Goal: Information Seeking & Learning: Learn about a topic

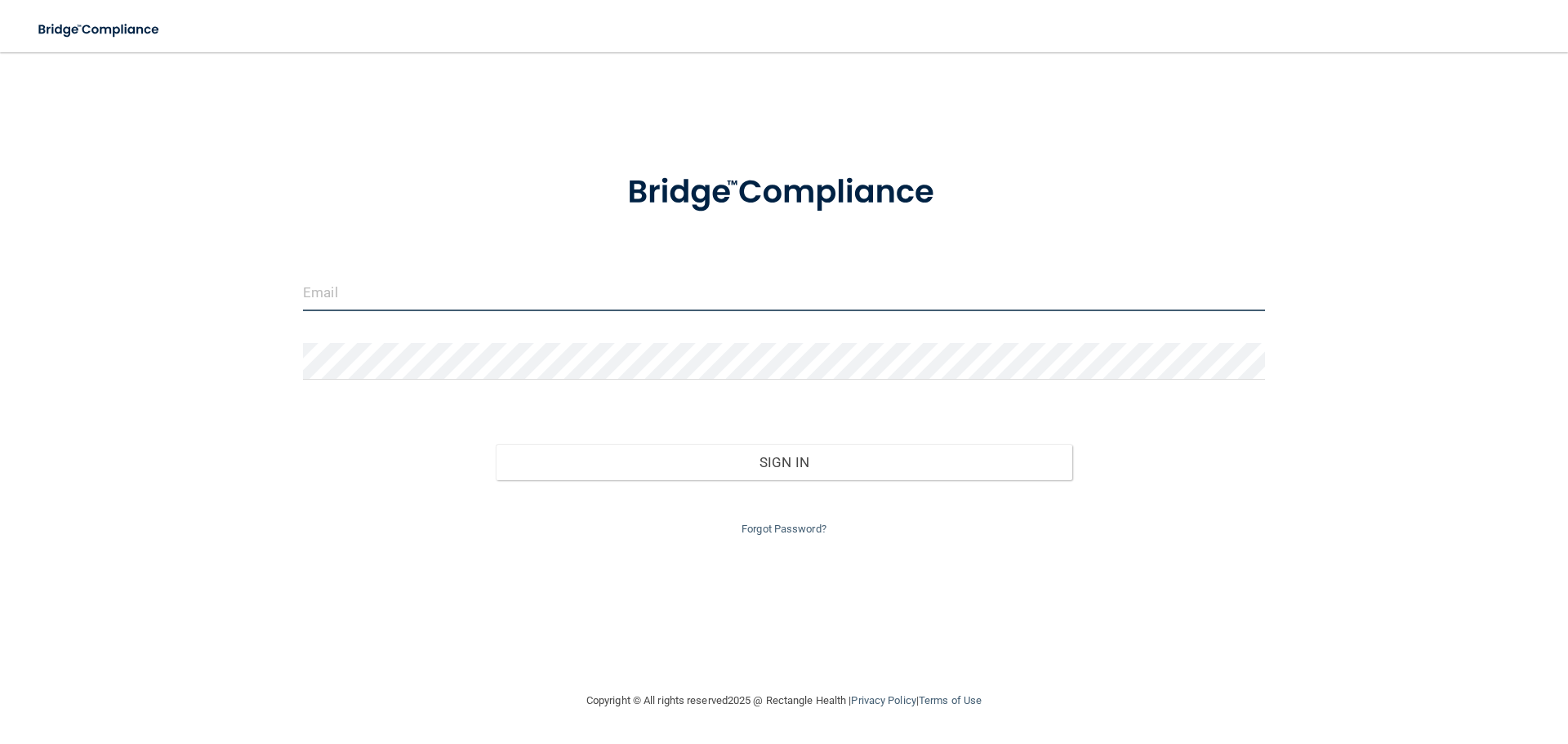
click at [442, 302] on input "email" at bounding box center [784, 293] width 962 height 37
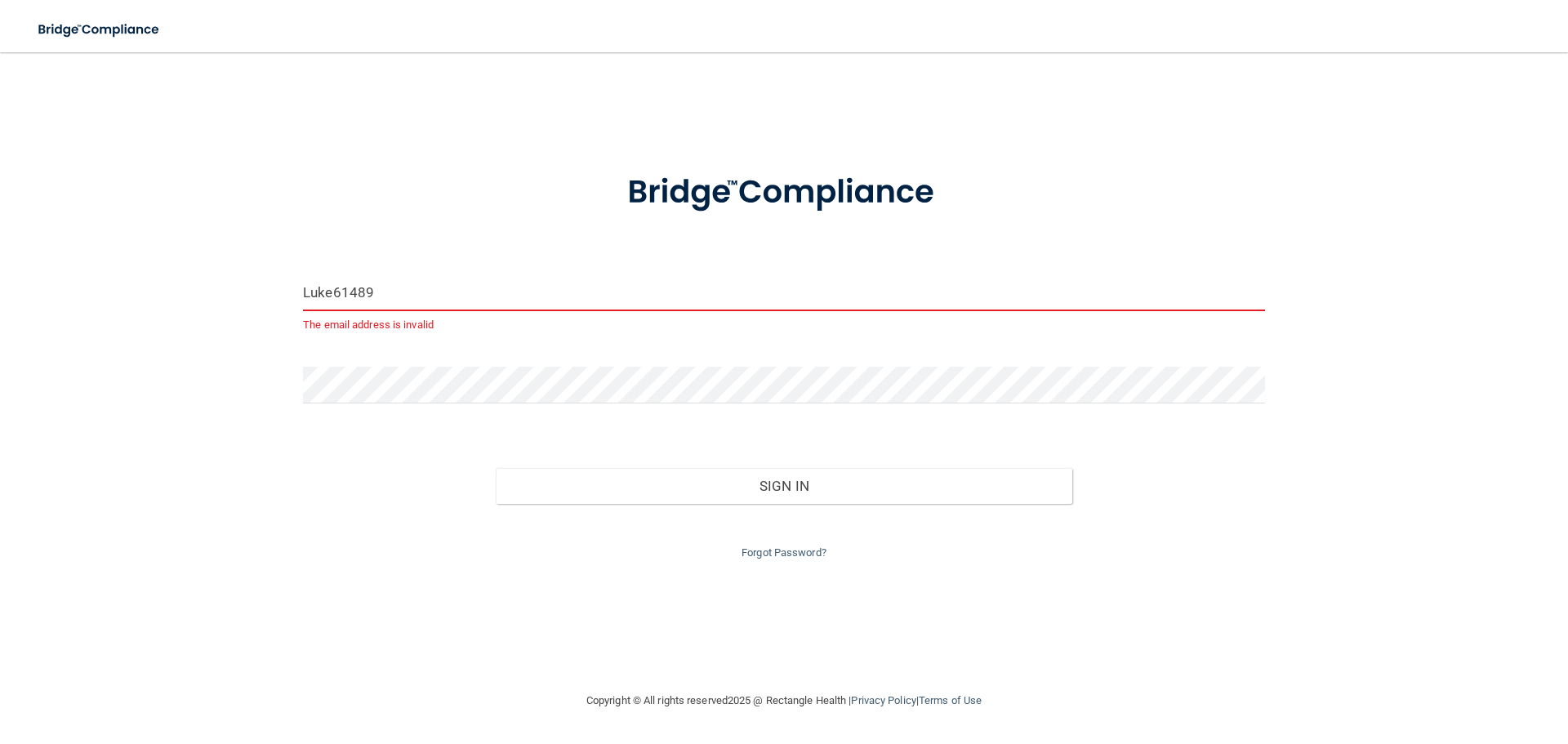
click at [487, 524] on div "Forgot Password?" at bounding box center [784, 533] width 987 height 59
click at [446, 305] on input "Luke61489" at bounding box center [784, 293] width 962 height 37
type input "Luke61489*"
click at [429, 285] on input "Luke61489*" at bounding box center [784, 293] width 962 height 37
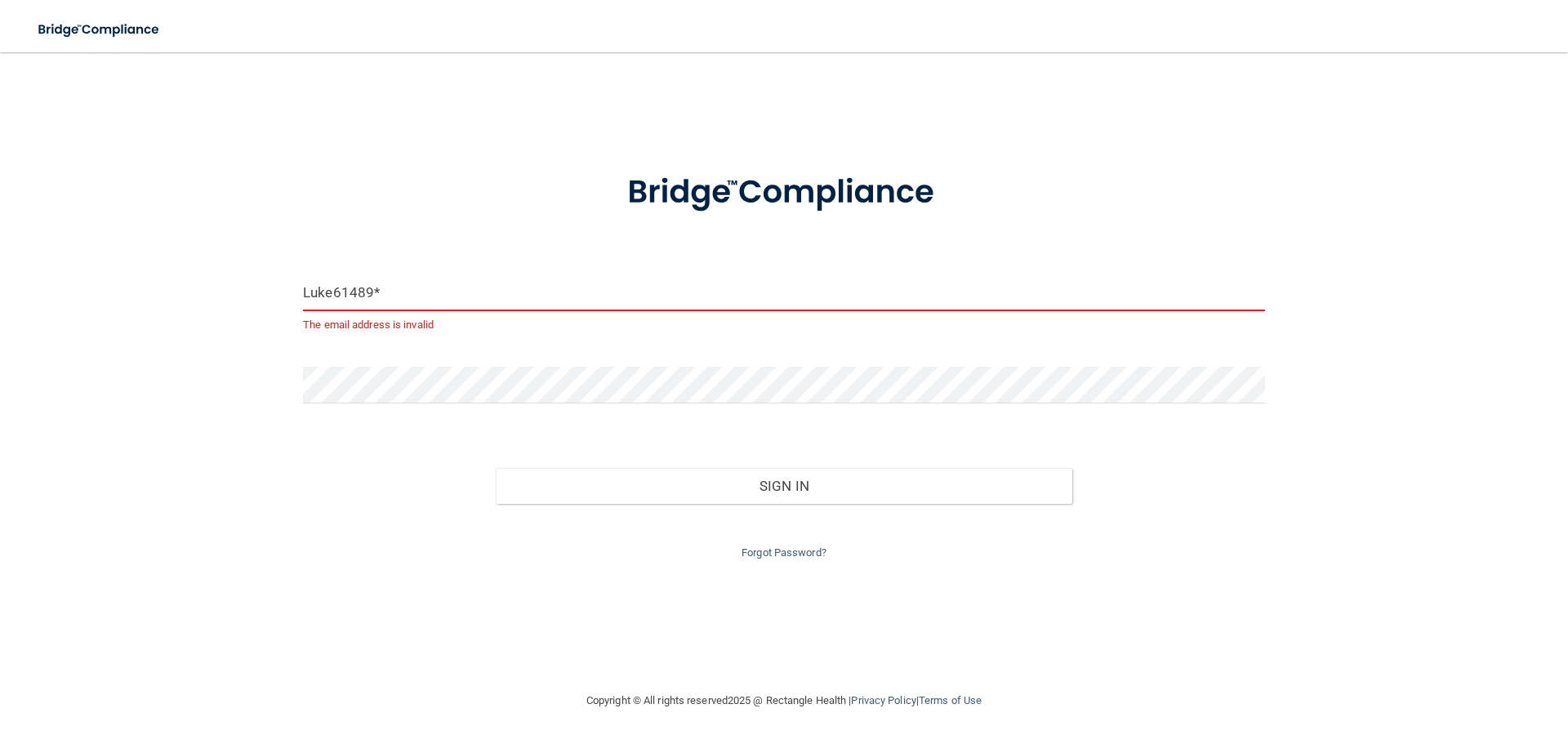
click at [429, 285] on input "Luke61489*" at bounding box center [784, 293] width 962 height 37
type input "C"
type input "[PERSON_NAME][EMAIL_ADDRESS][DOMAIN_NAME]"
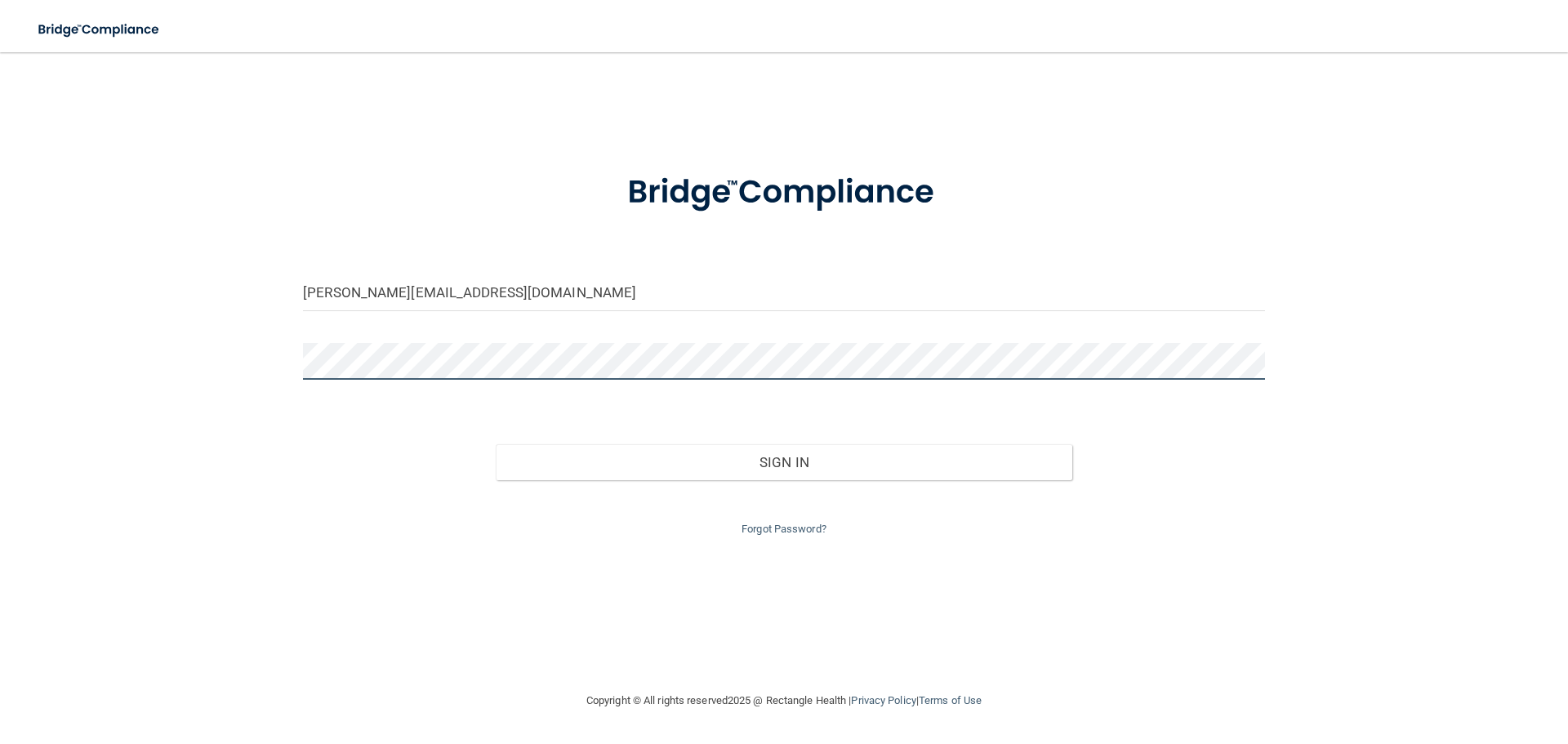
click at [496, 444] on button "Sign In" at bounding box center [784, 462] width 577 height 36
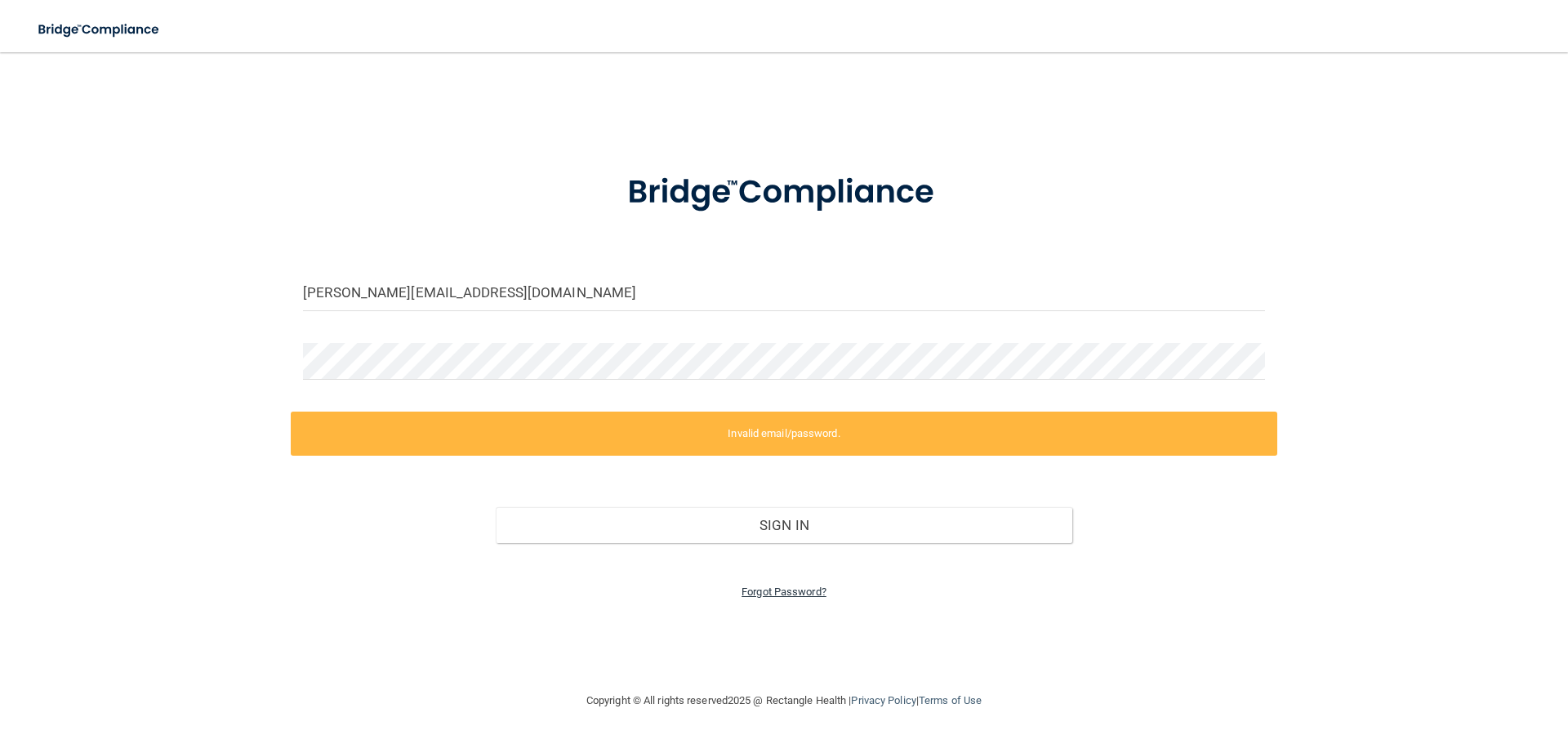
click at [787, 592] on link "Forgot Password?" at bounding box center [784, 592] width 85 height 12
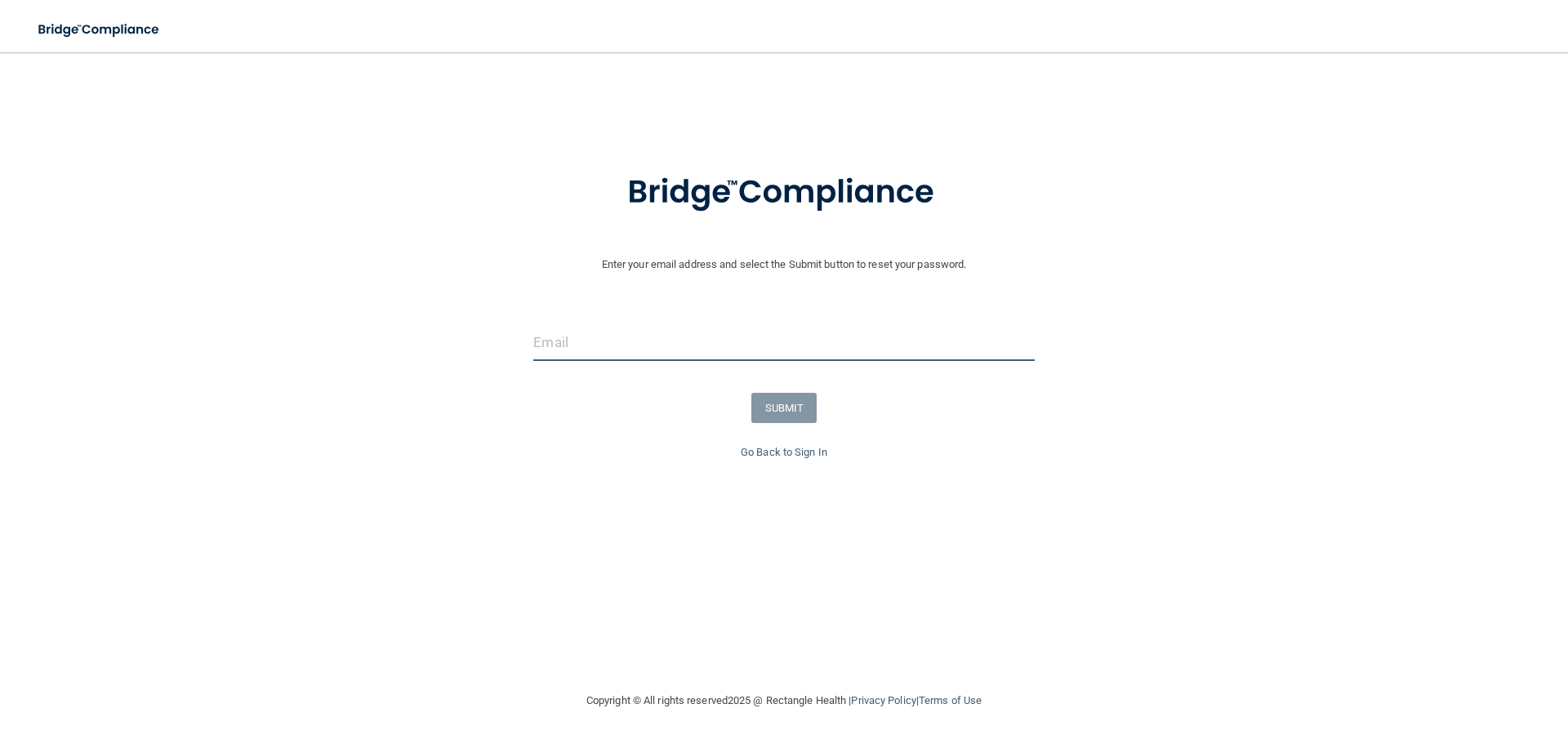
click at [634, 353] on input "email" at bounding box center [784, 342] width 501 height 37
type input "[PERSON_NAME][EMAIL_ADDRESS][DOMAIN_NAME]"
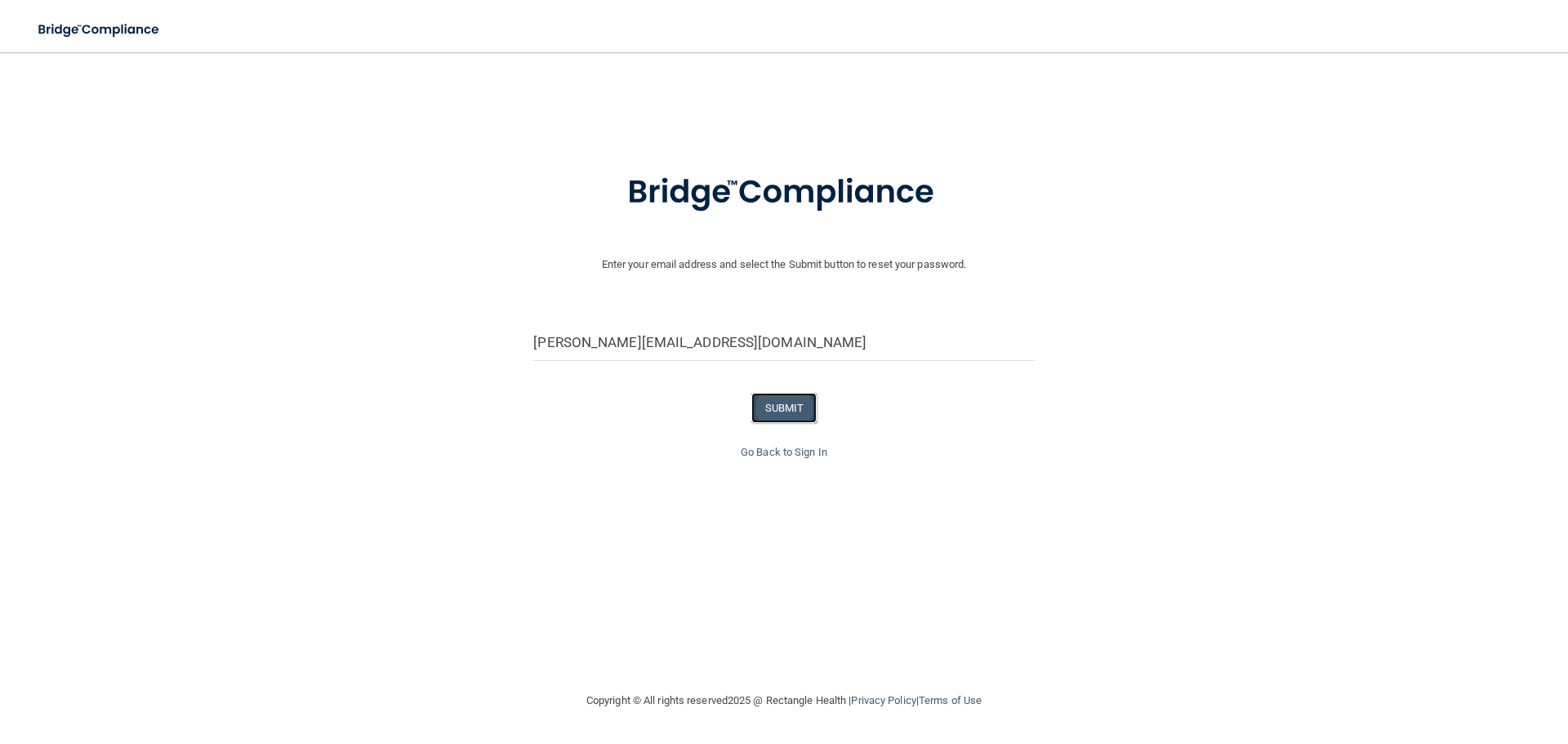
click at [790, 404] on button "SUBMIT" at bounding box center [784, 408] width 67 height 30
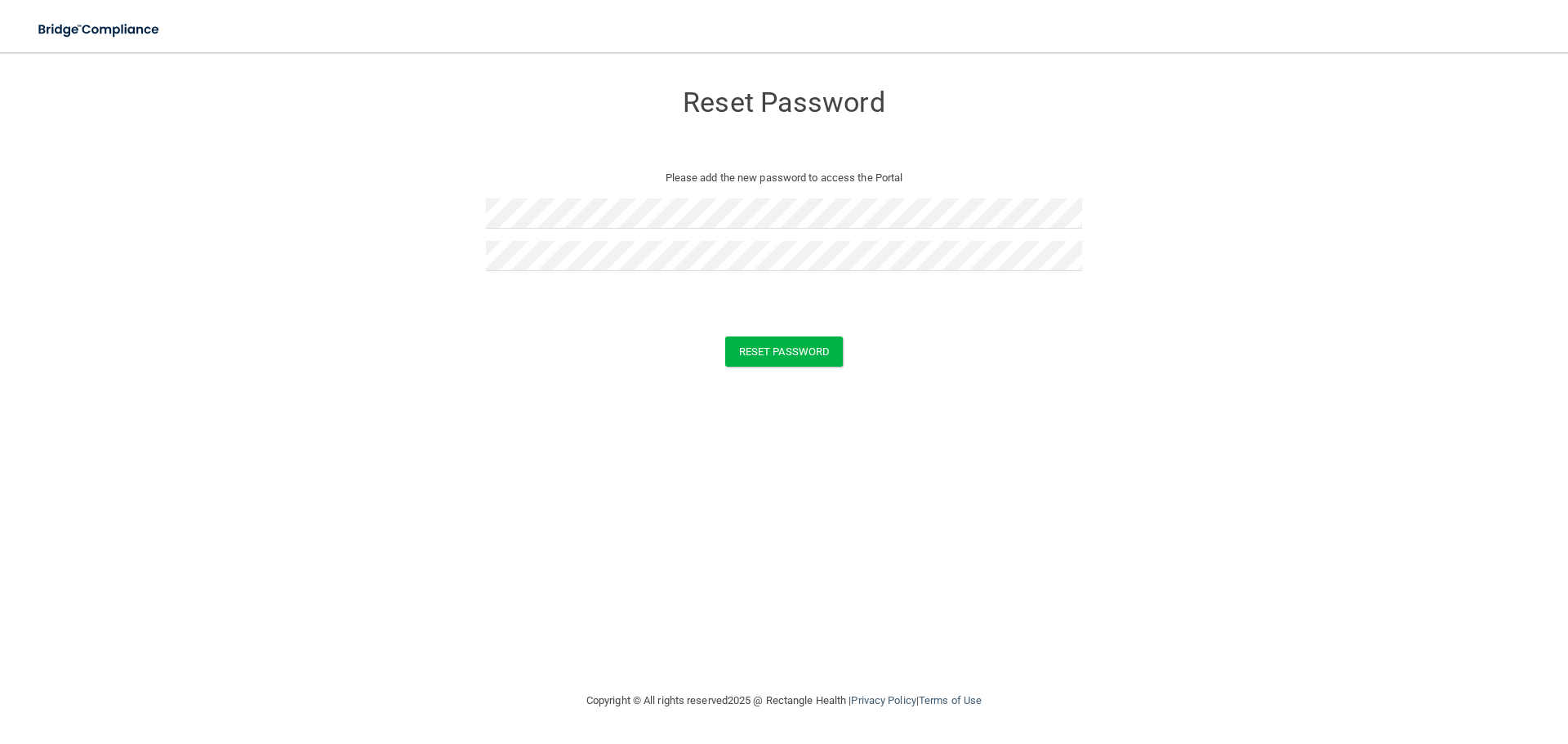
click at [854, 340] on div "Reset Password" at bounding box center [784, 352] width 1527 height 30
click at [835, 349] on button "Reset Password" at bounding box center [784, 352] width 117 height 30
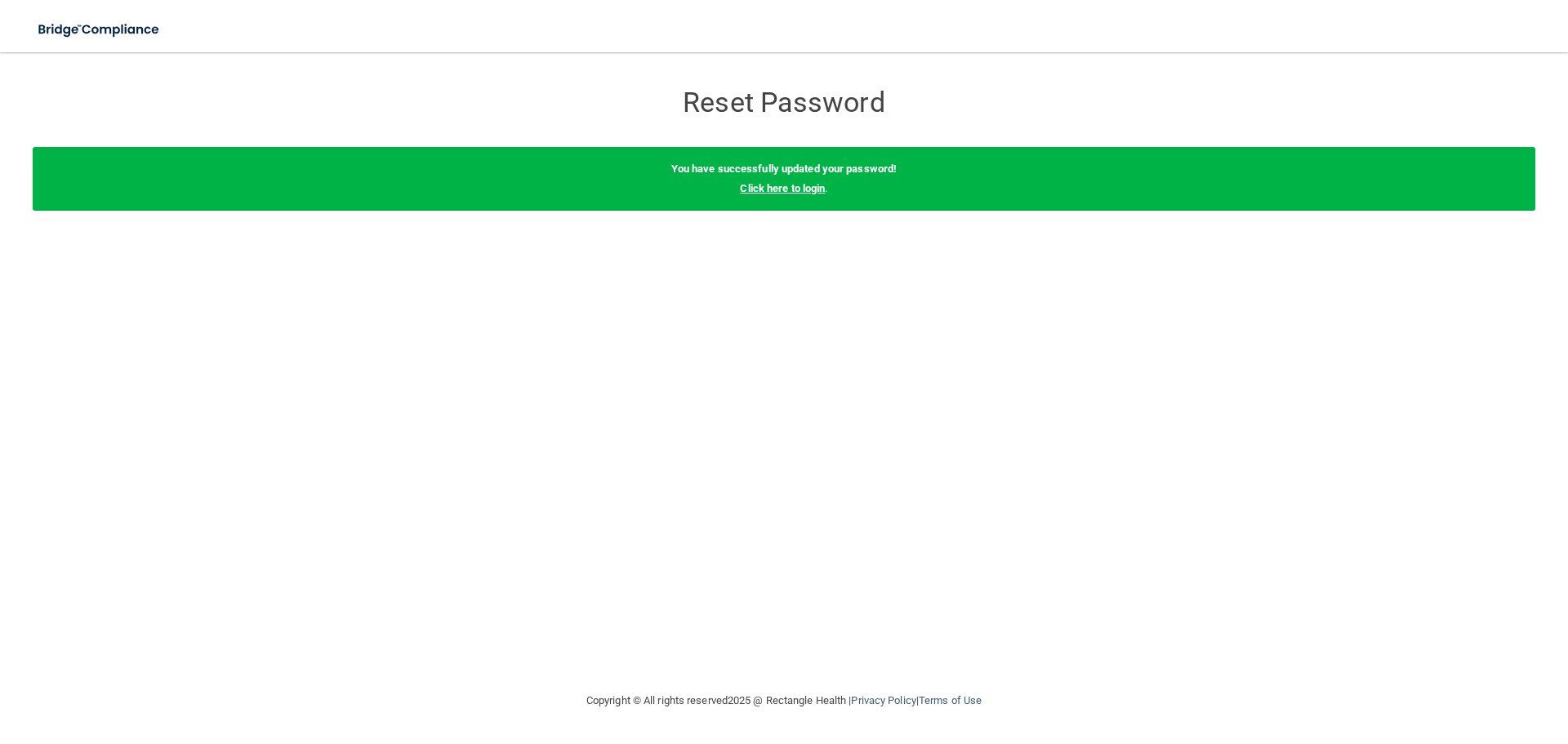
click at [788, 183] on link "Click here to login" at bounding box center [783, 188] width 85 height 12
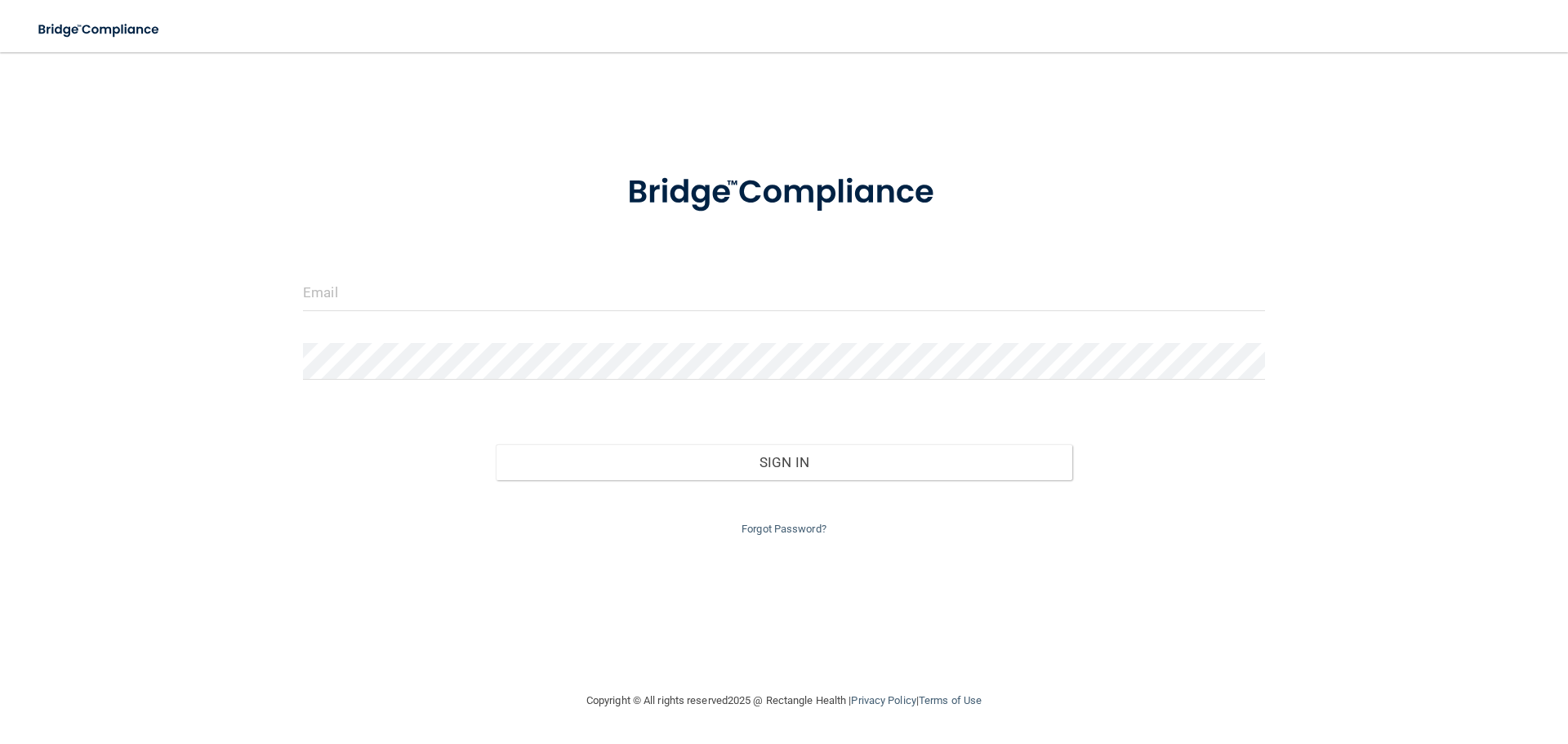
click at [568, 254] on form "Invalid email/password. You don't have permission to access that page. Sign In …" at bounding box center [784, 345] width 962 height 389
click at [555, 283] on input "email" at bounding box center [784, 293] width 962 height 37
type input "[PERSON_NAME][EMAIL_ADDRESS][DOMAIN_NAME]"
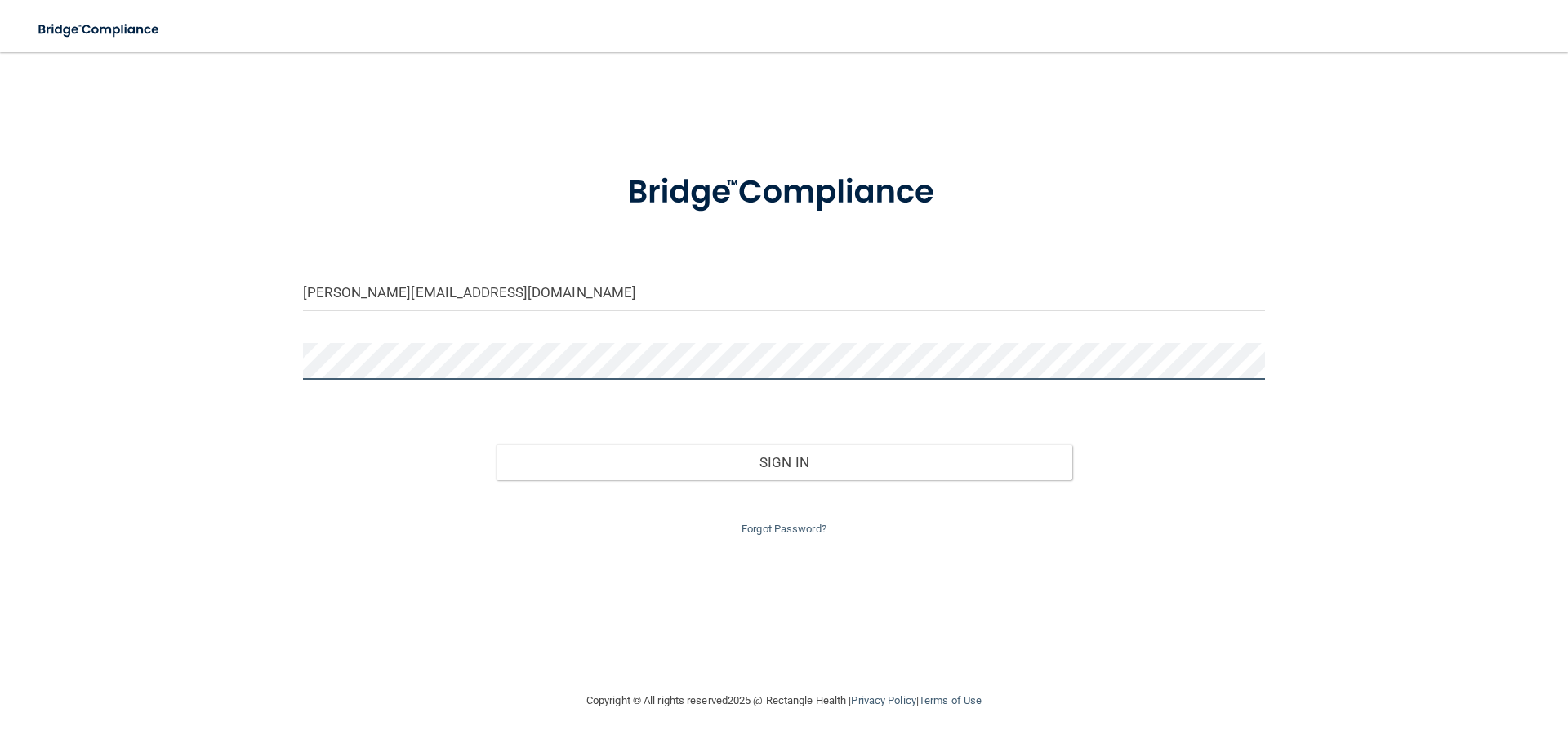
click at [496, 444] on button "Sign In" at bounding box center [784, 462] width 577 height 36
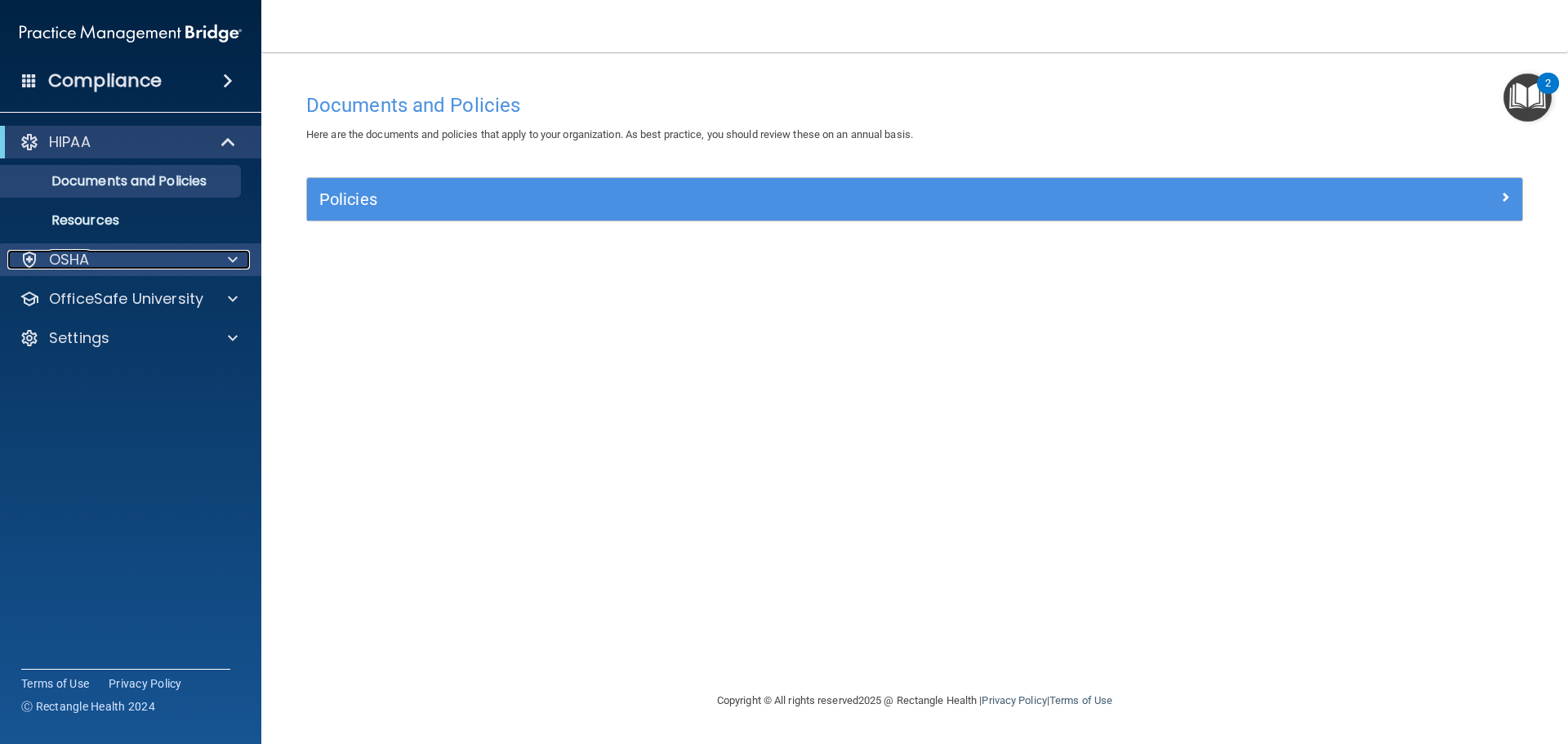
click at [157, 267] on div "OSHA" at bounding box center [109, 259] width 202 height 20
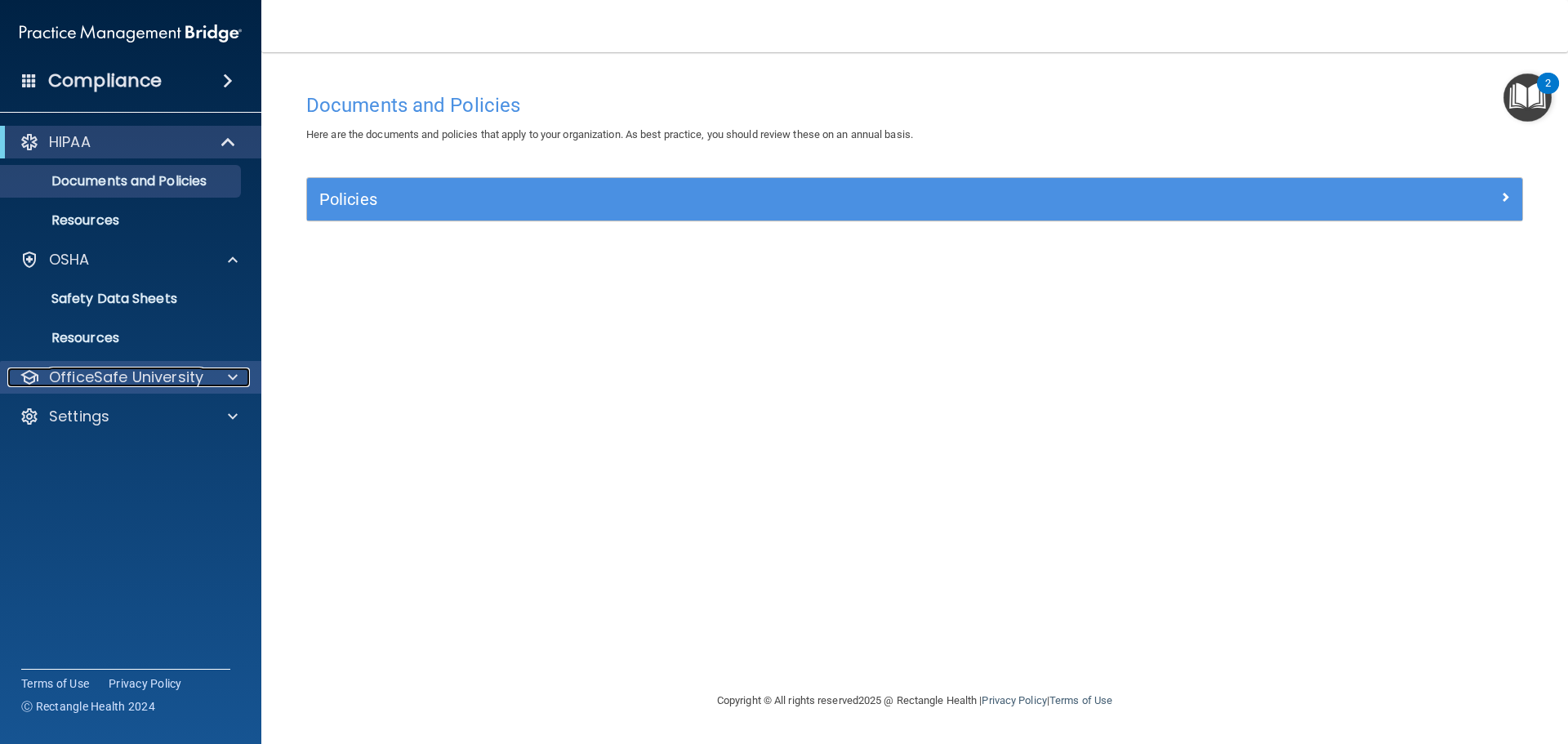
click at [172, 368] on p "OfficeSafe University" at bounding box center [126, 377] width 155 height 20
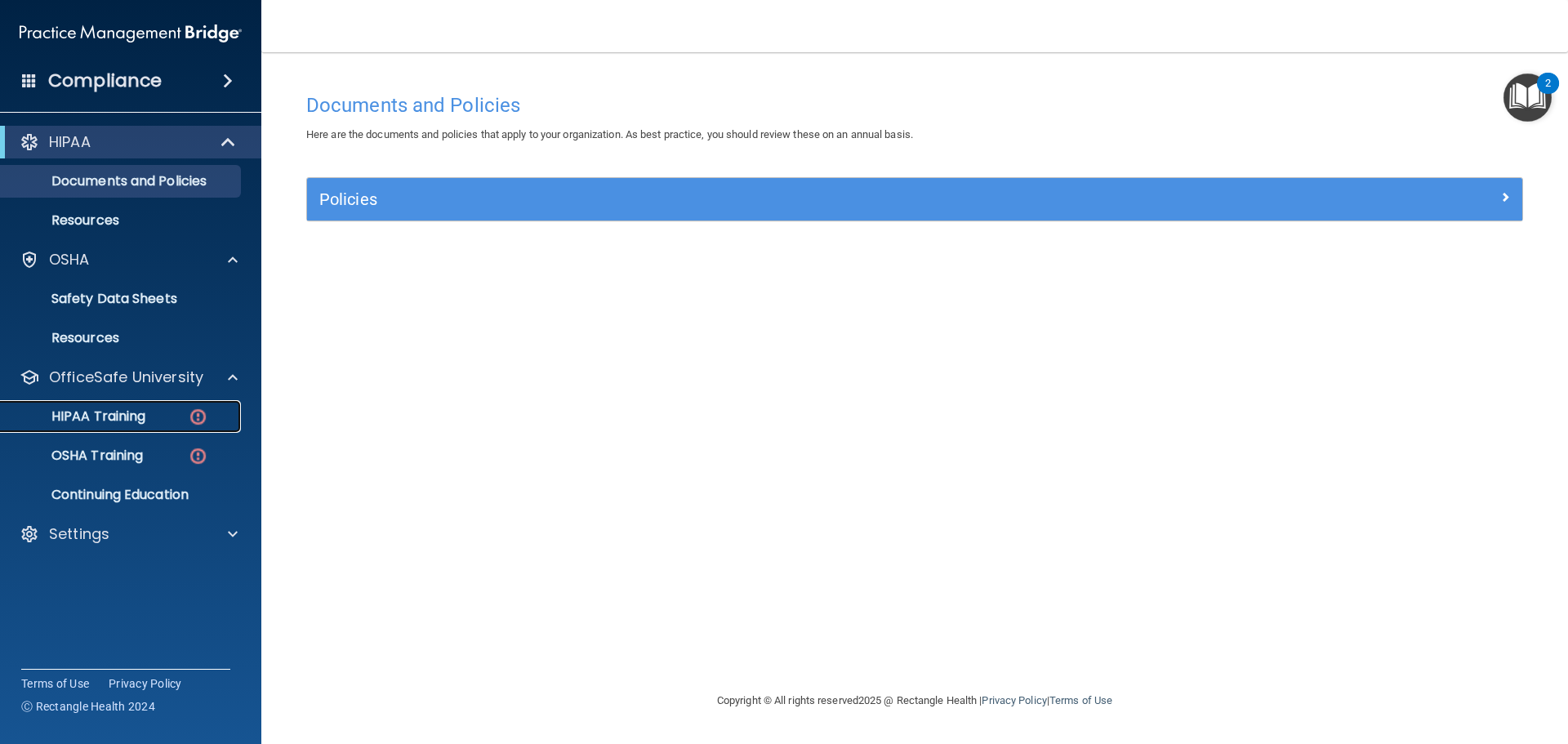
click at [187, 412] on div "HIPAA Training" at bounding box center [122, 417] width 223 height 16
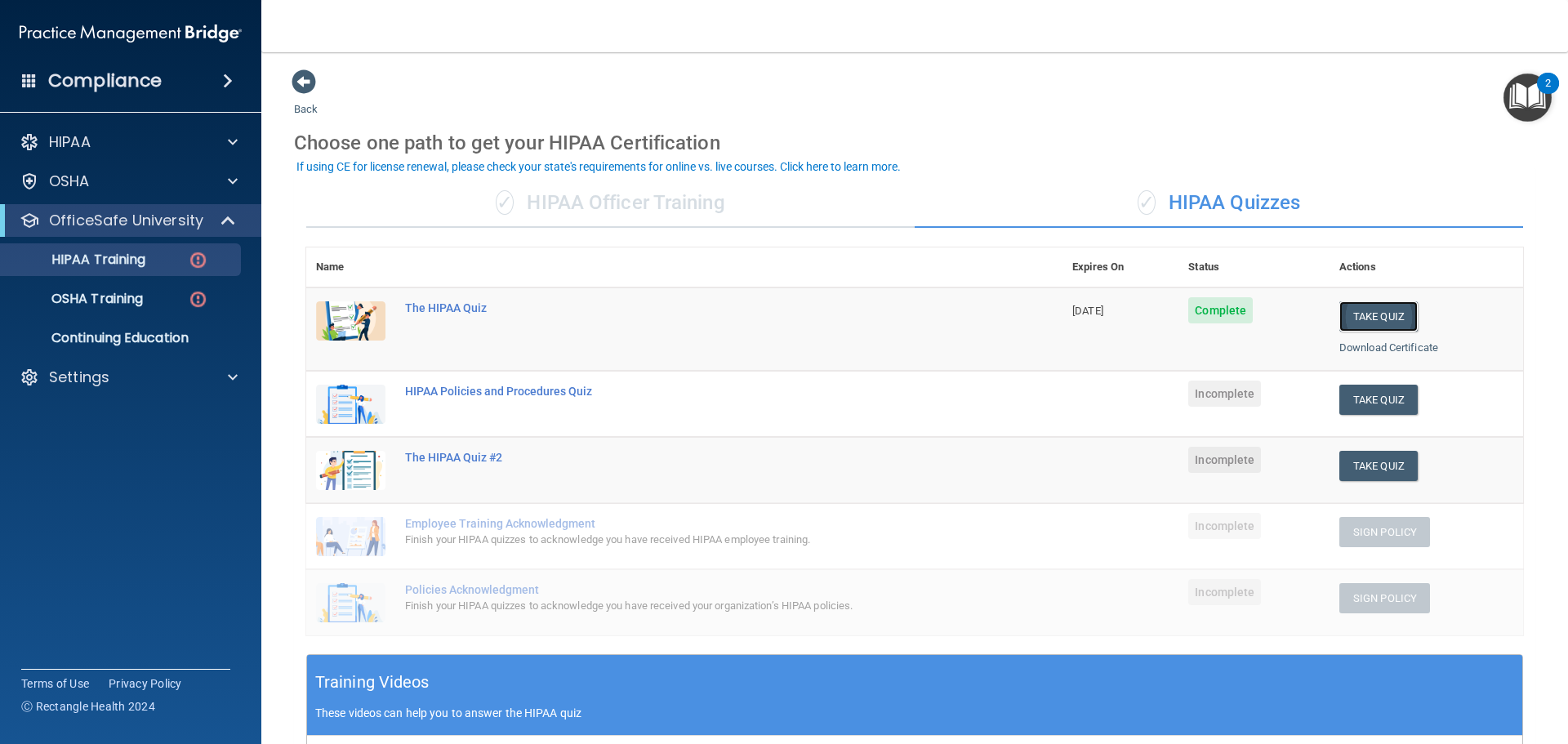
click at [1356, 313] on button "Take Quiz" at bounding box center [1379, 316] width 79 height 30
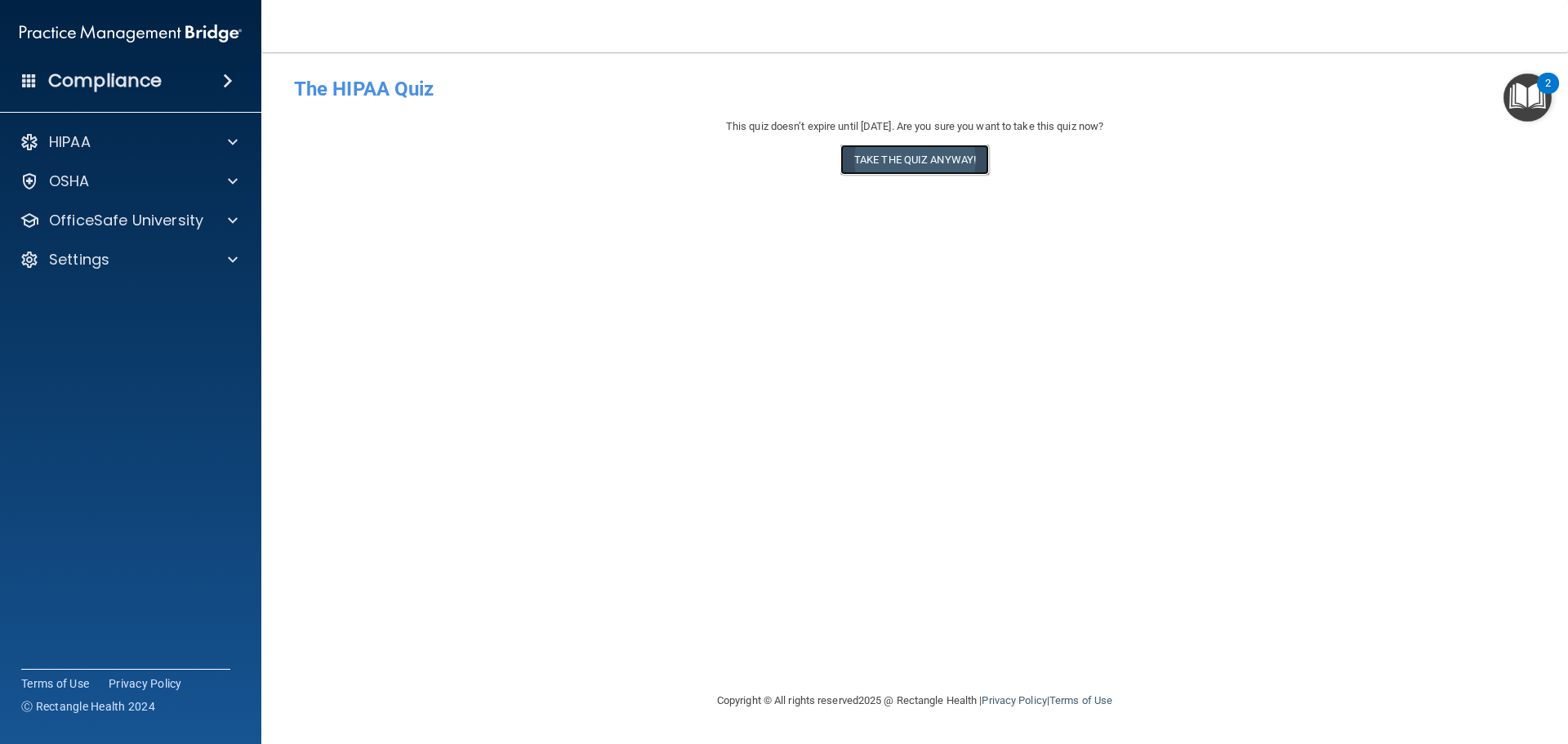
click at [909, 157] on button "Take the quiz anyway!" at bounding box center [915, 159] width 149 height 30
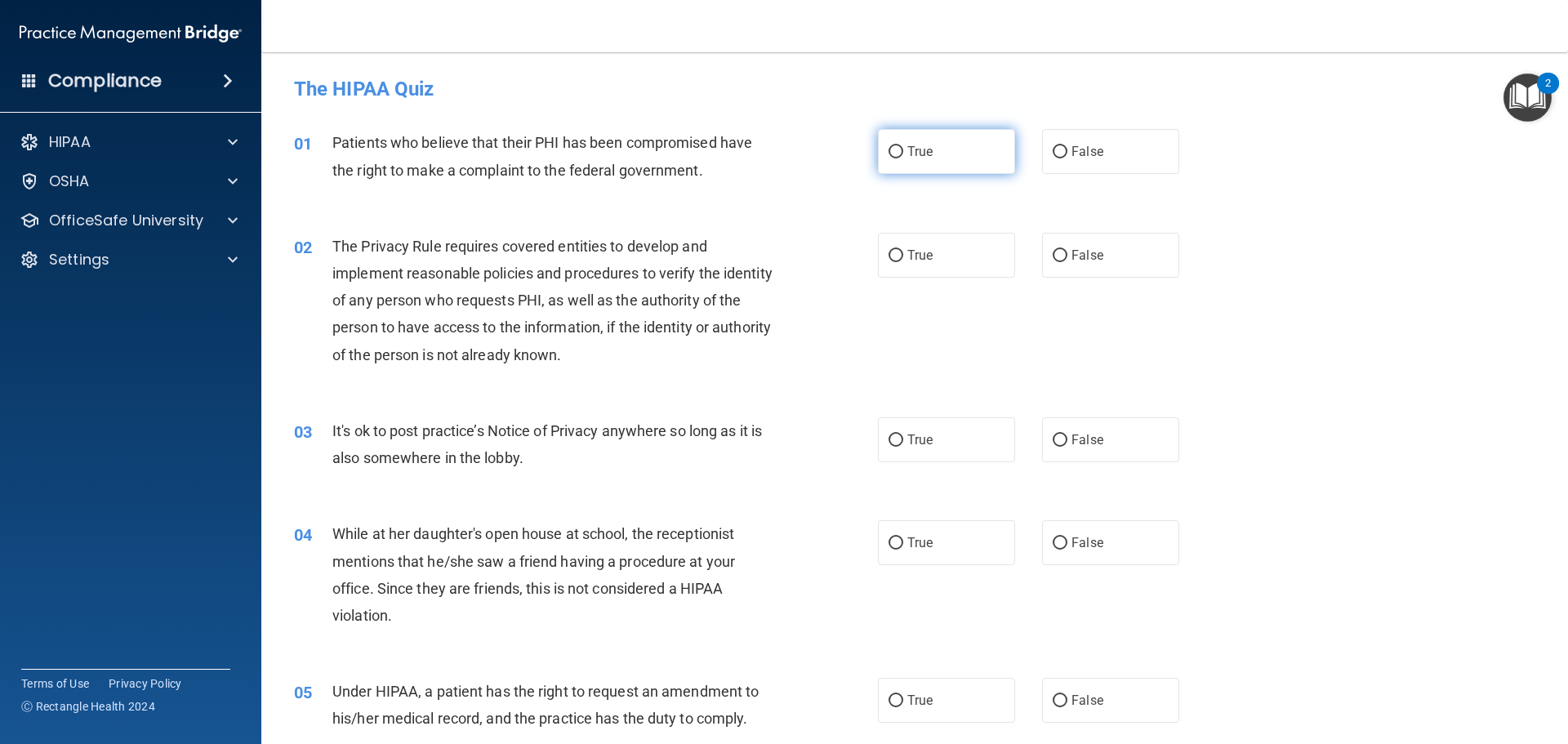
click at [893, 156] on input "True" at bounding box center [896, 152] width 15 height 12
radio input "true"
click at [897, 250] on input "True" at bounding box center [896, 256] width 15 height 12
radio input "true"
click at [1055, 436] on input "False" at bounding box center [1060, 441] width 15 height 12
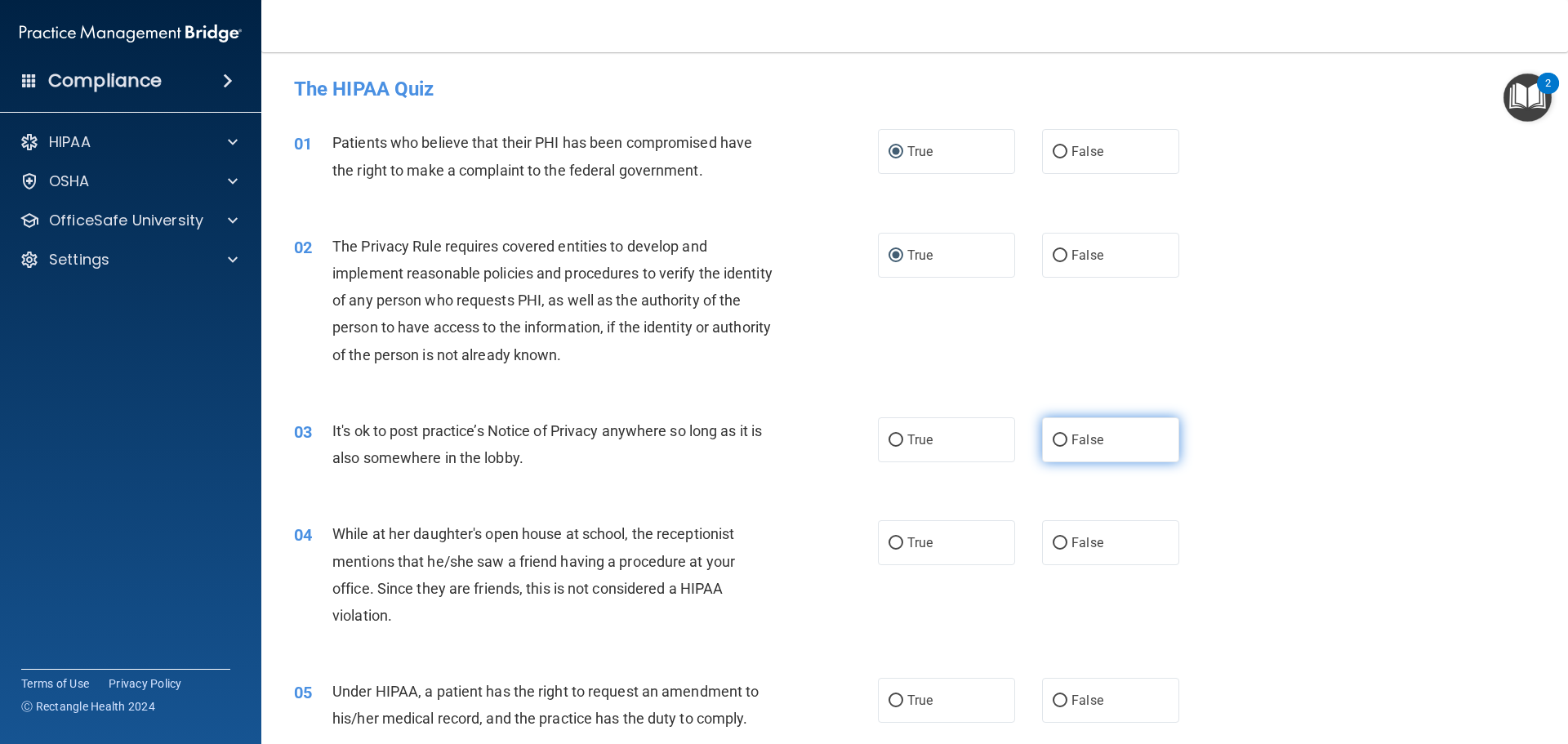
radio input "true"
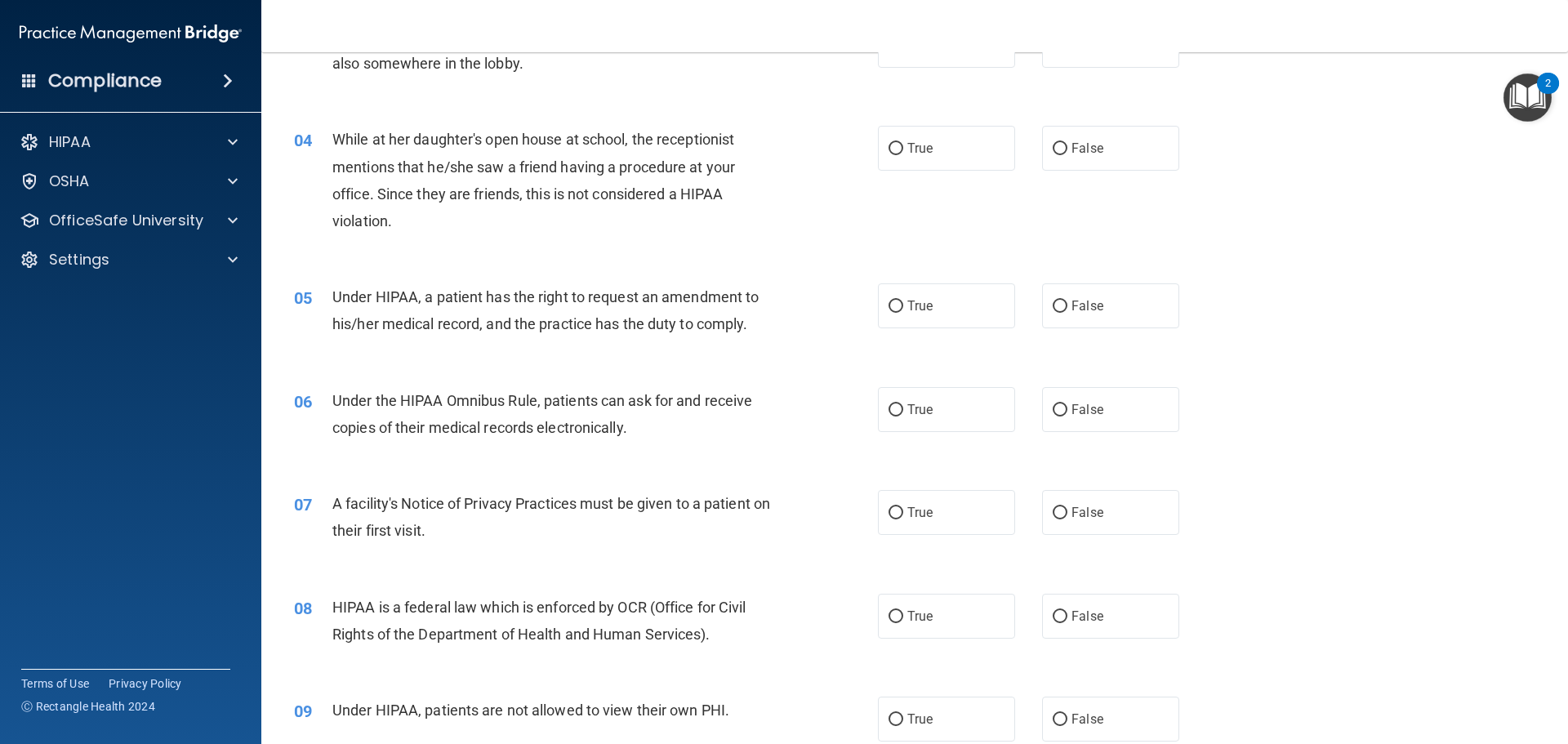
scroll to position [409, 0]
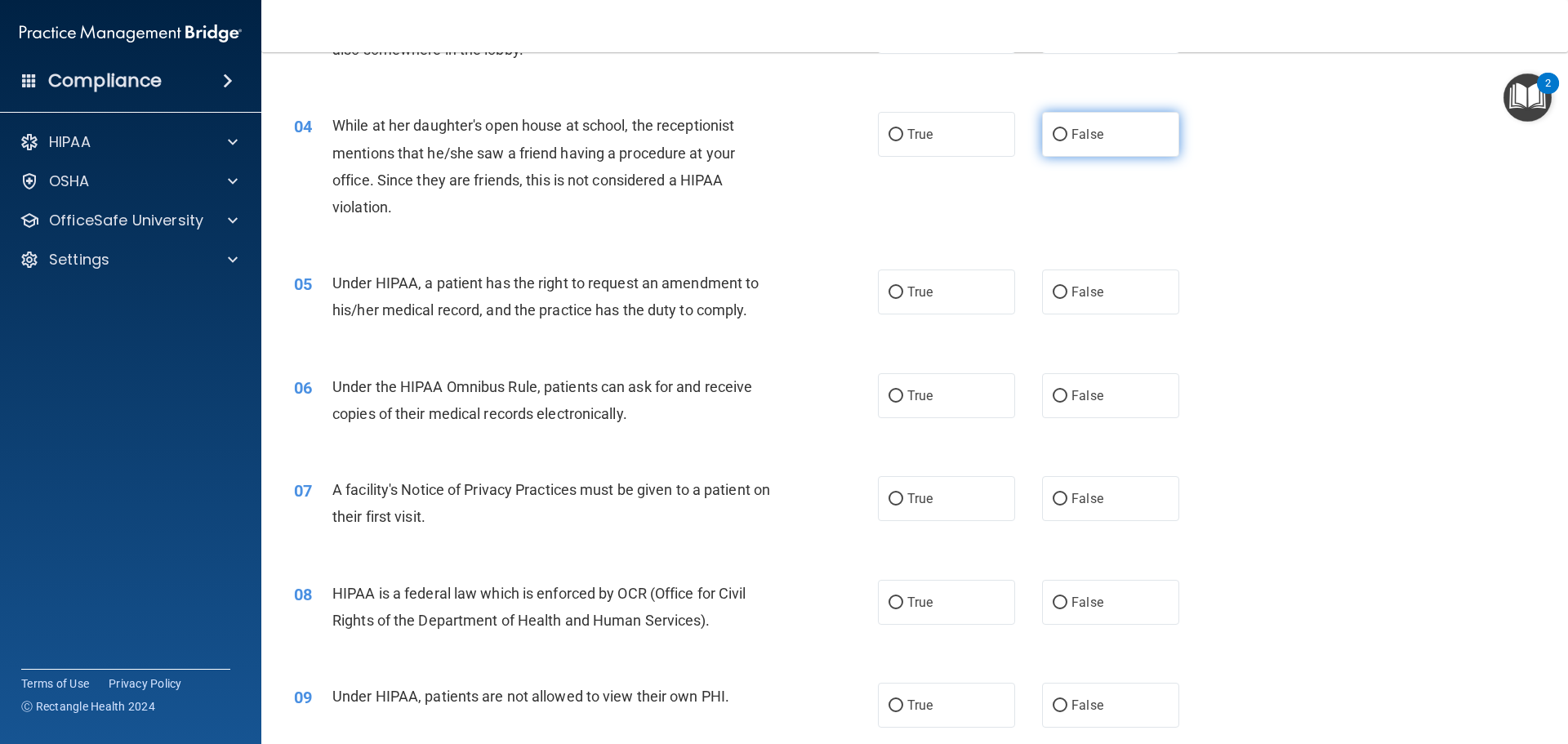
click at [1072, 128] on span "False" at bounding box center [1088, 135] width 32 height 16
click at [1065, 129] on input "False" at bounding box center [1060, 135] width 15 height 12
radio input "true"
click at [897, 281] on label "True" at bounding box center [946, 292] width 137 height 45
click at [897, 287] on input "True" at bounding box center [896, 293] width 15 height 12
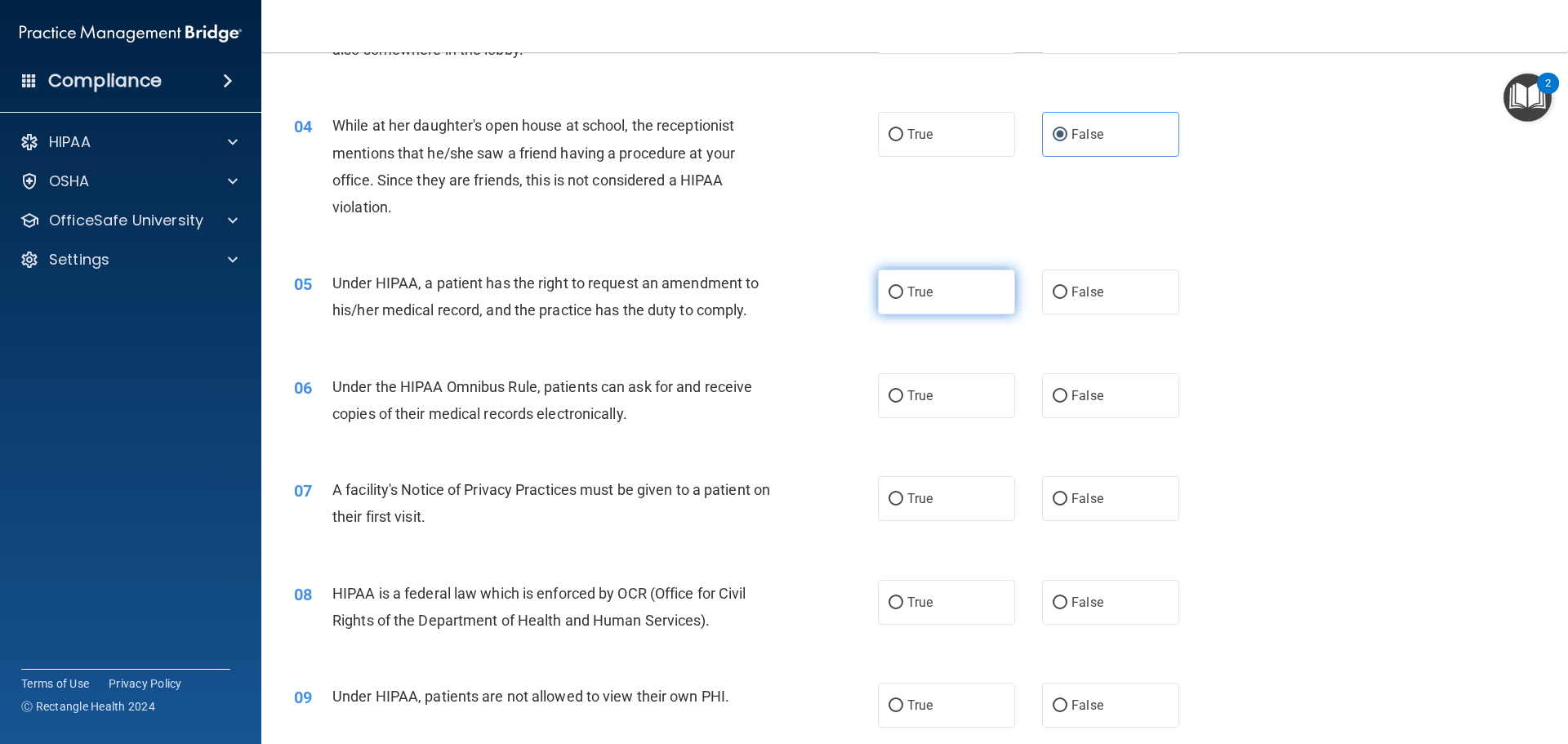
radio input "true"
click at [899, 384] on label "True" at bounding box center [946, 396] width 137 height 45
click at [899, 391] on input "True" at bounding box center [896, 397] width 15 height 12
radio input "true"
drag, startPoint x: 898, startPoint y: 493, endPoint x: 906, endPoint y: 496, distance: 8.5
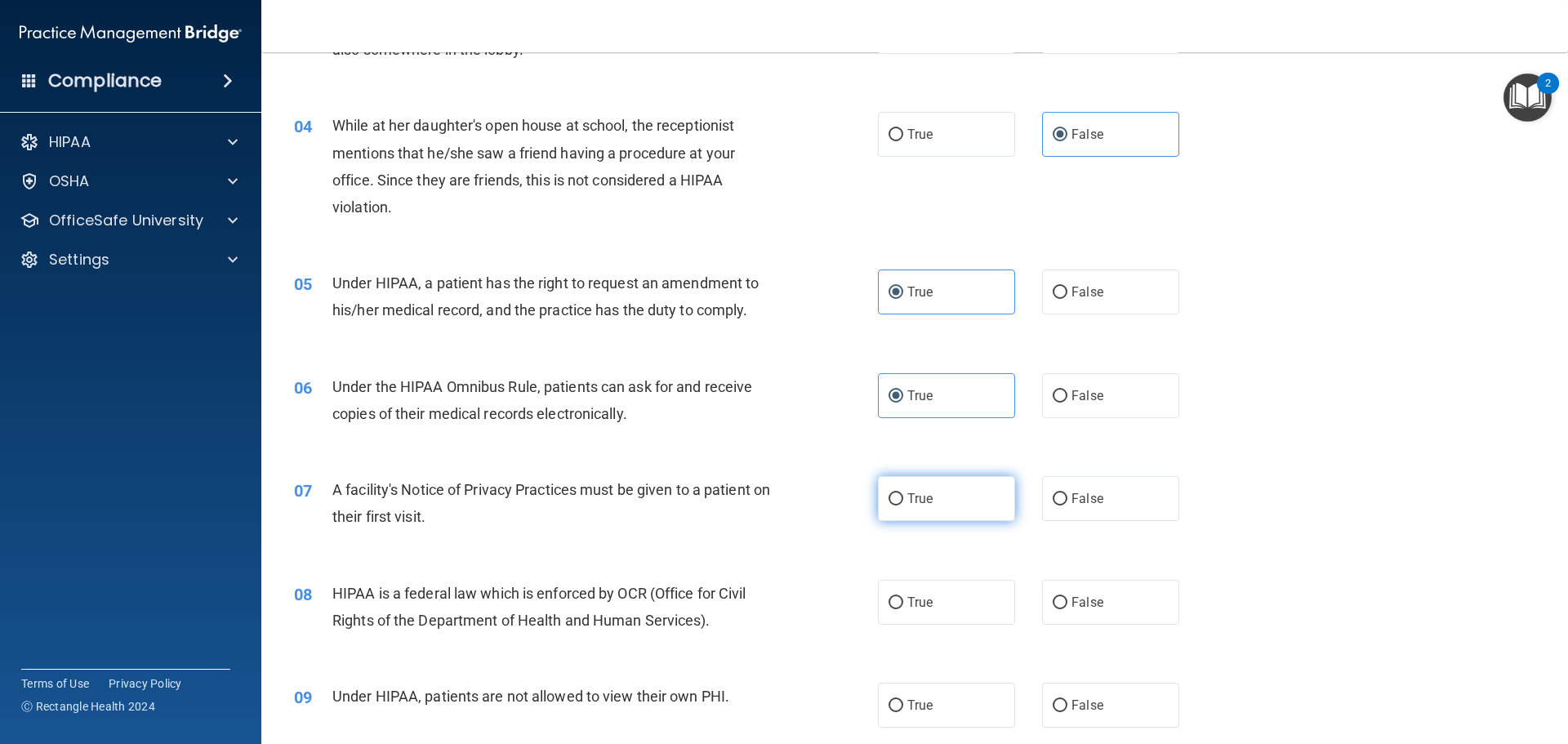
click at [898, 495] on label "True" at bounding box center [946, 499] width 137 height 45
click at [898, 495] on input "True" at bounding box center [896, 499] width 15 height 12
radio input "true"
drag, startPoint x: 913, startPoint y: 614, endPoint x: 925, endPoint y: 601, distance: 17.7
click at [912, 614] on label "True" at bounding box center [946, 602] width 137 height 45
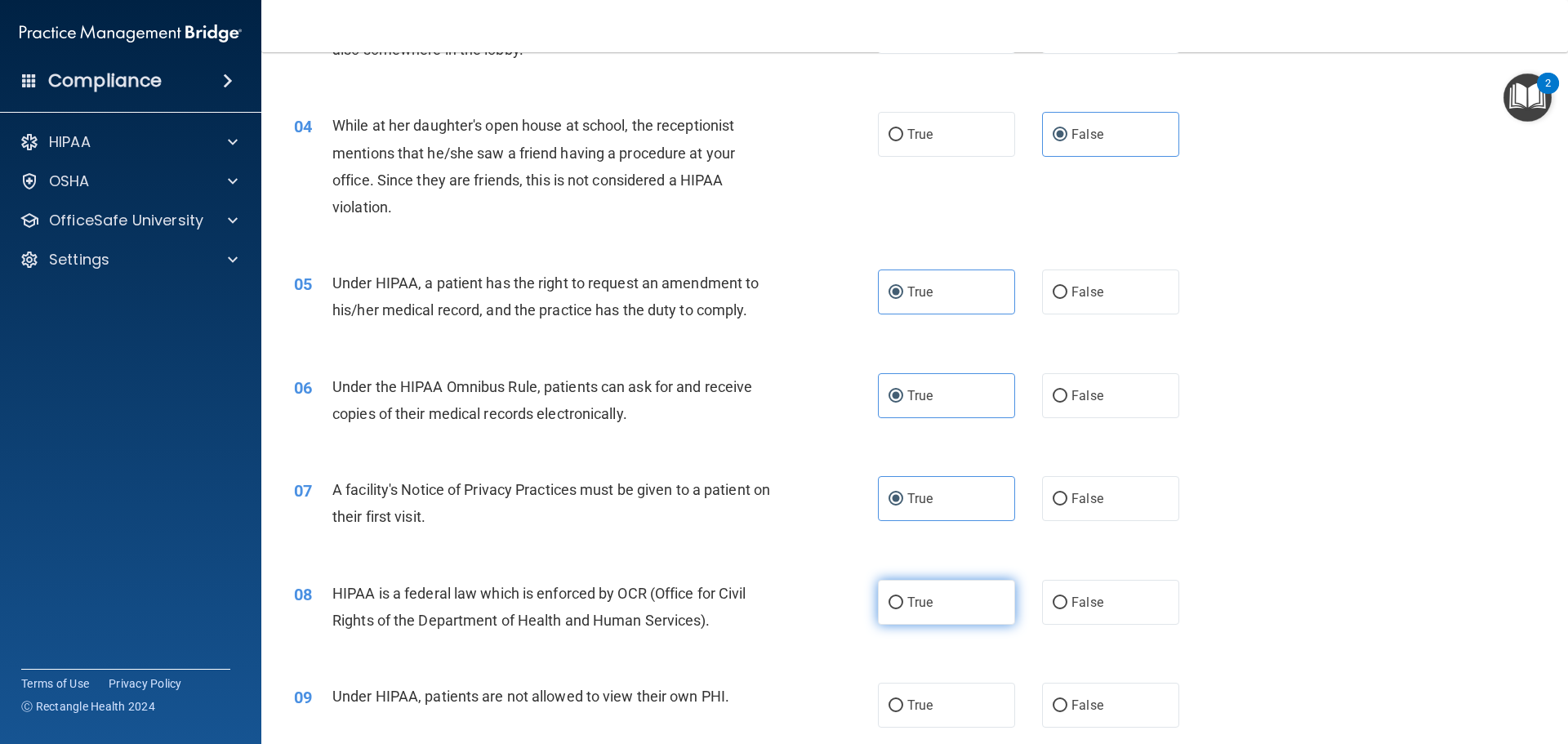
click at [904, 609] on input "True" at bounding box center [896, 603] width 15 height 12
radio input "true"
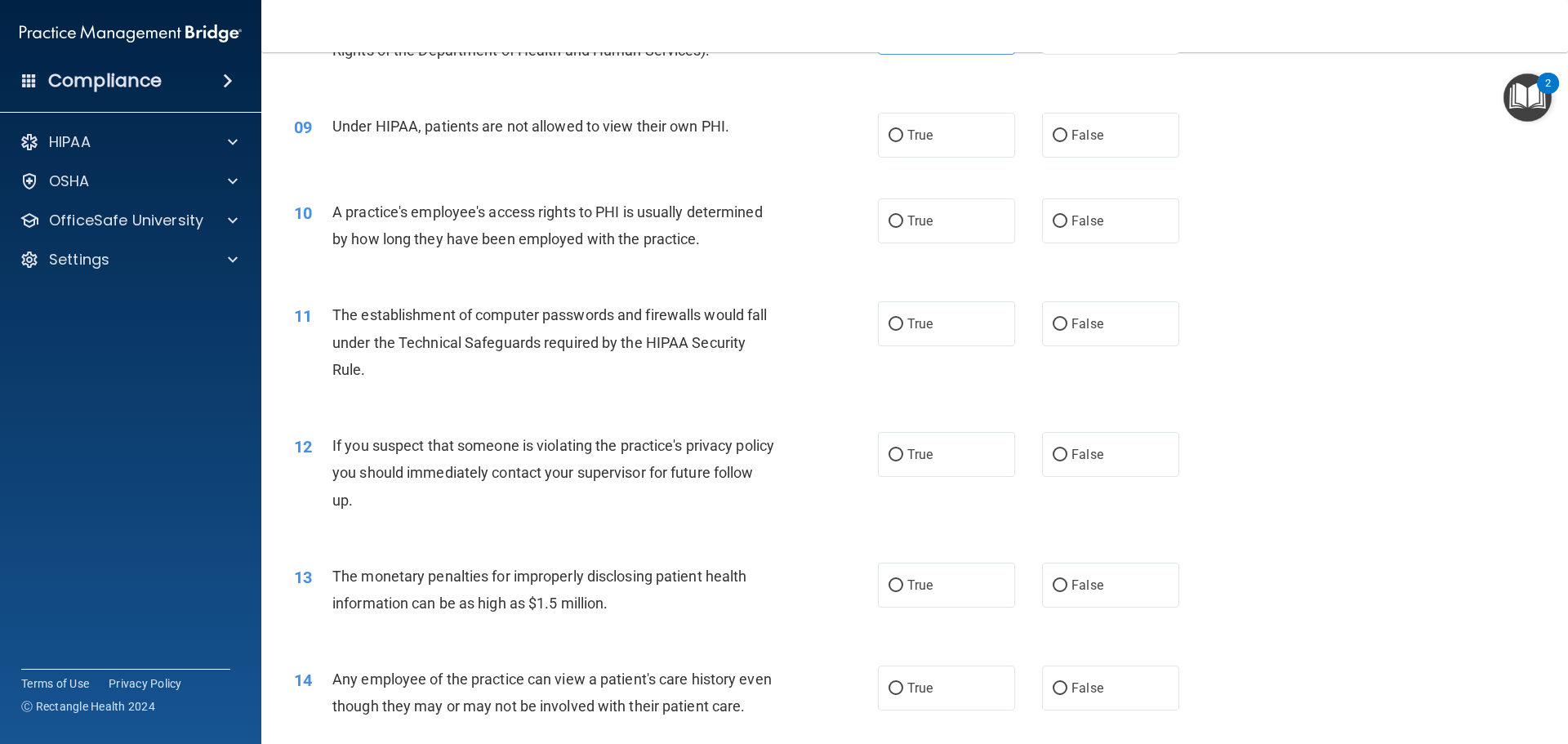
scroll to position [981, 0]
click at [1053, 136] on input "False" at bounding box center [1060, 134] width 15 height 12
radio input "true"
click at [1058, 216] on input "False" at bounding box center [1060, 220] width 15 height 12
radio input "true"
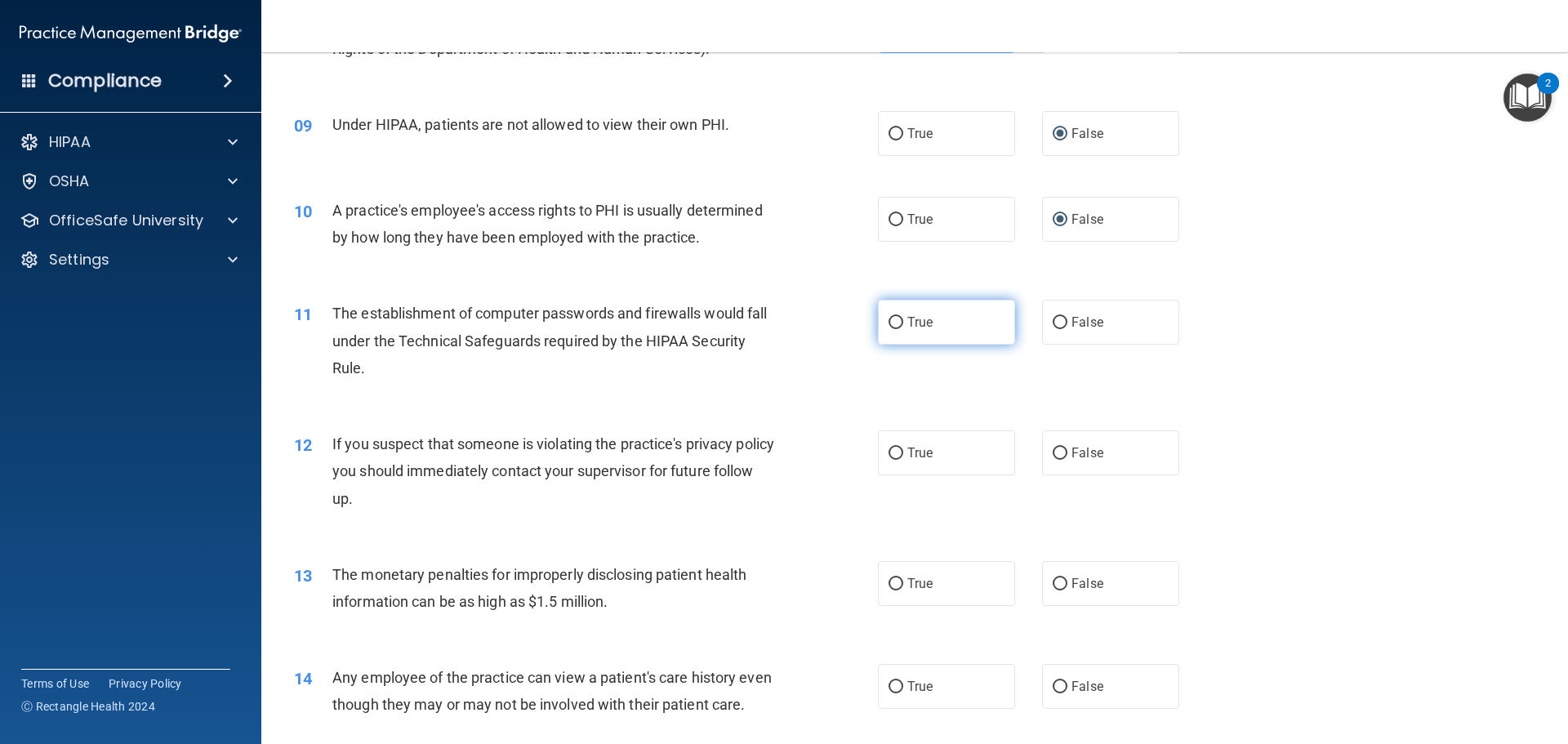
click at [911, 308] on label "True" at bounding box center [946, 322] width 137 height 45
click at [904, 317] on input "True" at bounding box center [896, 323] width 15 height 12
radio input "true"
click at [891, 442] on label "True" at bounding box center [946, 453] width 137 height 45
click at [891, 448] on input "True" at bounding box center [896, 454] width 15 height 12
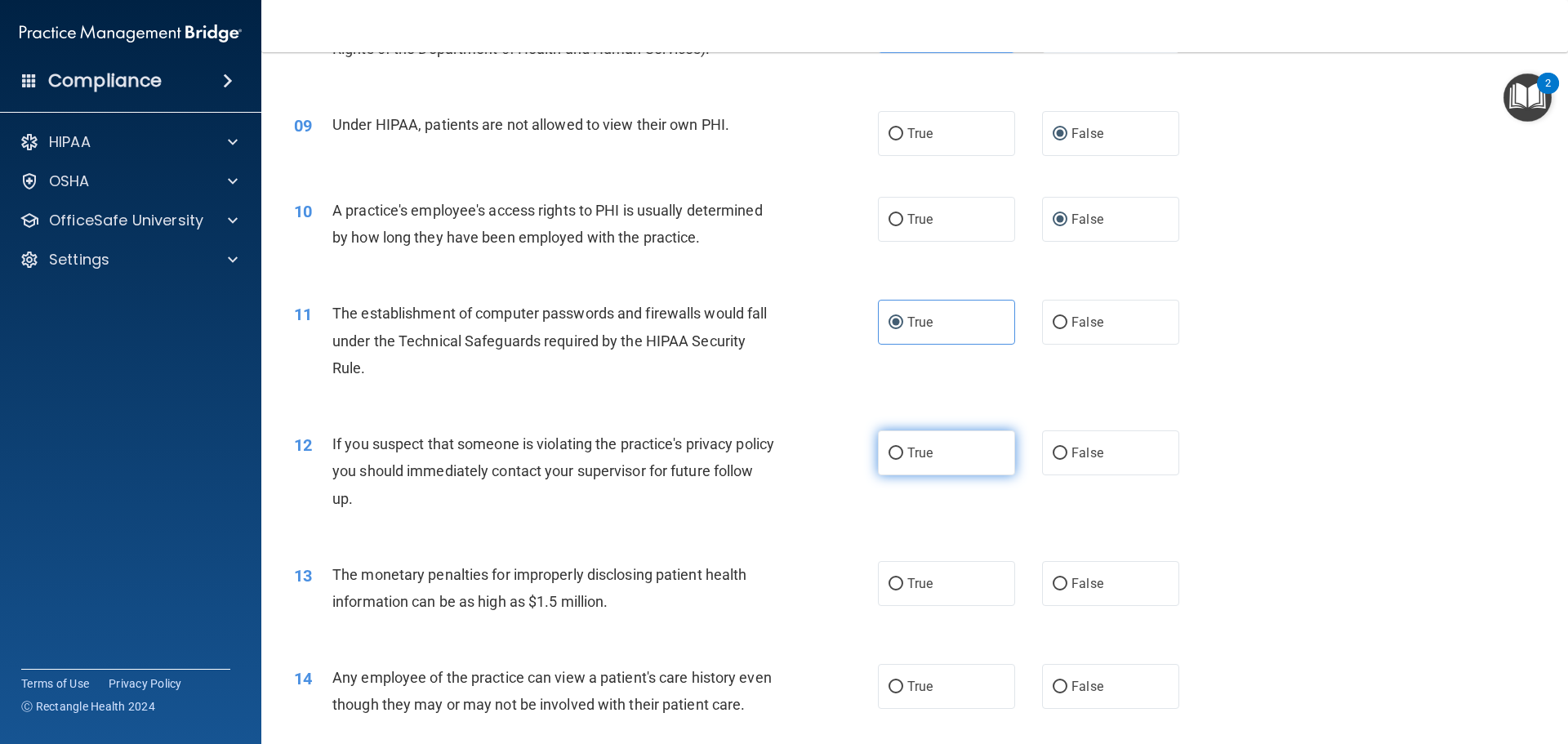
radio input "true"
click at [899, 575] on label "True" at bounding box center [946, 584] width 137 height 45
click at [899, 578] on input "True" at bounding box center [896, 584] width 15 height 12
radio input "true"
click at [1087, 678] on label "False" at bounding box center [1110, 687] width 137 height 45
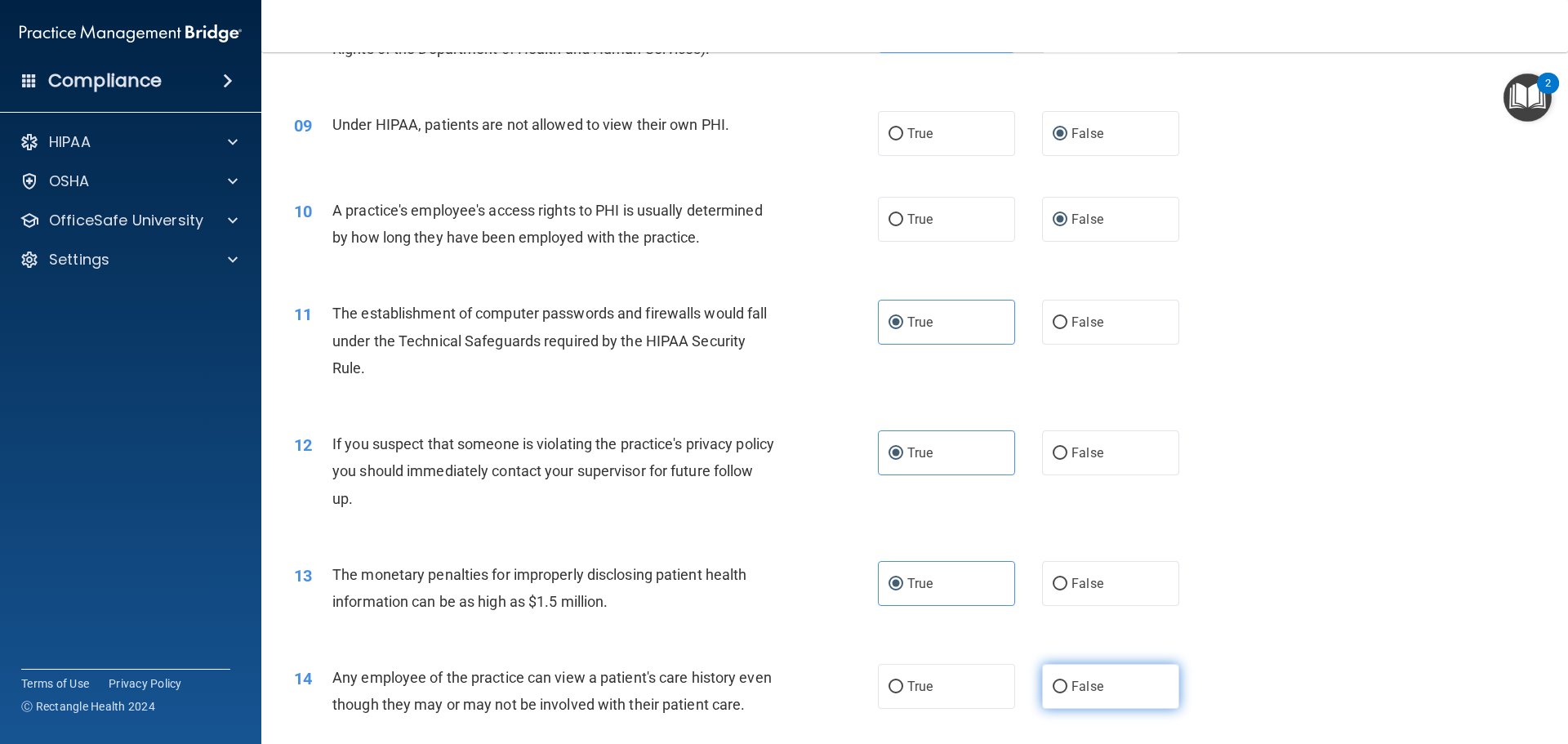
click at [1068, 682] on input "False" at bounding box center [1060, 688] width 15 height 12
radio input "true"
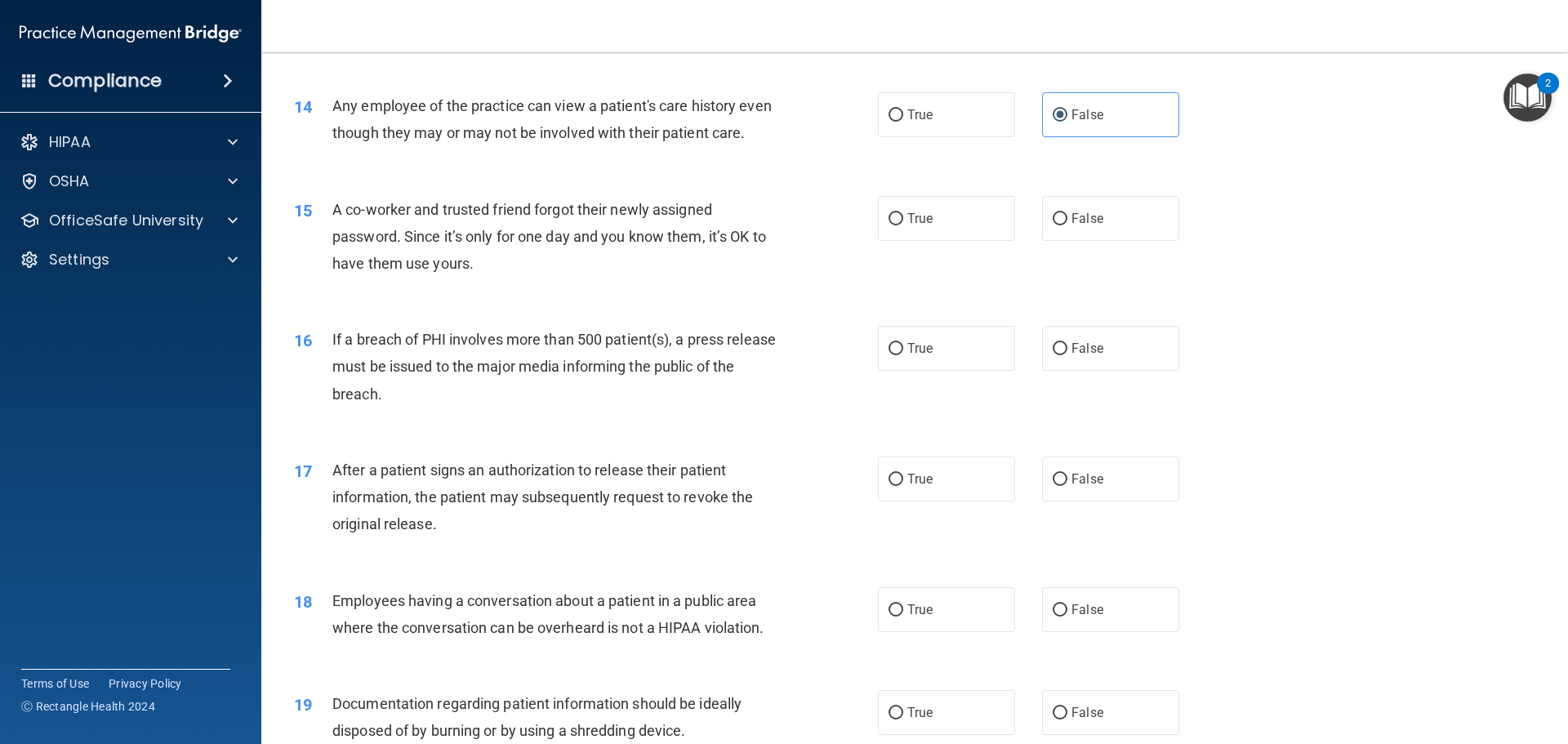
scroll to position [1634, 0]
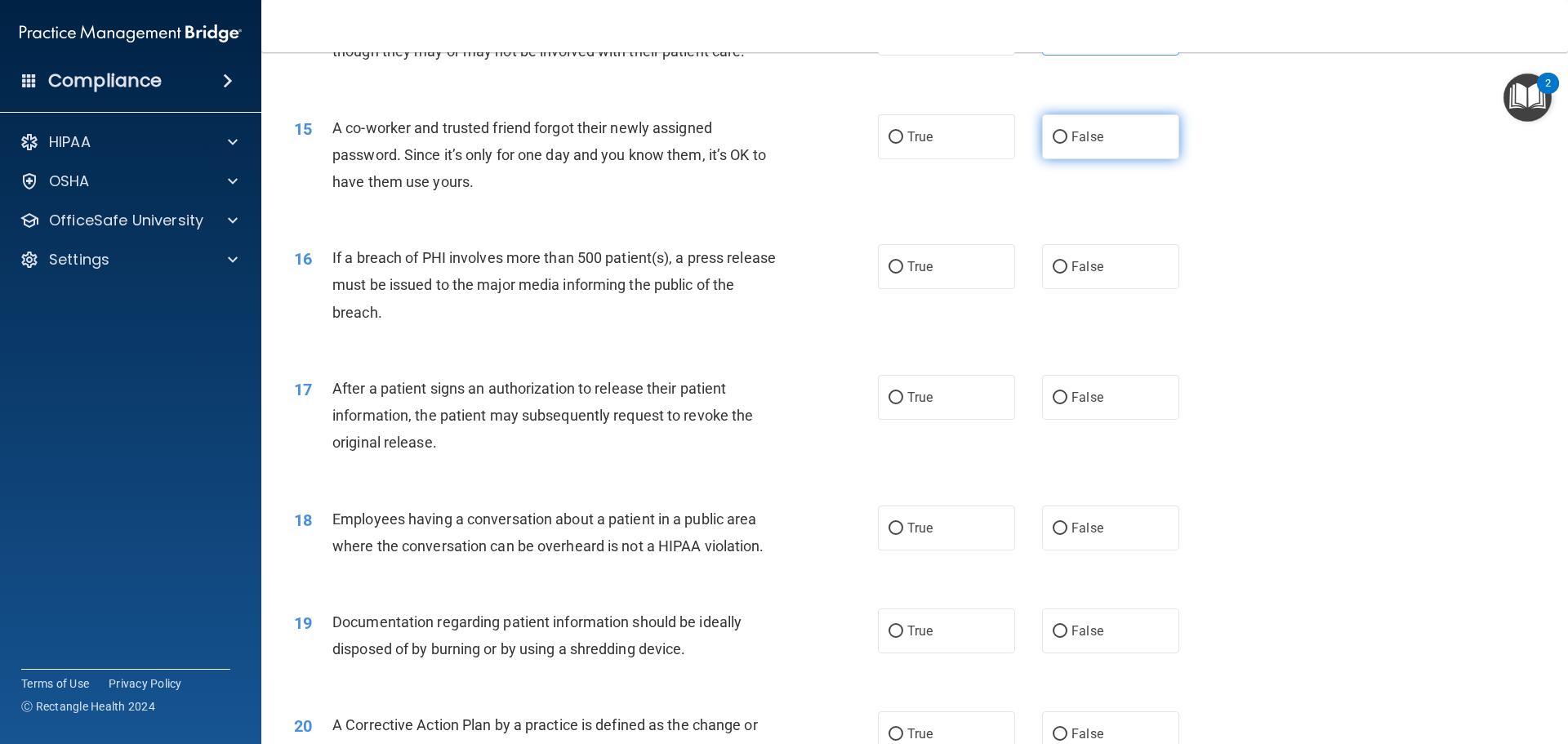
click at [1066, 159] on label "False" at bounding box center [1110, 137] width 137 height 45
click at [1066, 143] on input "False" at bounding box center [1060, 137] width 15 height 12
radio input "true"
click at [907, 275] on span "True" at bounding box center [919, 267] width 25 height 16
click at [904, 274] on input "True" at bounding box center [896, 268] width 15 height 12
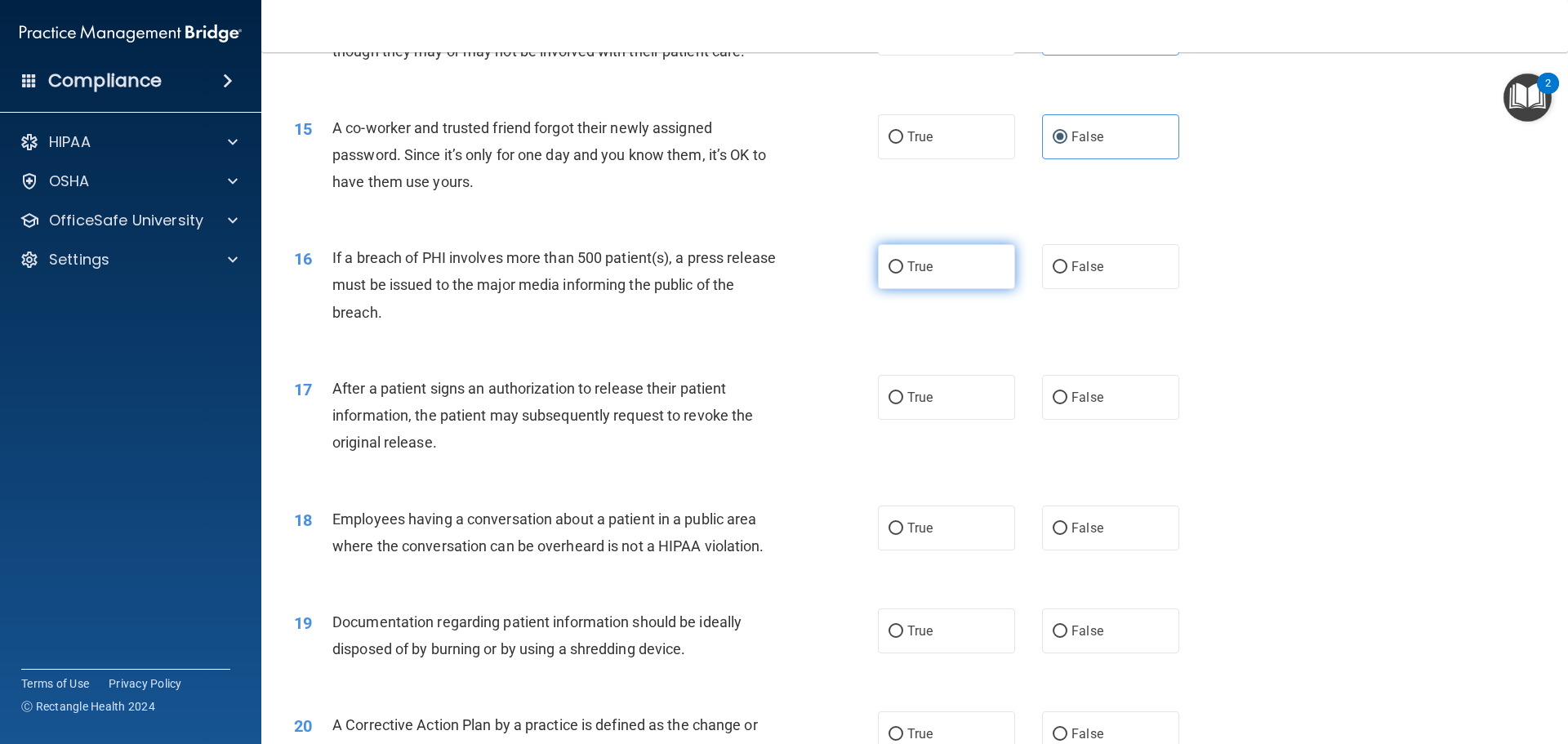
radio input "true"
click at [928, 420] on label "True" at bounding box center [946, 397] width 137 height 45
click at [904, 404] on input "True" at bounding box center [896, 398] width 15 height 12
radio input "true"
click at [1053, 535] on label "False" at bounding box center [1110, 528] width 137 height 45
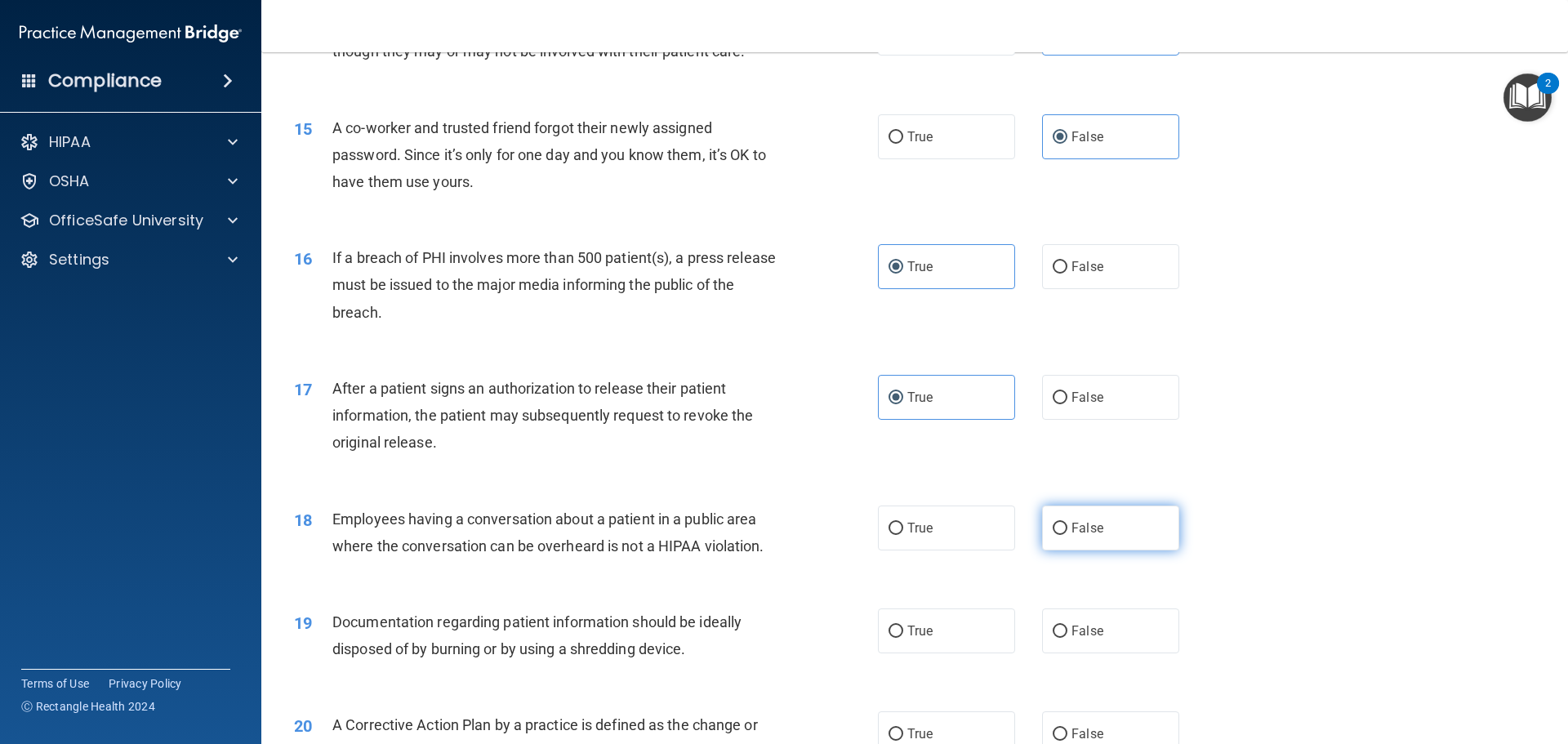
click at [1053, 535] on input "False" at bounding box center [1060, 529] width 15 height 12
radio input "true"
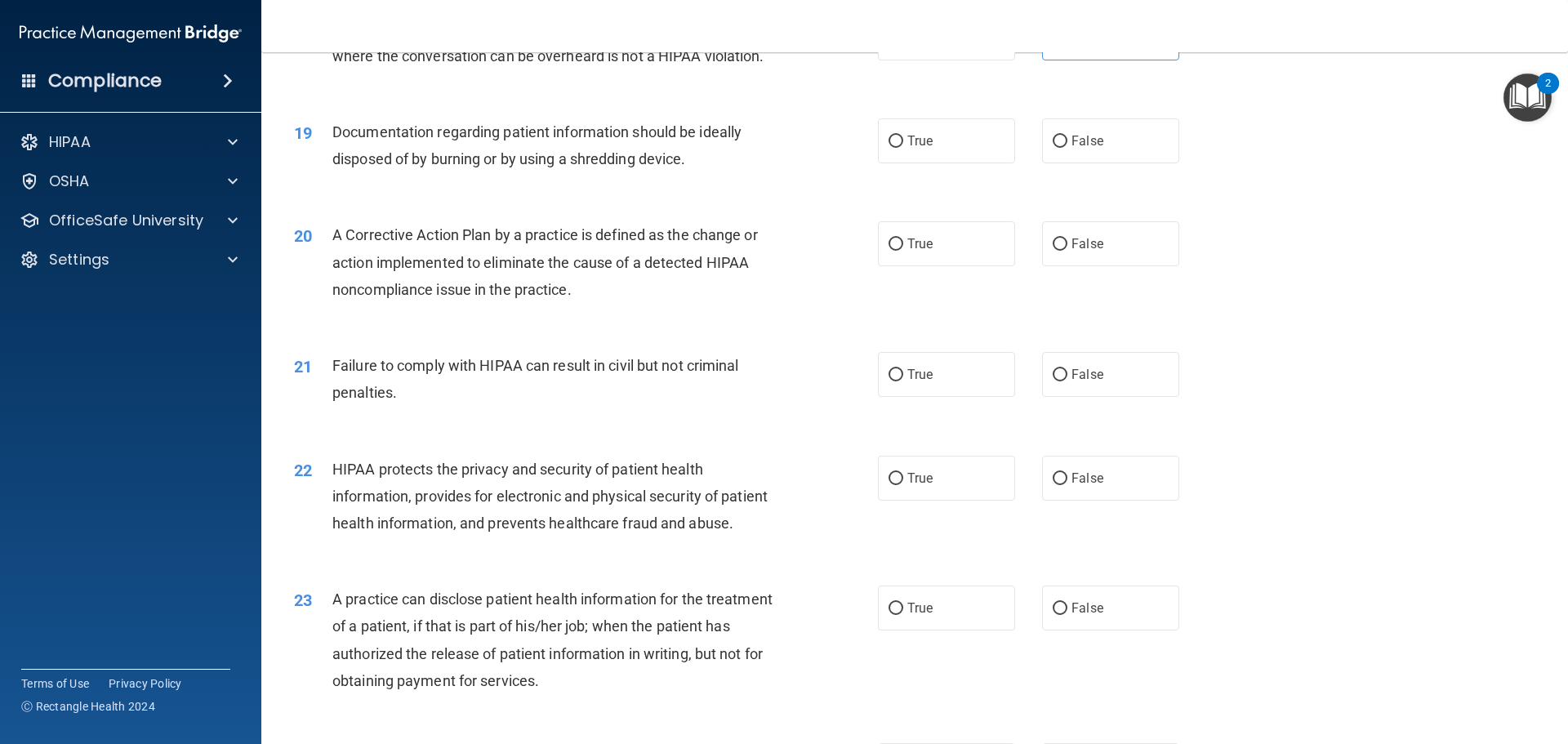
scroll to position [2206, 0]
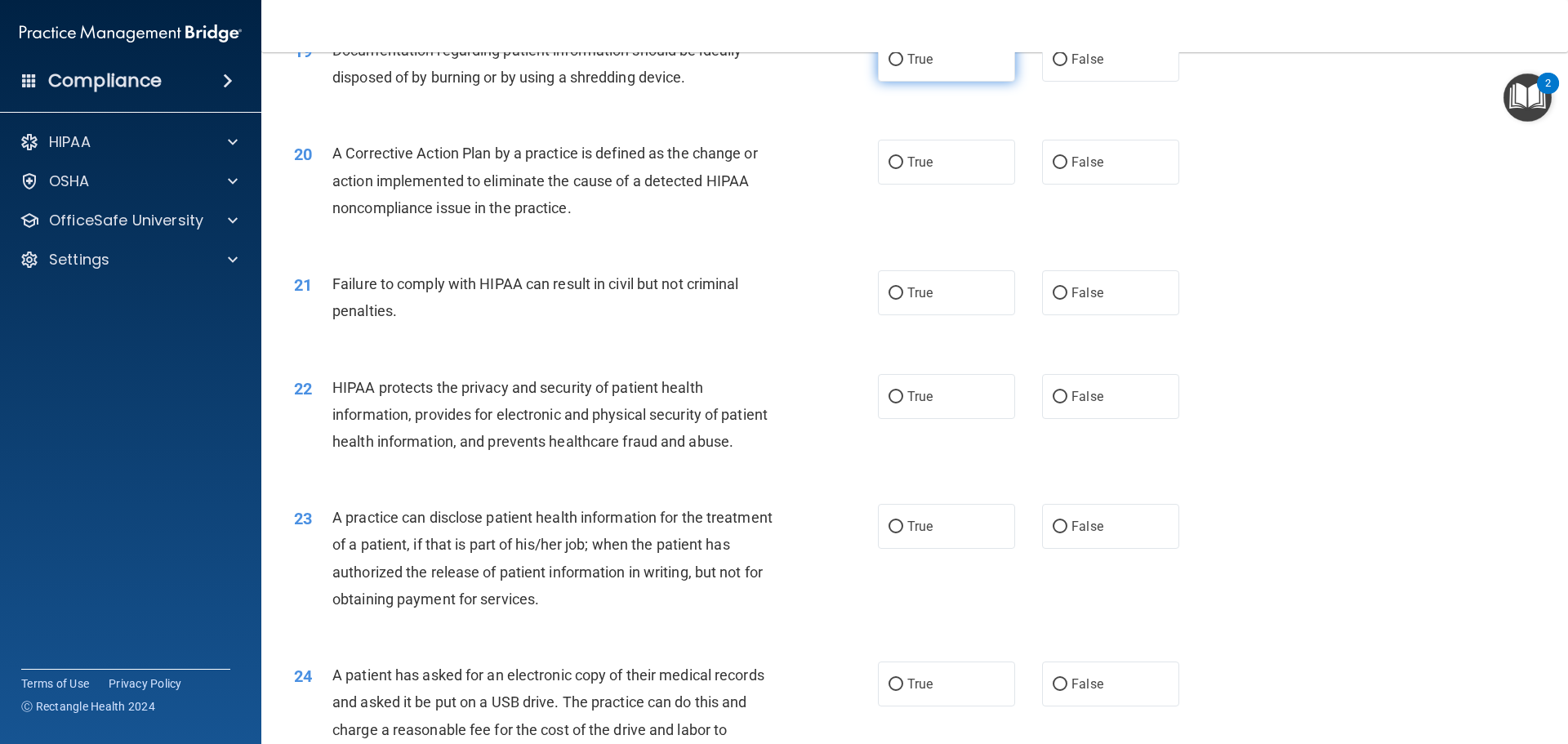
click at [895, 67] on input "True" at bounding box center [896, 60] width 15 height 12
radio input "true"
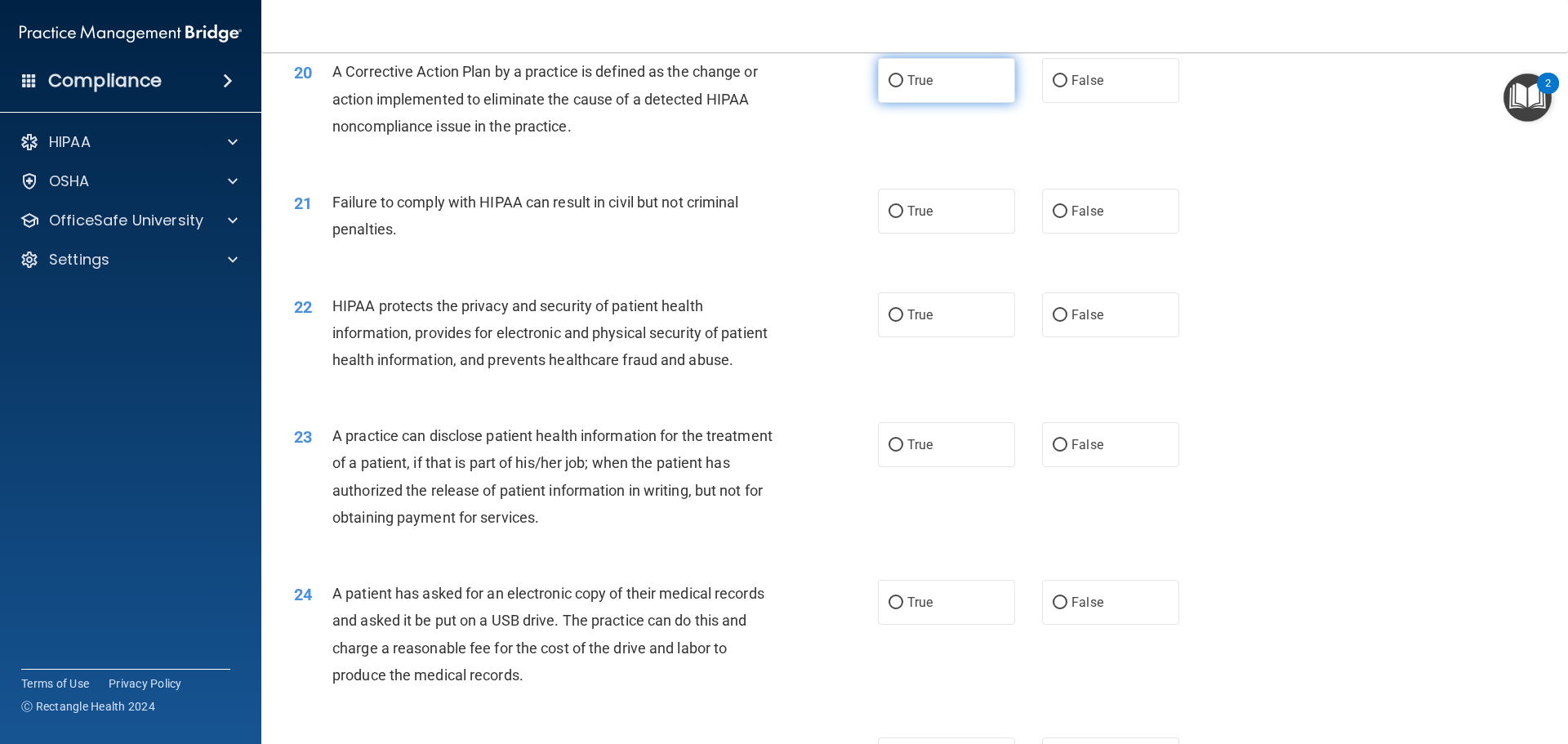
click at [941, 103] on label "True" at bounding box center [946, 80] width 137 height 45
click at [904, 87] on input "True" at bounding box center [896, 81] width 15 height 12
radio input "true"
click at [1072, 219] on span "False" at bounding box center [1088, 211] width 32 height 16
click at [1068, 218] on input "False" at bounding box center [1060, 212] width 15 height 12
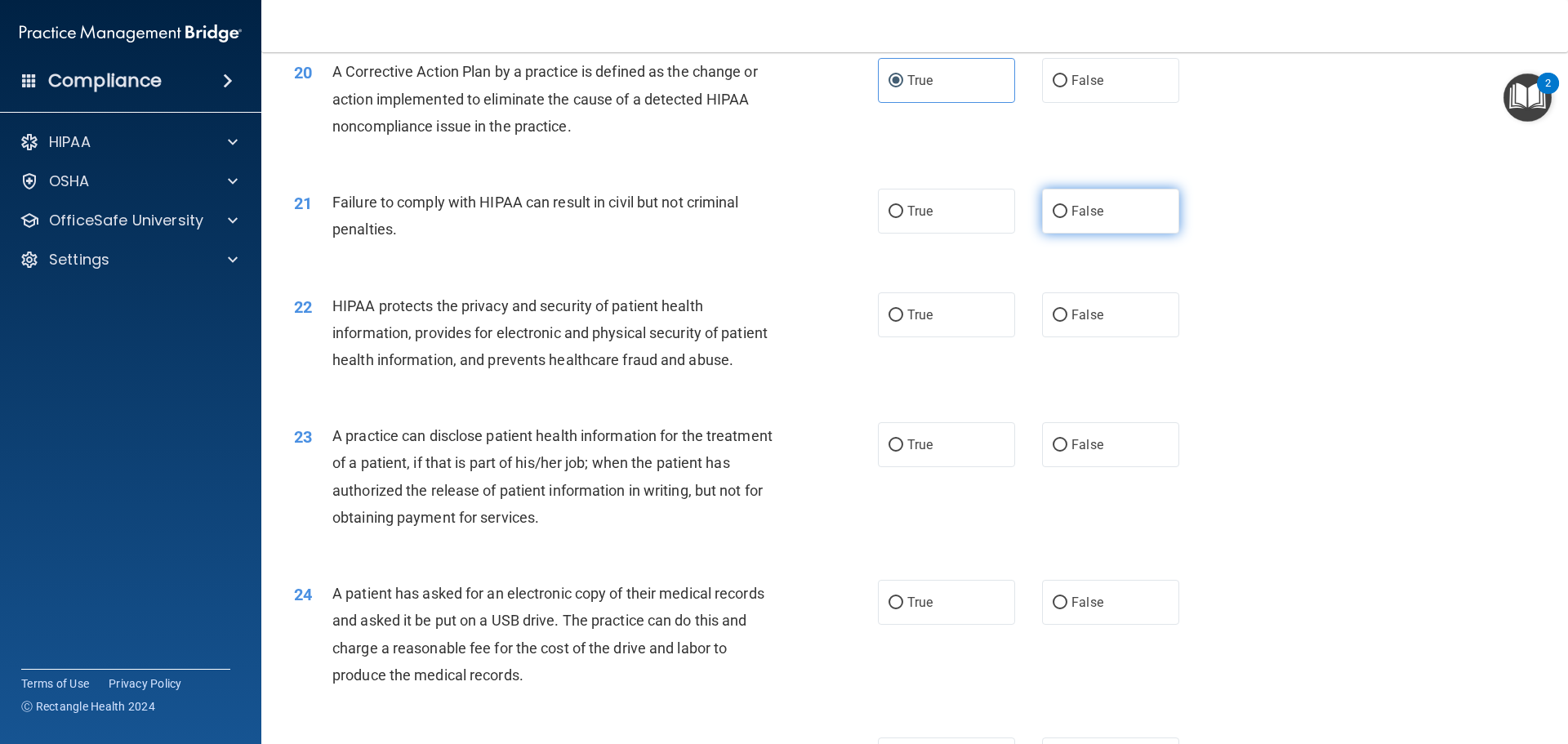
radio input "true"
click at [911, 338] on label "True" at bounding box center [946, 315] width 137 height 45
click at [904, 322] on input "True" at bounding box center [896, 315] width 15 height 12
radio input "true"
click at [1118, 467] on label "False" at bounding box center [1110, 445] width 137 height 45
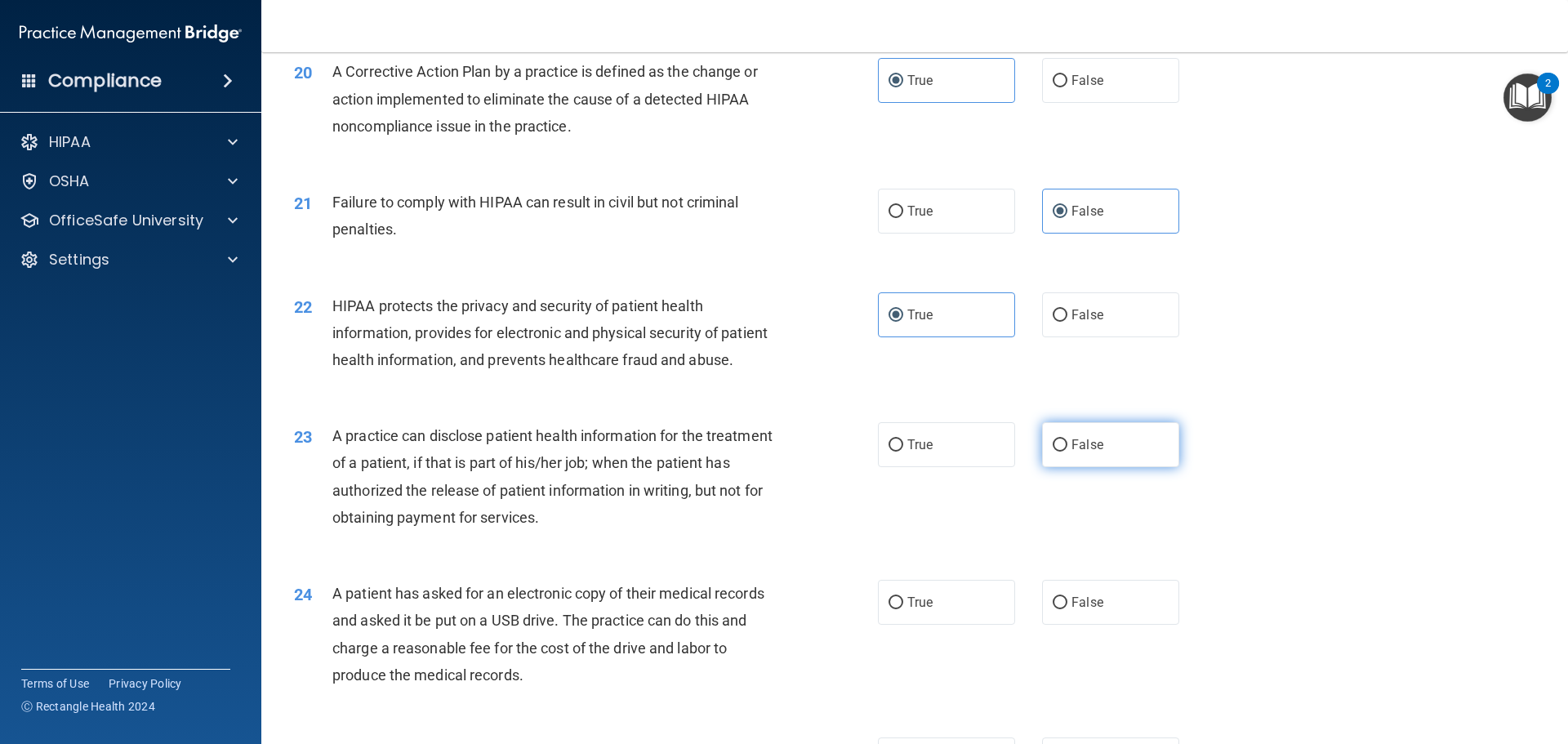
click at [1068, 452] on input "False" at bounding box center [1060, 446] width 15 height 12
radio input "true"
drag, startPoint x: 917, startPoint y: 651, endPoint x: 915, endPoint y: 638, distance: 13.2
click at [917, 610] on span "True" at bounding box center [919, 602] width 25 height 16
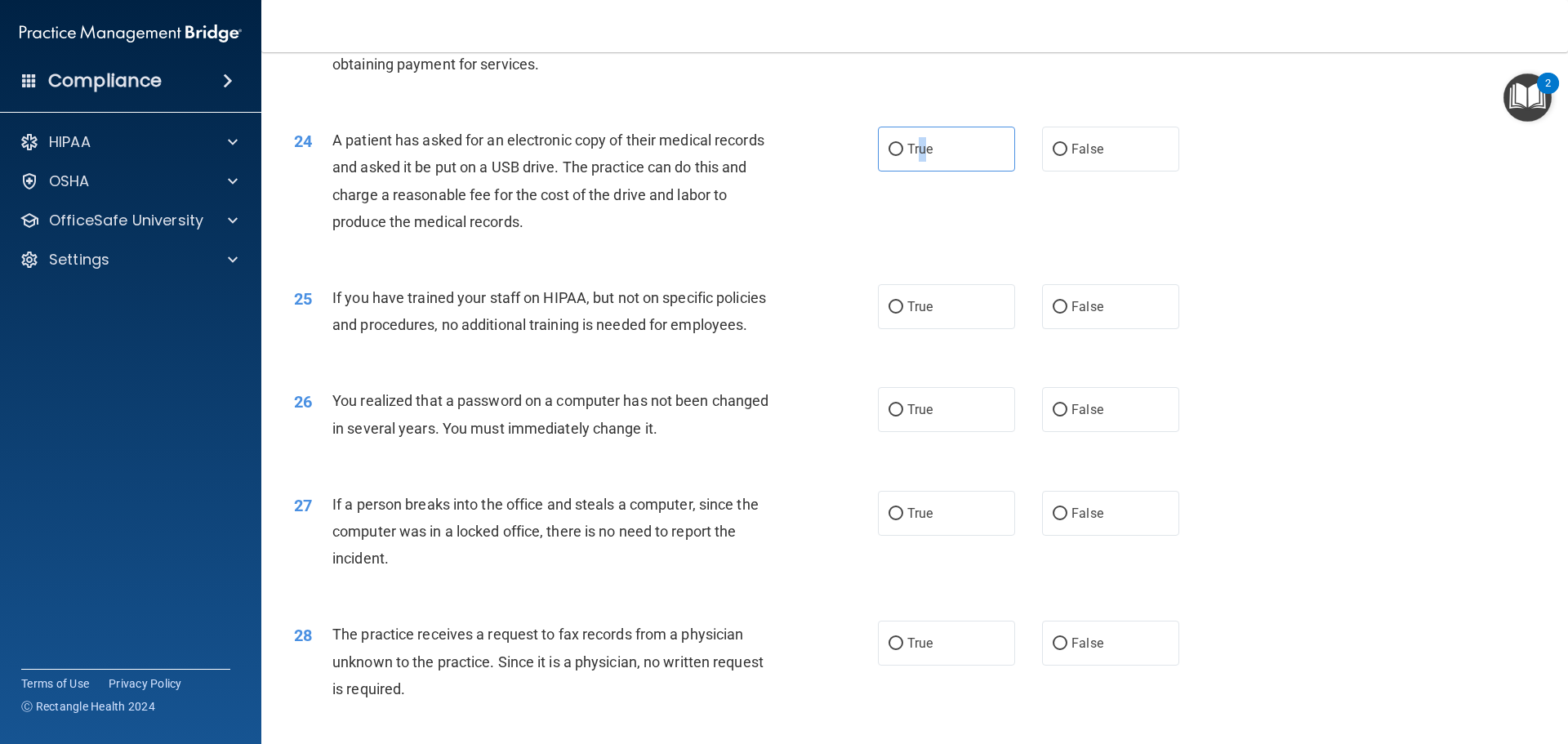
scroll to position [2778, 0]
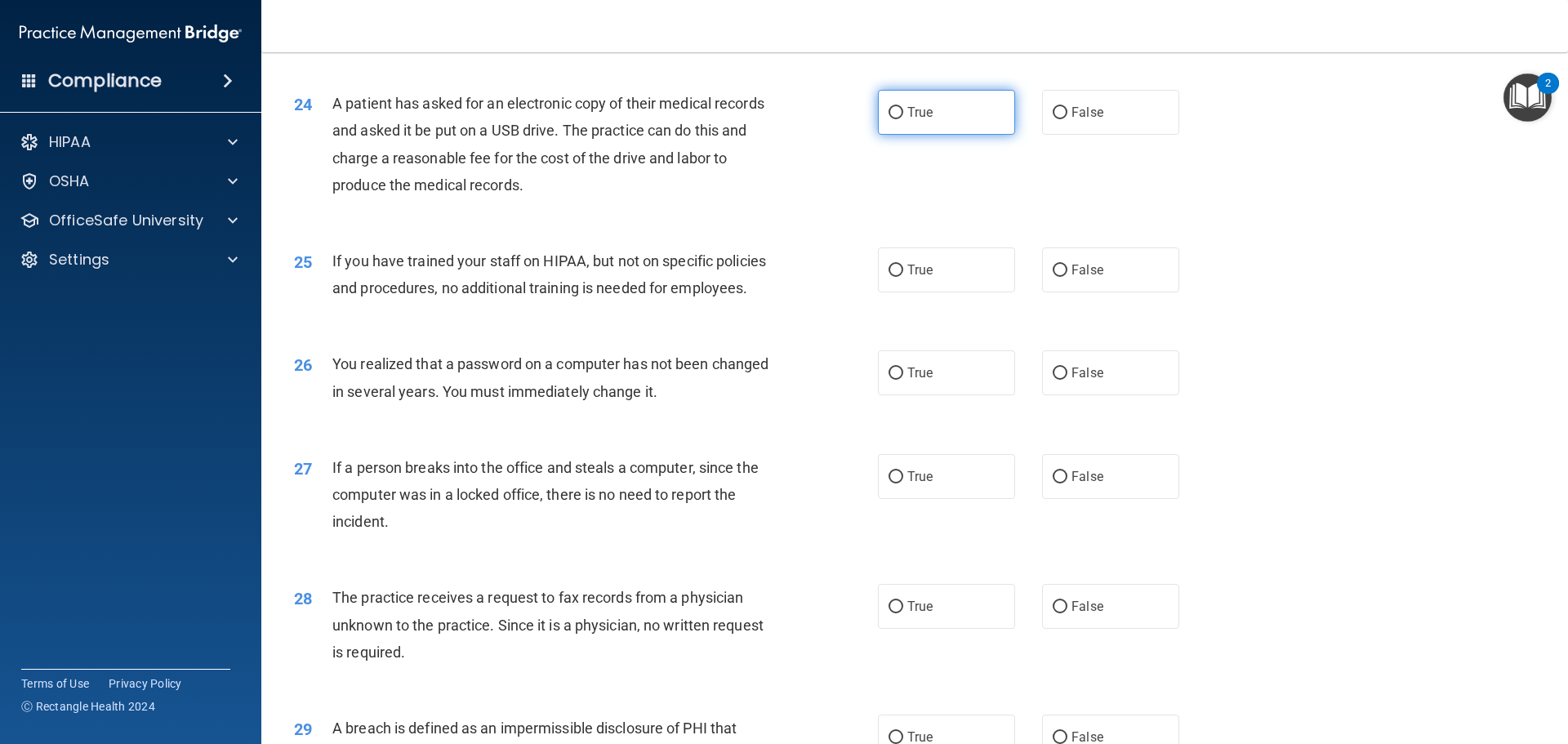
click at [907, 120] on span "True" at bounding box center [919, 112] width 25 height 16
click at [902, 119] on input "True" at bounding box center [896, 113] width 15 height 12
radio input "true"
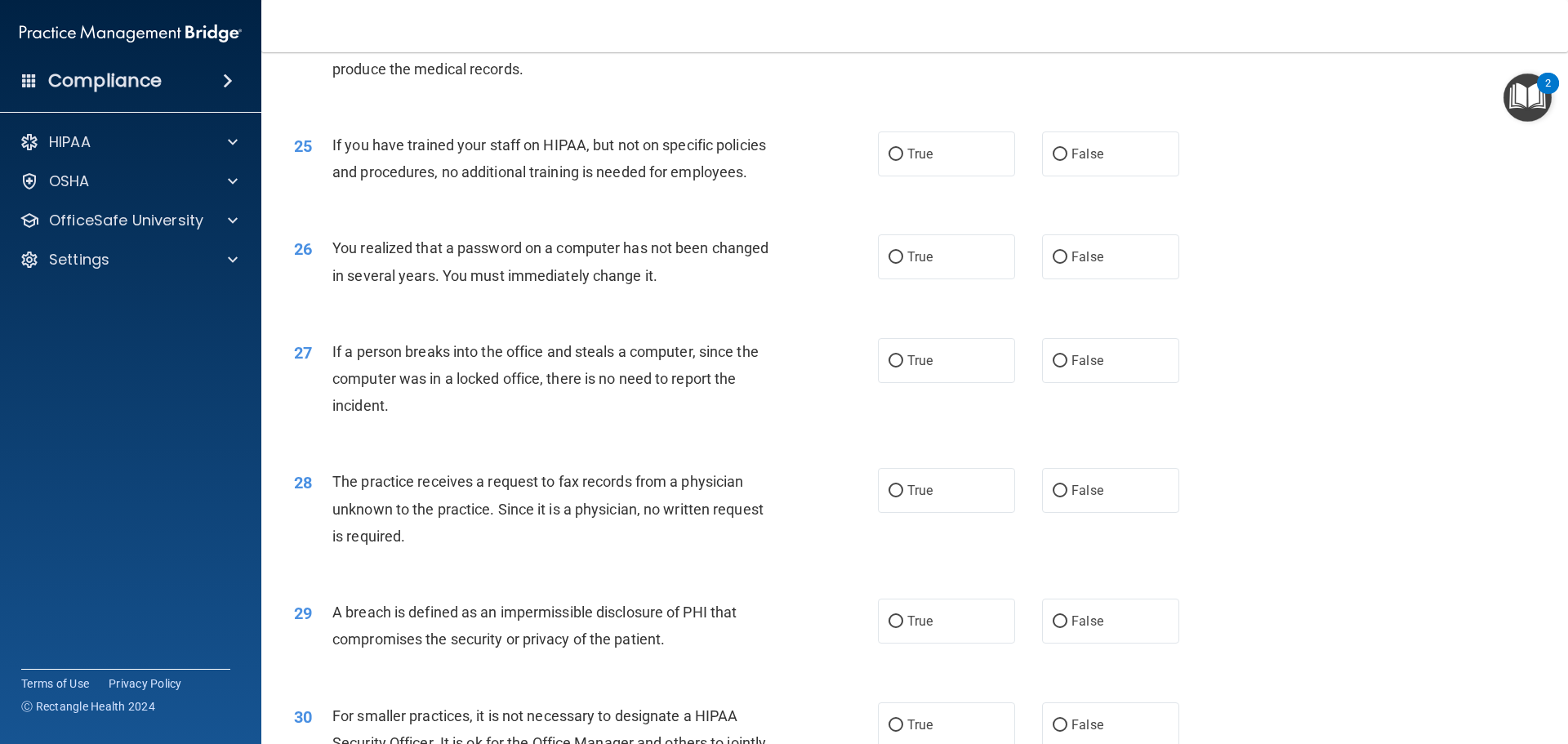
scroll to position [2941, 0]
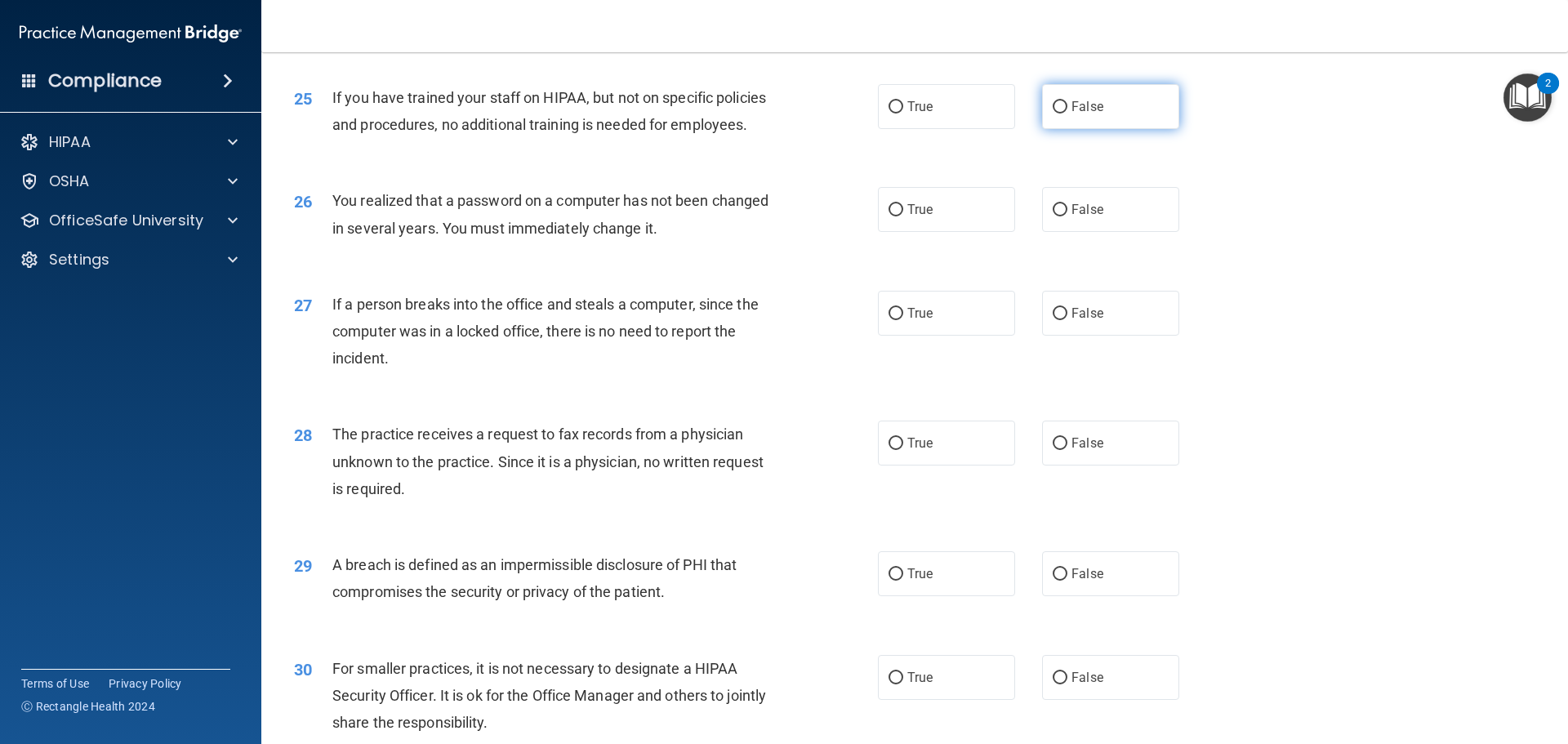
click at [1057, 129] on label "False" at bounding box center [1110, 106] width 137 height 45
click at [1057, 113] on input "False" at bounding box center [1060, 107] width 15 height 12
radio input "true"
click at [897, 232] on label "True" at bounding box center [946, 210] width 137 height 45
click at [897, 217] on input "True" at bounding box center [896, 210] width 15 height 12
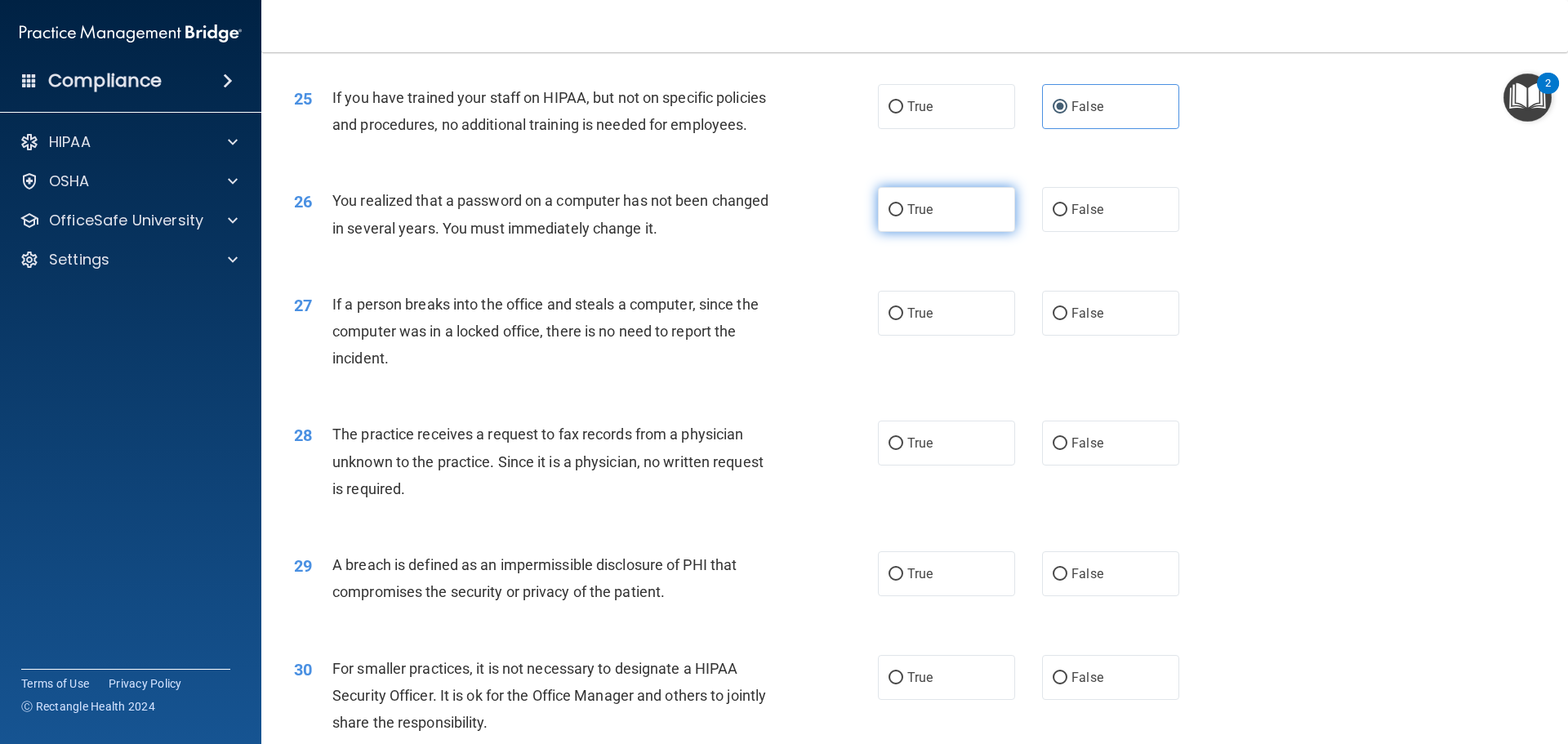
radio input "true"
click at [1099, 336] on label "False" at bounding box center [1110, 314] width 137 height 45
click at [1068, 321] on input "False" at bounding box center [1060, 314] width 15 height 12
radio input "true"
click at [1076, 466] on label "False" at bounding box center [1110, 443] width 137 height 45
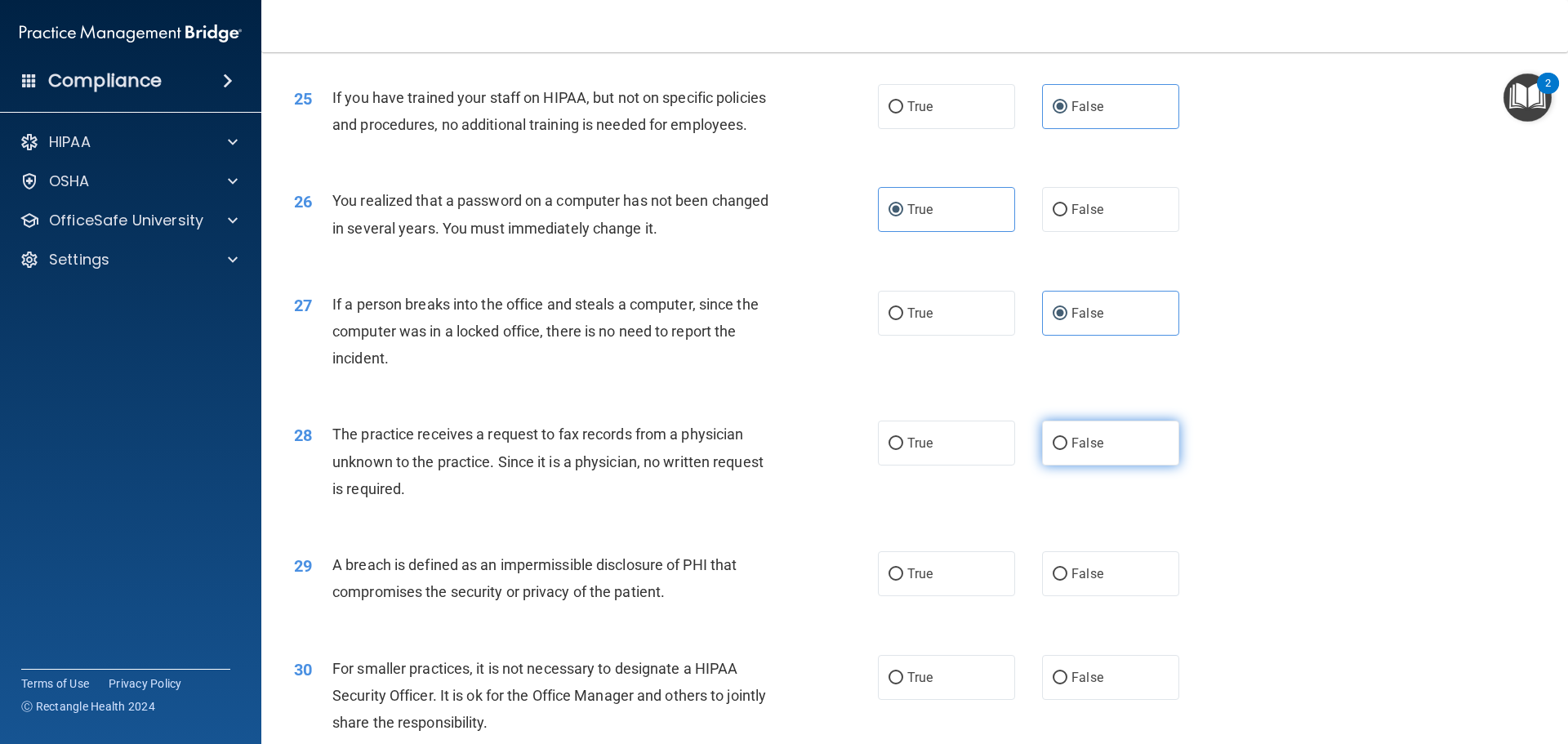
click at [1068, 450] on input "False" at bounding box center [1060, 444] width 15 height 12
radio input "true"
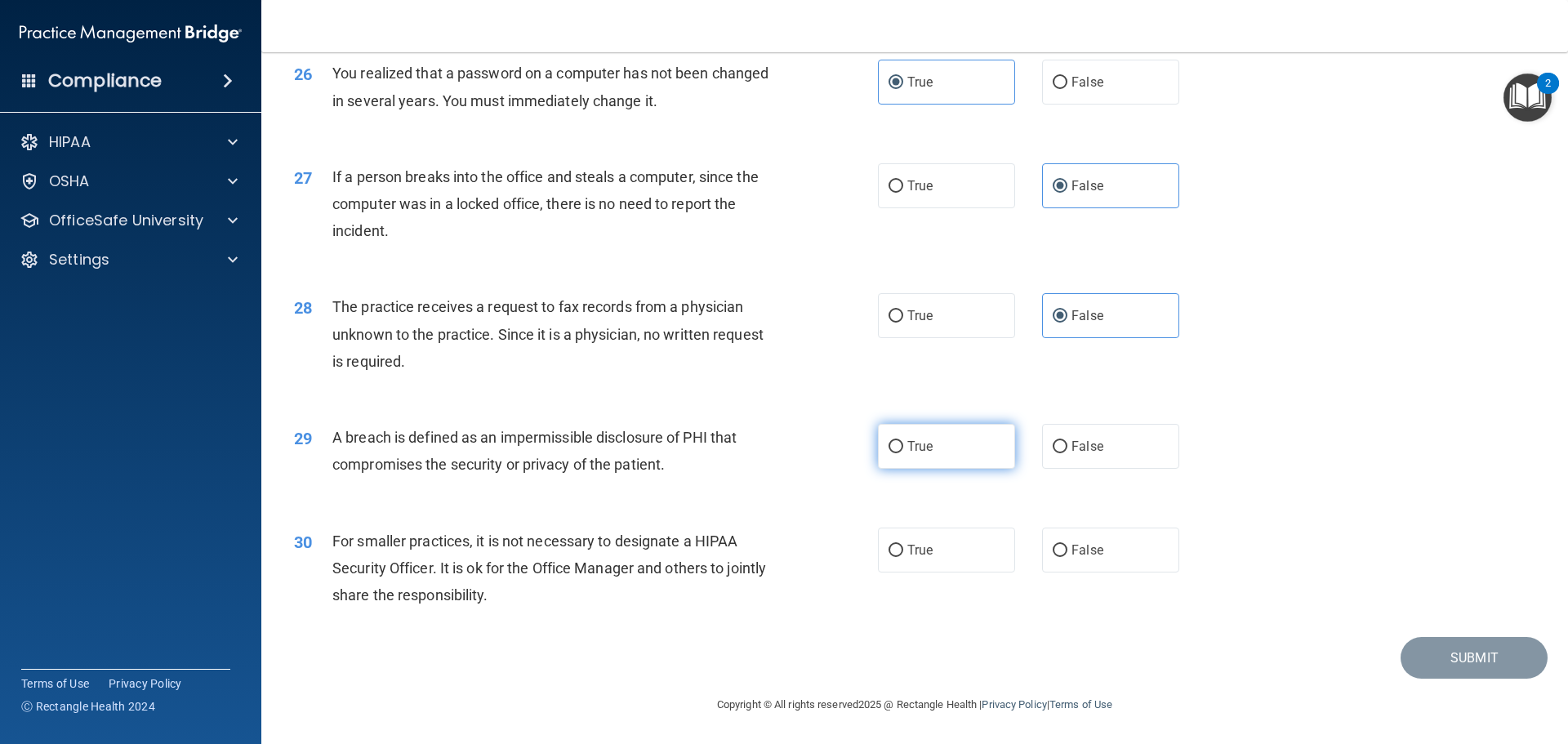
click at [912, 450] on span "True" at bounding box center [919, 447] width 25 height 16
click at [904, 450] on input "True" at bounding box center [896, 448] width 15 height 12
radio input "true"
click at [1082, 537] on label "False" at bounding box center [1110, 550] width 137 height 45
click at [1068, 545] on input "False" at bounding box center [1060, 551] width 15 height 12
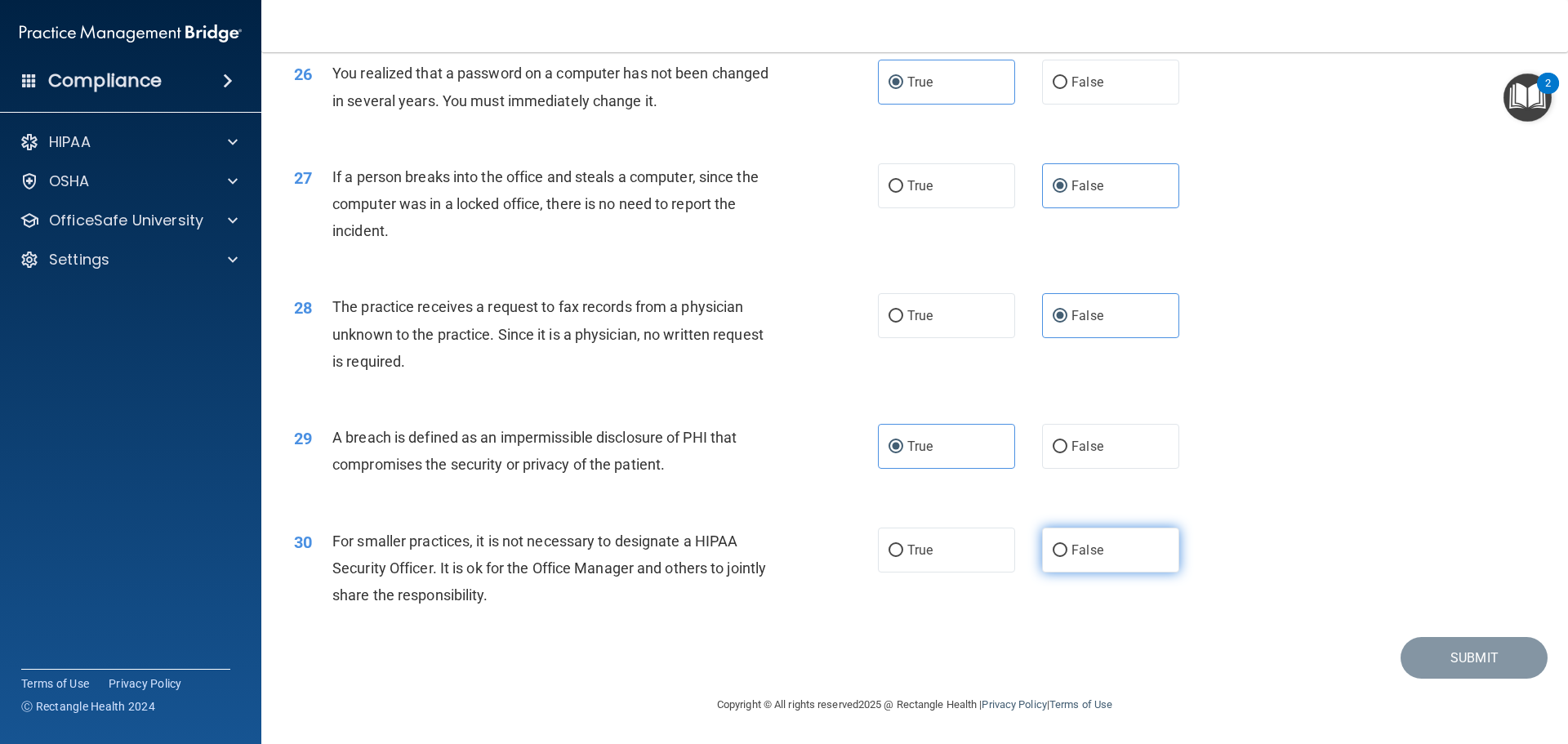
radio input "true"
click at [1438, 667] on button "Submit" at bounding box center [1475, 658] width 147 height 41
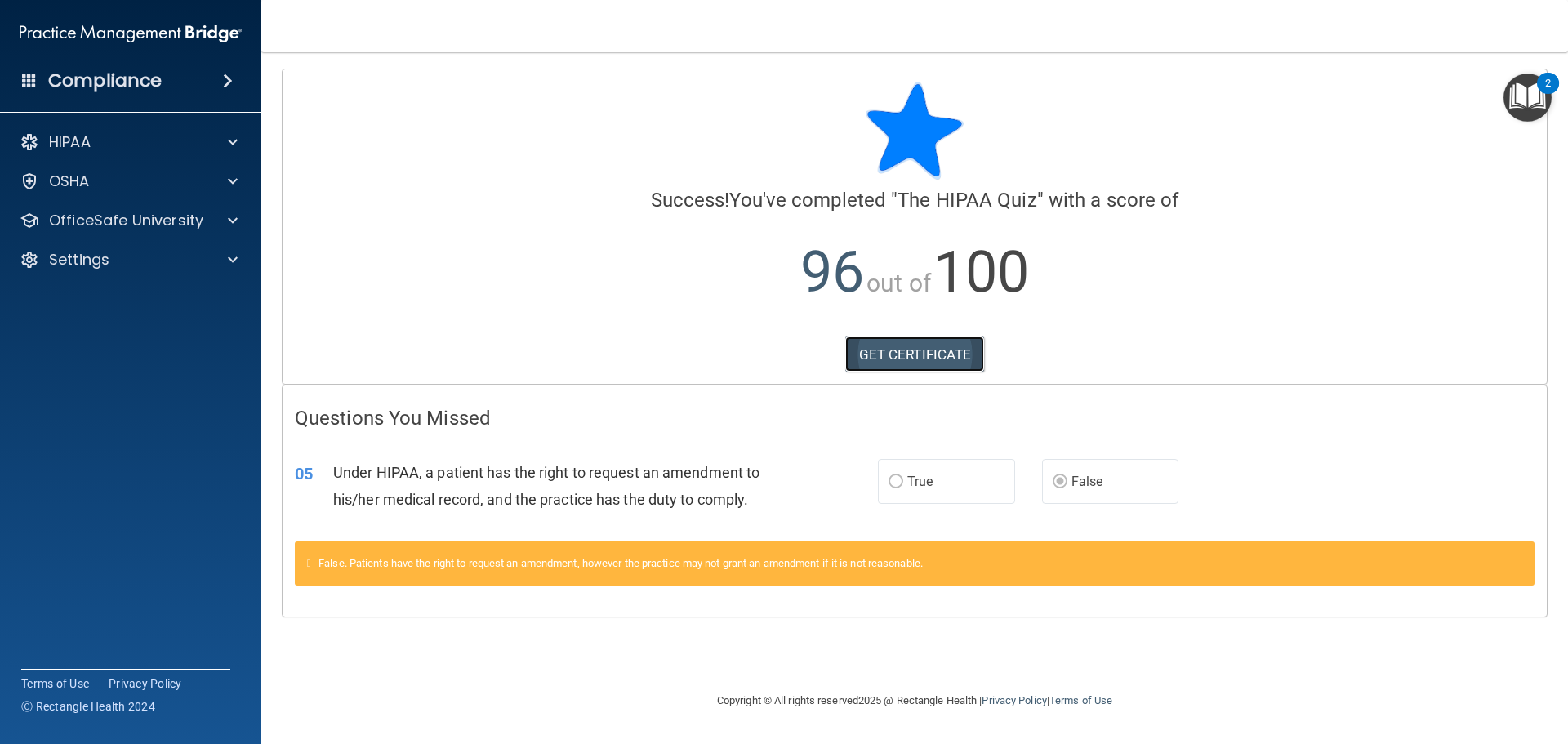
click at [880, 353] on link "GET CERTIFICATE" at bounding box center [916, 355] width 140 height 36
click at [143, 188] on div "OSHA" at bounding box center [109, 181] width 202 height 20
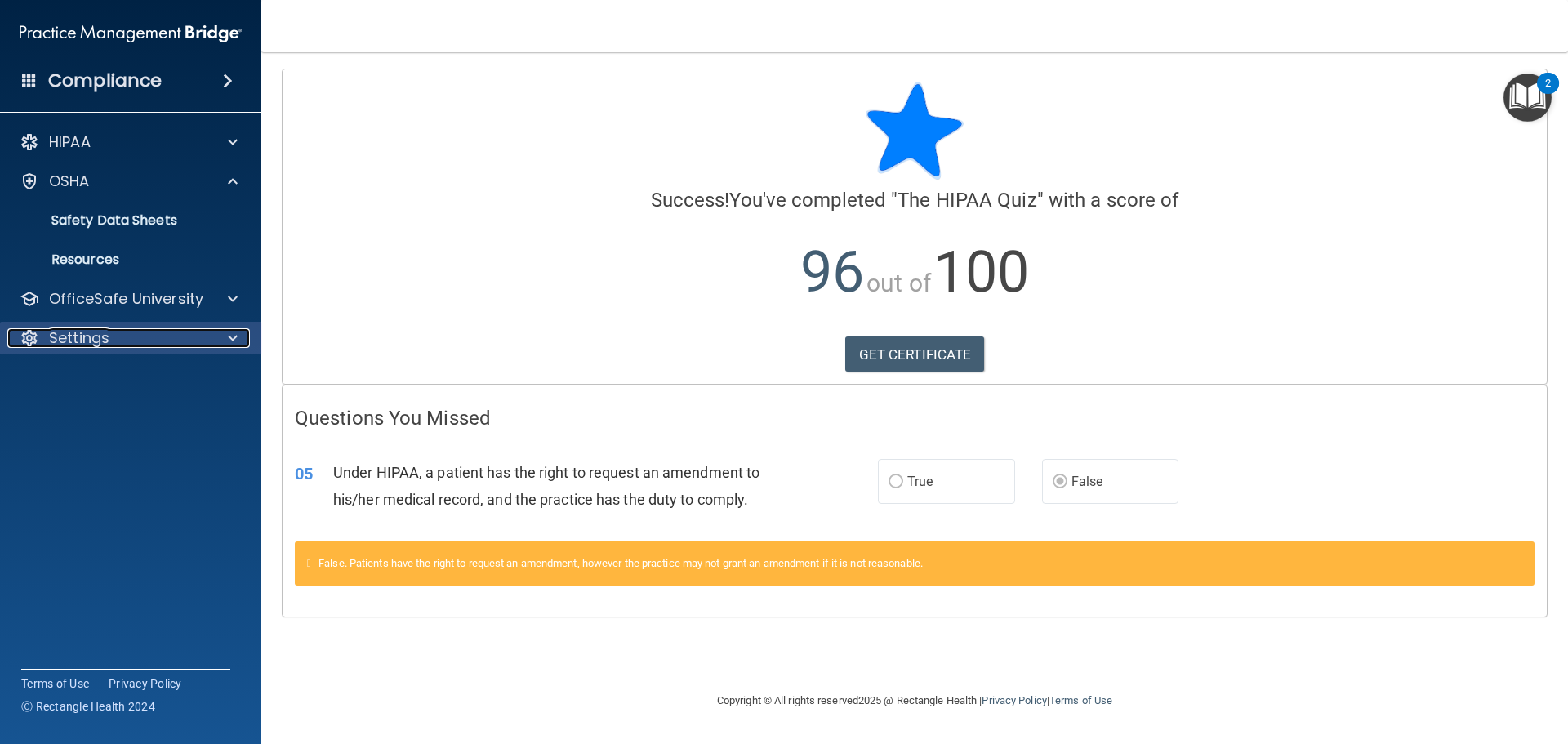
click at [156, 334] on div "Settings" at bounding box center [109, 338] width 202 height 20
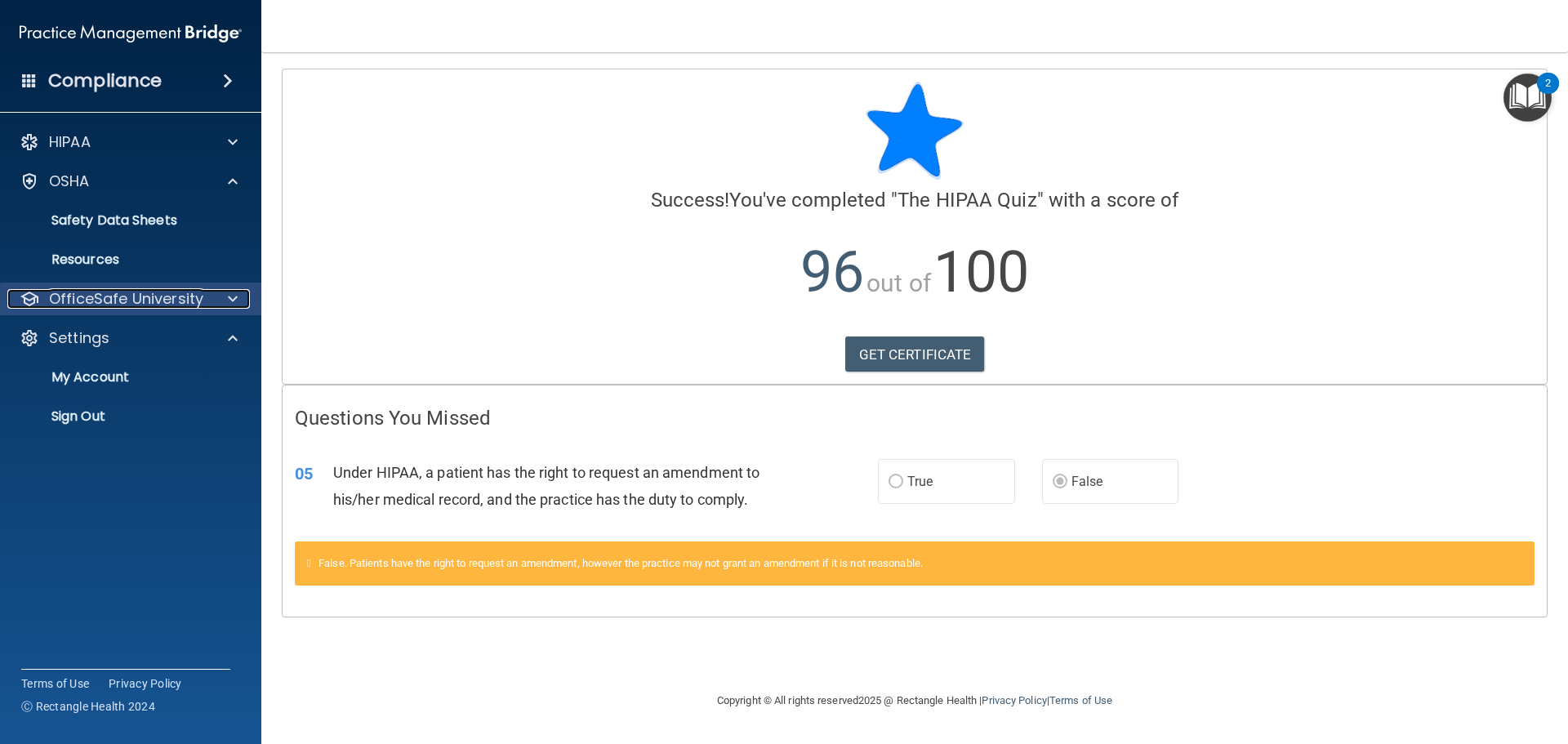
click at [165, 308] on p "OfficeSafe University" at bounding box center [126, 299] width 155 height 20
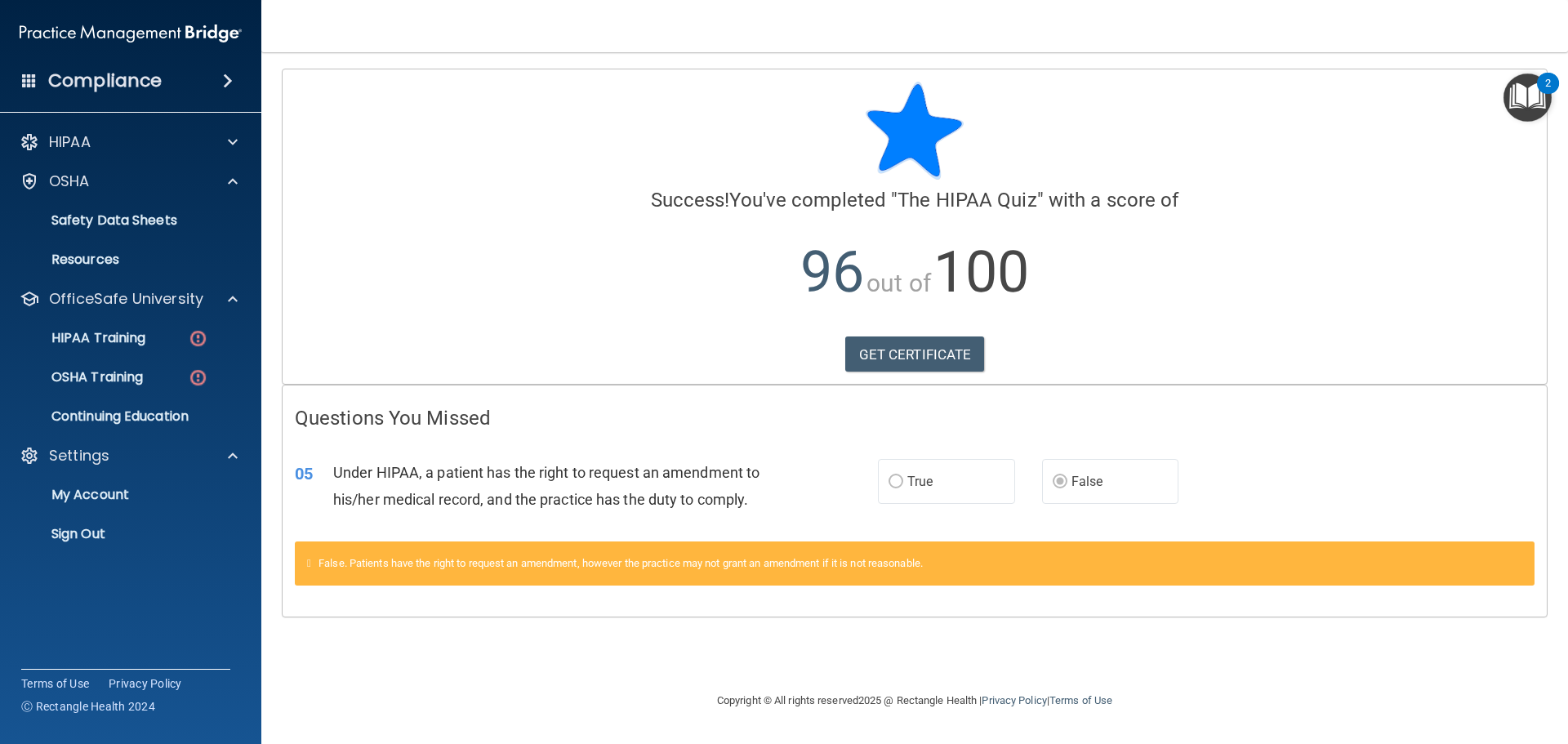
click at [136, 354] on ul "HIPAA Training OSHA Training Continuing Education" at bounding box center [131, 374] width 295 height 118
click at [141, 340] on p "HIPAA Training" at bounding box center [78, 338] width 135 height 16
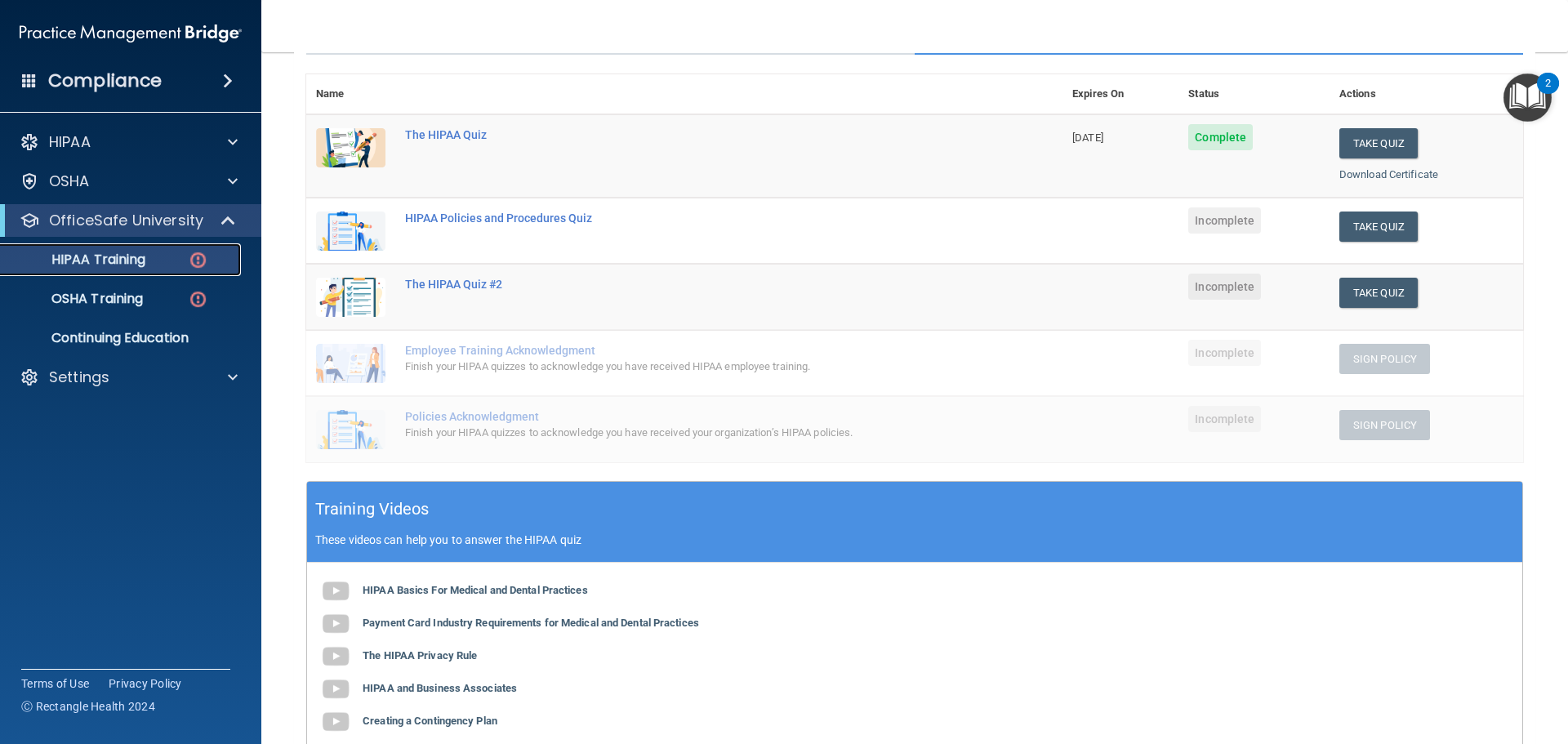
scroll to position [163, 0]
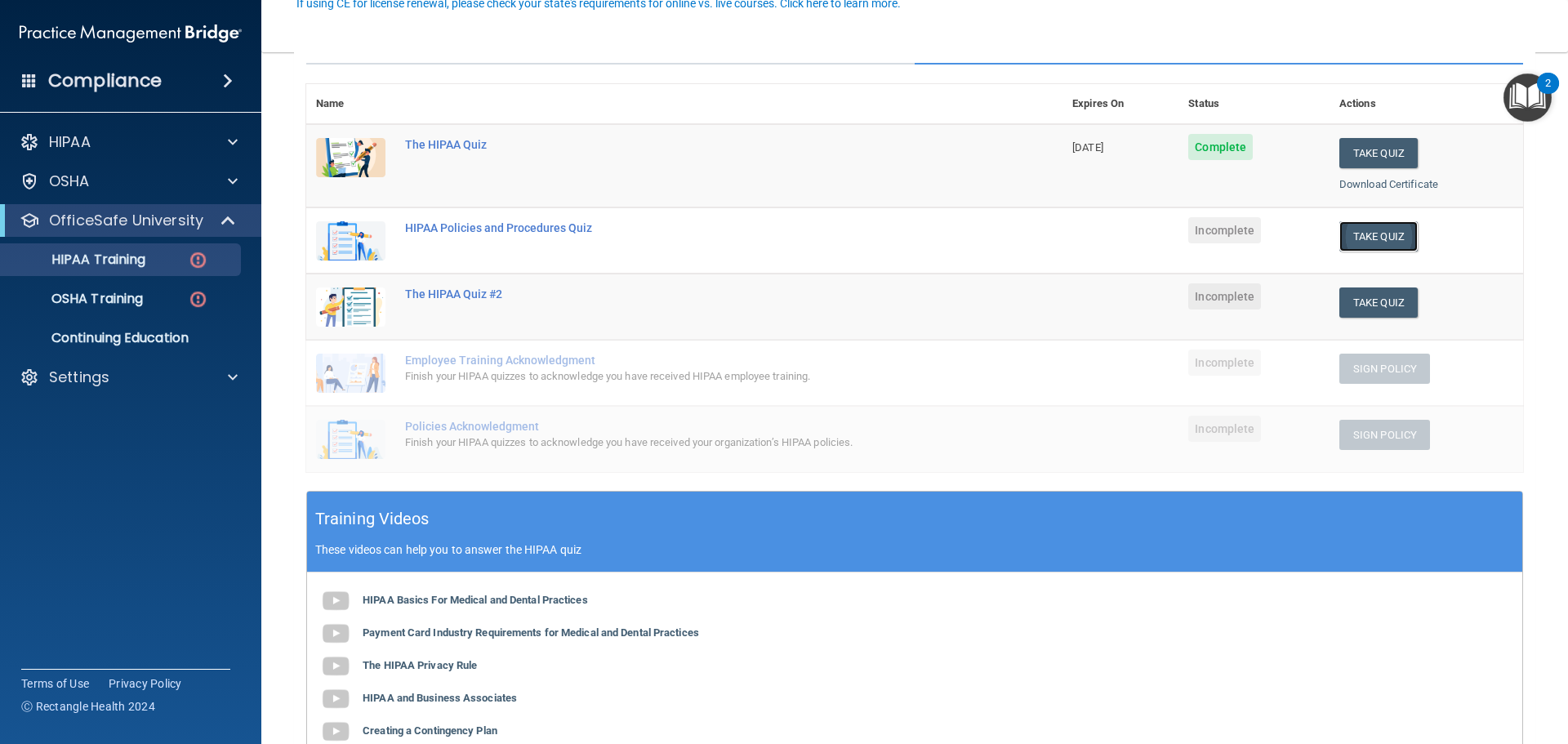
click at [1343, 233] on button "Take Quiz" at bounding box center [1379, 236] width 79 height 30
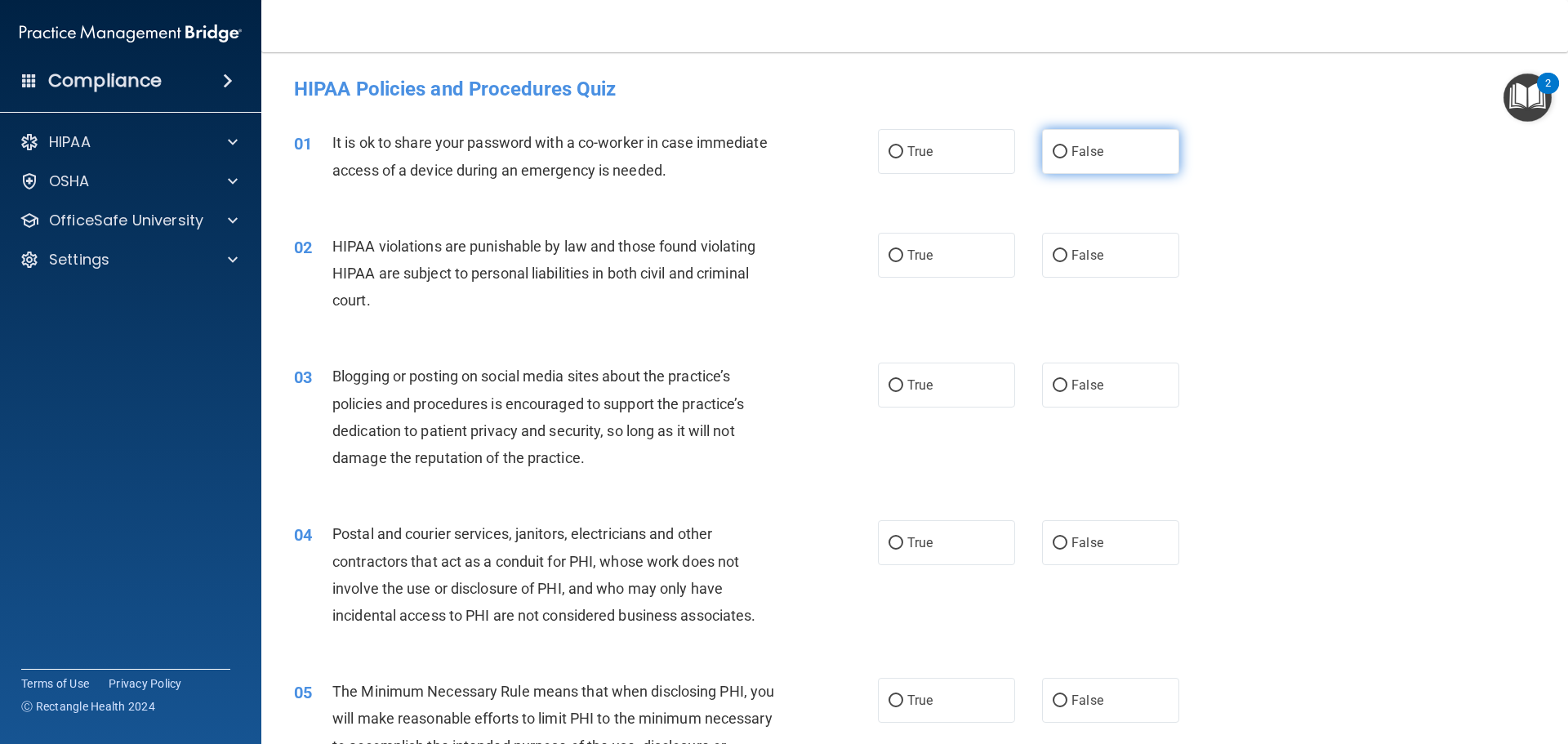
click at [1046, 143] on label "False" at bounding box center [1110, 151] width 137 height 45
click at [1053, 146] on input "False" at bounding box center [1060, 152] width 15 height 12
radio input "true"
click at [919, 254] on span "True" at bounding box center [919, 255] width 25 height 16
click at [904, 254] on input "True" at bounding box center [896, 256] width 15 height 12
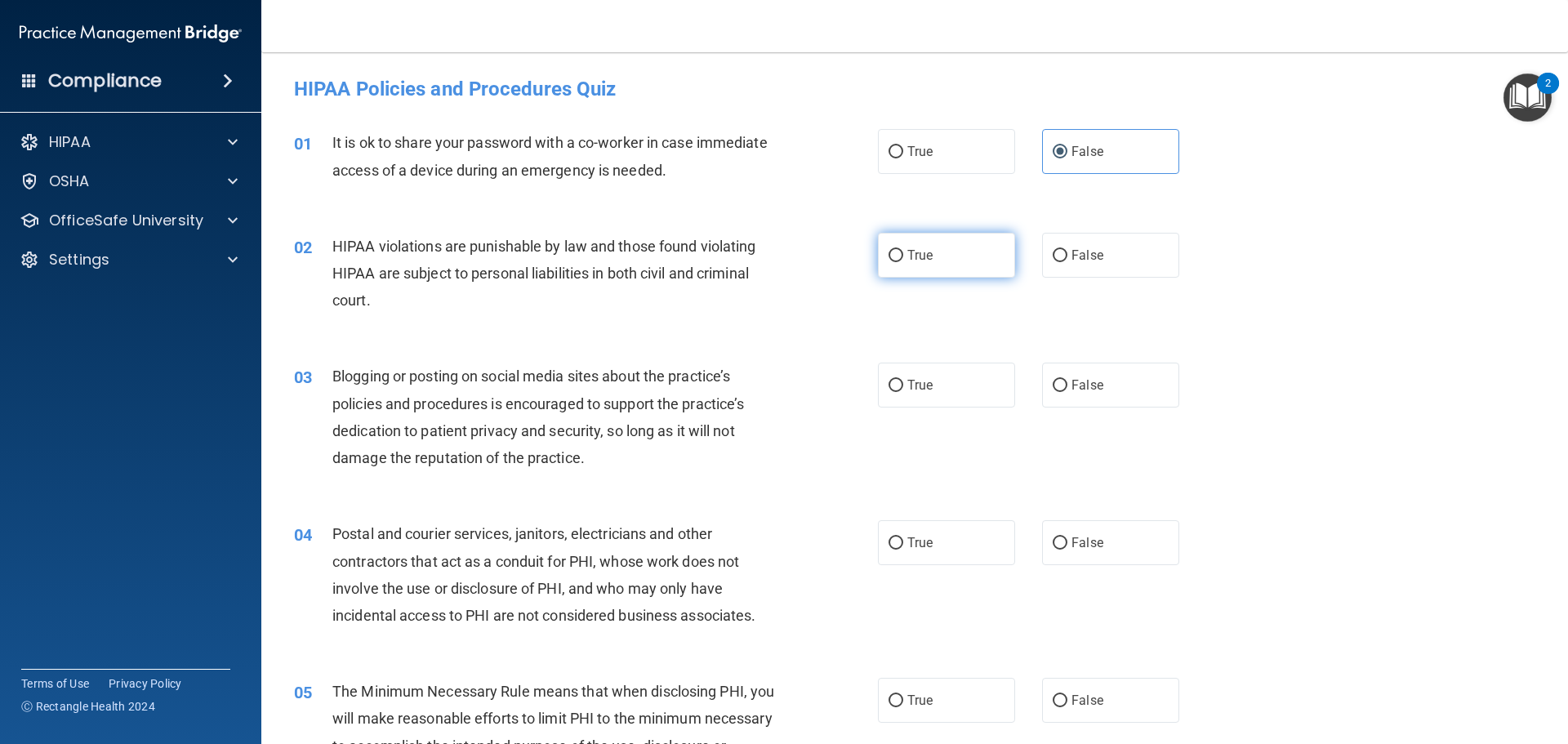
radio input "true"
drag, startPoint x: 1060, startPoint y: 377, endPoint x: 1077, endPoint y: 382, distance: 17.7
click at [1063, 379] on label "False" at bounding box center [1110, 385] width 137 height 45
click at [1063, 380] on input "False" at bounding box center [1060, 386] width 15 height 12
radio input "true"
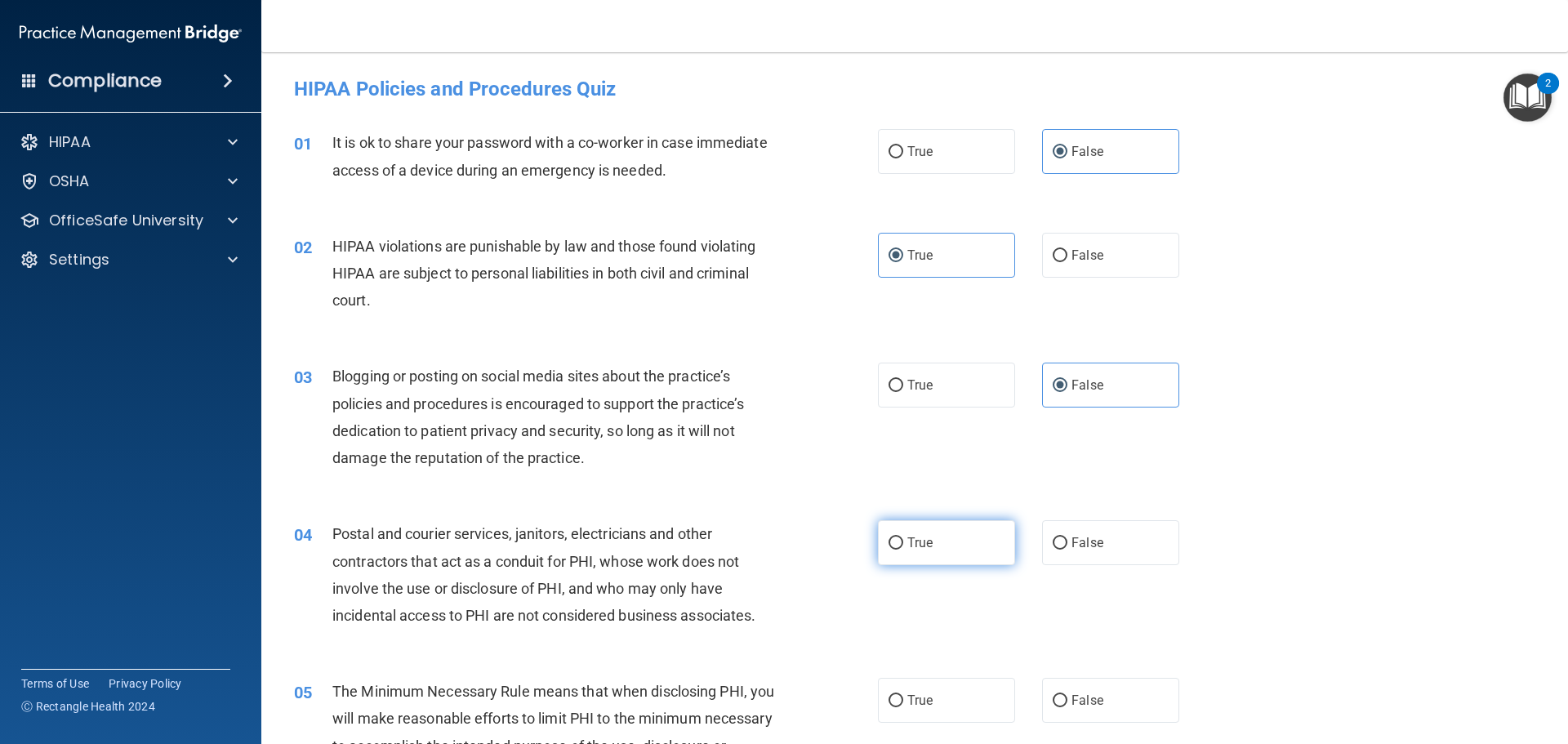
drag, startPoint x: 923, startPoint y: 539, endPoint x: 937, endPoint y: 532, distance: 15.7
click at [924, 541] on span "True" at bounding box center [919, 543] width 25 height 16
click at [904, 541] on input "True" at bounding box center [896, 544] width 15 height 12
radio input "true"
click at [923, 687] on label "True" at bounding box center [946, 701] width 137 height 45
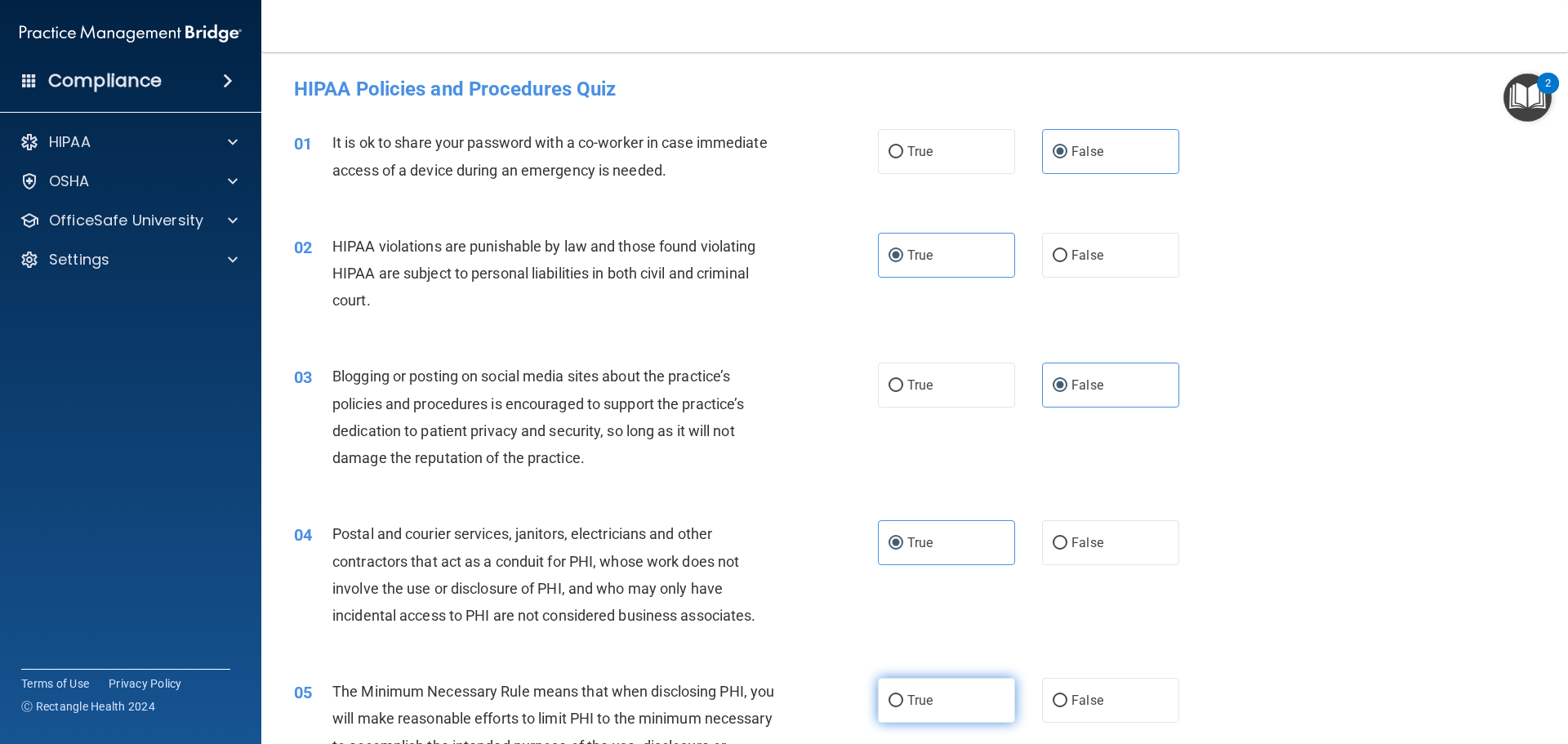
click at [904, 696] on input "True" at bounding box center [896, 702] width 15 height 12
radio input "true"
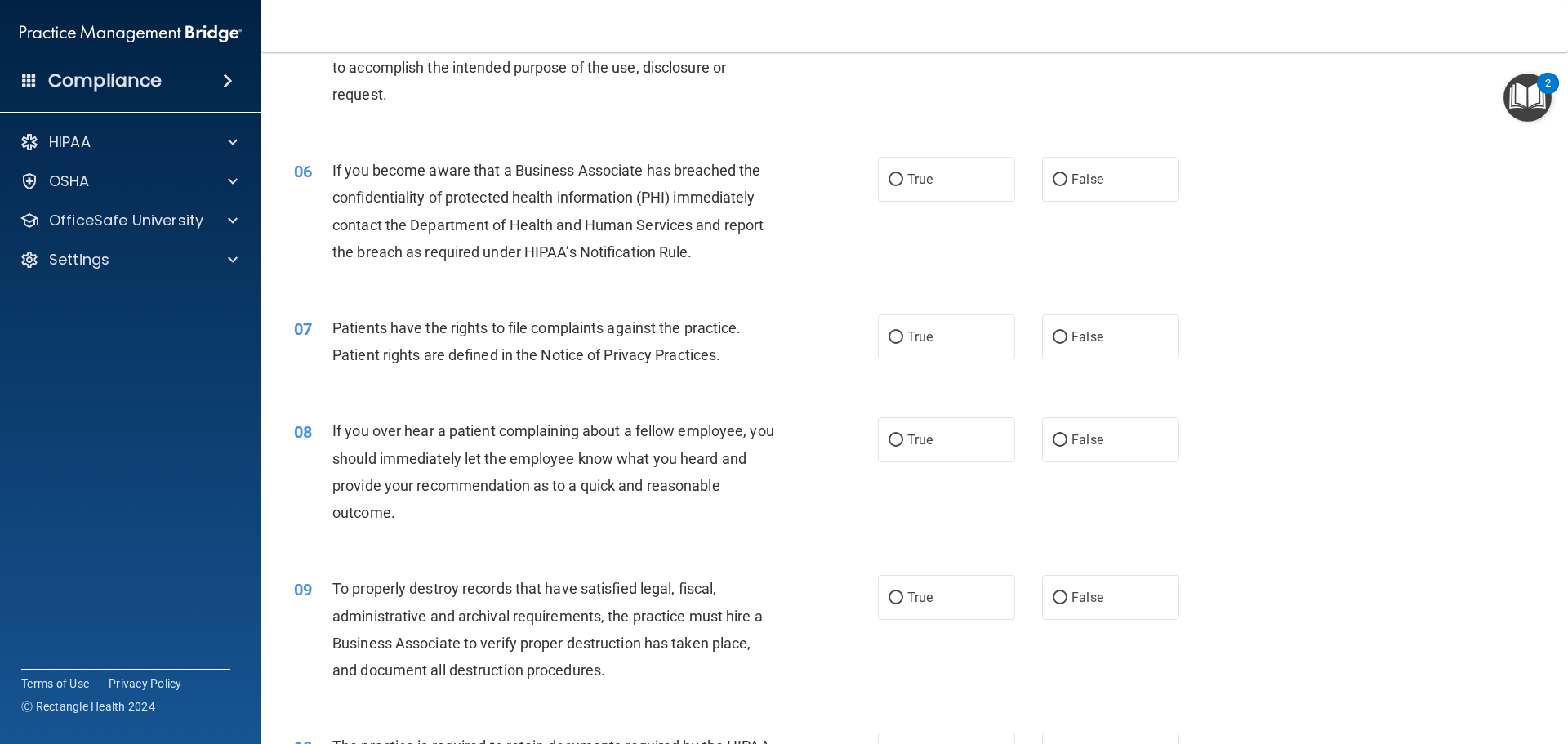
scroll to position [735, 0]
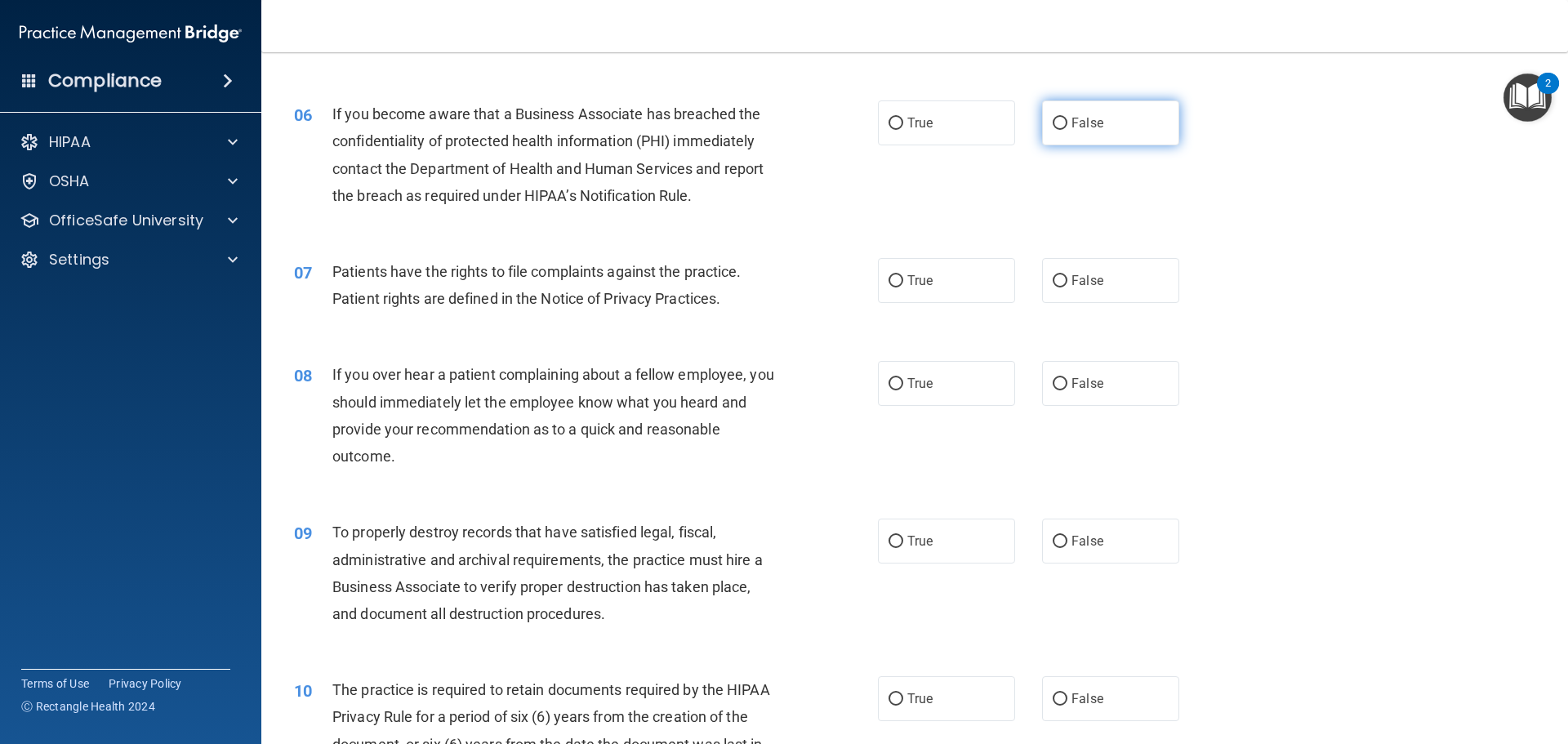
click at [1092, 117] on span "False" at bounding box center [1088, 123] width 32 height 16
click at [1068, 118] on input "False" at bounding box center [1060, 124] width 15 height 12
radio input "true"
click at [929, 271] on label "True" at bounding box center [946, 281] width 137 height 45
click at [904, 276] on input "True" at bounding box center [896, 282] width 15 height 12
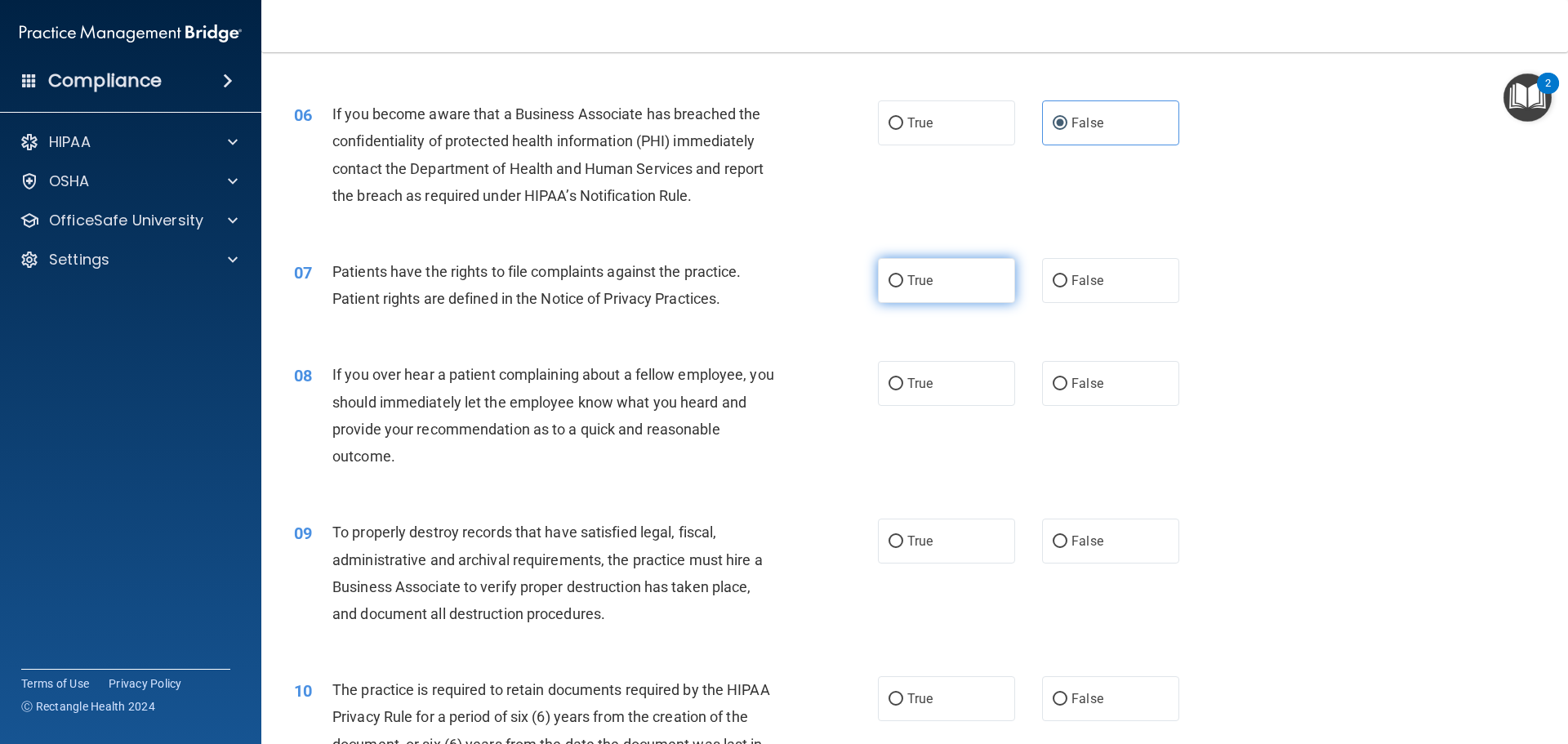
radio input "true"
click at [1053, 383] on input "False" at bounding box center [1060, 385] width 15 height 12
radio input "true"
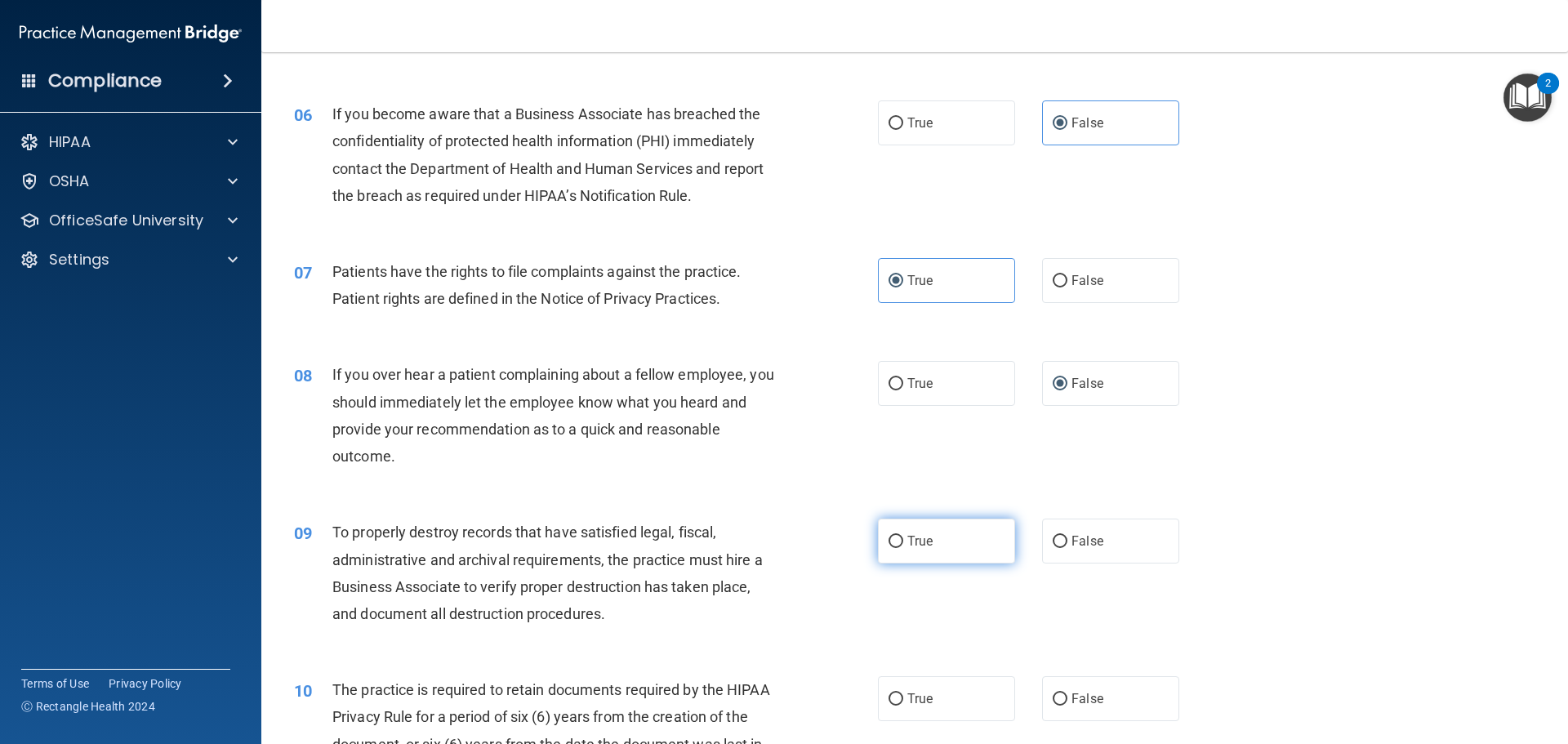
click at [936, 532] on label "True" at bounding box center [946, 541] width 137 height 45
click at [904, 536] on input "True" at bounding box center [896, 542] width 15 height 12
radio input "true"
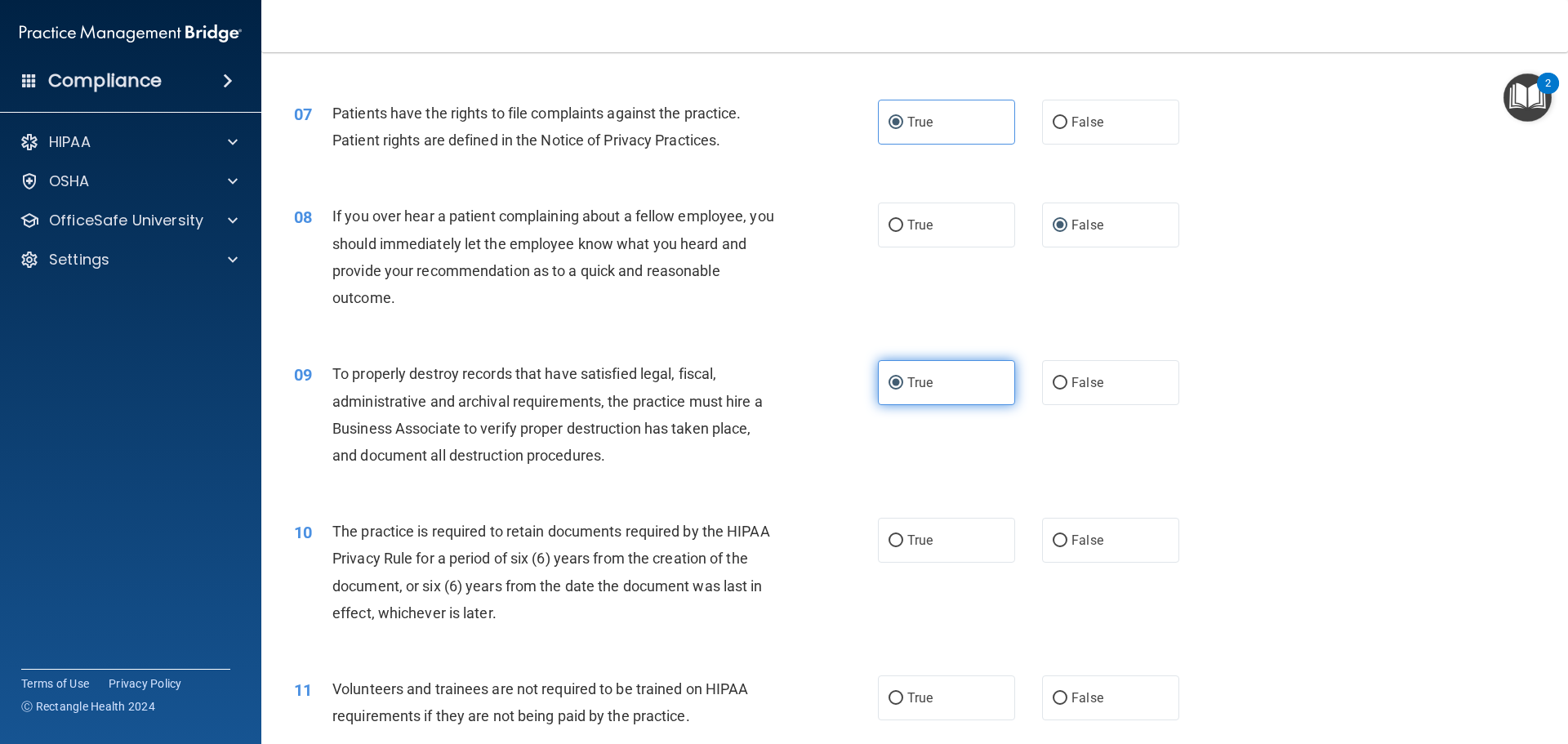
scroll to position [899, 0]
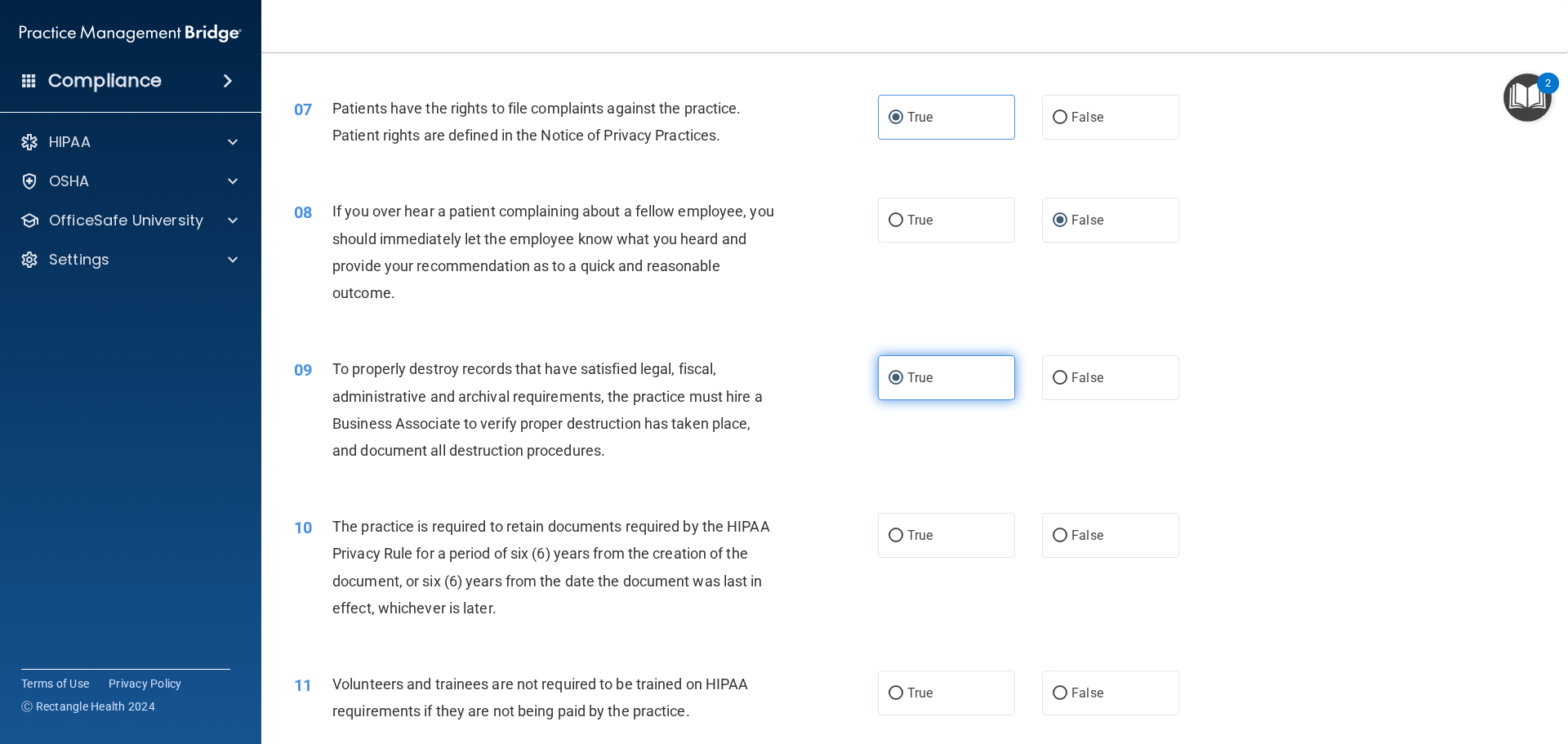
click at [937, 532] on label "True" at bounding box center [946, 536] width 137 height 45
click at [904, 532] on input "True" at bounding box center [896, 537] width 15 height 12
radio input "true"
click at [1072, 375] on span "False" at bounding box center [1088, 378] width 32 height 16
click at [1065, 375] on input "False" at bounding box center [1060, 378] width 15 height 12
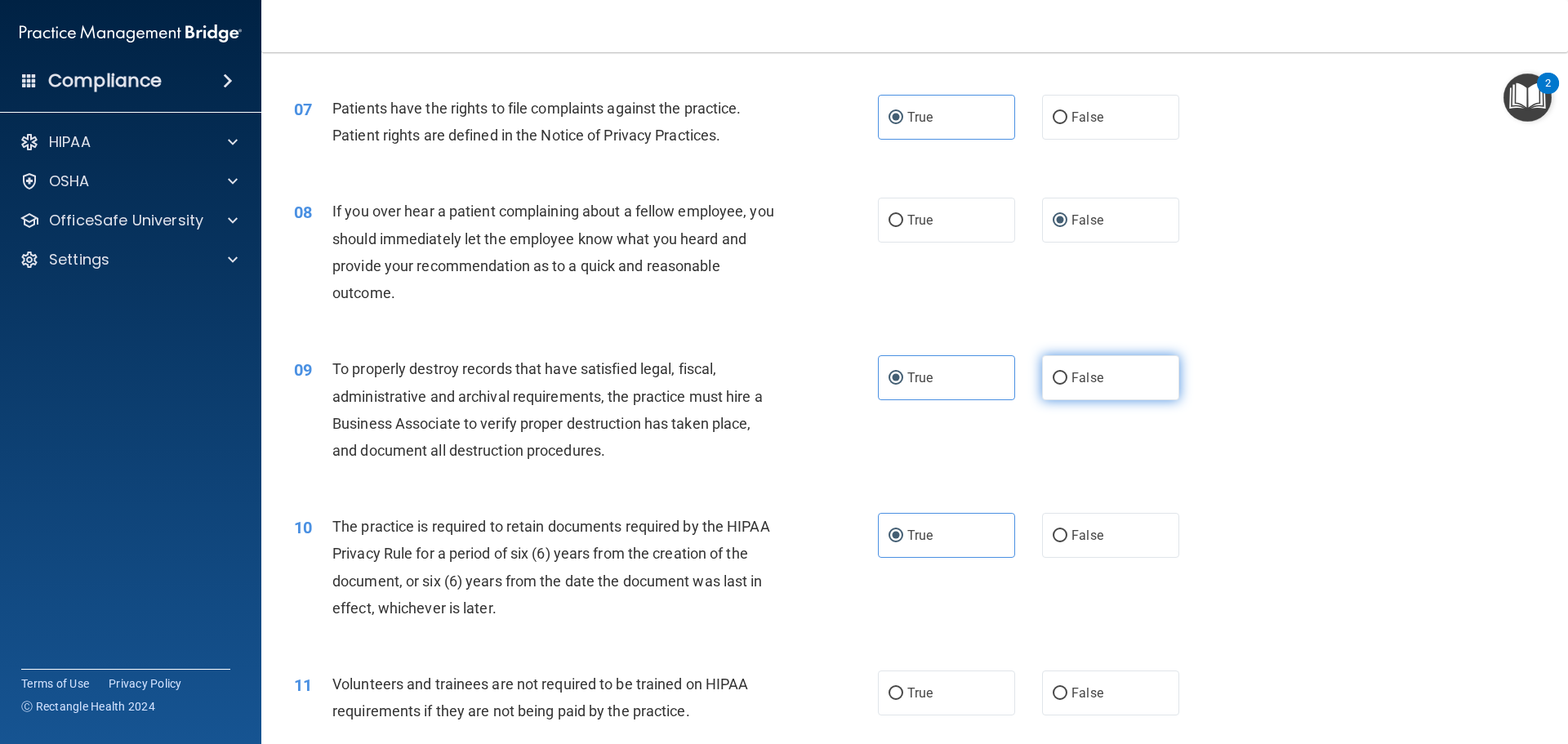
radio input "true"
radio input "false"
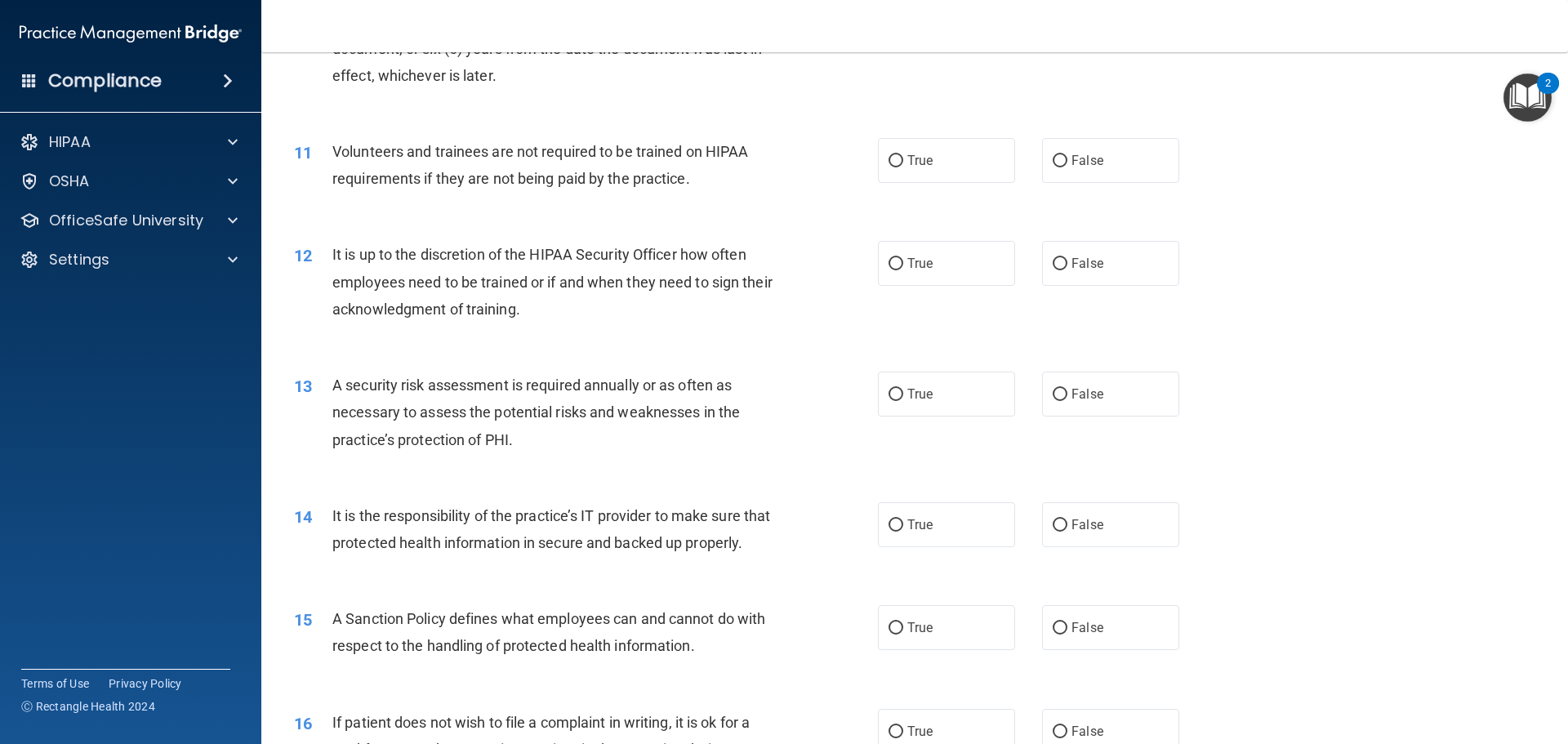
scroll to position [1471, 0]
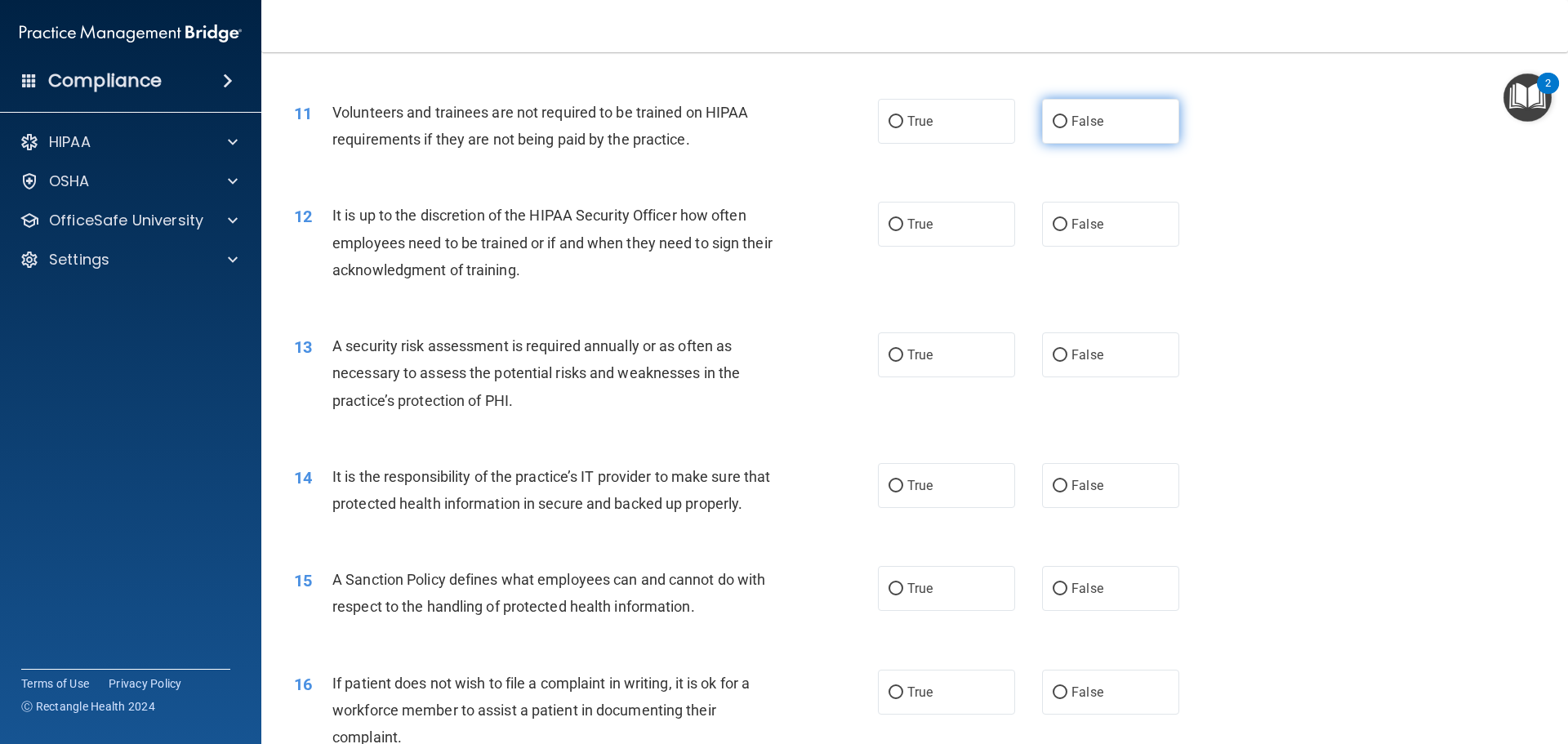
click at [1063, 118] on label "False" at bounding box center [1110, 121] width 137 height 45
click at [1063, 118] on input "False" at bounding box center [1060, 122] width 15 height 12
radio input "true"
click at [1083, 206] on label "False" at bounding box center [1110, 225] width 137 height 45
click at [1068, 219] on input "False" at bounding box center [1060, 225] width 15 height 12
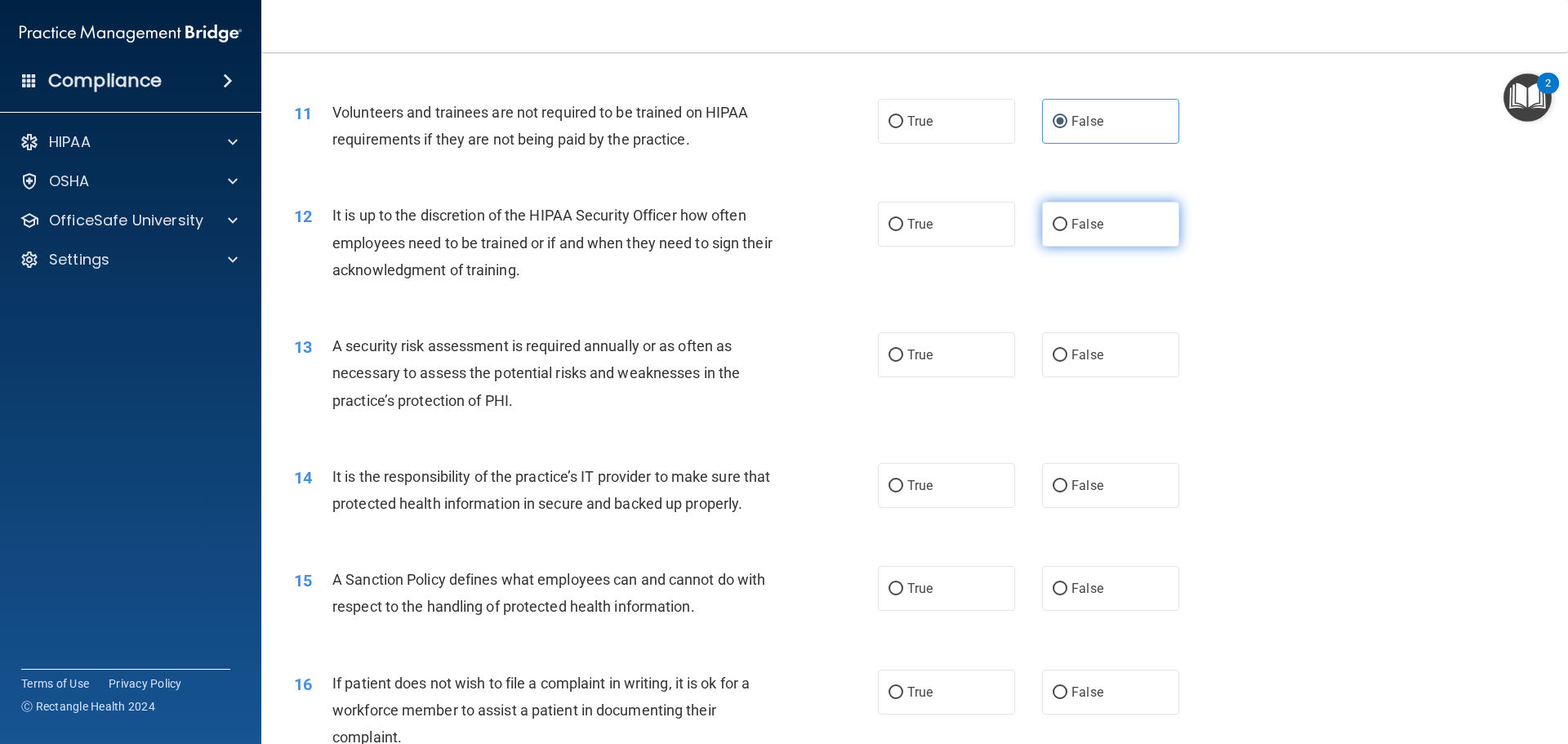
radio input "true"
click at [924, 348] on span "True" at bounding box center [919, 355] width 25 height 16
click at [904, 350] on input "True" at bounding box center [896, 356] width 15 height 12
radio input "true"
click at [1099, 491] on label "False" at bounding box center [1110, 486] width 137 height 45
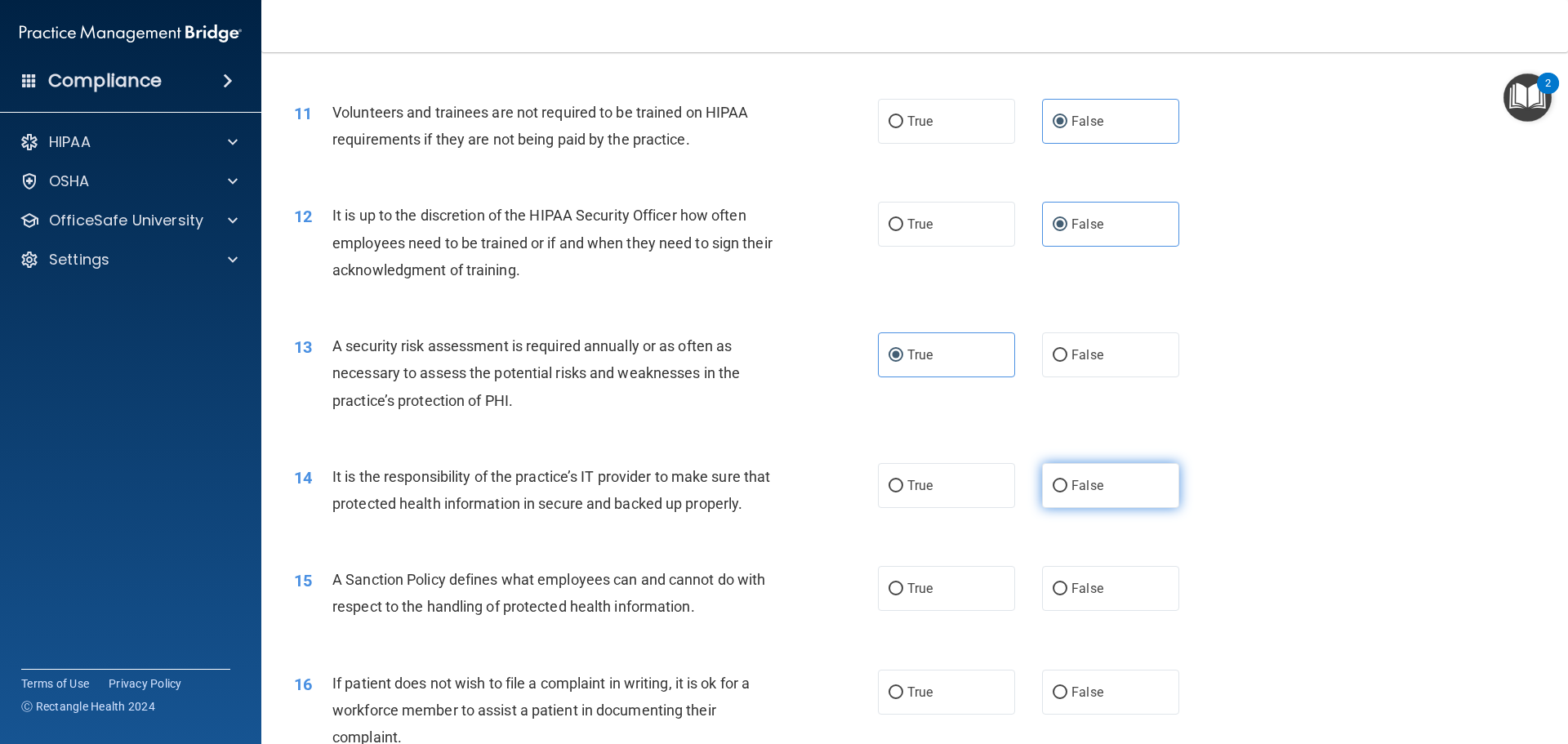
click at [1068, 491] on input "False" at bounding box center [1060, 486] width 15 height 12
radio input "true"
click at [929, 496] on label "True" at bounding box center [946, 486] width 137 height 45
click at [904, 493] on input "True" at bounding box center [896, 486] width 15 height 12
radio input "true"
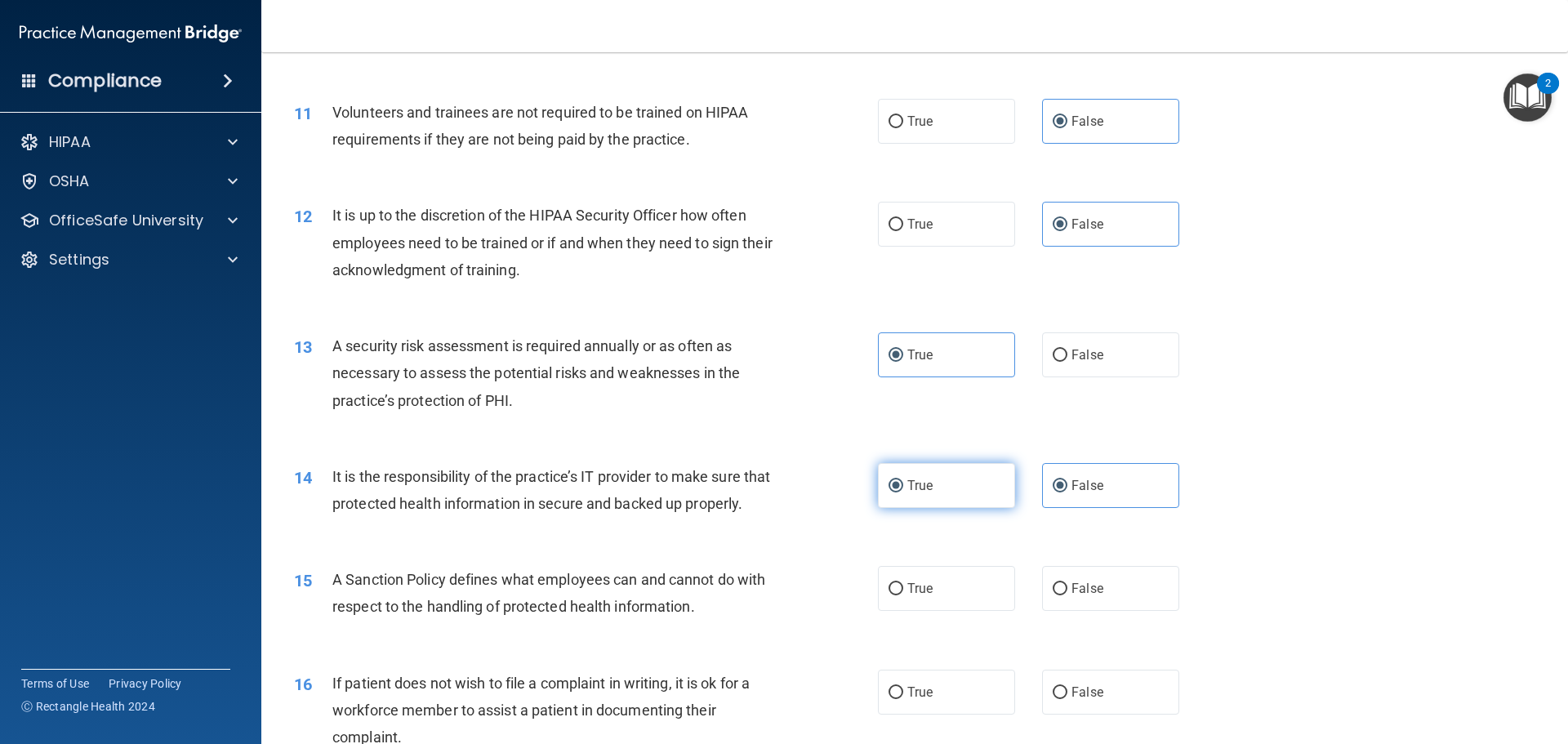
radio input "false"
click at [936, 611] on label "True" at bounding box center [946, 588] width 137 height 45
click at [904, 595] on input "True" at bounding box center [896, 589] width 15 height 12
radio input "true"
click at [1072, 486] on span "False" at bounding box center [1088, 486] width 32 height 16
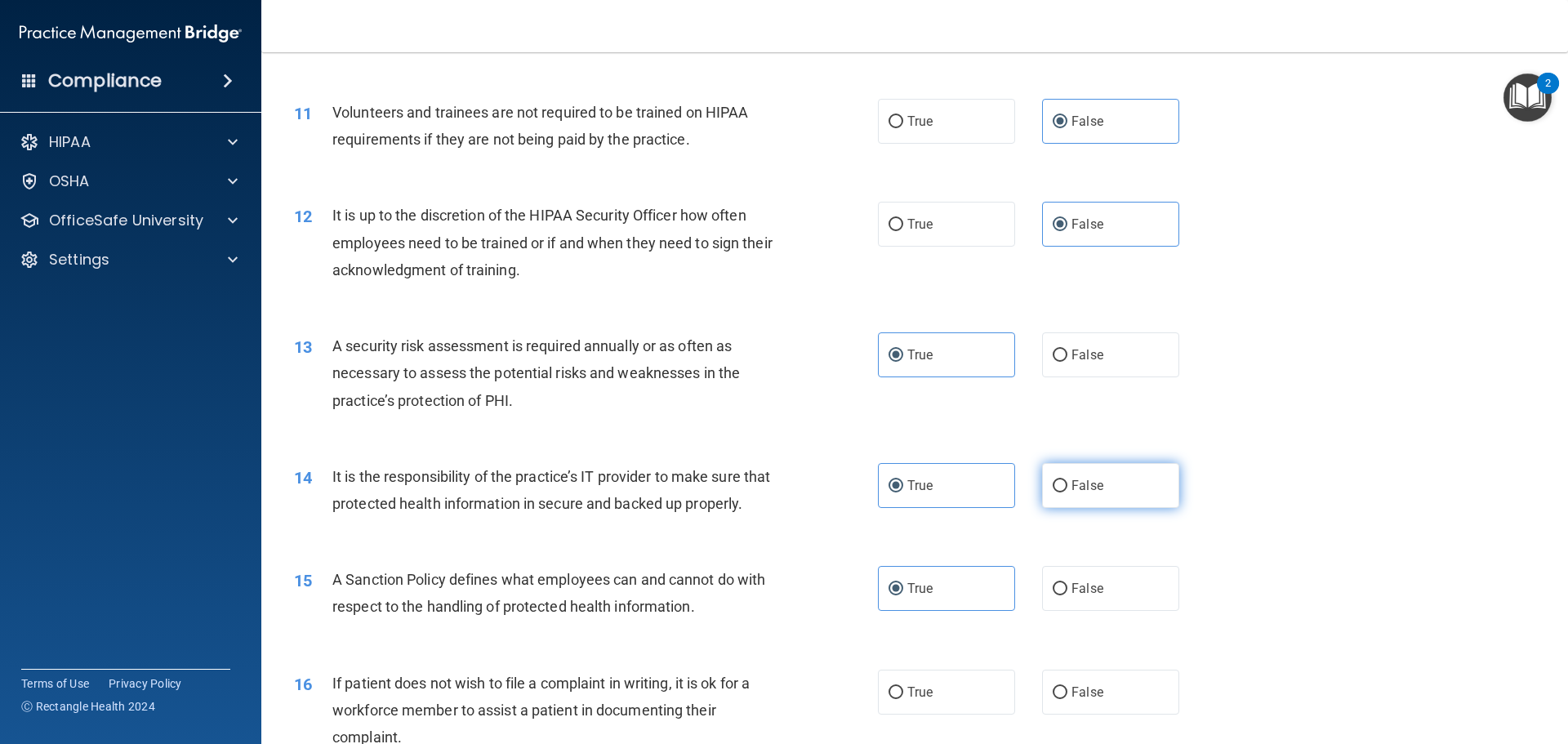
click at [1068, 486] on input "False" at bounding box center [1060, 486] width 15 height 12
radio input "true"
radio input "false"
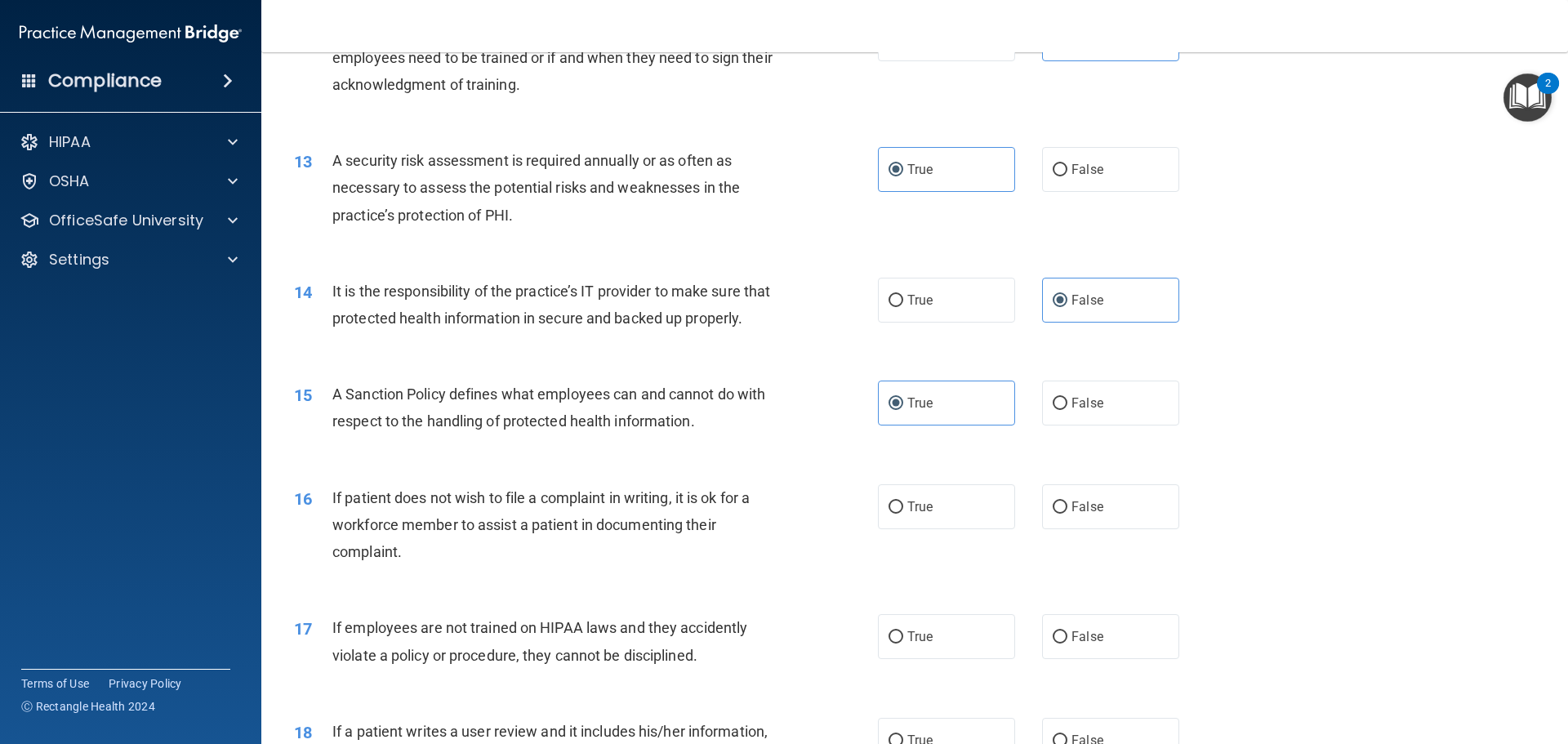
scroll to position [1716, 0]
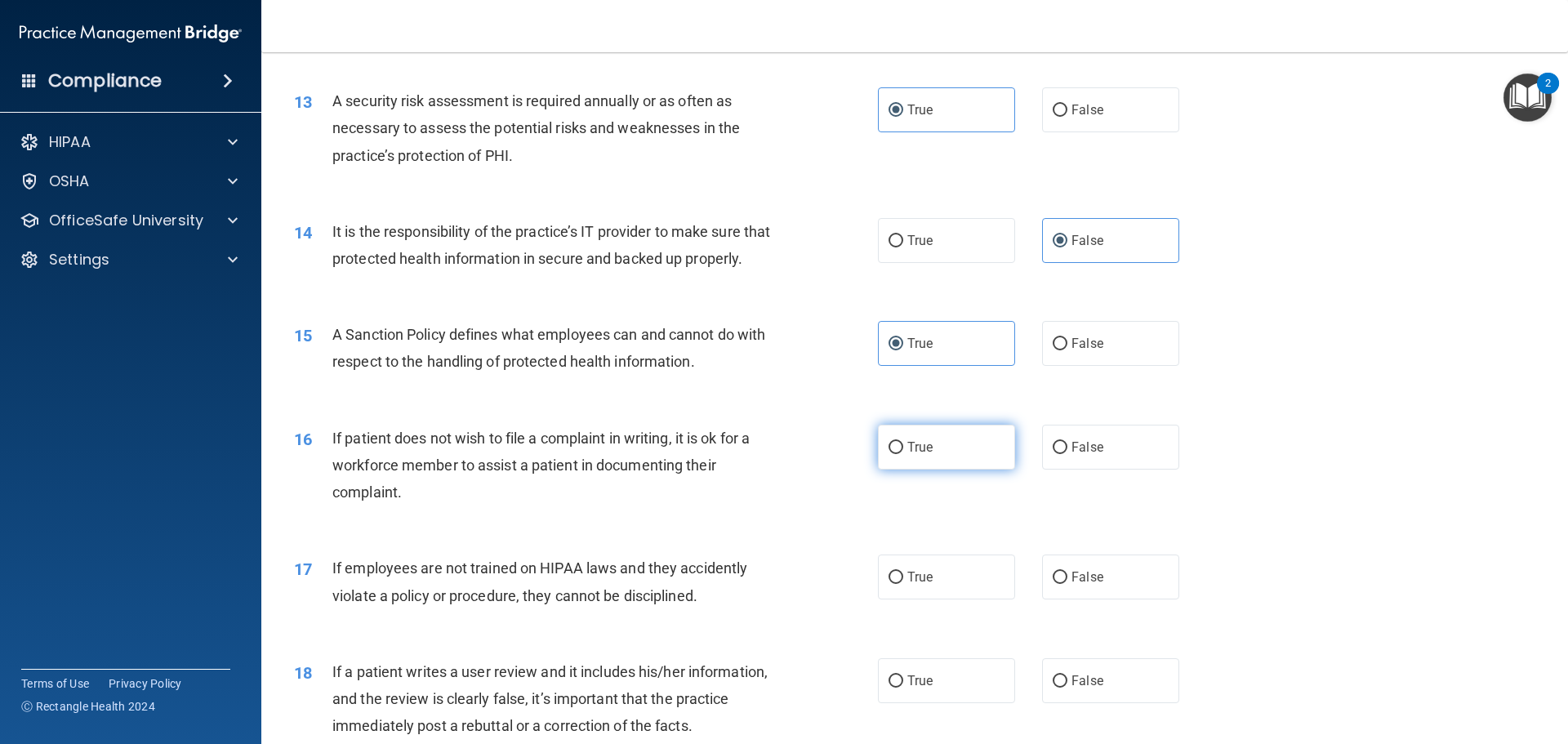
click at [908, 455] on span "True" at bounding box center [919, 448] width 25 height 16
click at [904, 455] on input "True" at bounding box center [896, 448] width 15 height 12
radio input "true"
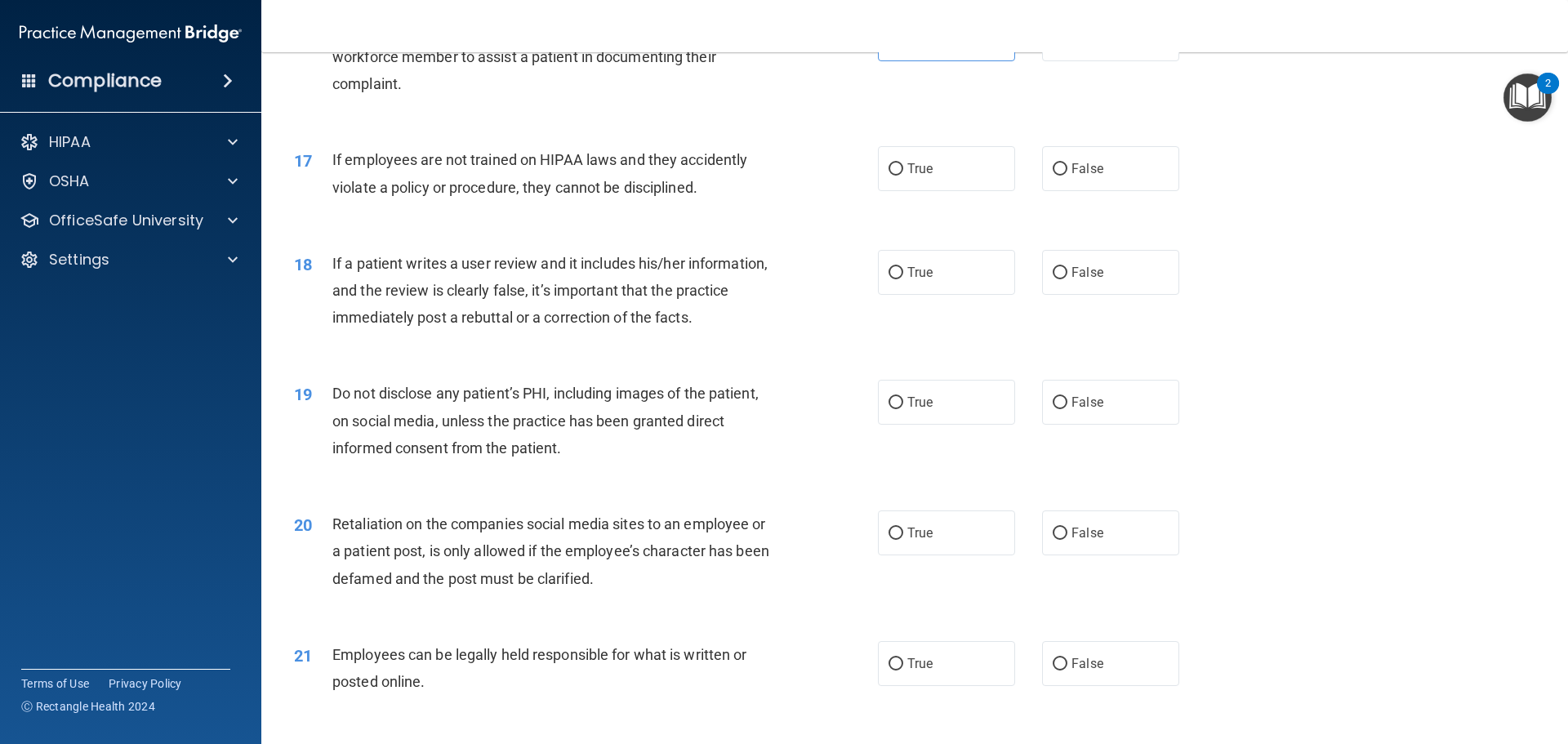
scroll to position [2206, 0]
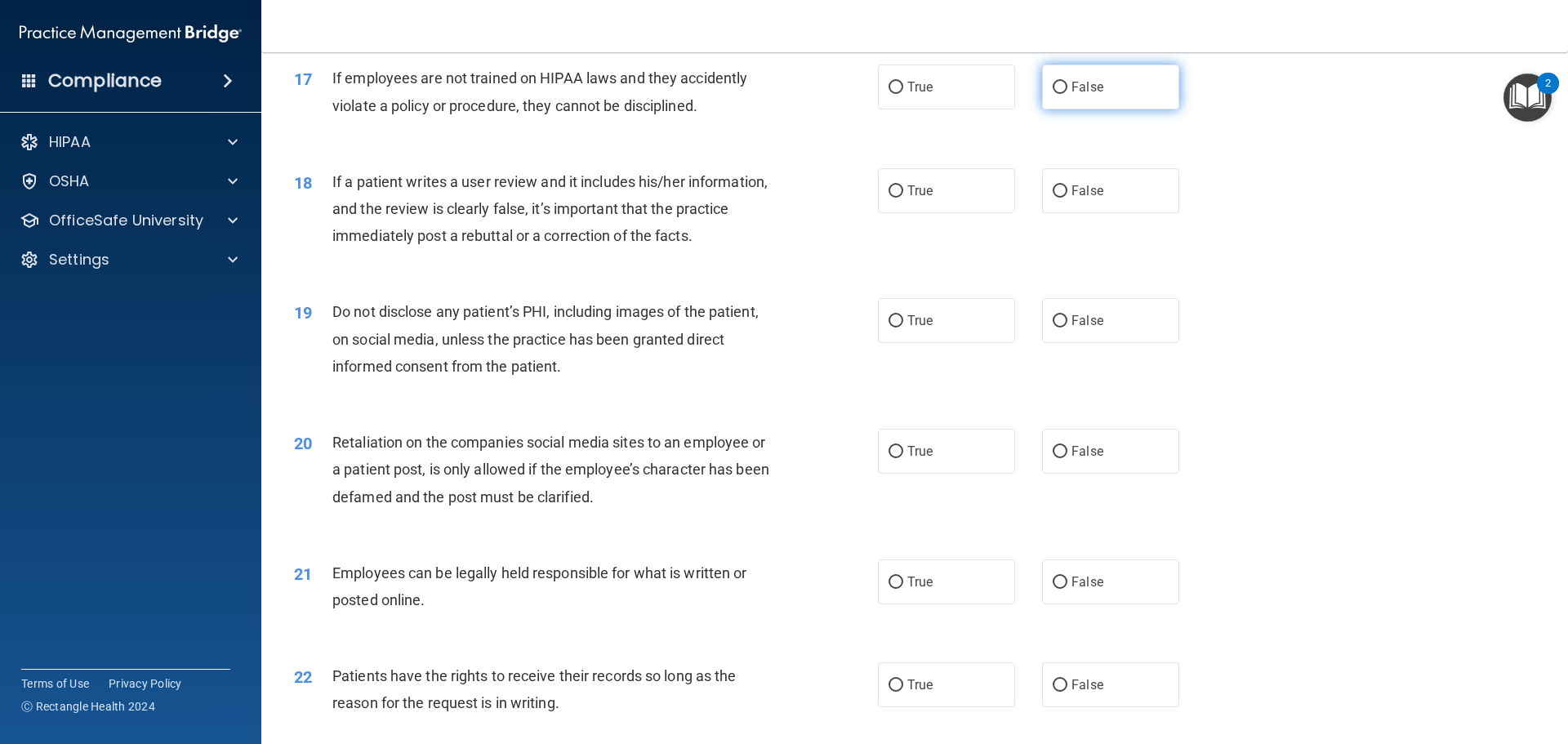
click at [1072, 95] on span "False" at bounding box center [1088, 87] width 32 height 16
click at [1068, 94] on input "False" at bounding box center [1060, 88] width 15 height 12
radio input "true"
click at [909, 213] on label "True" at bounding box center [946, 191] width 137 height 45
click at [904, 198] on input "True" at bounding box center [896, 192] width 15 height 12
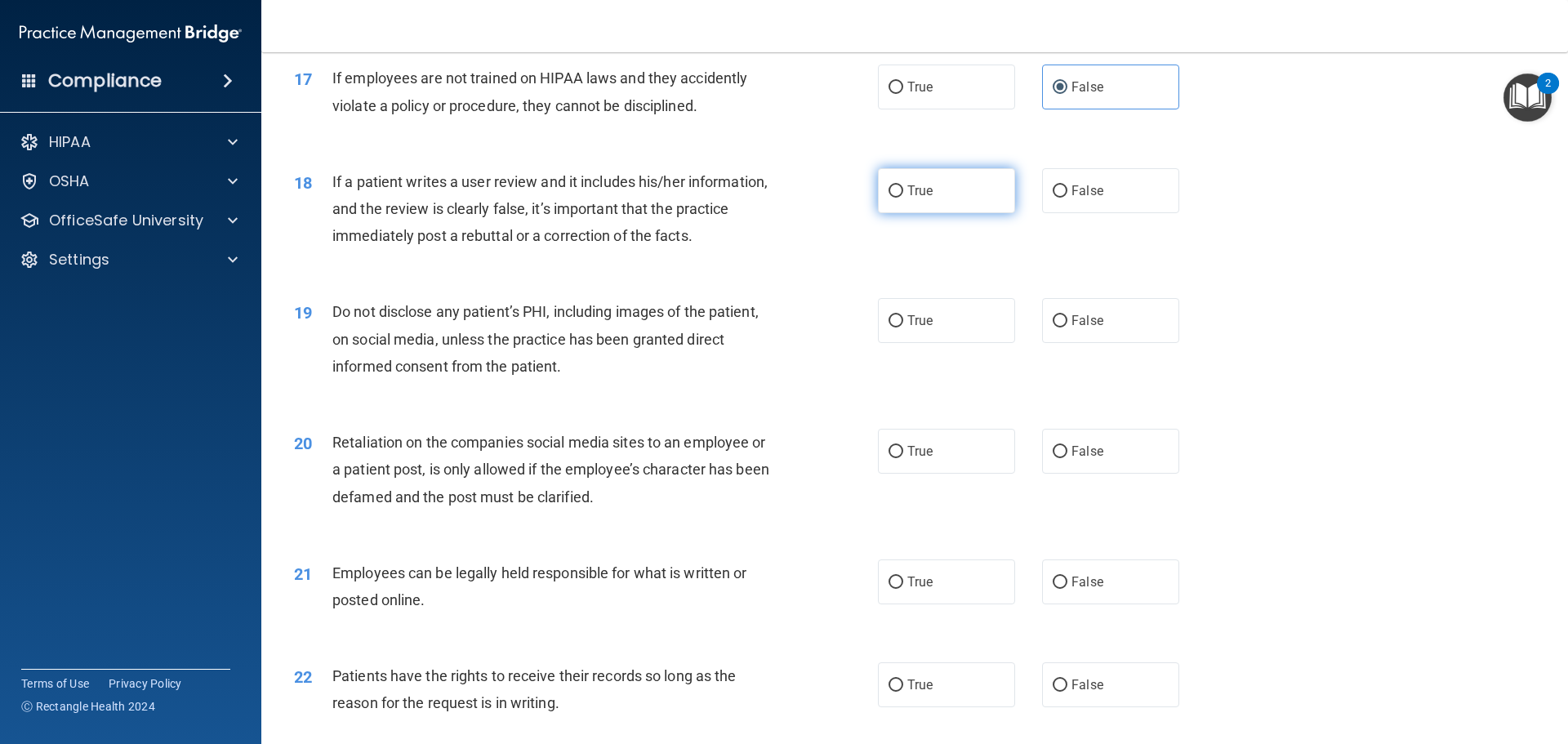
radio input "true"
click at [1076, 241] on div "18 If a patient writes a user review and it includes his/her information, and t…" at bounding box center [915, 213] width 1266 height 130
click at [1076, 213] on label "False" at bounding box center [1110, 191] width 137 height 45
click at [1068, 198] on input "False" at bounding box center [1060, 192] width 15 height 12
radio input "true"
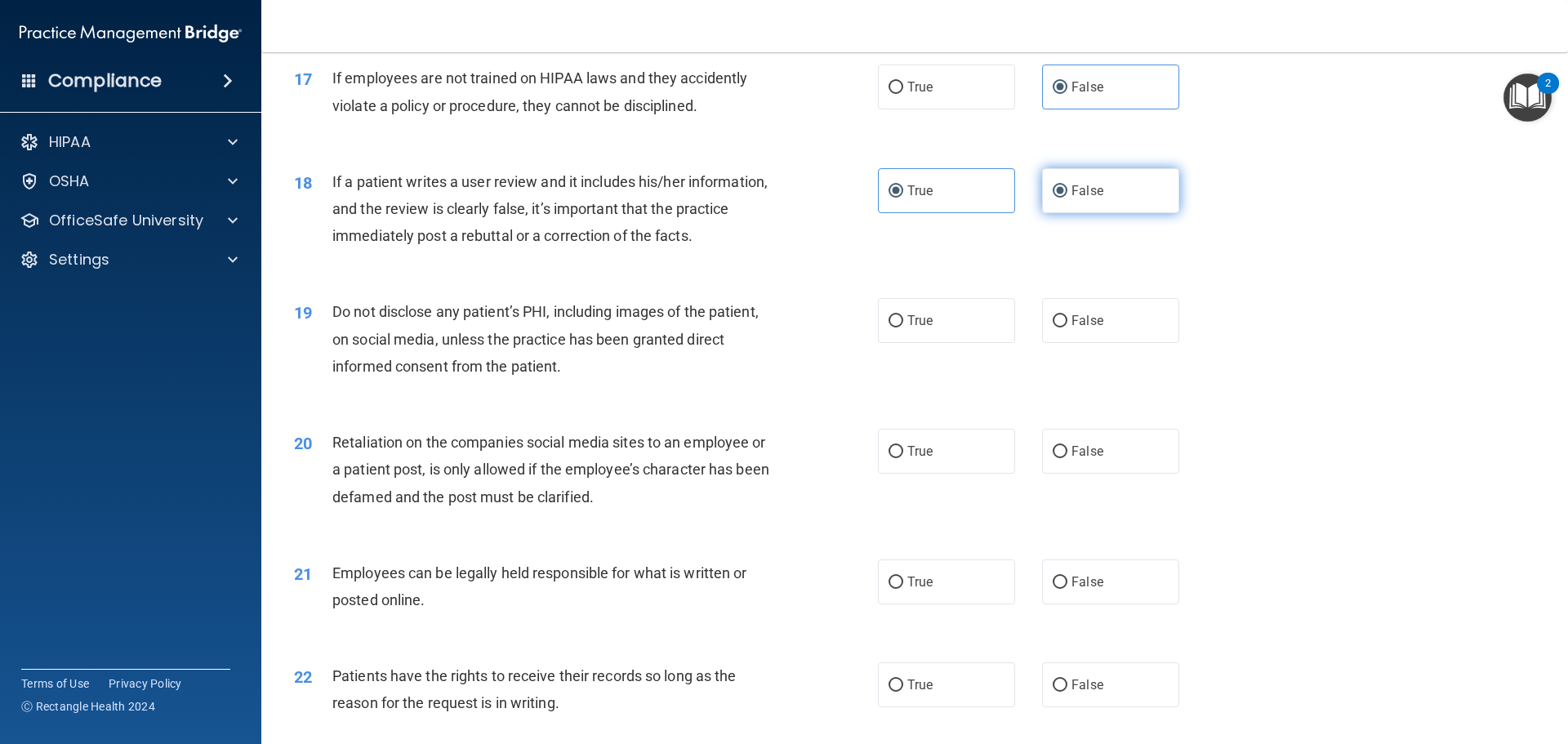
radio input "false"
click at [934, 343] on label "True" at bounding box center [946, 321] width 137 height 45
click at [904, 327] on input "True" at bounding box center [896, 321] width 15 height 12
radio input "true"
click at [1080, 459] on span "False" at bounding box center [1088, 451] width 32 height 16
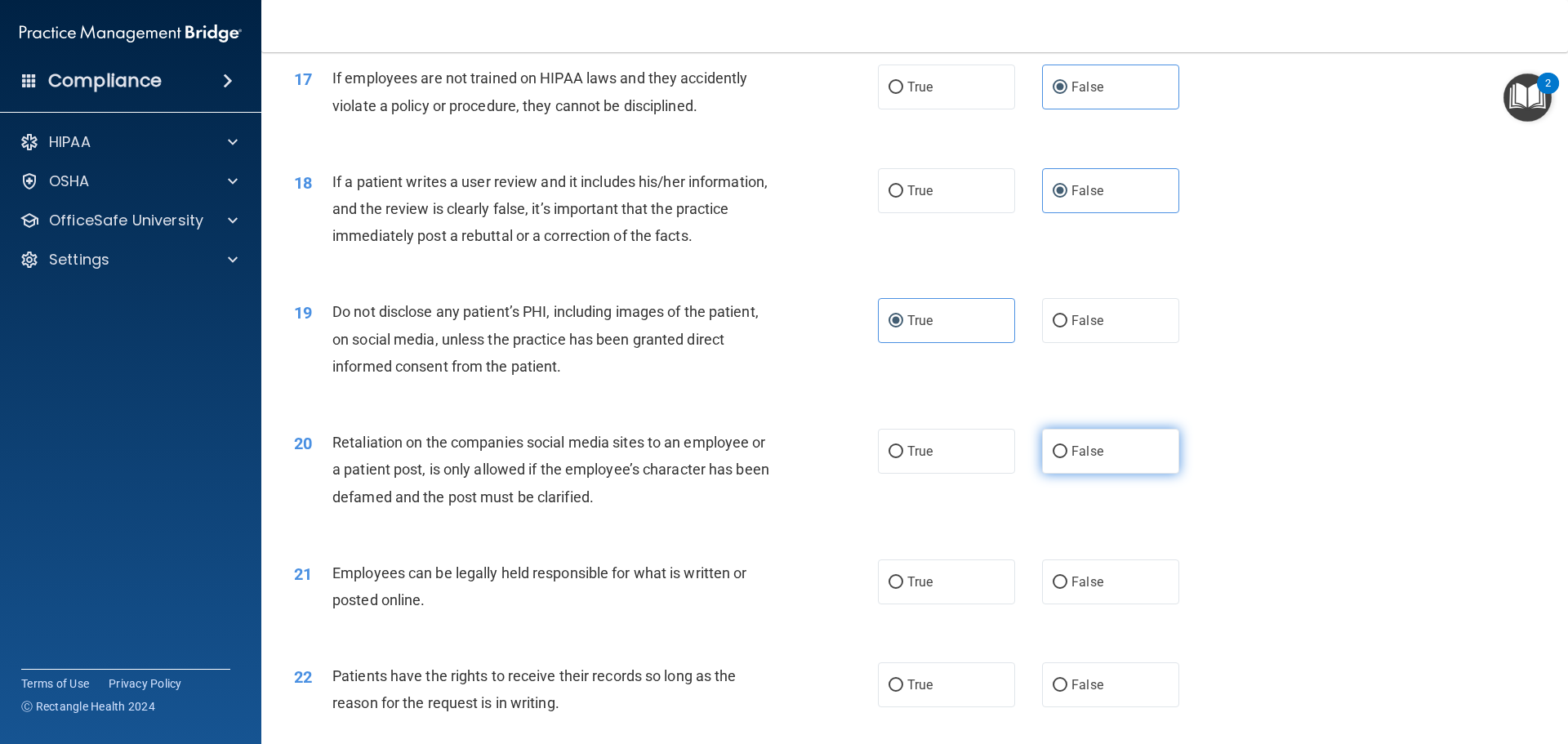
click at [1068, 458] on input "False" at bounding box center [1060, 452] width 15 height 12
radio input "true"
click at [922, 590] on span "True" at bounding box center [919, 582] width 25 height 16
click at [904, 589] on input "True" at bounding box center [896, 583] width 15 height 12
radio input "true"
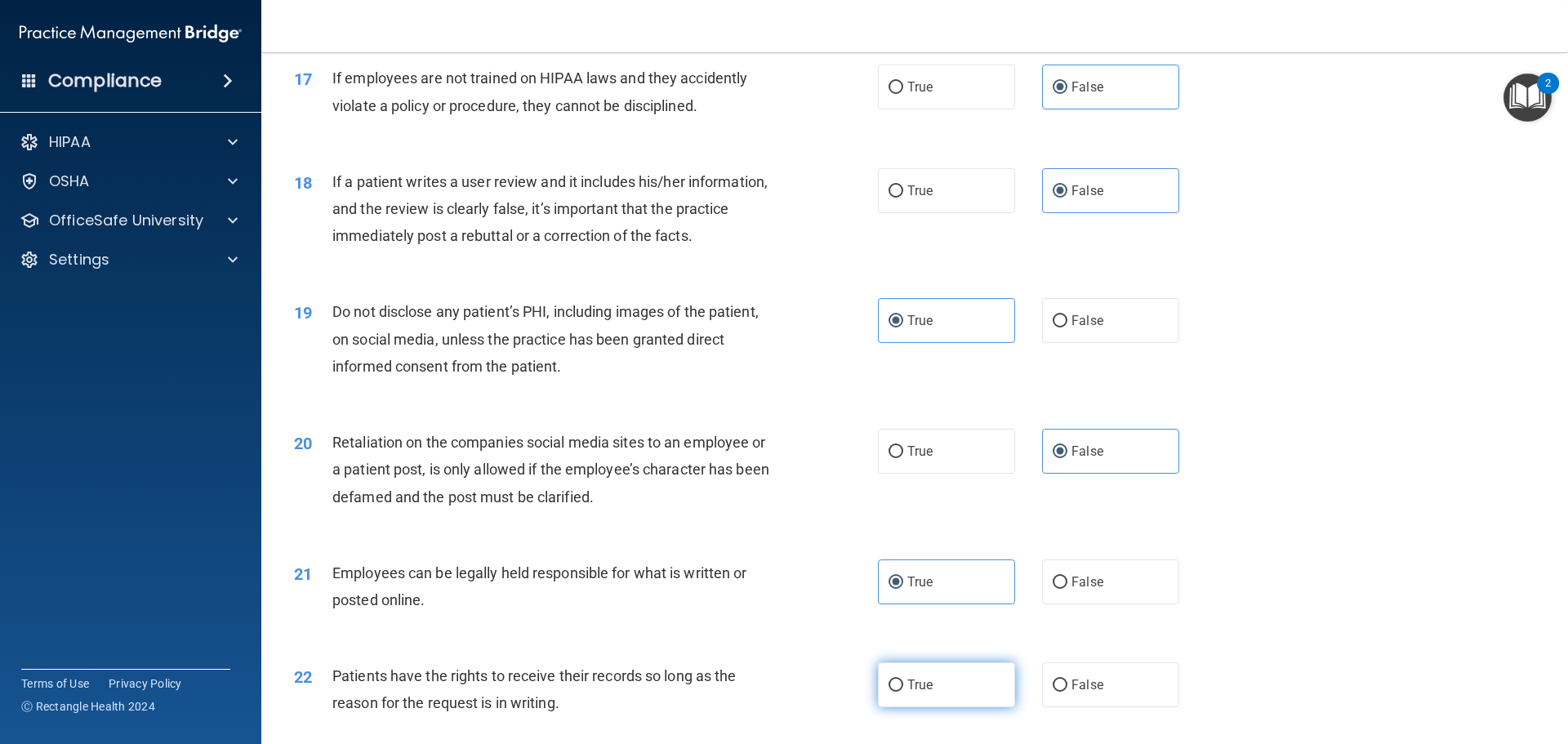
click at [924, 698] on label "True" at bounding box center [946, 685] width 137 height 45
click at [904, 692] on input "True" at bounding box center [896, 686] width 15 height 12
radio input "true"
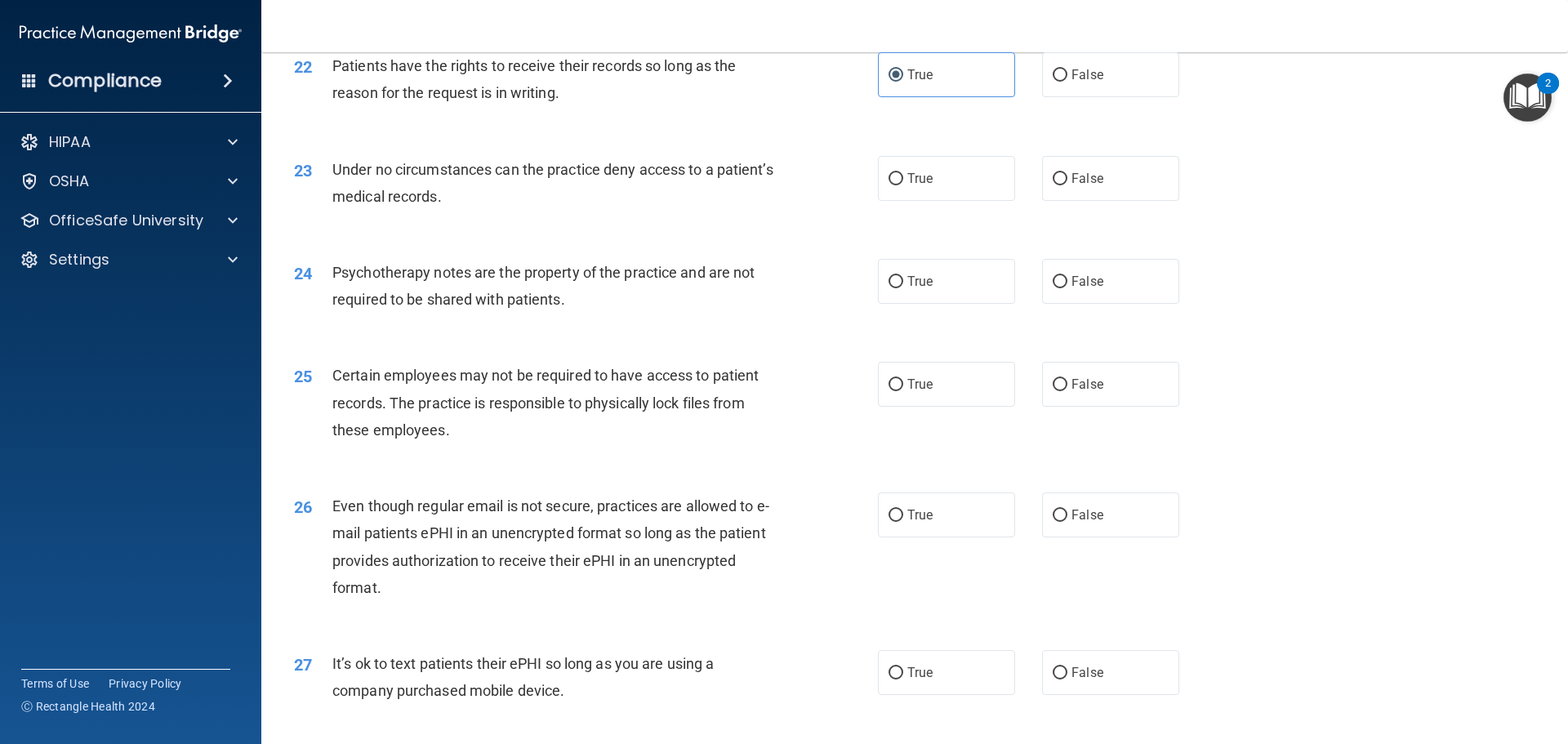
scroll to position [2778, 0]
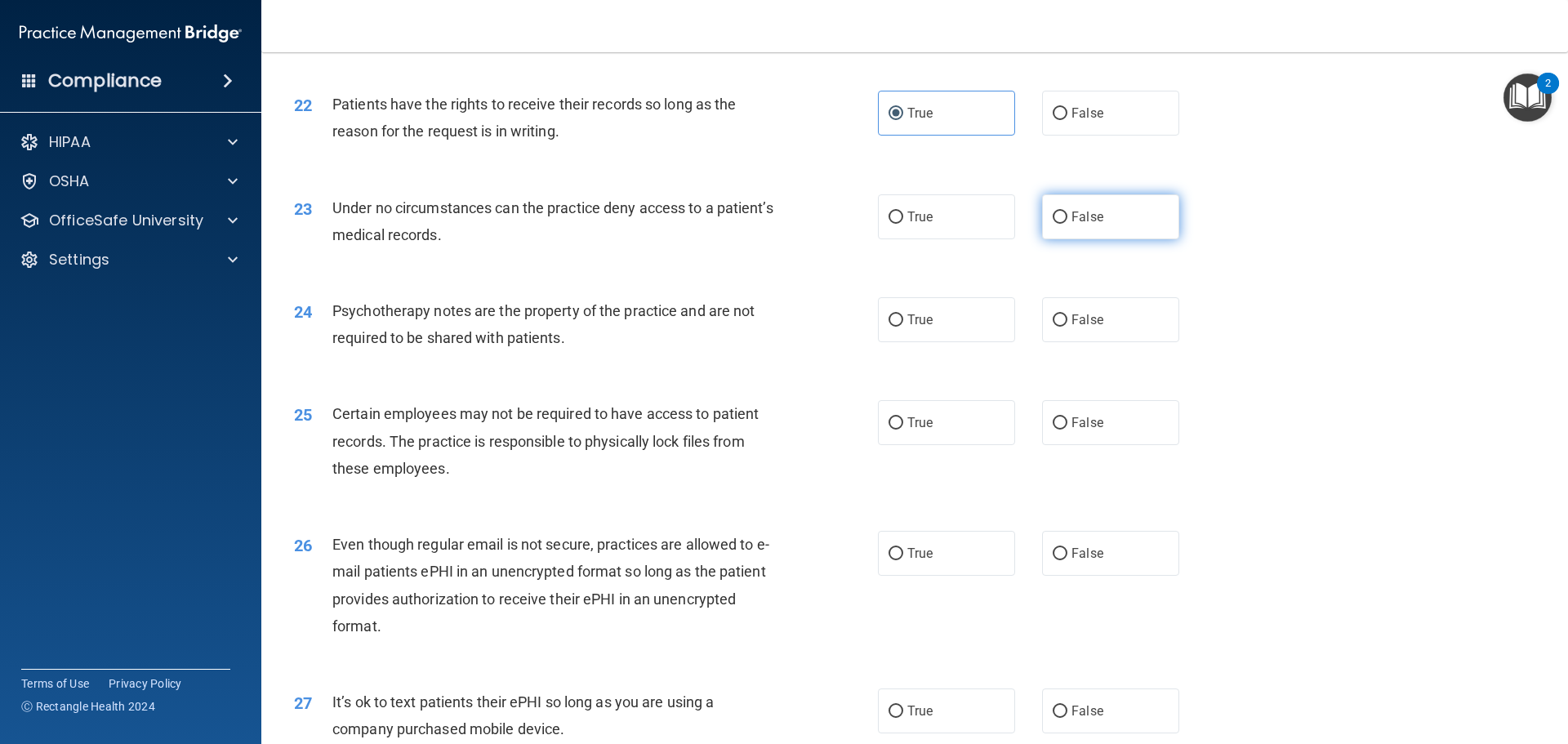
click at [1084, 225] on span "False" at bounding box center [1088, 217] width 32 height 16
click at [1068, 224] on input "False" at bounding box center [1060, 218] width 15 height 12
radio input "true"
click at [921, 338] on label "True" at bounding box center [946, 320] width 137 height 45
click at [904, 327] on input "True" at bounding box center [896, 321] width 15 height 12
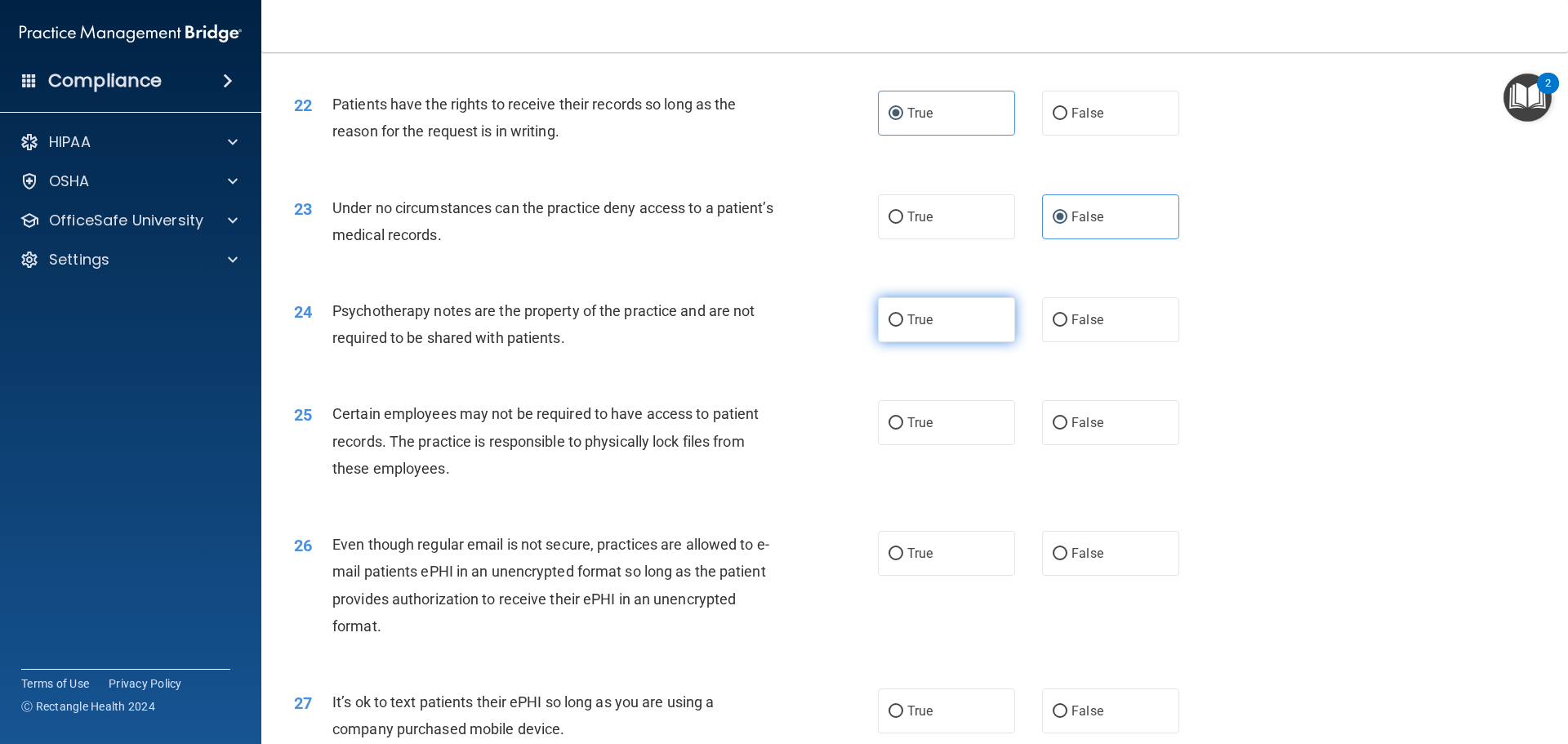
radio input "true"
click at [932, 438] on label "True" at bounding box center [946, 423] width 137 height 45
click at [904, 429] on input "True" at bounding box center [896, 423] width 15 height 12
radio input "true"
click at [958, 576] on label "True" at bounding box center [946, 554] width 137 height 45
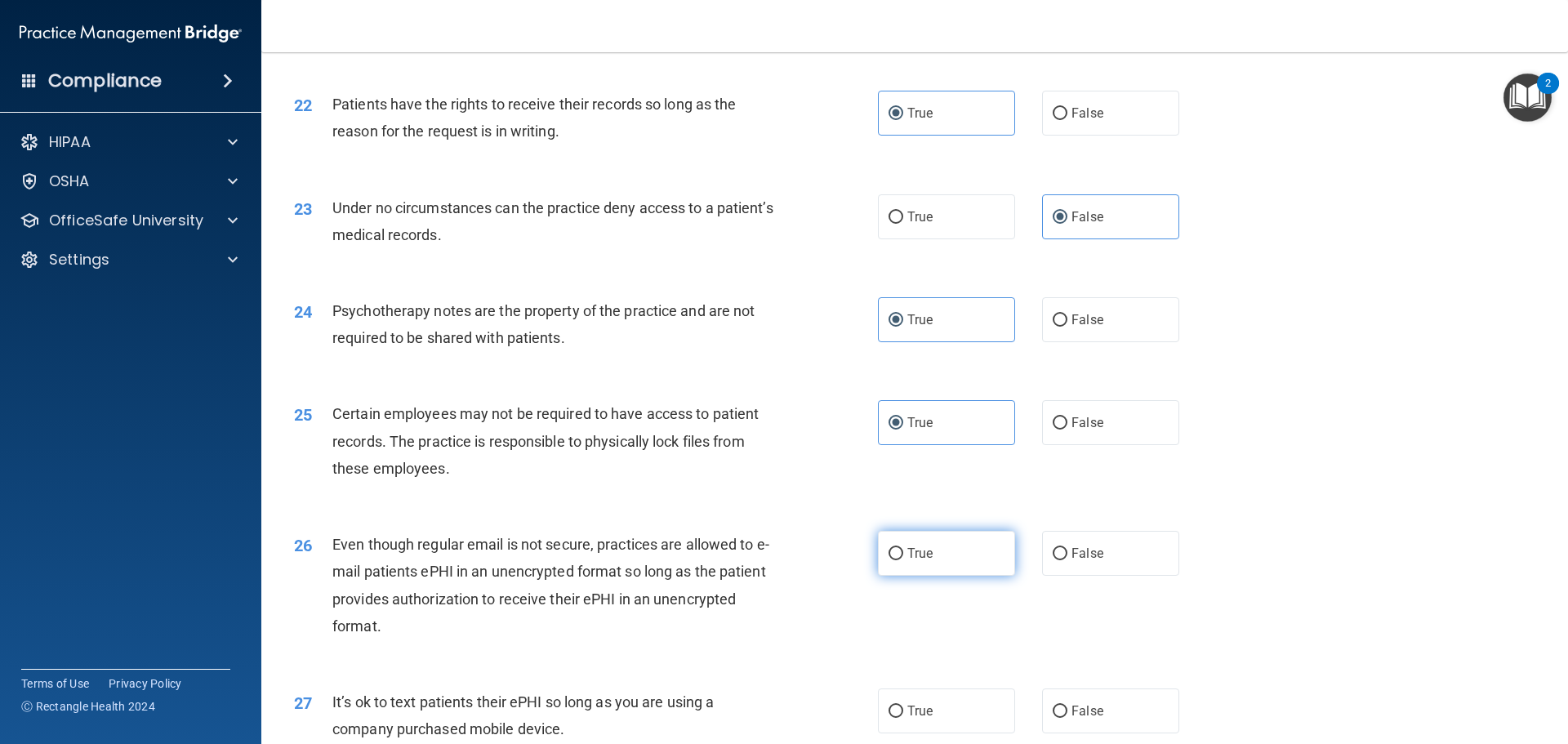
click at [904, 561] on input "True" at bounding box center [896, 554] width 15 height 12
radio input "true"
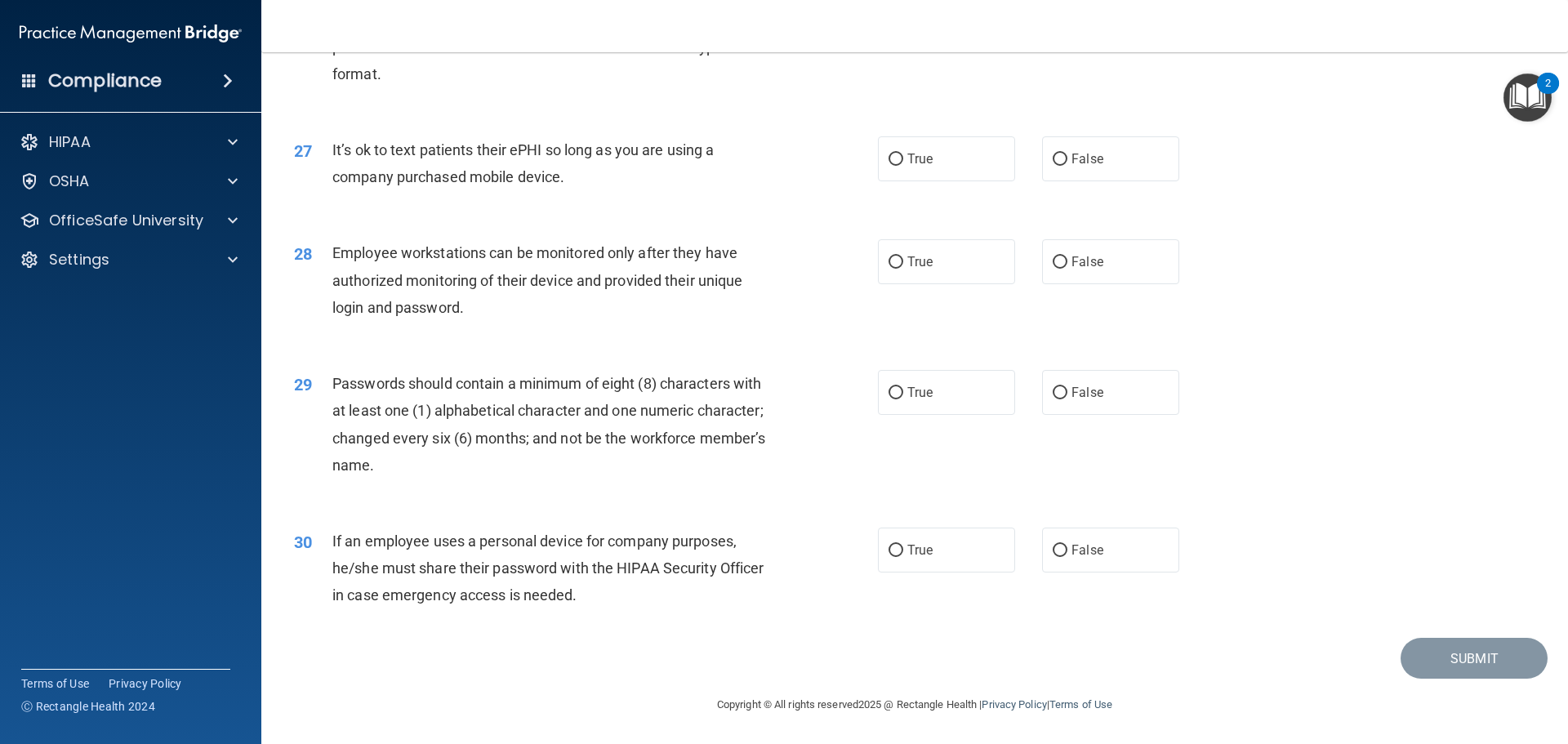
scroll to position [3350, 0]
click at [1087, 167] on span "False" at bounding box center [1088, 159] width 32 height 16
click at [1068, 166] on input "False" at bounding box center [1060, 160] width 15 height 12
radio input "true"
click at [926, 270] on span "True" at bounding box center [919, 262] width 25 height 16
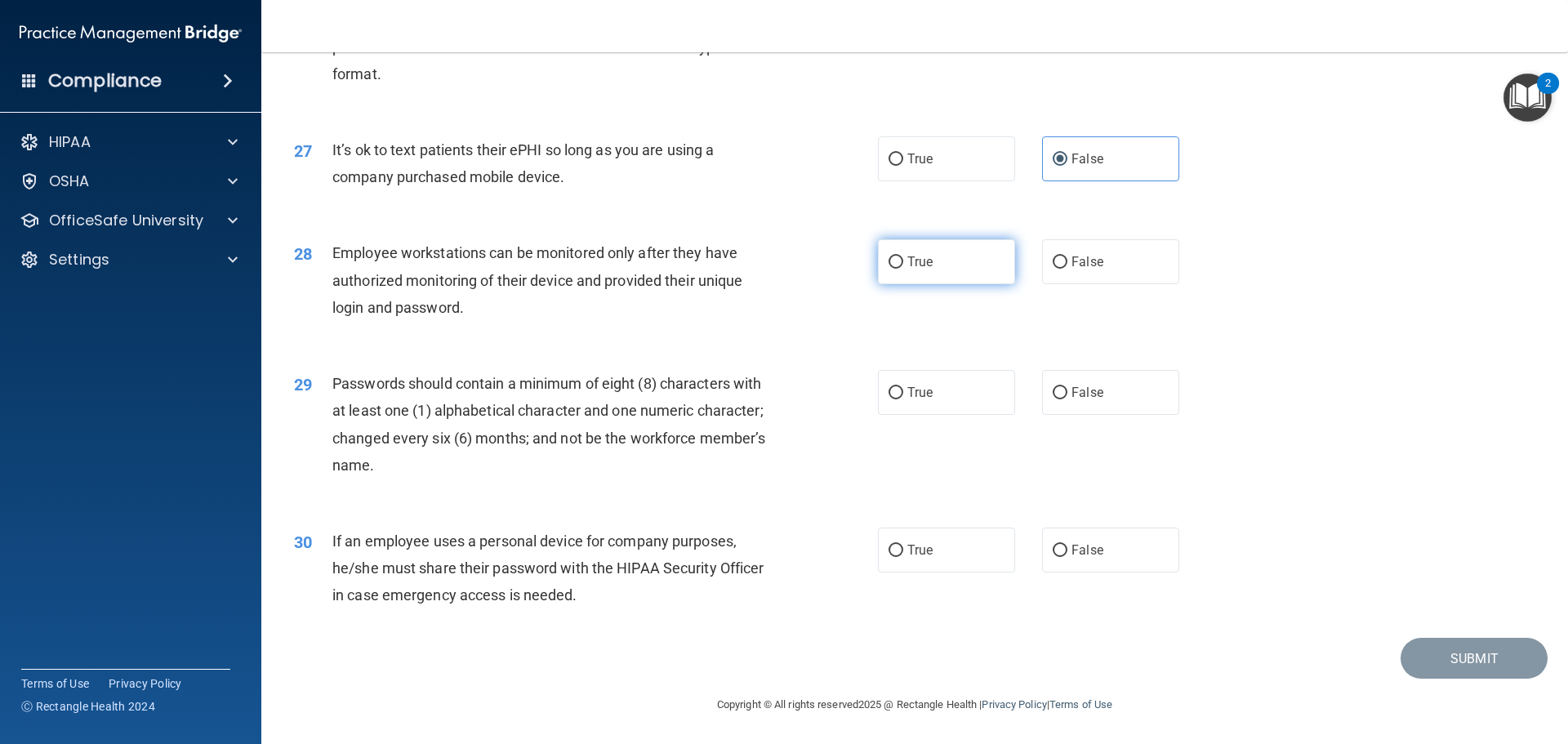
click at [904, 269] on input "True" at bounding box center [896, 263] width 15 height 12
radio input "true"
click at [922, 398] on span "True" at bounding box center [919, 392] width 25 height 16
click at [904, 398] on input "True" at bounding box center [896, 393] width 15 height 12
radio input "true"
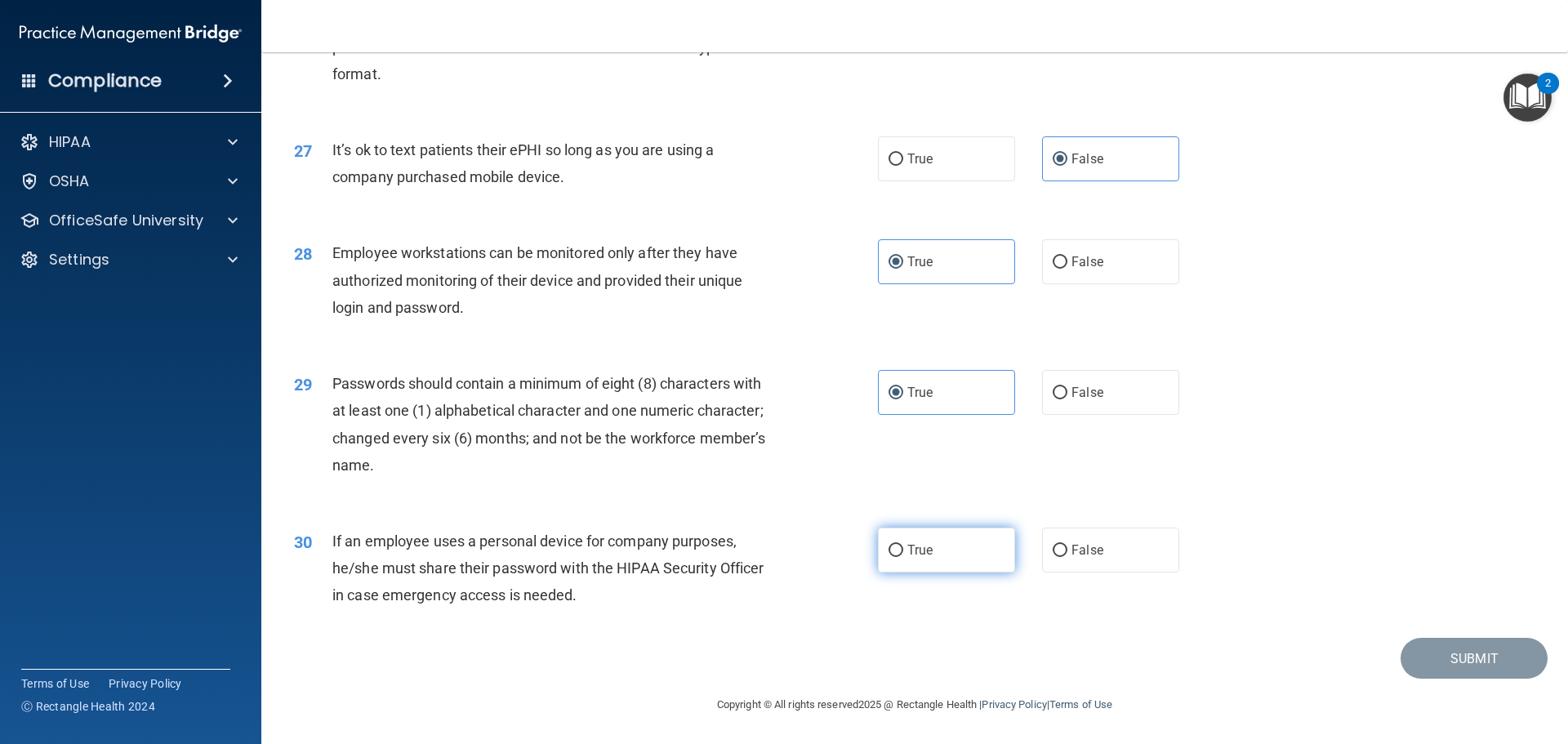
click at [943, 550] on label "True" at bounding box center [946, 550] width 137 height 45
click at [904, 550] on input "True" at bounding box center [896, 551] width 15 height 12
radio input "true"
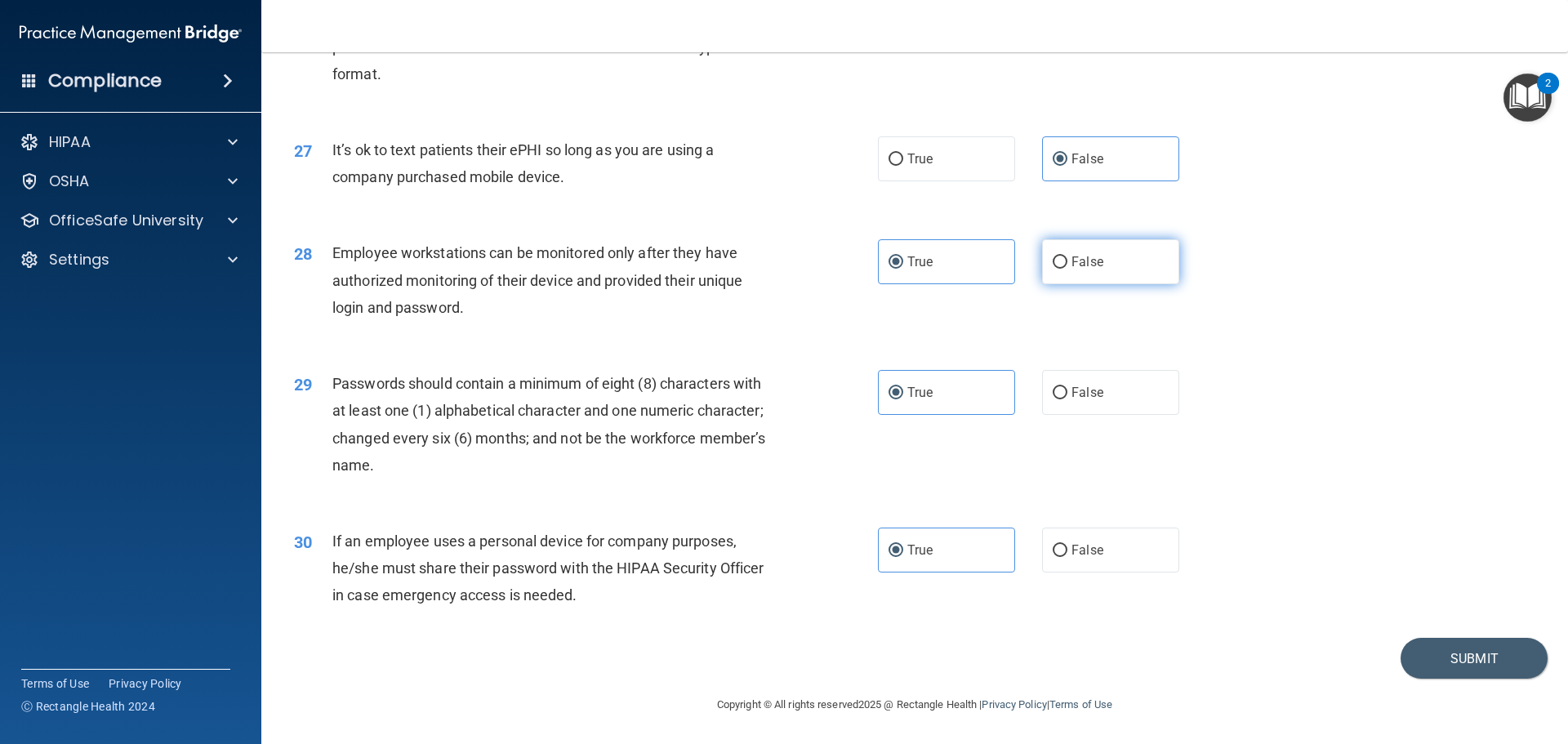
click at [1081, 270] on span "False" at bounding box center [1088, 262] width 32 height 16
click at [1068, 269] on input "False" at bounding box center [1060, 263] width 15 height 12
radio input "true"
radio input "false"
click at [1072, 549] on span "False" at bounding box center [1088, 550] width 32 height 16
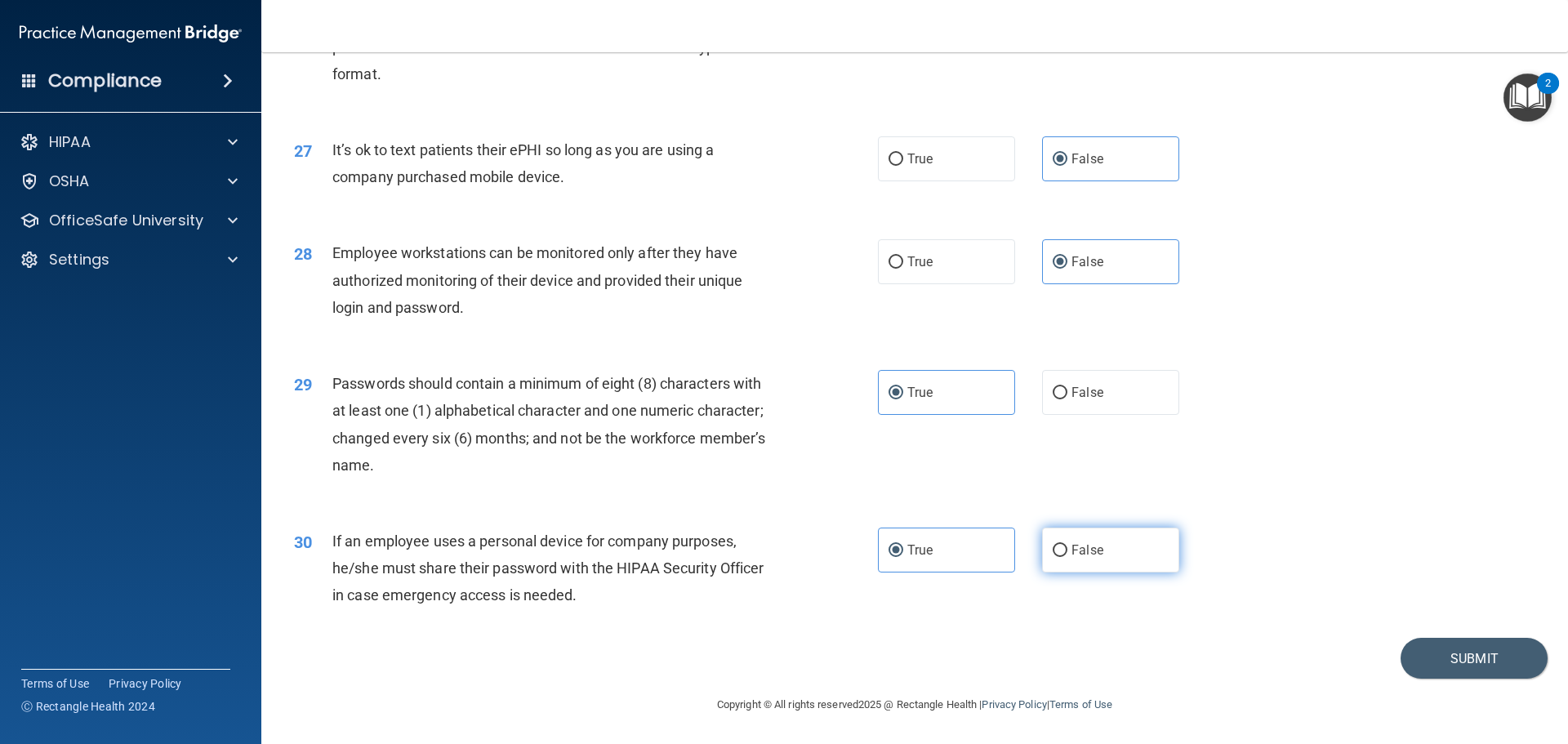
click at [1068, 549] on input "False" at bounding box center [1060, 551] width 15 height 12
radio input "true"
radio input "false"
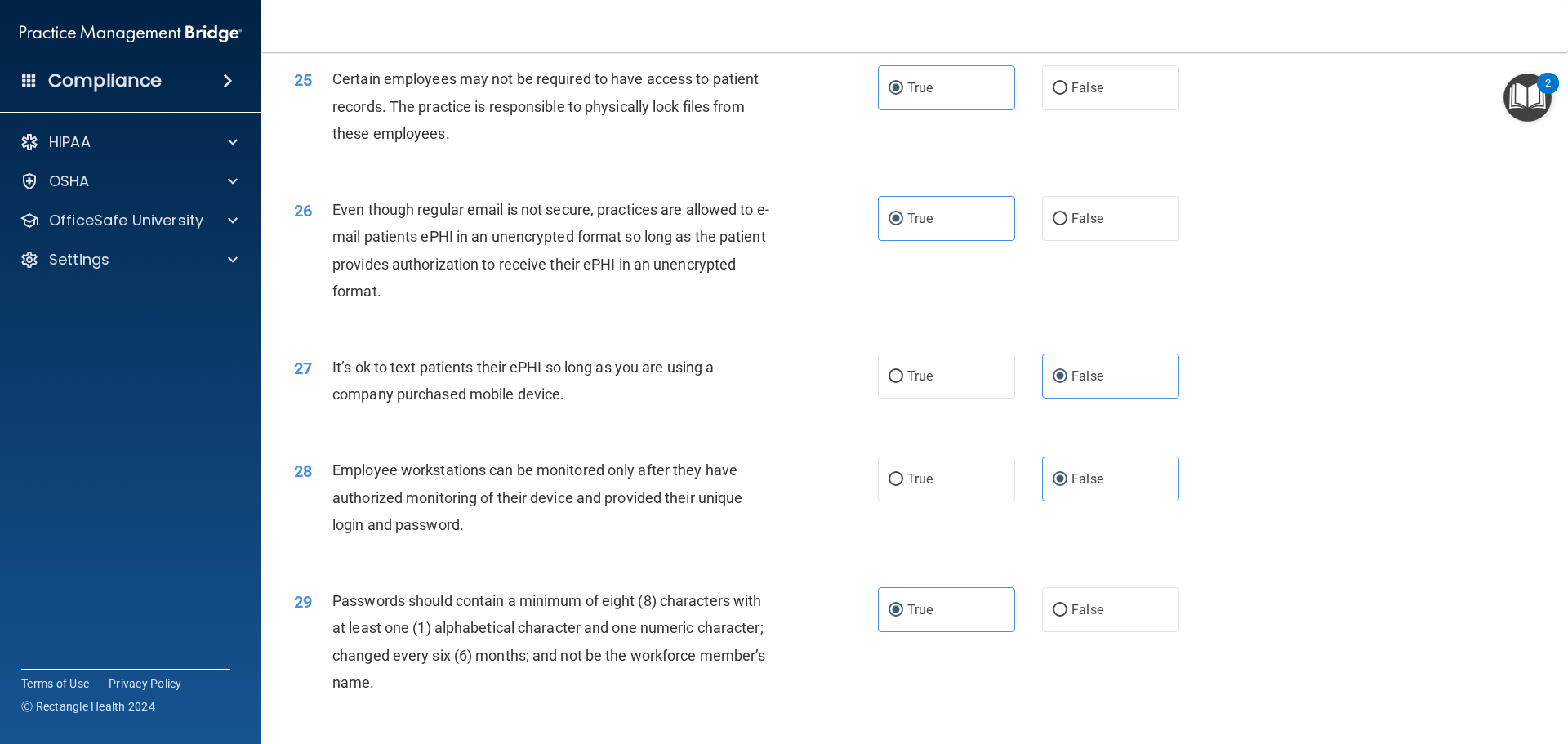
scroll to position [3276, 0]
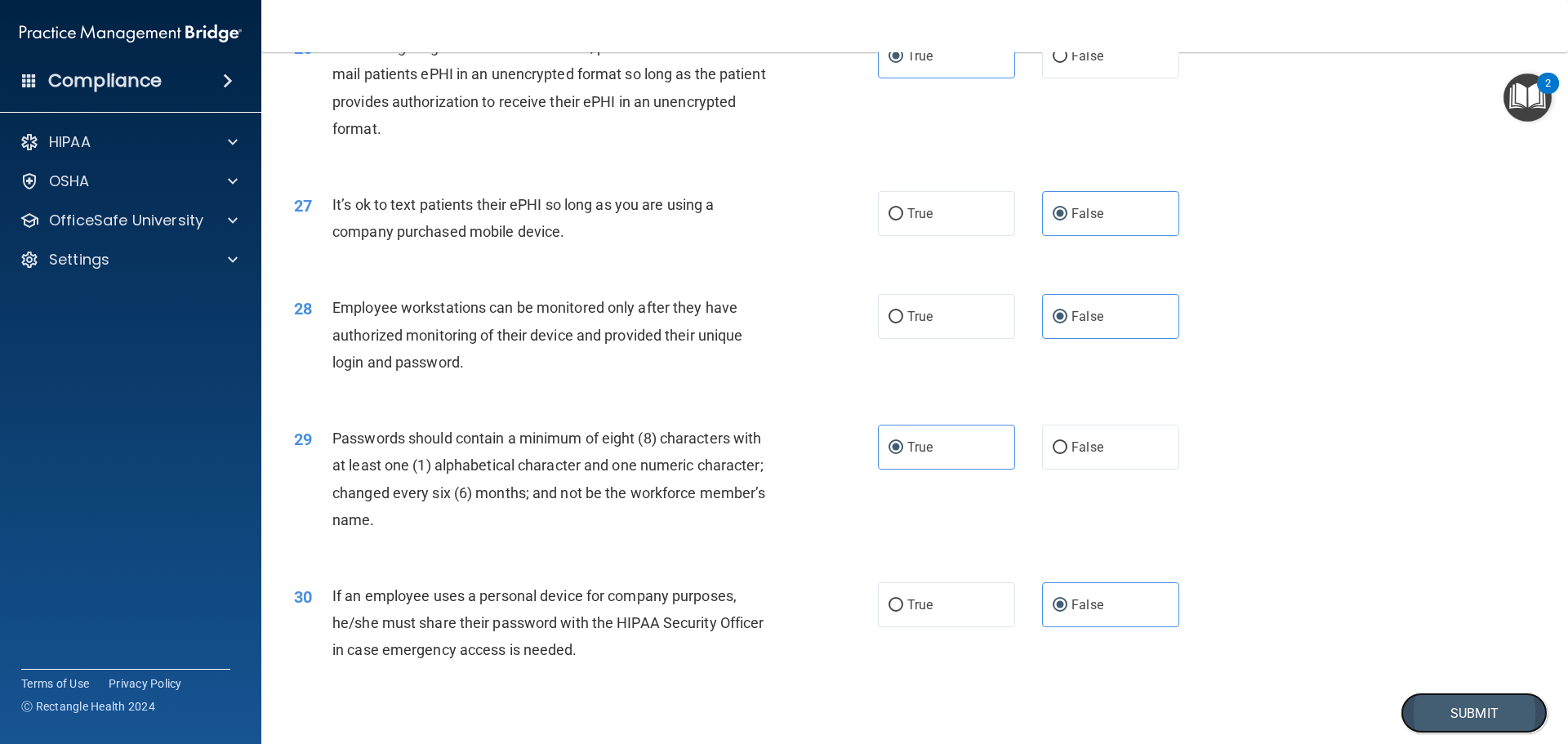
click at [1439, 726] on button "Submit" at bounding box center [1475, 714] width 147 height 41
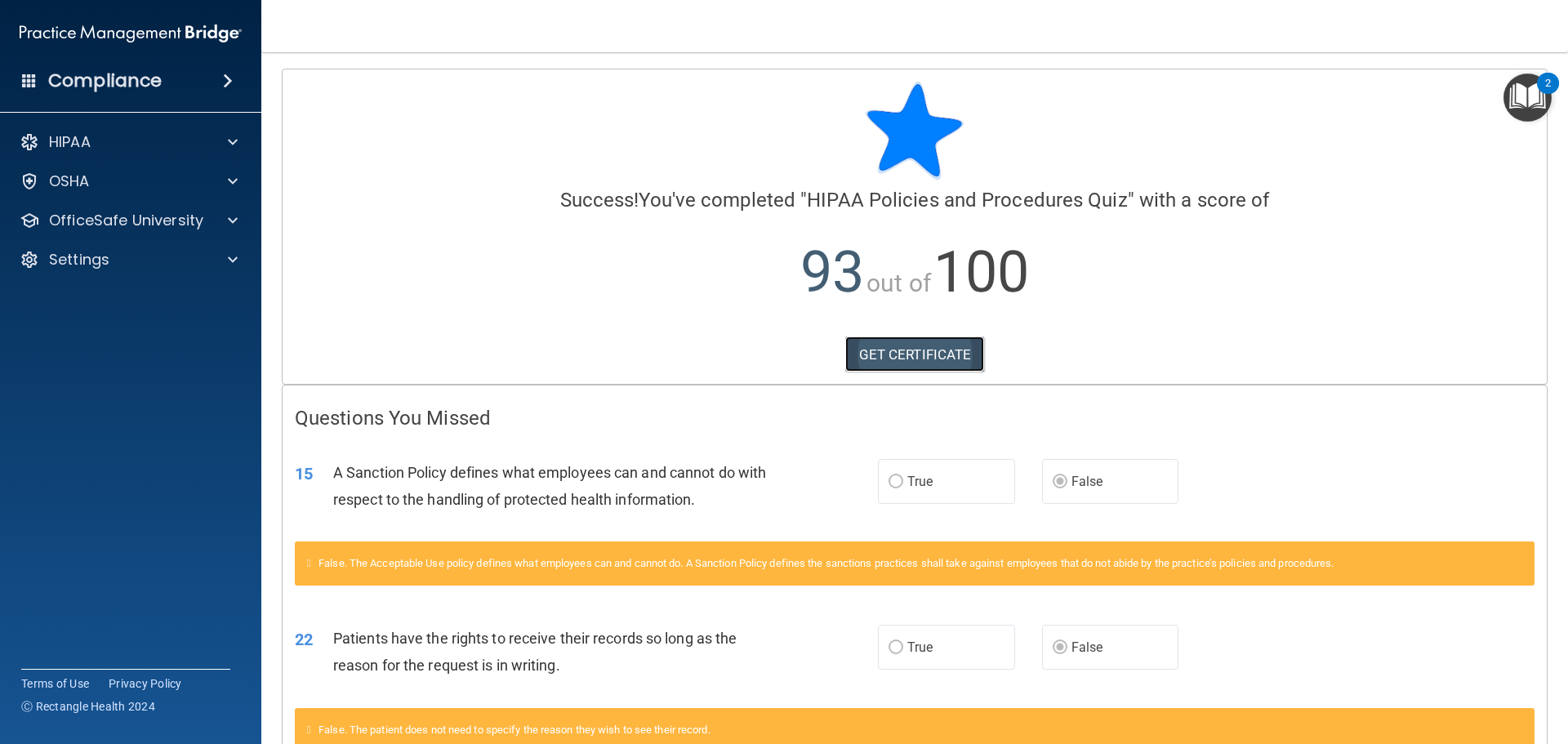
click at [932, 353] on link "GET CERTIFICATE" at bounding box center [916, 355] width 140 height 36
click at [149, 162] on div "HIPAA Documents and Policies Report an Incident Business Associates Emergency P…" at bounding box center [131, 204] width 263 height 170
click at [157, 151] on div "HIPAA" at bounding box center [109, 142] width 202 height 20
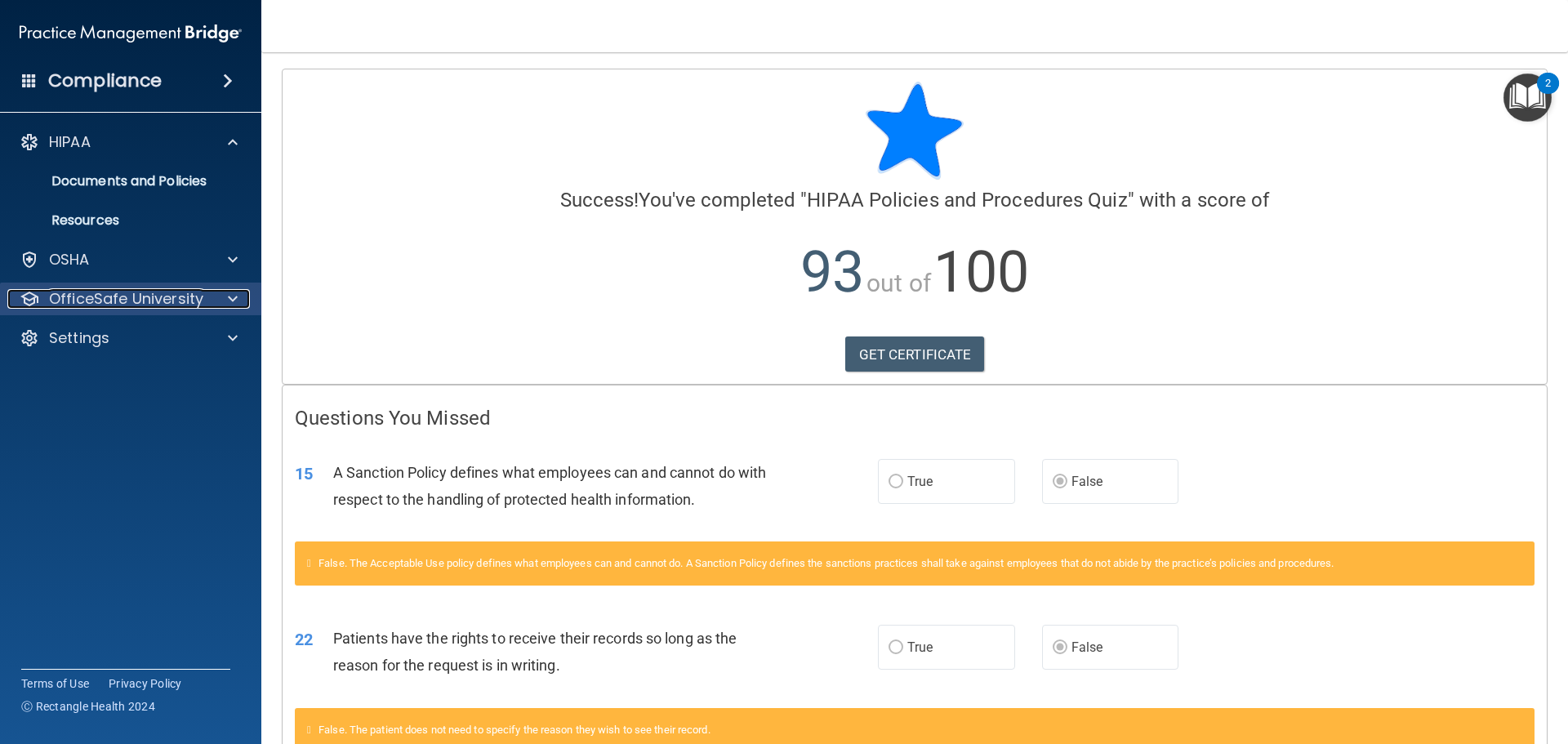
click at [148, 305] on p "OfficeSafe University" at bounding box center [126, 299] width 155 height 20
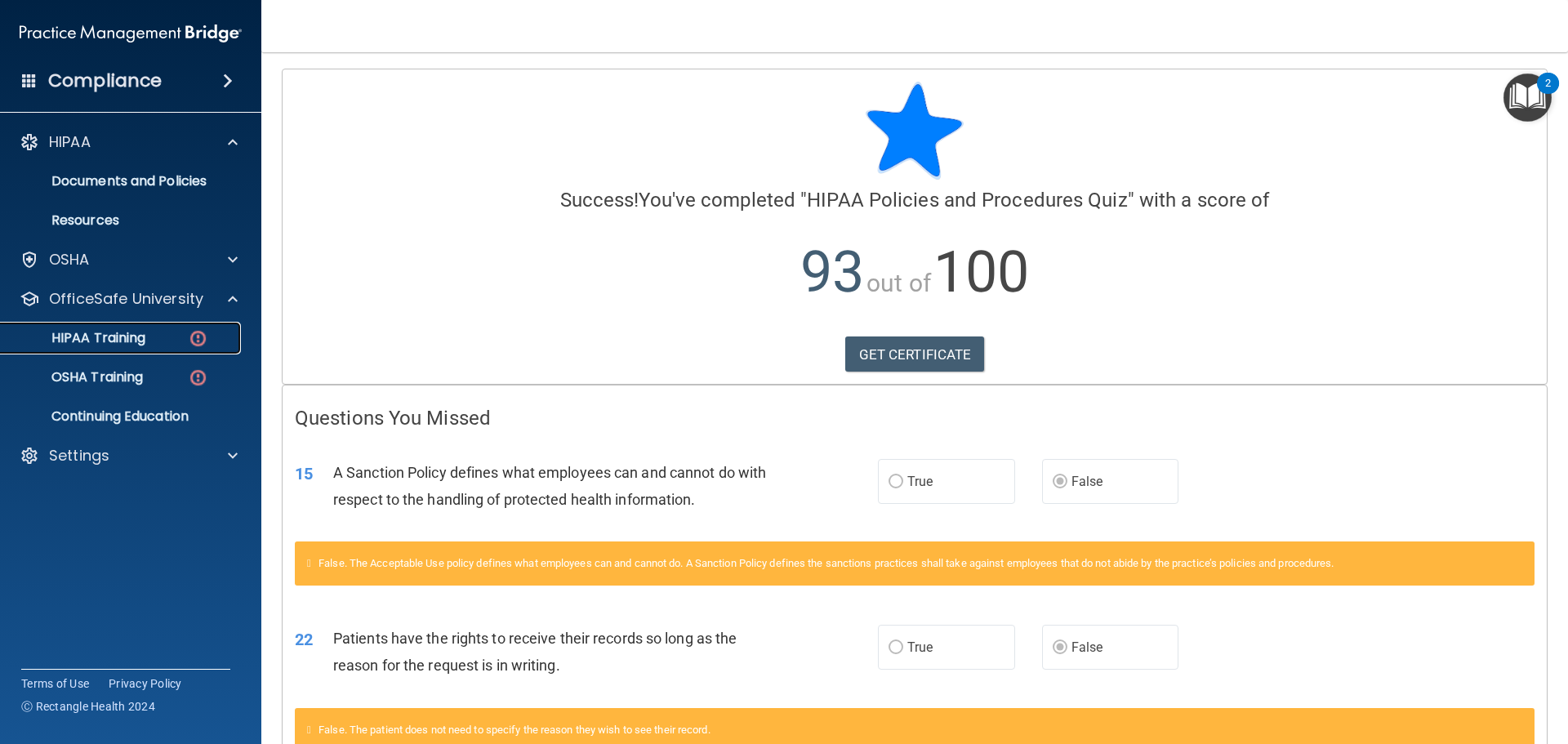
click at [171, 349] on link "HIPAA Training" at bounding box center [112, 339] width 257 height 33
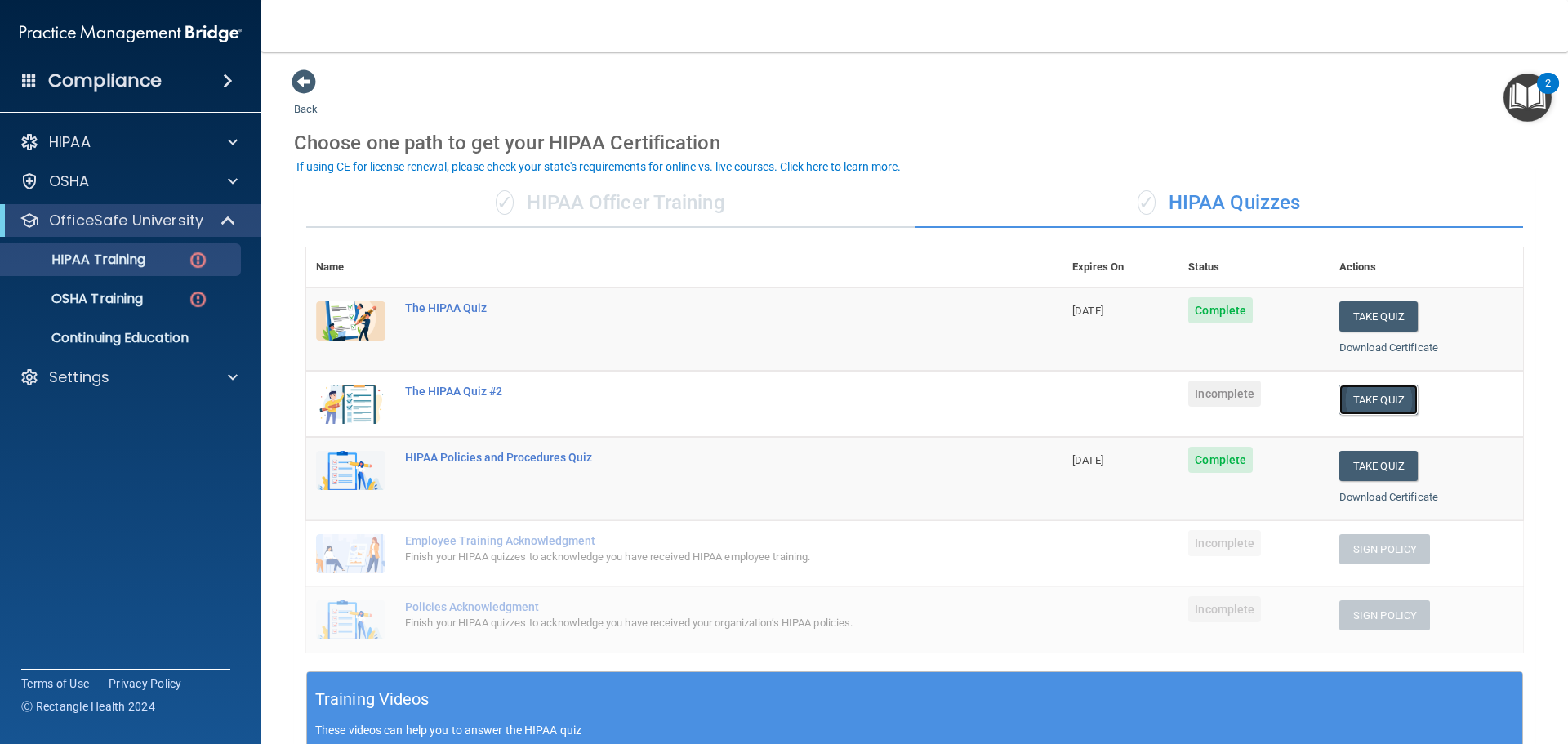
click at [1365, 400] on button "Take Quiz" at bounding box center [1379, 399] width 79 height 30
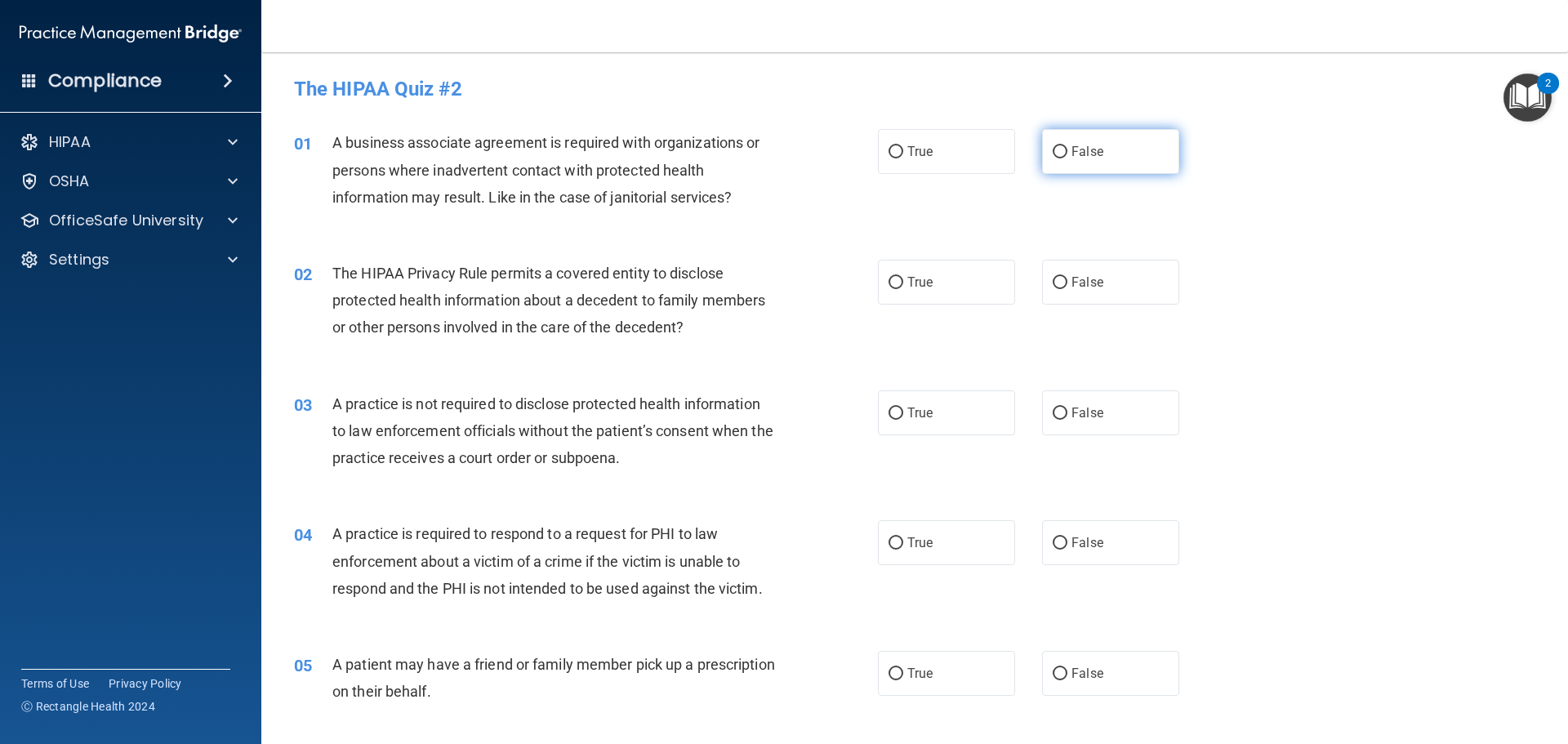
click at [1071, 160] on label "False" at bounding box center [1110, 151] width 137 height 45
click at [1068, 158] on input "False" at bounding box center [1060, 152] width 15 height 12
radio input "true"
click at [951, 270] on label "True" at bounding box center [946, 283] width 137 height 45
click at [904, 277] on input "True" at bounding box center [896, 283] width 15 height 12
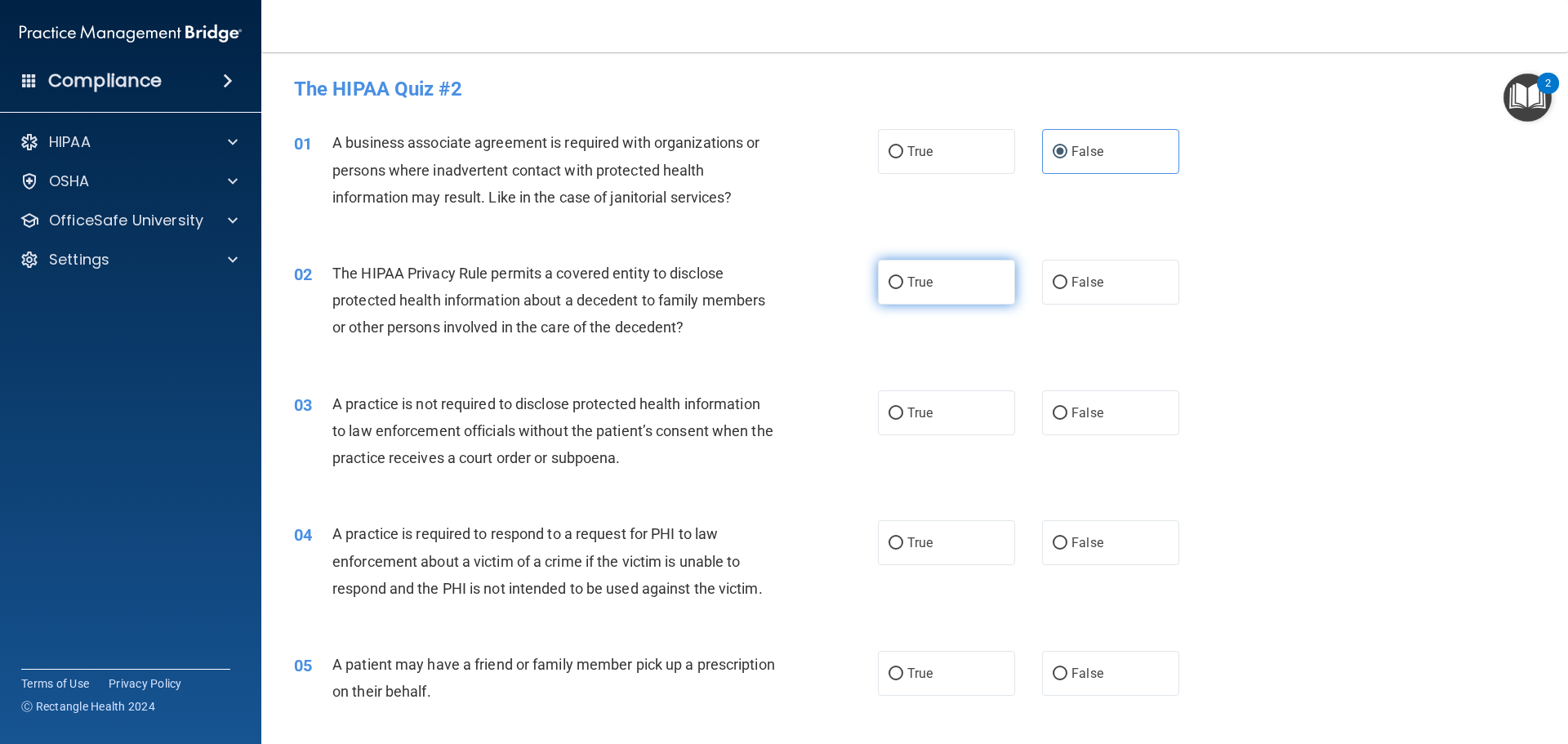
radio input "true"
click at [1072, 417] on span "False" at bounding box center [1088, 413] width 32 height 16
click at [1067, 417] on input "False" at bounding box center [1060, 414] width 15 height 12
radio input "true"
click at [914, 544] on span "True" at bounding box center [919, 543] width 25 height 16
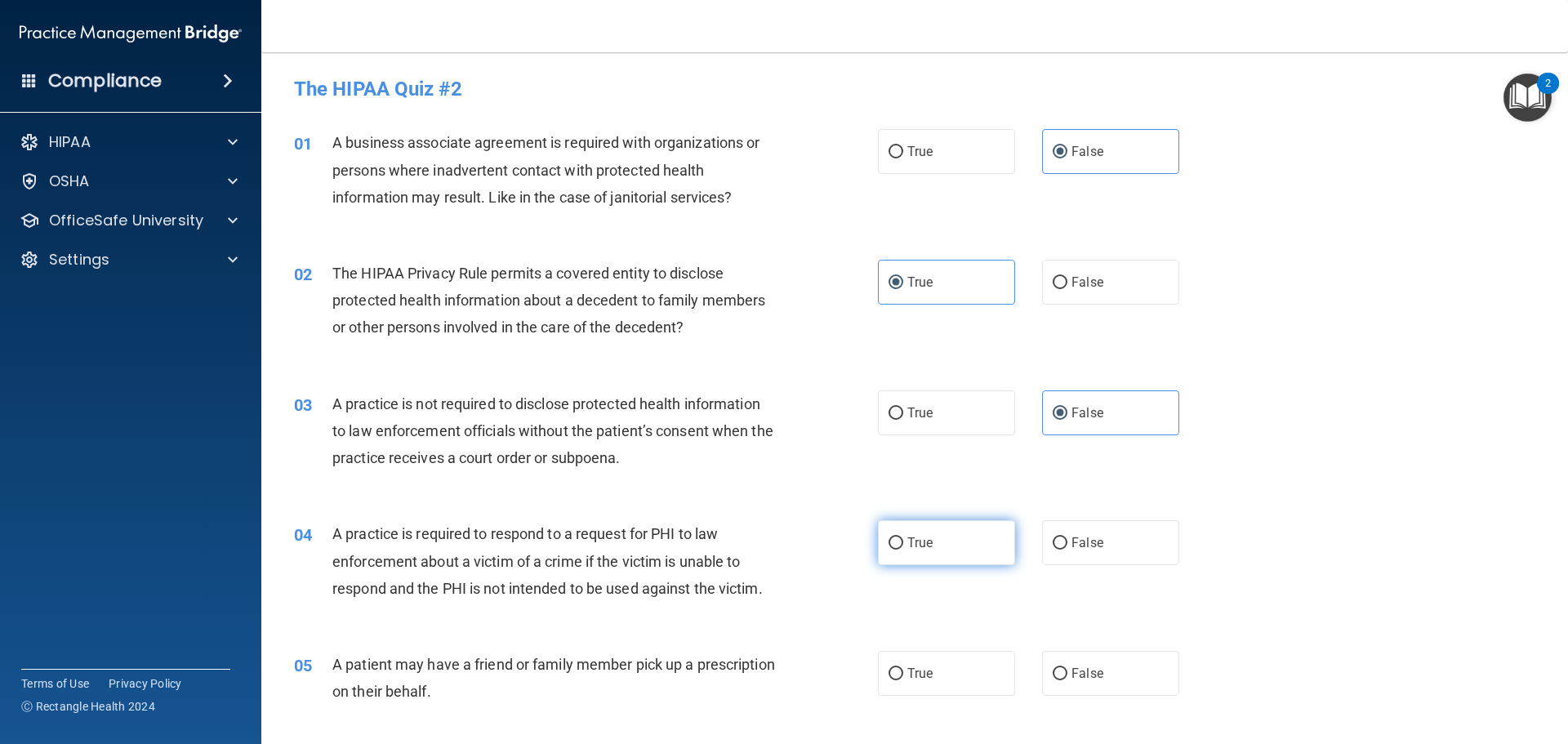
click at [904, 544] on input "True" at bounding box center [896, 544] width 15 height 12
radio input "true"
click at [917, 664] on label "True" at bounding box center [946, 674] width 137 height 45
click at [904, 668] on input "True" at bounding box center [896, 674] width 15 height 12
radio input "true"
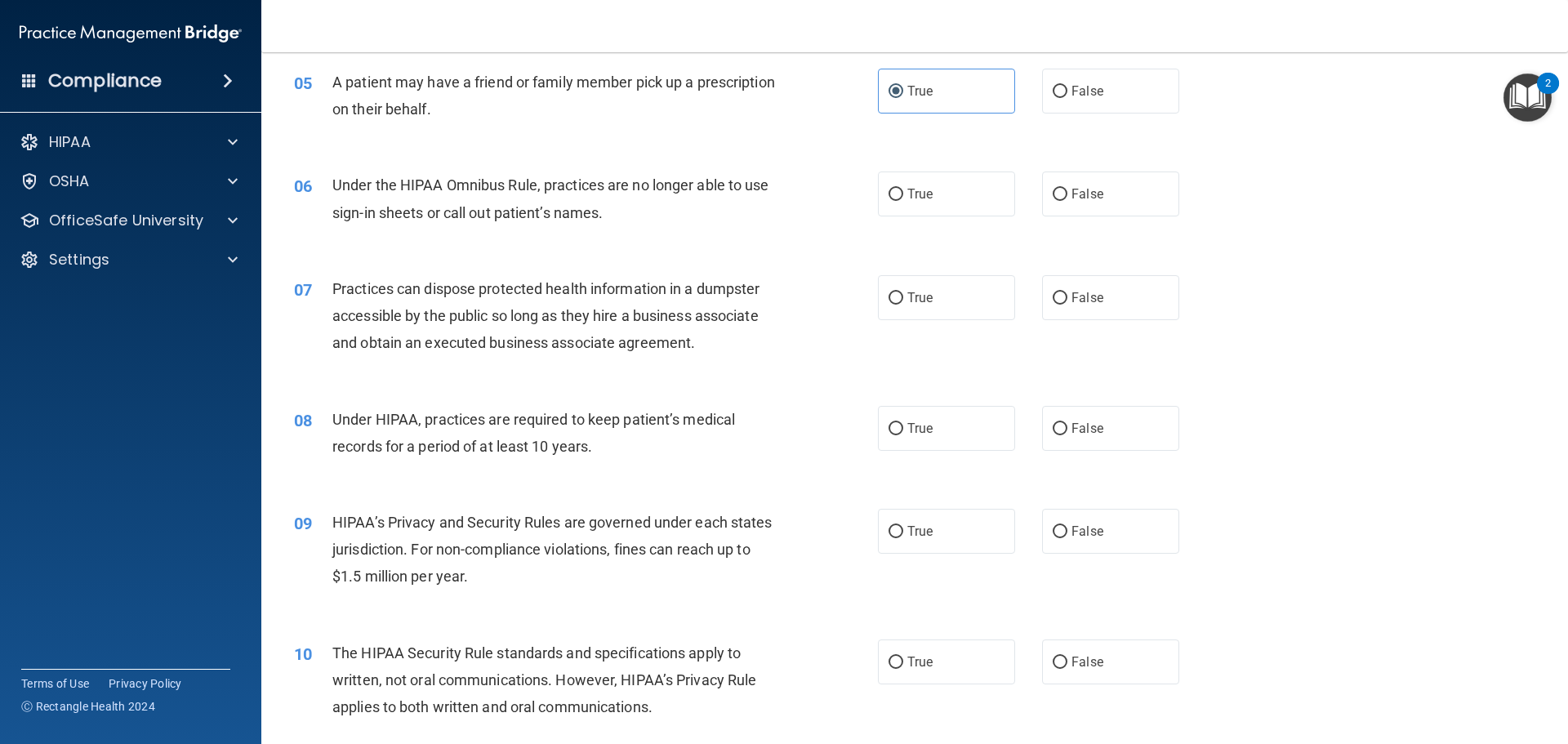
scroll to position [653, 0]
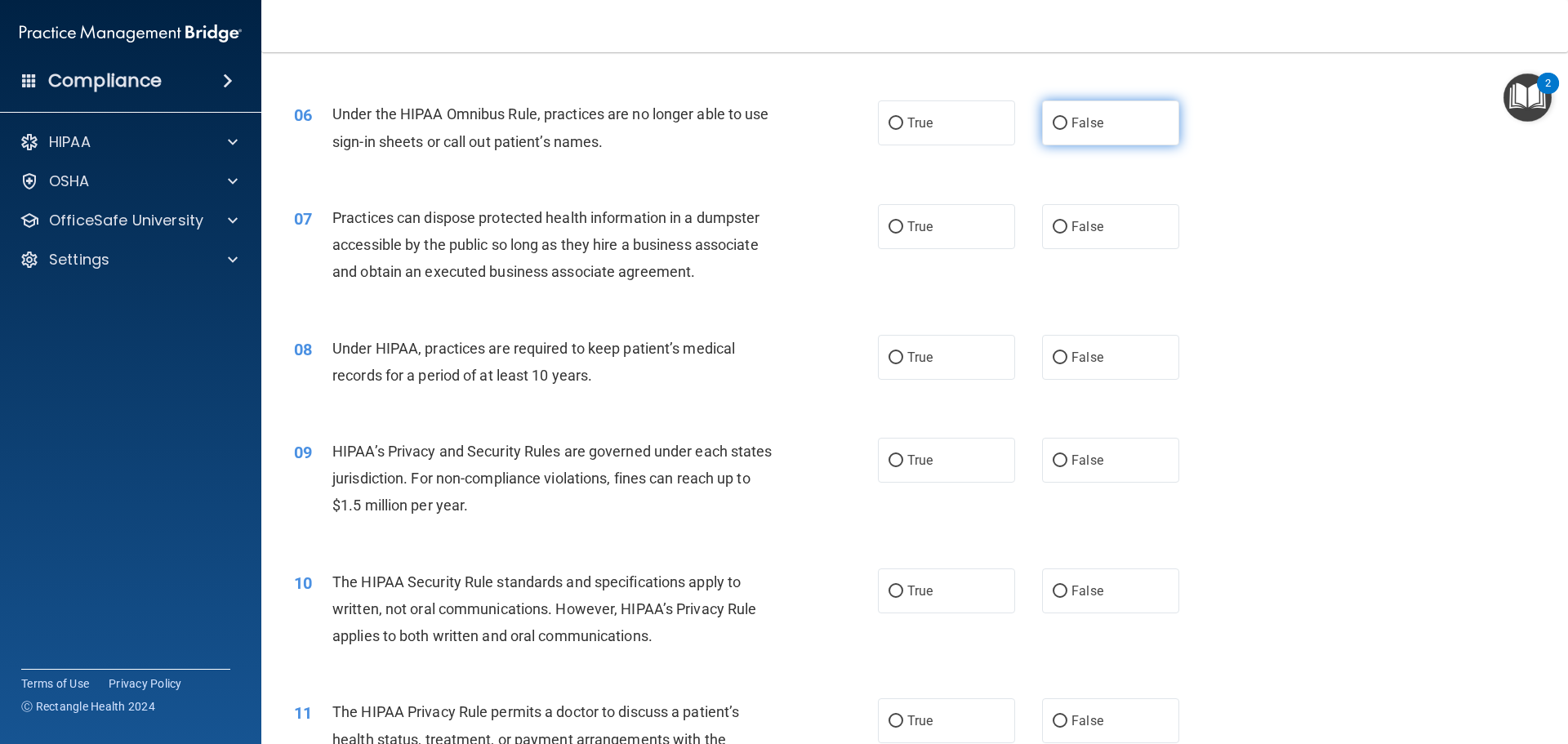
click at [1090, 135] on label "False" at bounding box center [1110, 123] width 137 height 45
click at [1068, 130] on input "False" at bounding box center [1060, 124] width 15 height 12
radio input "true"
click at [1107, 231] on label "False" at bounding box center [1110, 226] width 137 height 45
click at [1068, 231] on input "False" at bounding box center [1060, 227] width 15 height 12
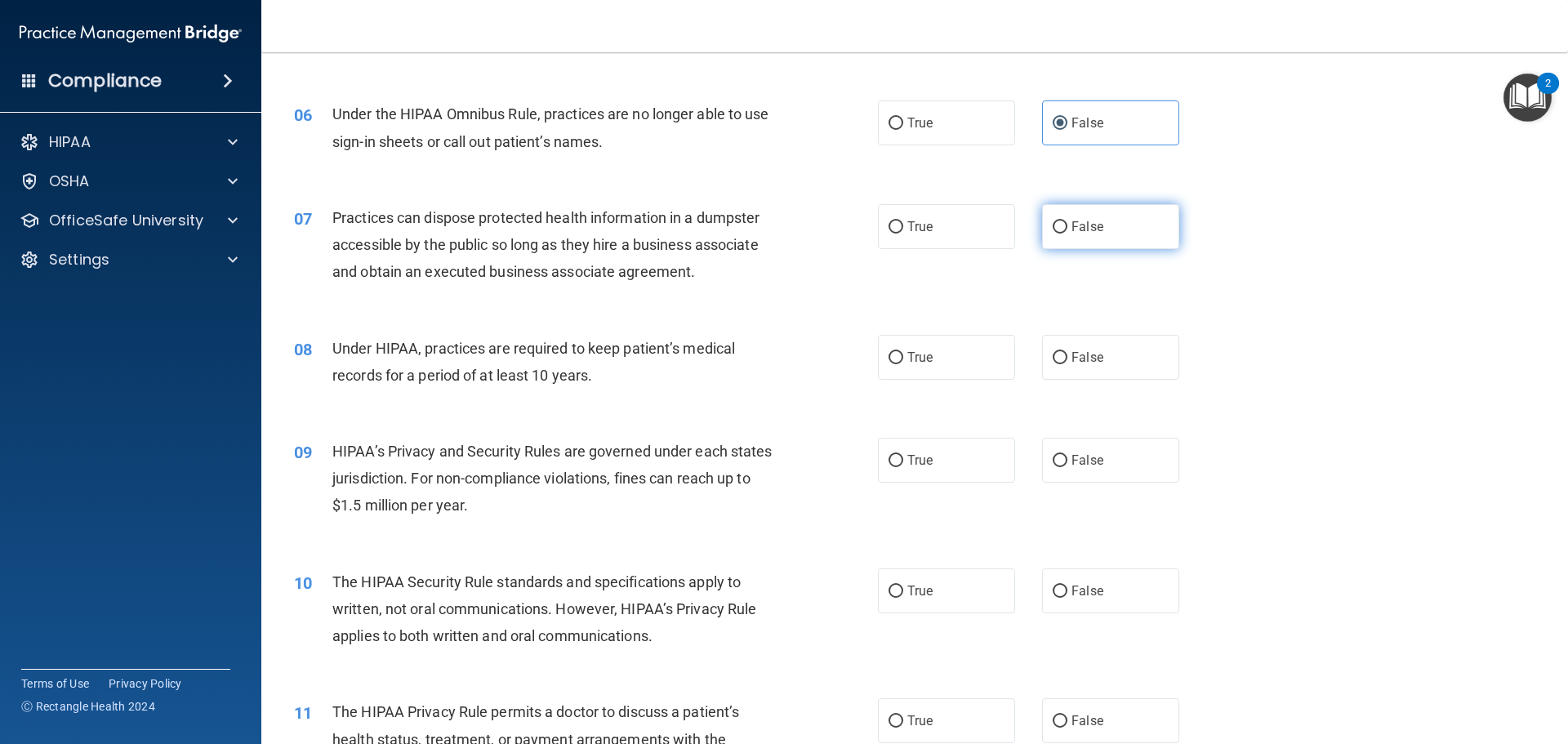
radio input "true"
click at [1089, 351] on span "False" at bounding box center [1088, 358] width 32 height 16
click at [1068, 353] on input "False" at bounding box center [1060, 359] width 15 height 12
radio input "true"
click at [961, 451] on label "True" at bounding box center [946, 461] width 137 height 45
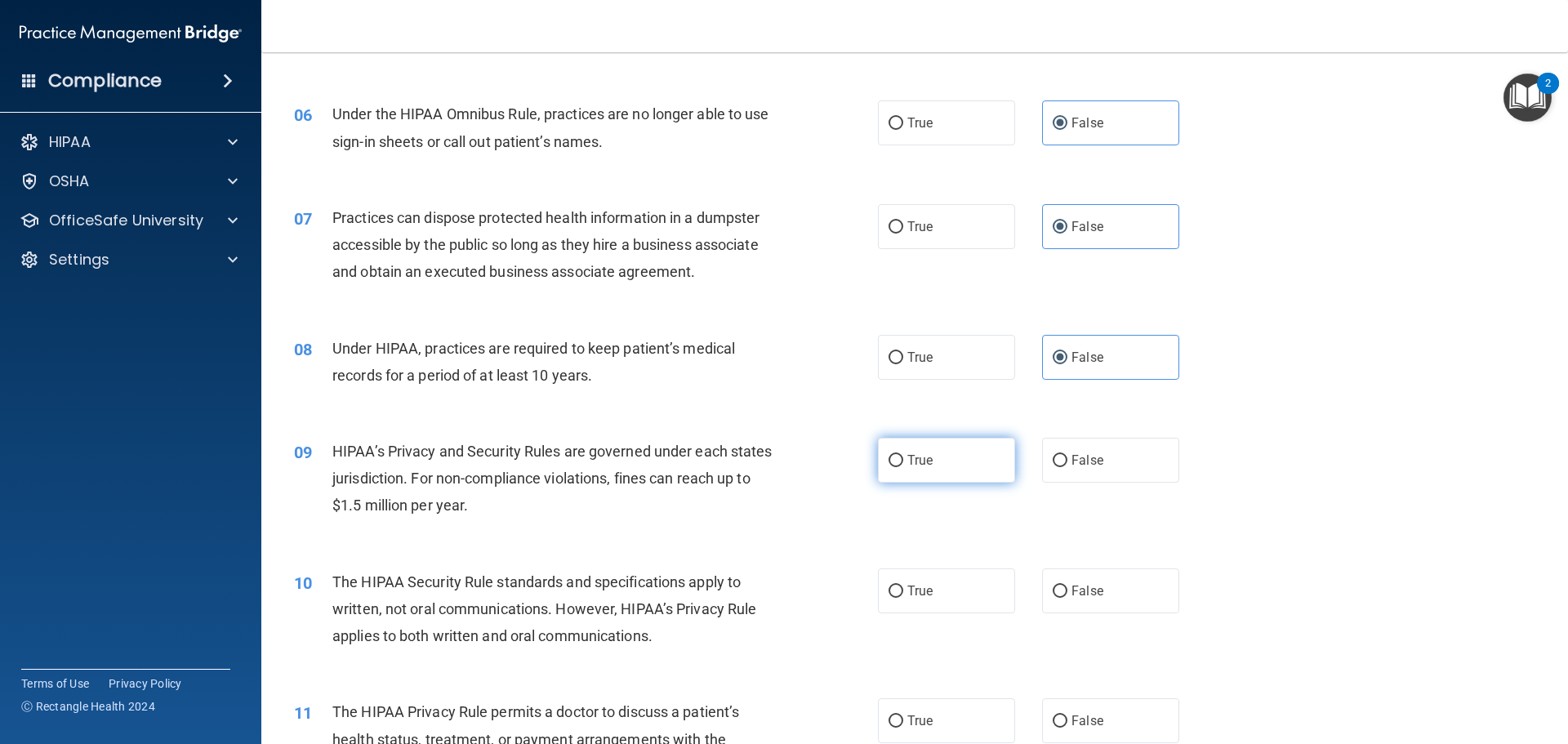
click at [904, 455] on input "True" at bounding box center [896, 461] width 15 height 12
radio input "true"
click at [916, 591] on span "True" at bounding box center [919, 591] width 25 height 16
click at [904, 591] on input "True" at bounding box center [896, 592] width 15 height 12
radio input "true"
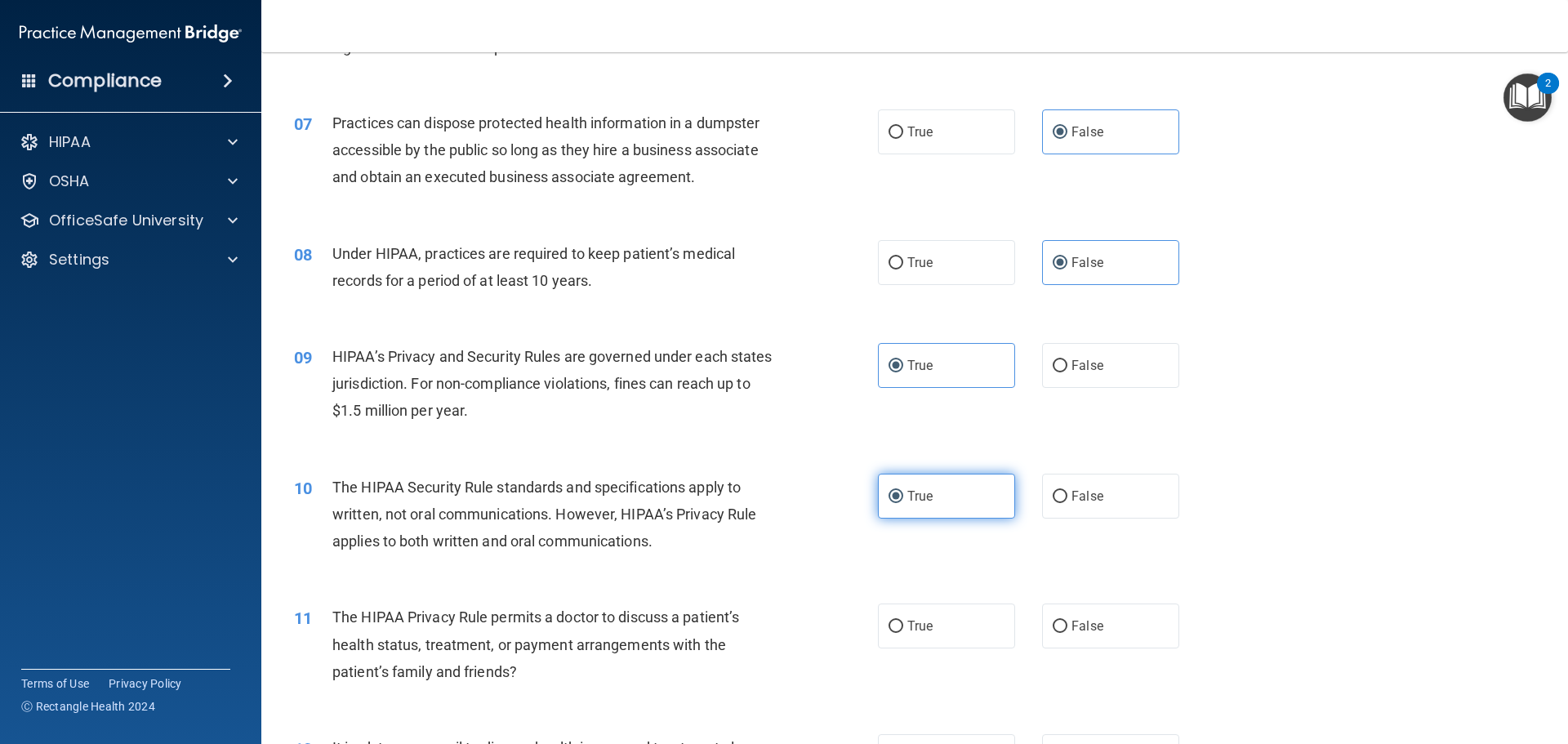
scroll to position [899, 0]
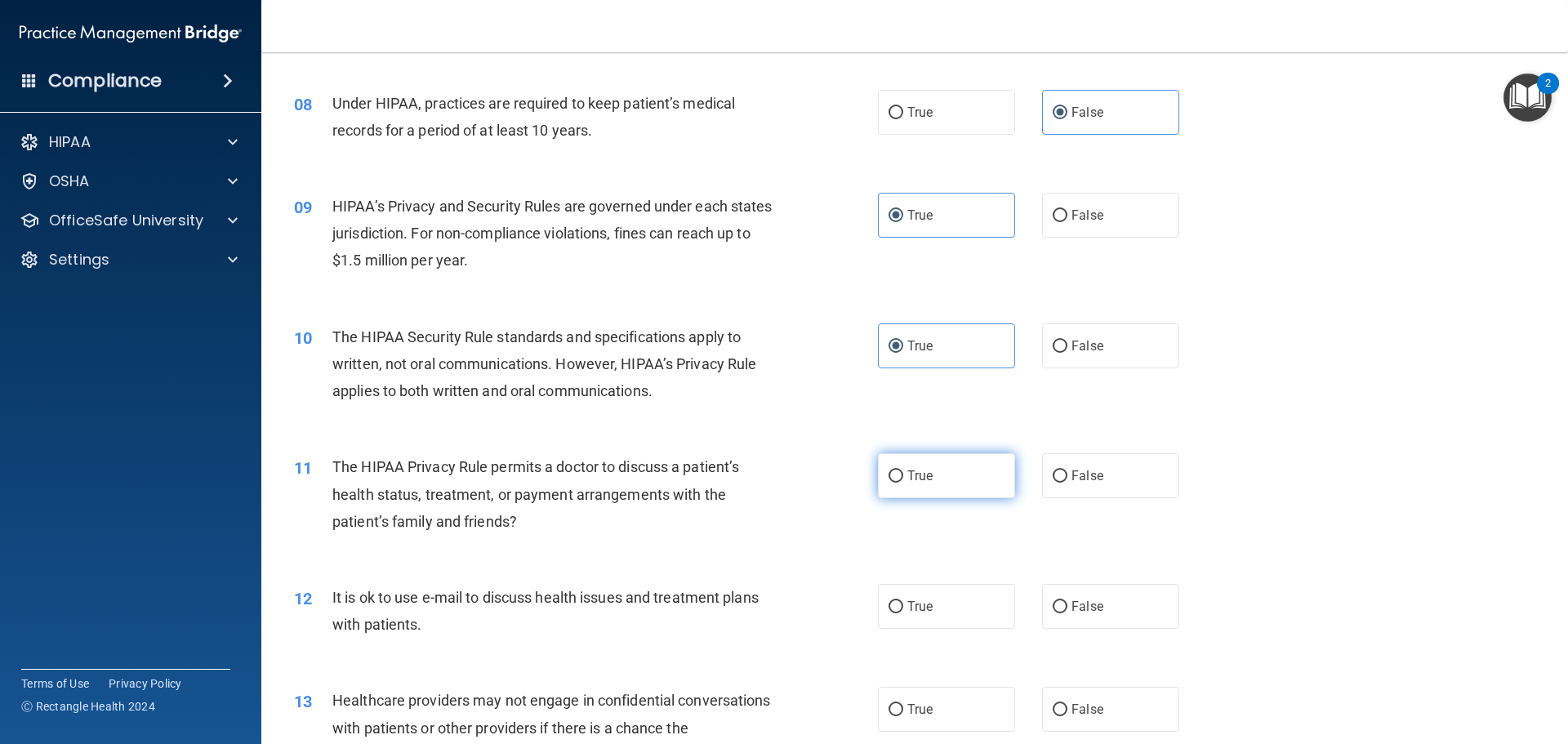
click at [930, 481] on label "True" at bounding box center [946, 476] width 137 height 45
click at [904, 481] on input "True" at bounding box center [896, 477] width 15 height 12
radio input "true"
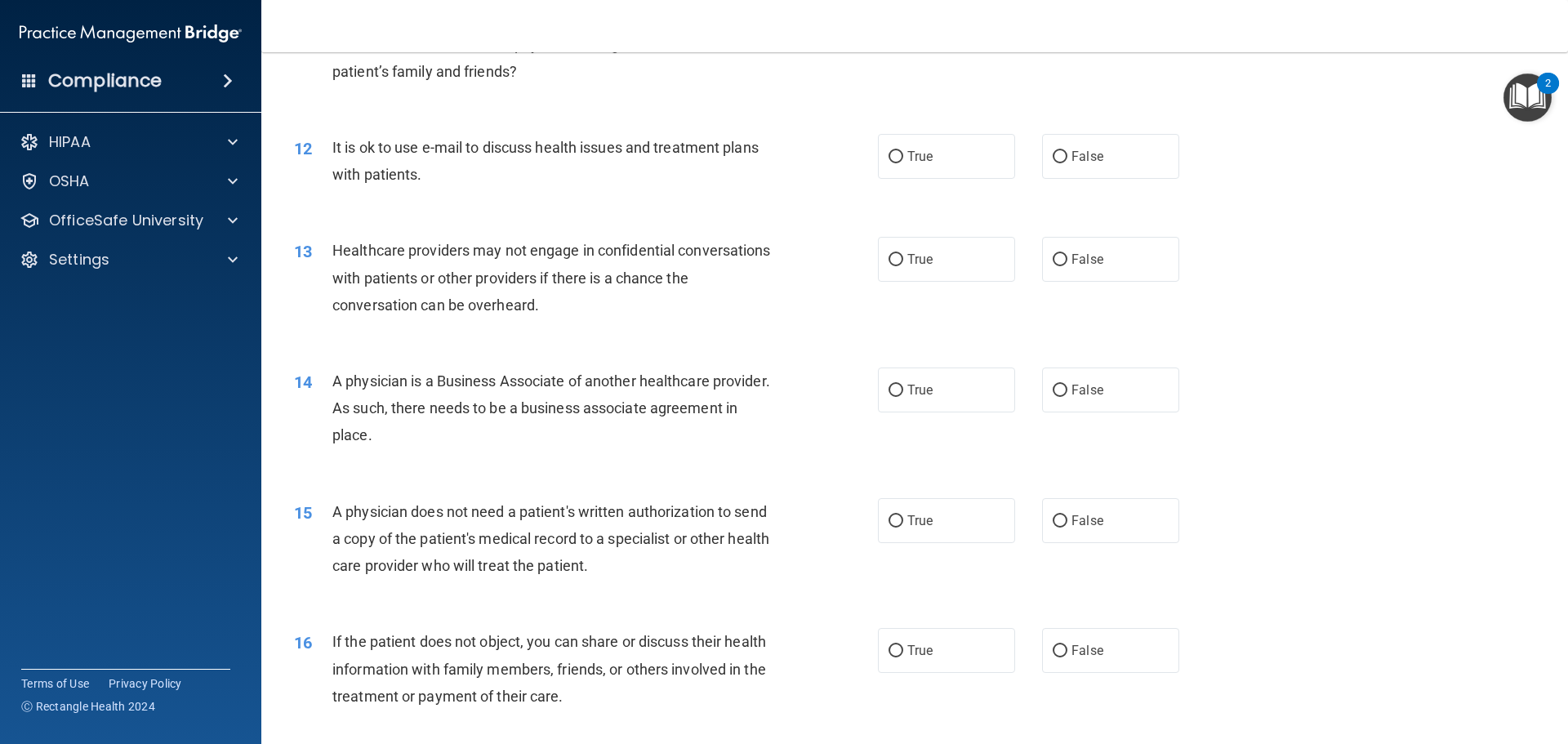
scroll to position [1389, 0]
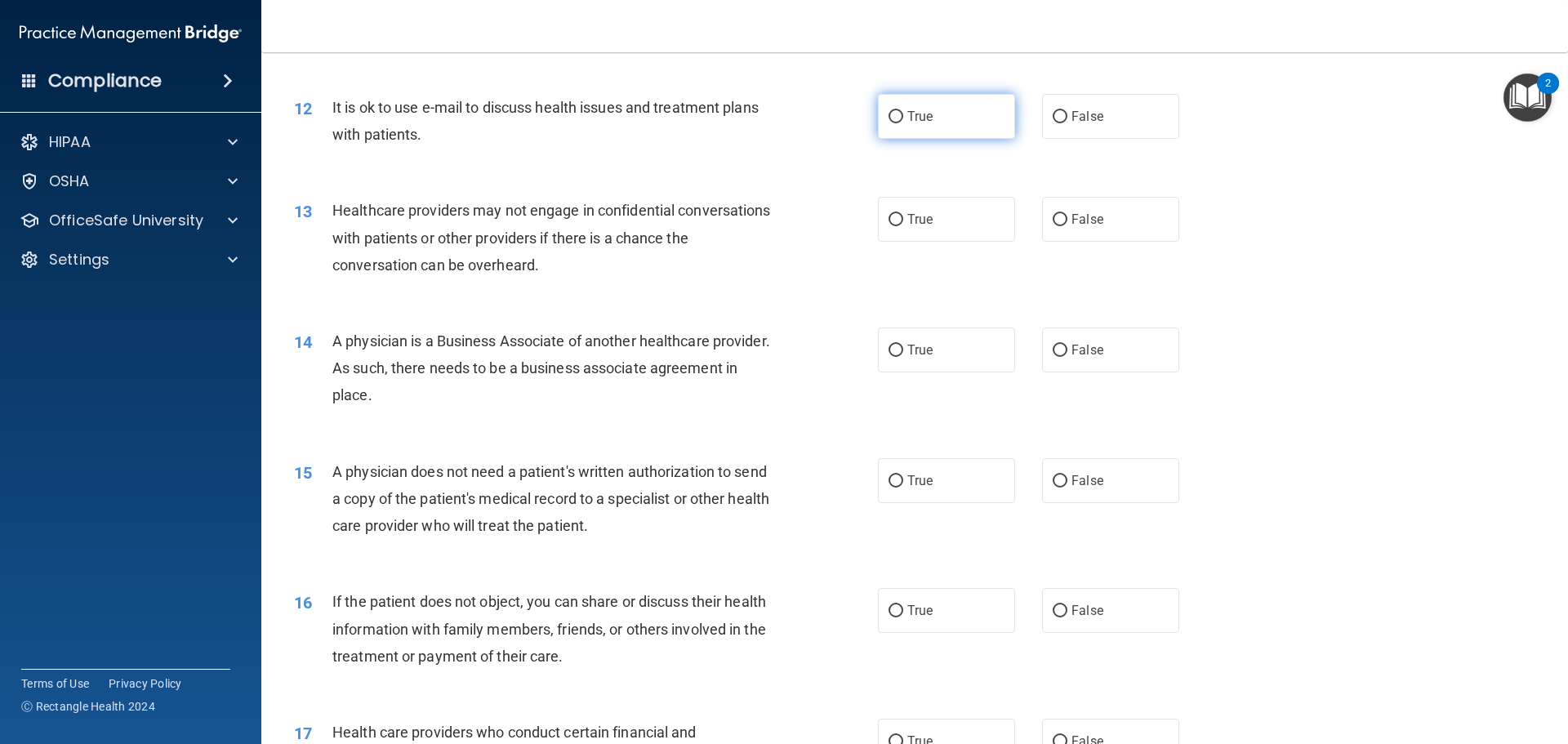
click at [982, 129] on label "True" at bounding box center [946, 117] width 137 height 45
click at [904, 124] on input "True" at bounding box center [896, 118] width 15 height 12
radio input "true"
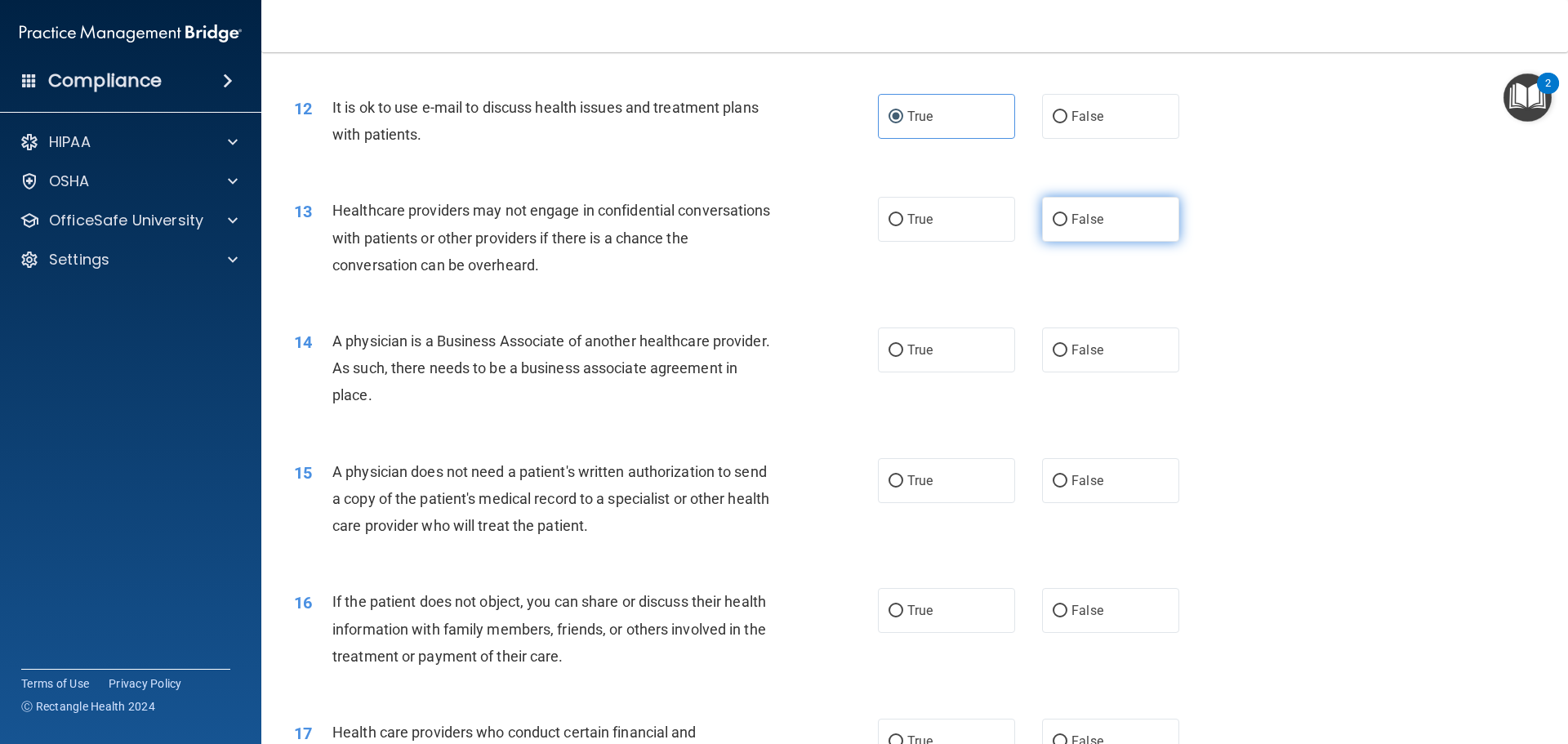
click at [1058, 211] on label "False" at bounding box center [1110, 219] width 137 height 45
click at [1058, 214] on input "False" at bounding box center [1060, 220] width 15 height 12
radio input "true"
click at [1075, 347] on span "False" at bounding box center [1088, 350] width 32 height 16
click at [1068, 347] on input "False" at bounding box center [1060, 351] width 15 height 12
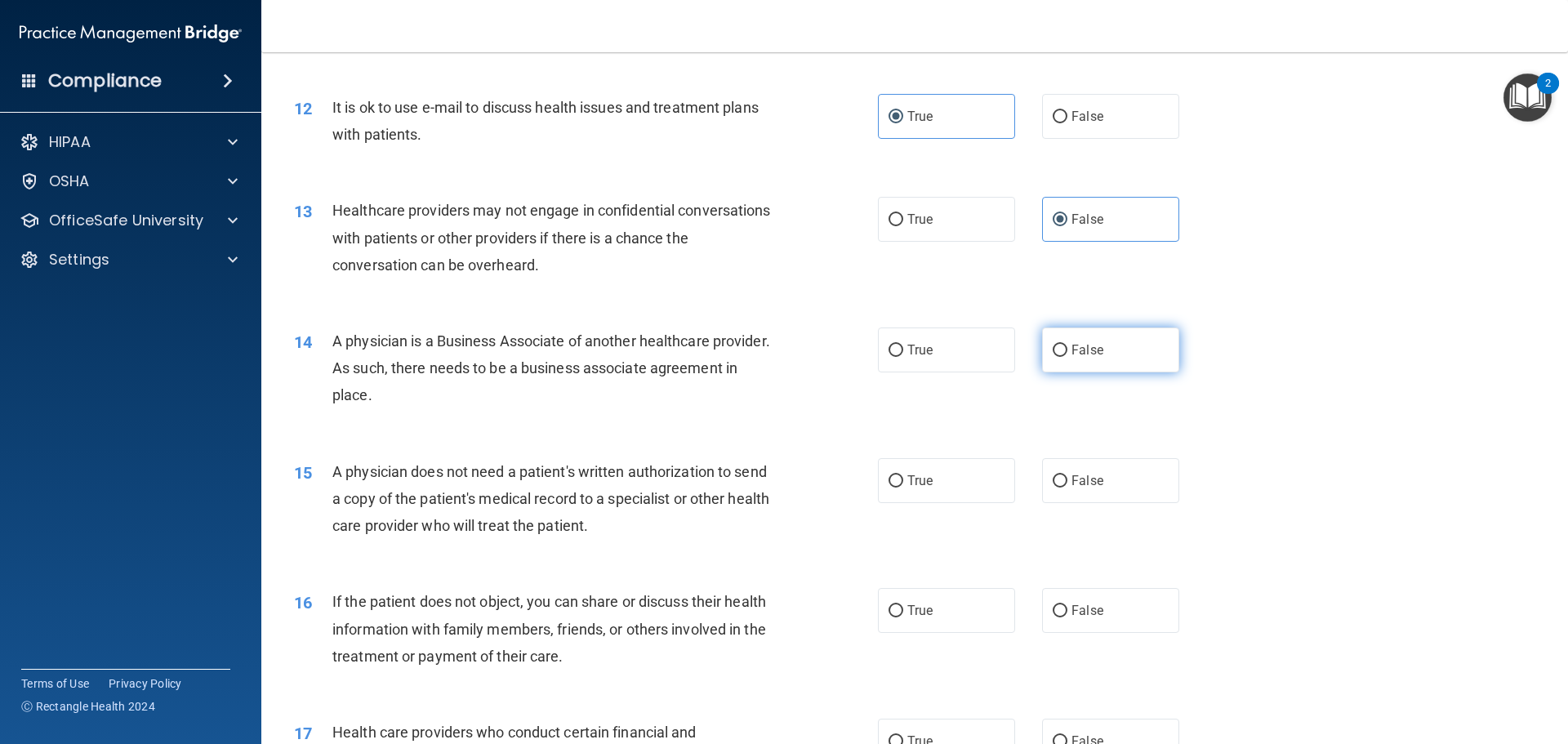
radio input "true"
click at [959, 485] on label "True" at bounding box center [946, 480] width 137 height 45
click at [904, 485] on input "True" at bounding box center [896, 481] width 15 height 12
radio input "true"
click at [962, 605] on label "True" at bounding box center [946, 611] width 137 height 45
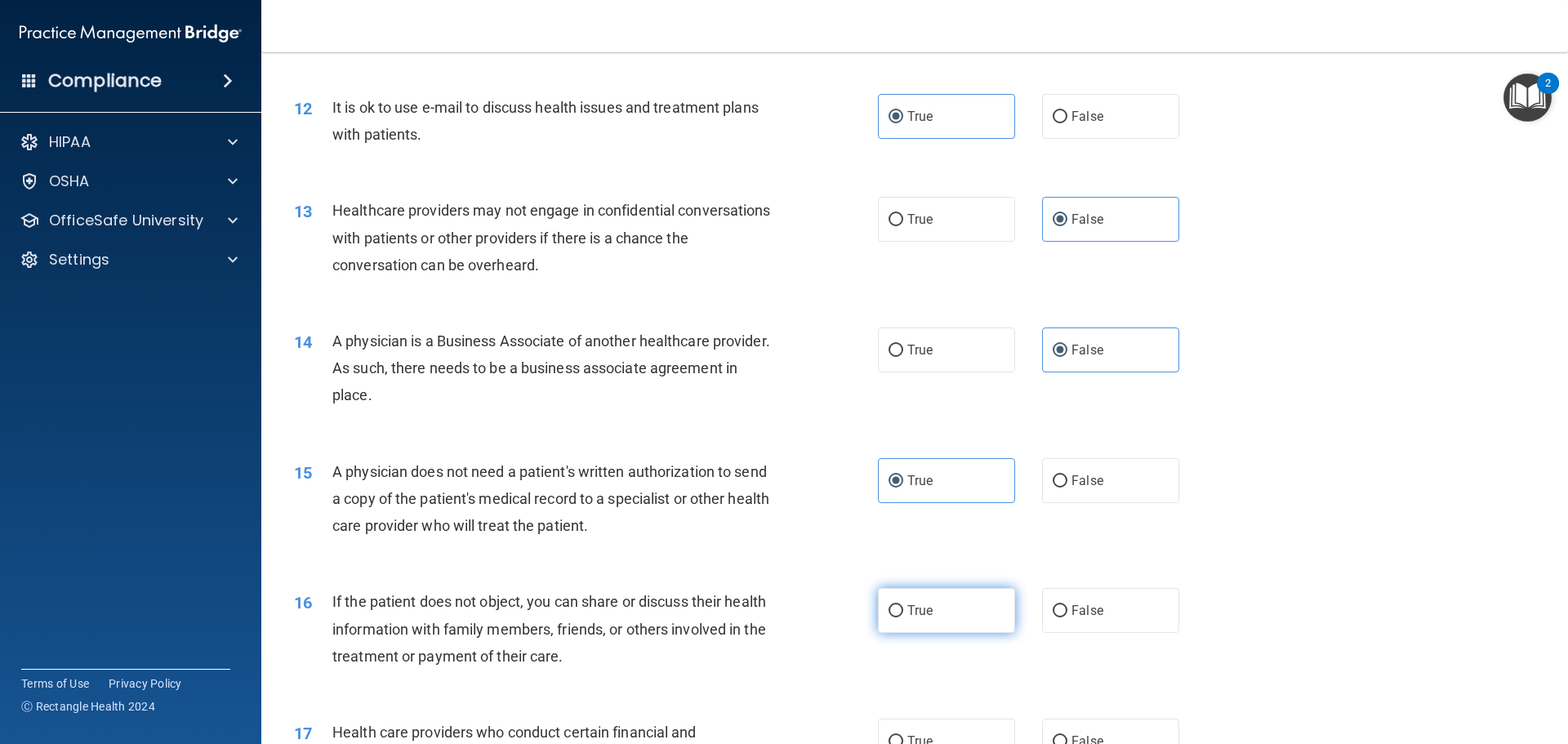
click at [904, 606] on input "True" at bounding box center [896, 612] width 15 height 12
radio input "true"
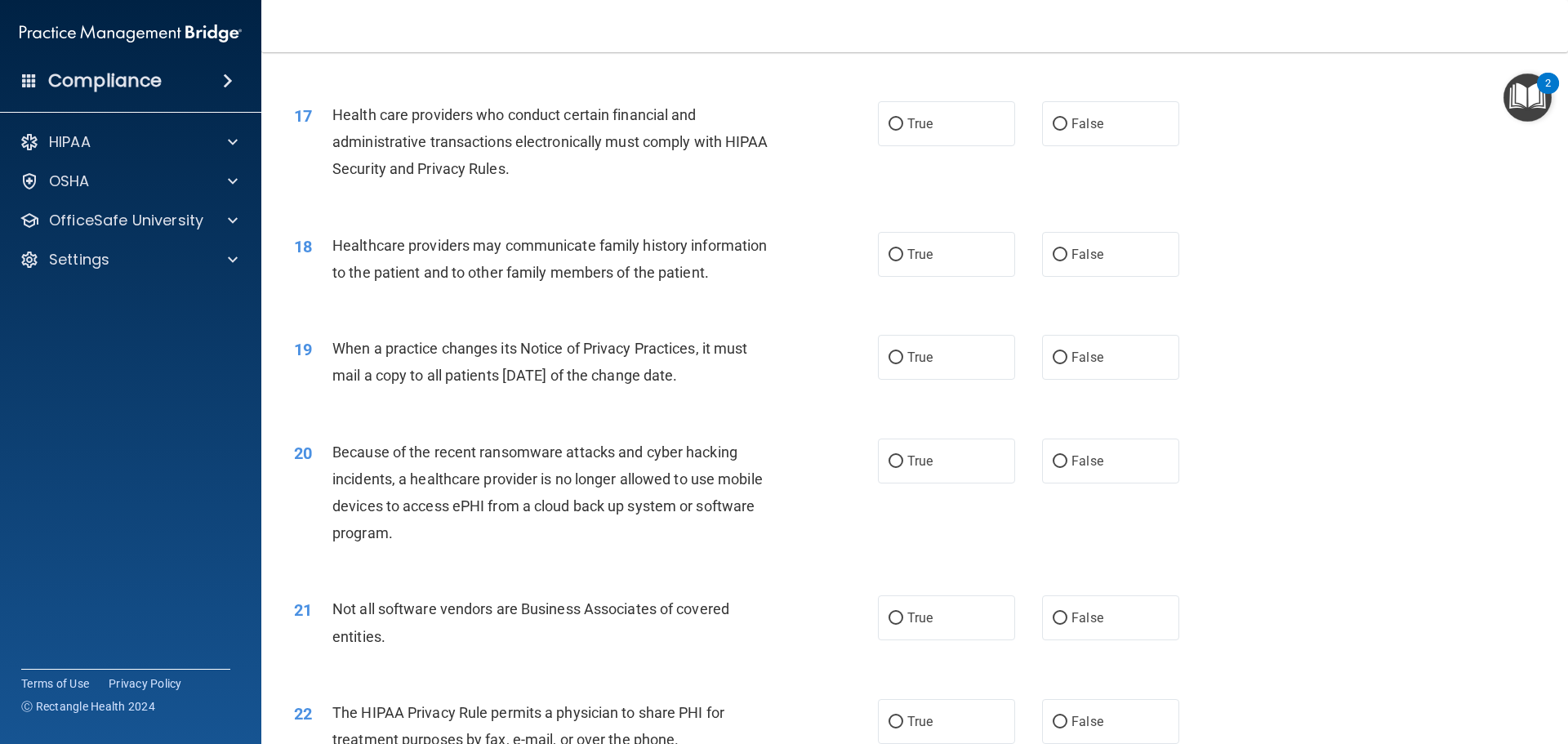
scroll to position [2043, 0]
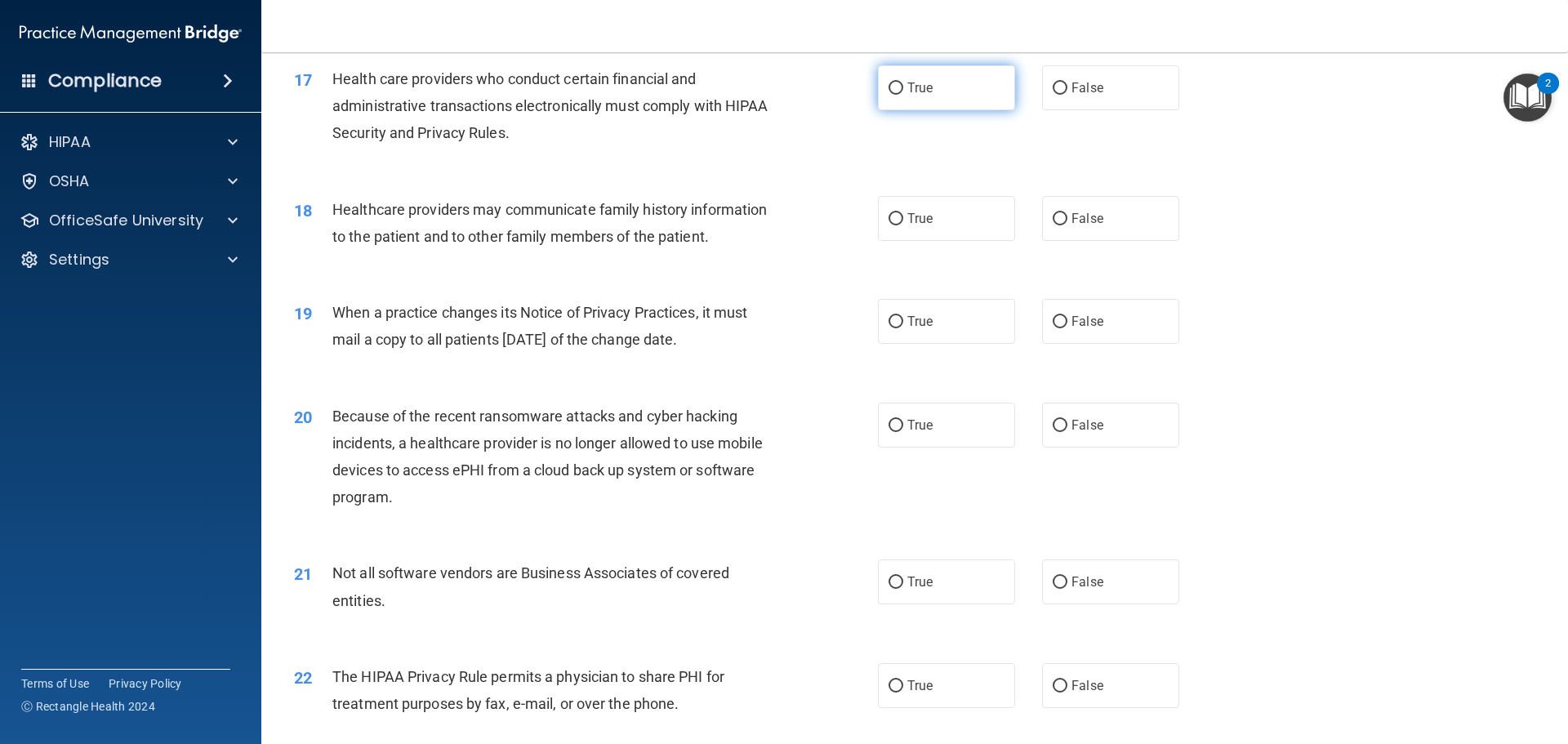
click at [941, 94] on label "True" at bounding box center [946, 88] width 137 height 45
click at [904, 94] on input "True" at bounding box center [896, 88] width 15 height 12
radio input "true"
click at [1061, 207] on label "False" at bounding box center [1110, 219] width 137 height 45
click at [1061, 213] on input "False" at bounding box center [1060, 219] width 15 height 12
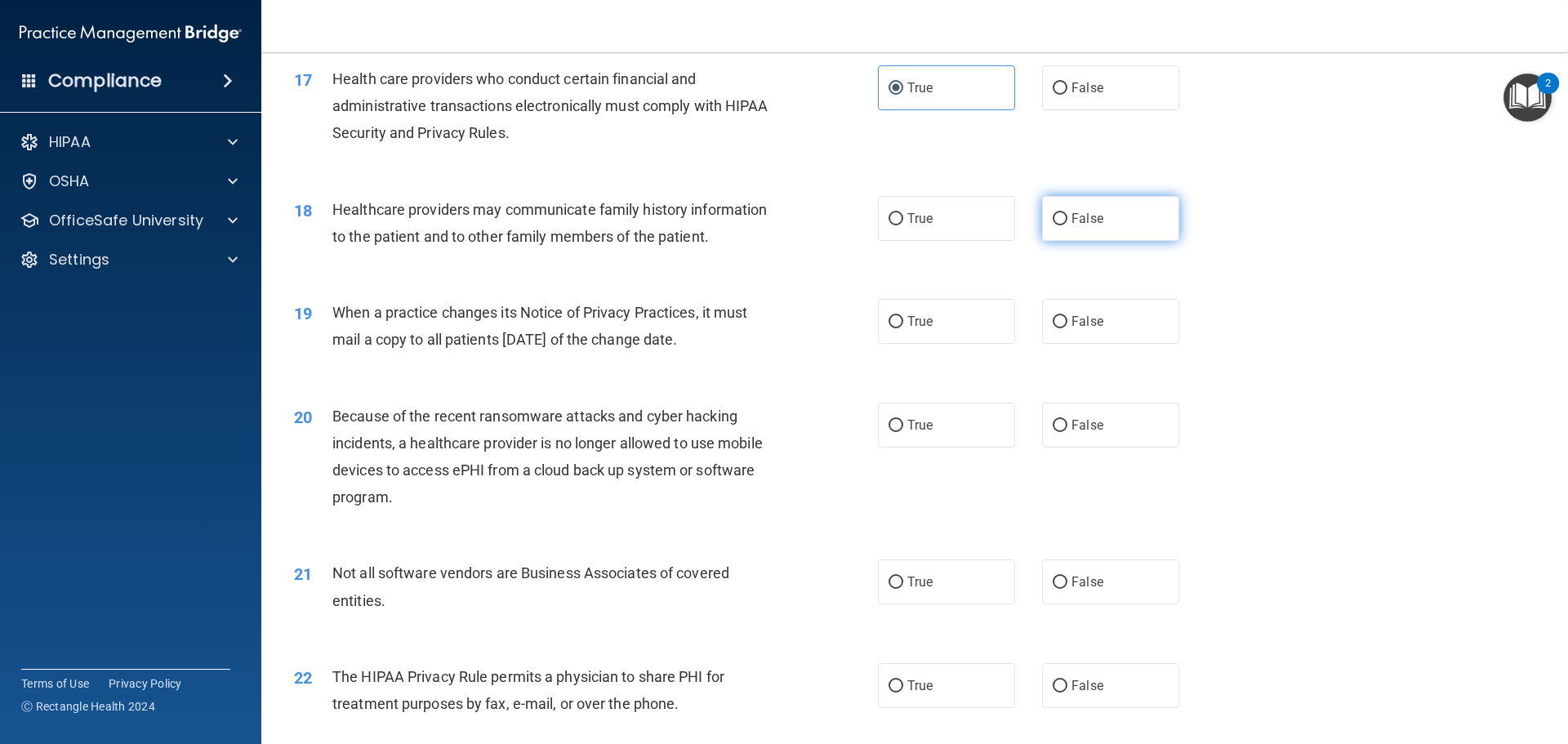
radio input "true"
drag, startPoint x: 1079, startPoint y: 312, endPoint x: 1093, endPoint y: 314, distance: 14.1
click at [1081, 313] on label "False" at bounding box center [1110, 321] width 137 height 45
click at [1074, 321] on span "False" at bounding box center [1088, 321] width 32 height 16
click at [1068, 321] on input "False" at bounding box center [1060, 322] width 15 height 12
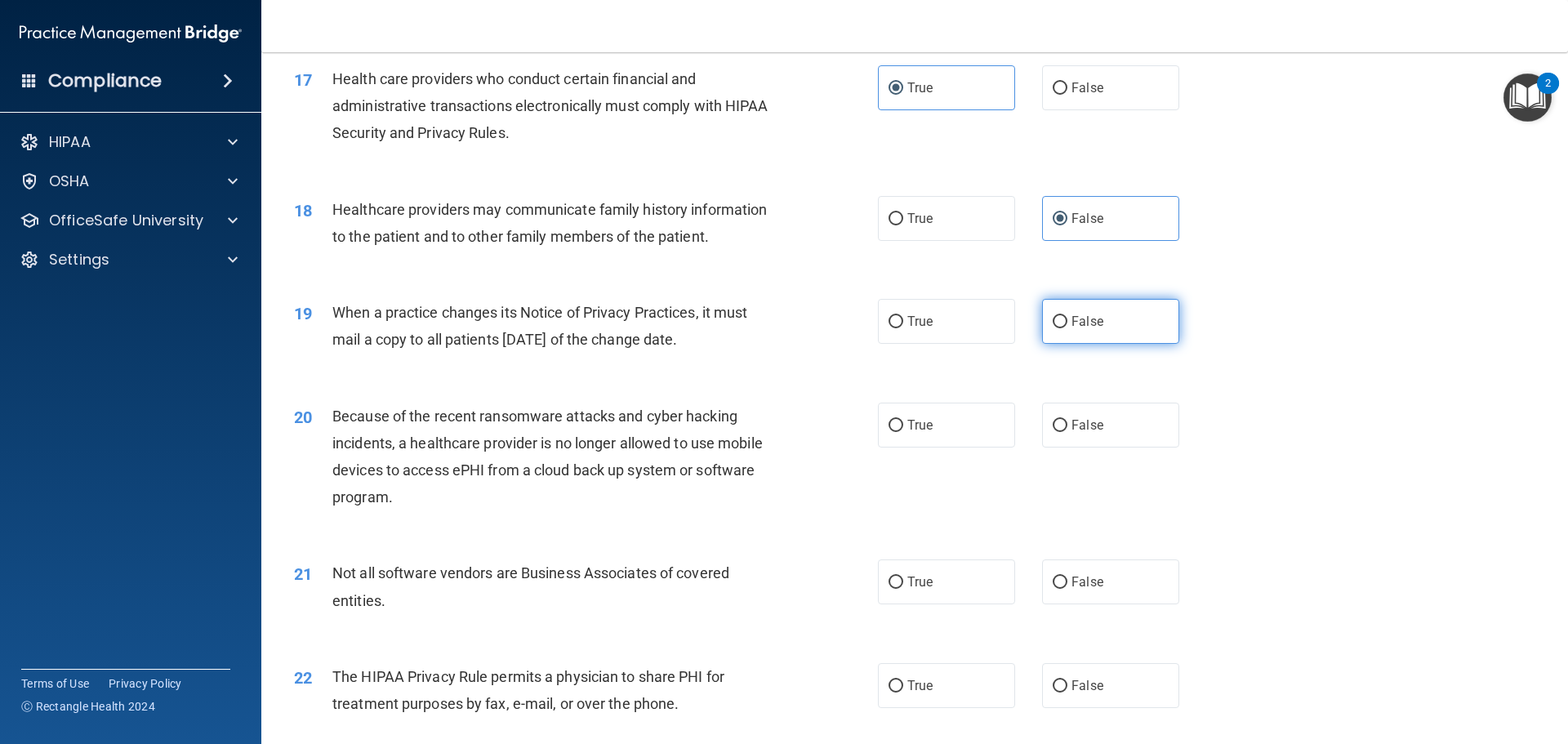
radio input "true"
click at [1091, 420] on span "False" at bounding box center [1088, 425] width 32 height 16
click at [1068, 420] on input "False" at bounding box center [1060, 426] width 15 height 12
radio input "true"
click at [924, 581] on span "True" at bounding box center [919, 582] width 25 height 16
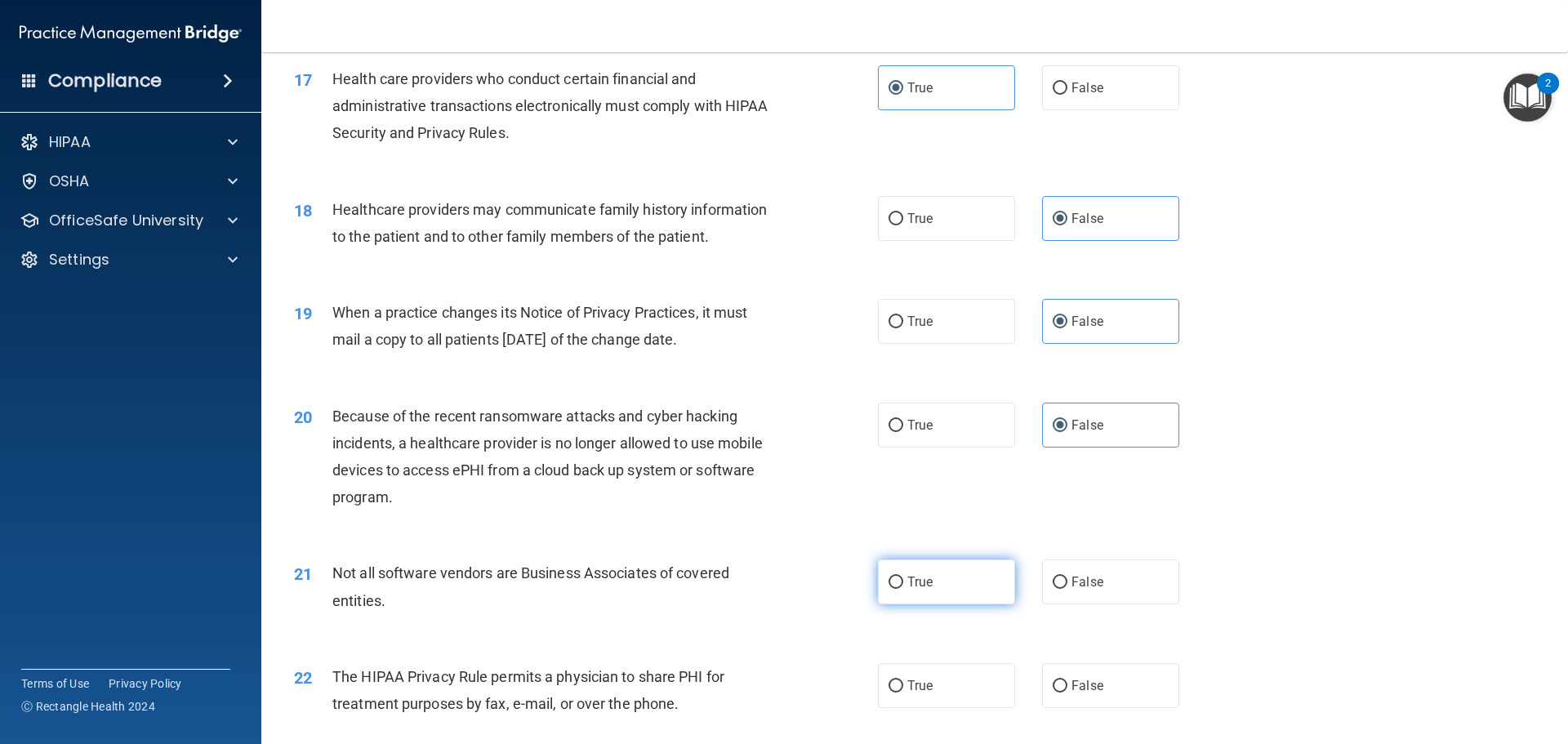
click at [904, 581] on input "True" at bounding box center [896, 583] width 15 height 12
radio input "true"
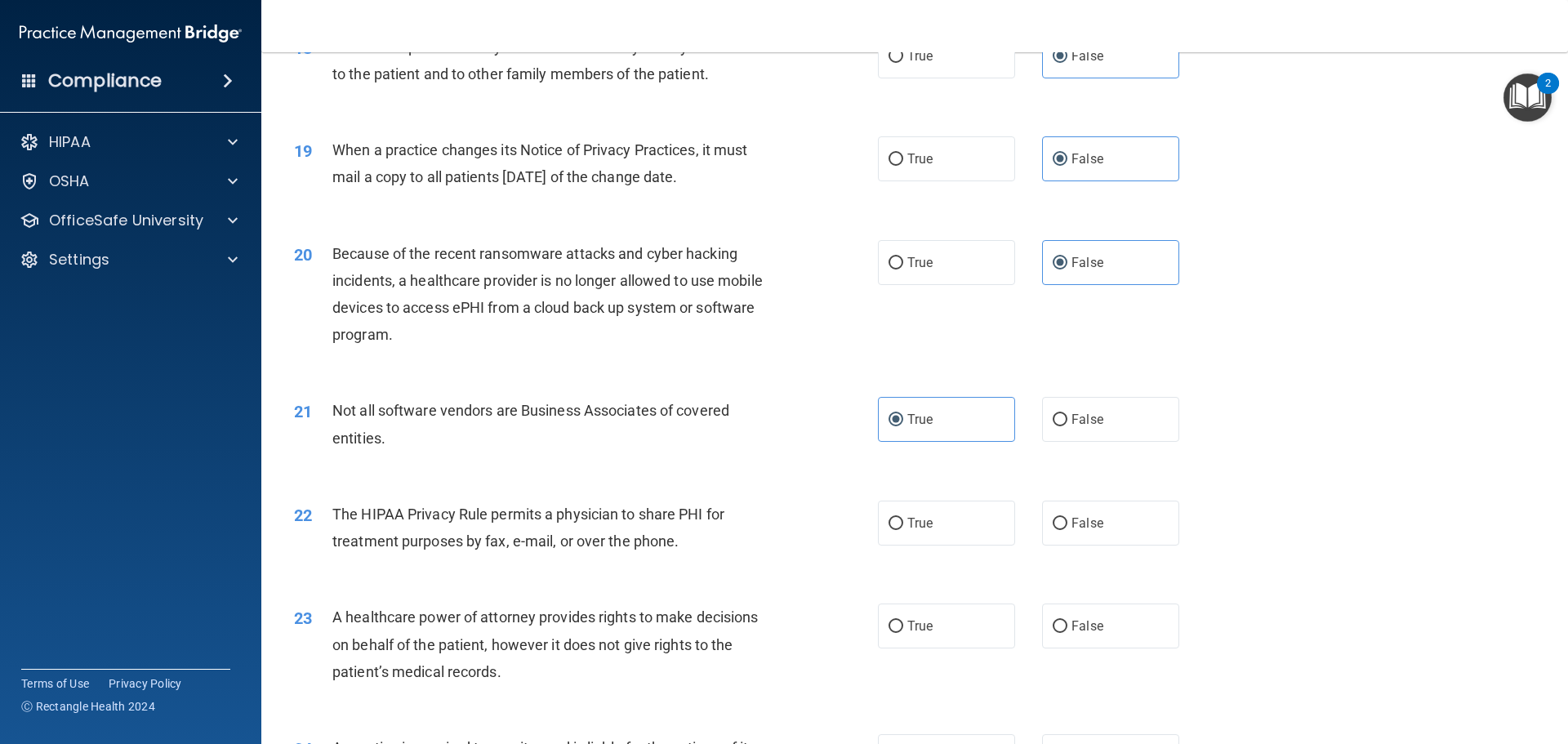
scroll to position [2206, 0]
click at [919, 535] on label "True" at bounding box center [946, 523] width 137 height 45
click at [904, 530] on input "True" at bounding box center [896, 524] width 15 height 12
radio input "true"
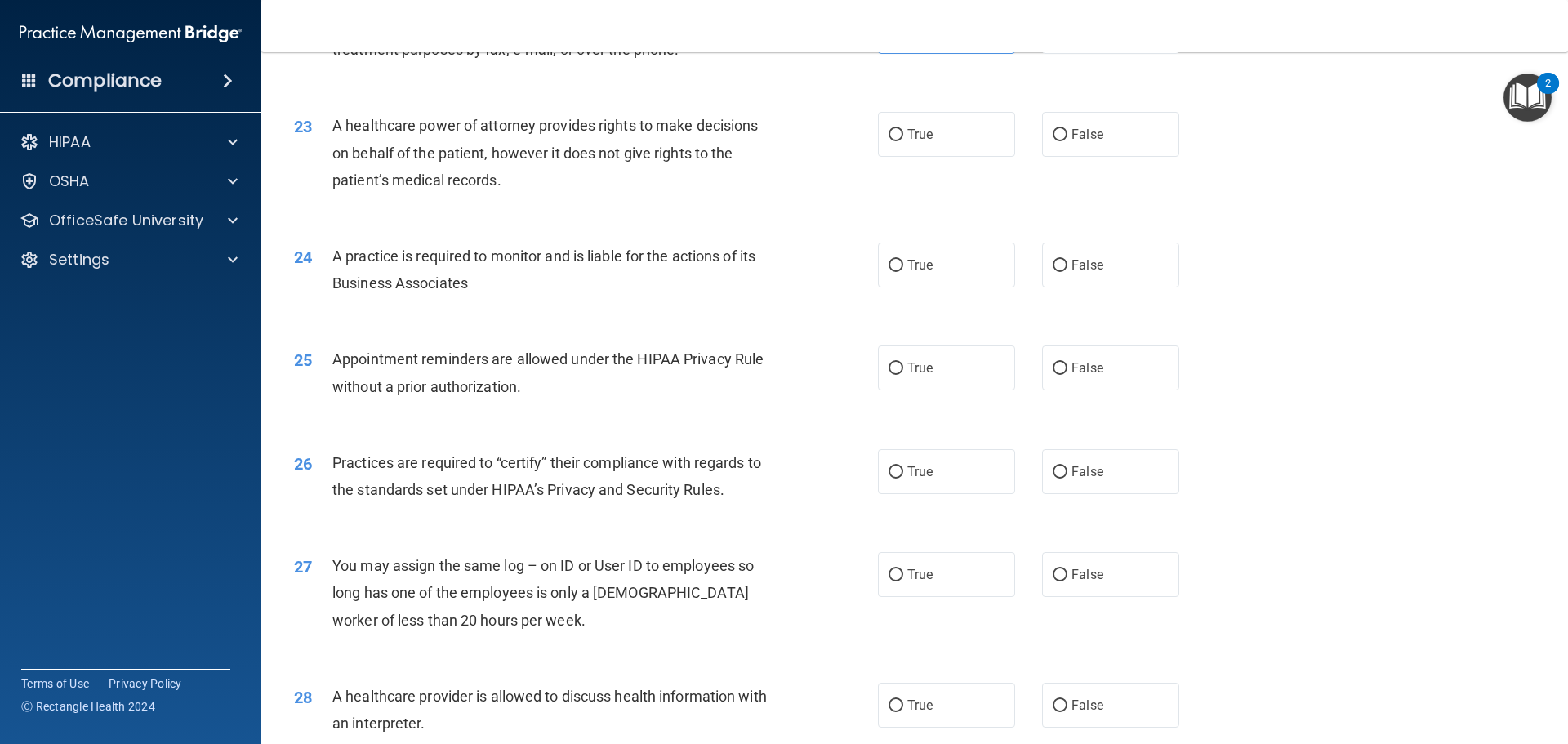
scroll to position [2696, 0]
click at [1076, 143] on label "False" at bounding box center [1110, 135] width 137 height 45
click at [1068, 143] on input "False" at bounding box center [1060, 136] width 15 height 12
radio input "true"
click at [930, 260] on label "True" at bounding box center [946, 266] width 137 height 45
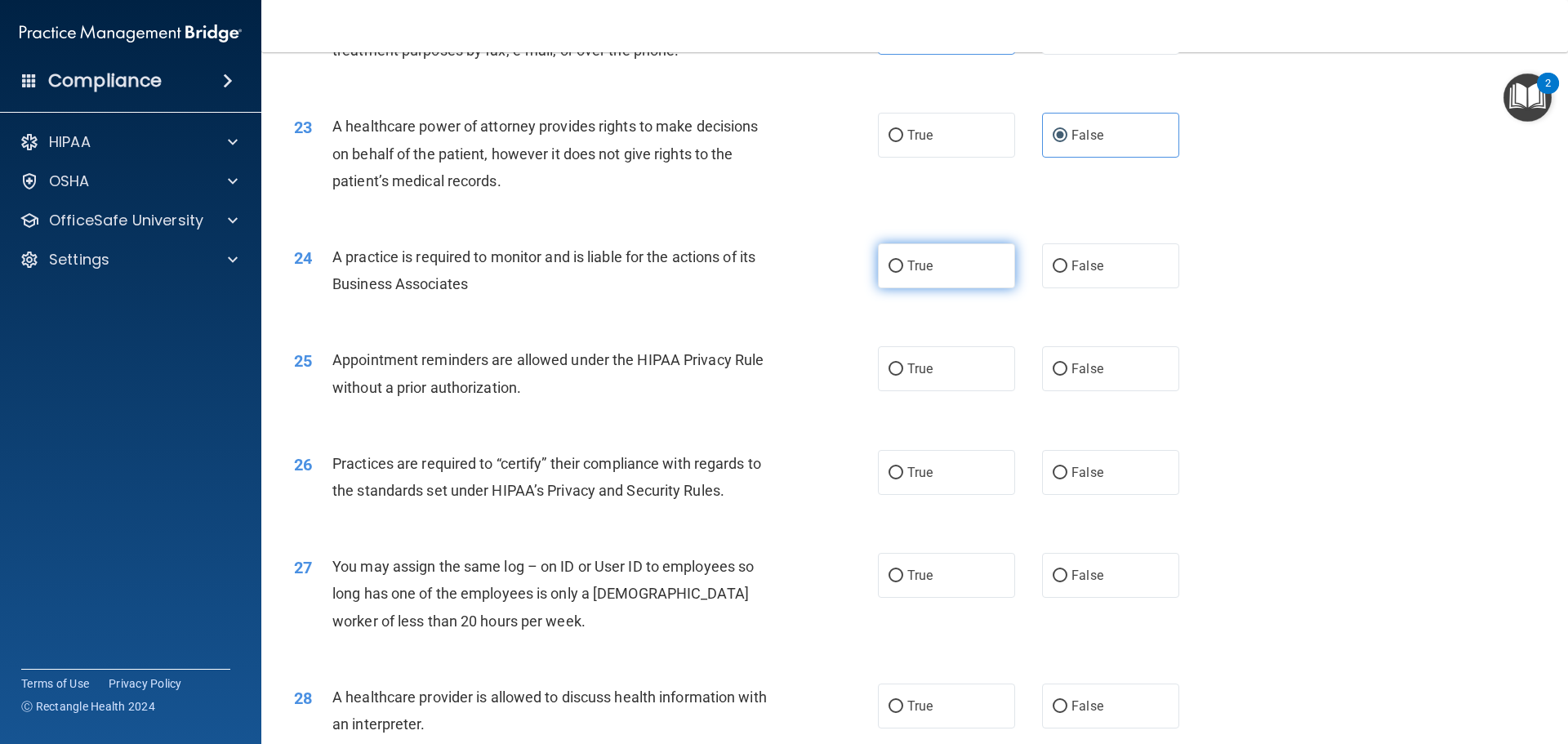
click at [904, 261] on input "True" at bounding box center [896, 267] width 15 height 12
radio input "true"
click at [931, 374] on label "True" at bounding box center [946, 369] width 137 height 45
click at [904, 374] on input "True" at bounding box center [896, 370] width 15 height 12
radio input "true"
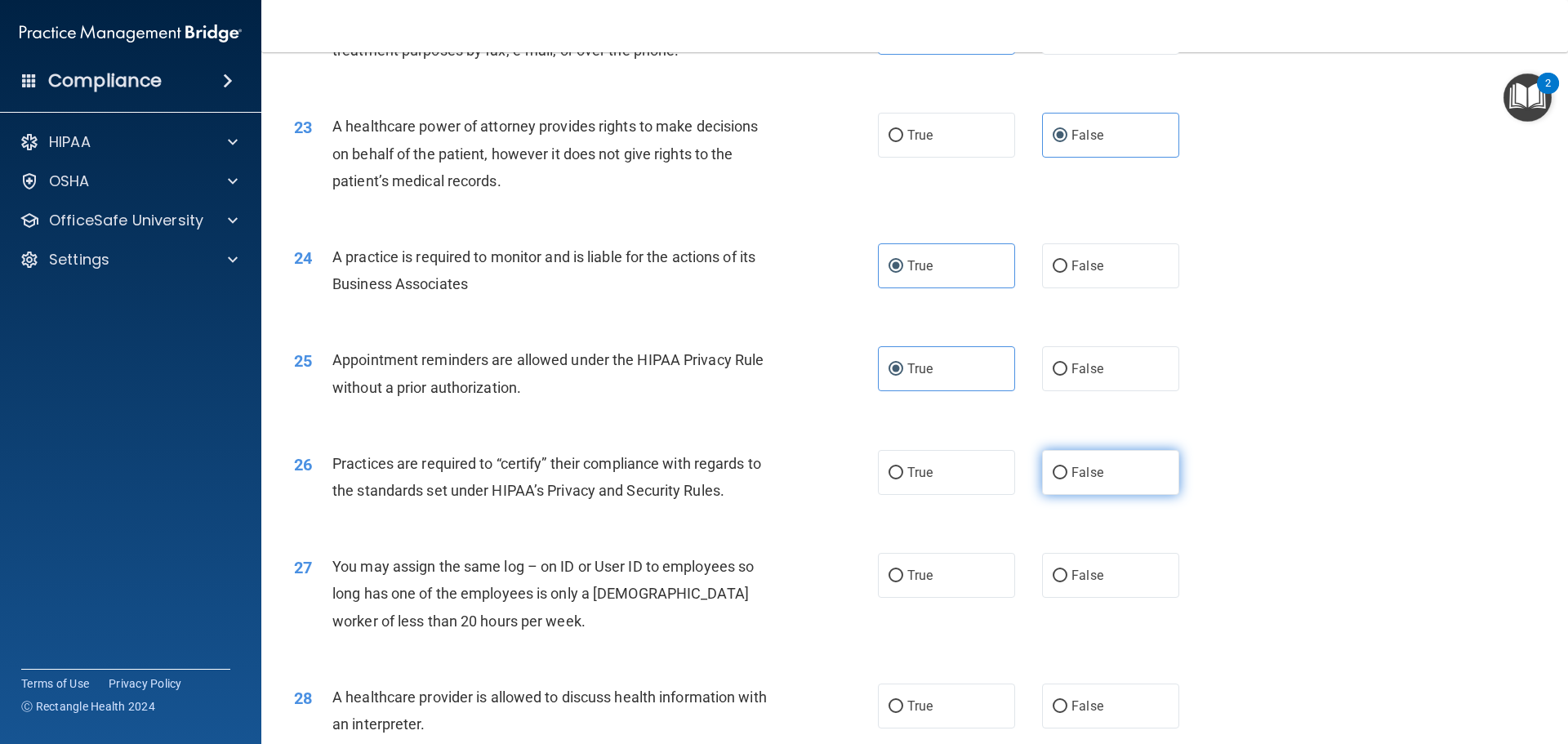
click at [1096, 479] on label "False" at bounding box center [1110, 473] width 137 height 45
click at [1068, 479] on input "False" at bounding box center [1060, 474] width 15 height 12
radio input "true"
click at [1108, 572] on label "False" at bounding box center [1110, 575] width 137 height 45
click at [1068, 572] on input "False" at bounding box center [1060, 576] width 15 height 12
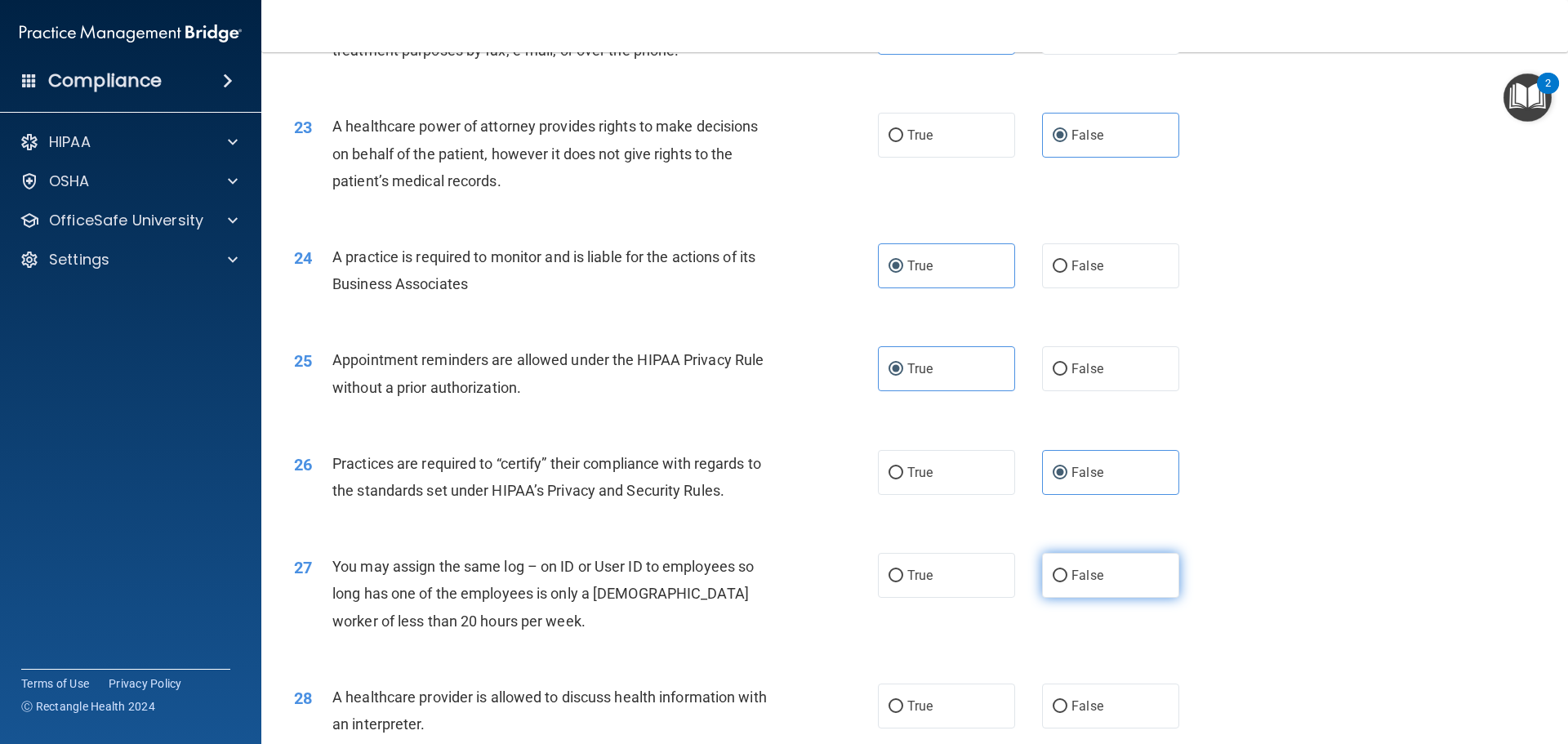
radio input "true"
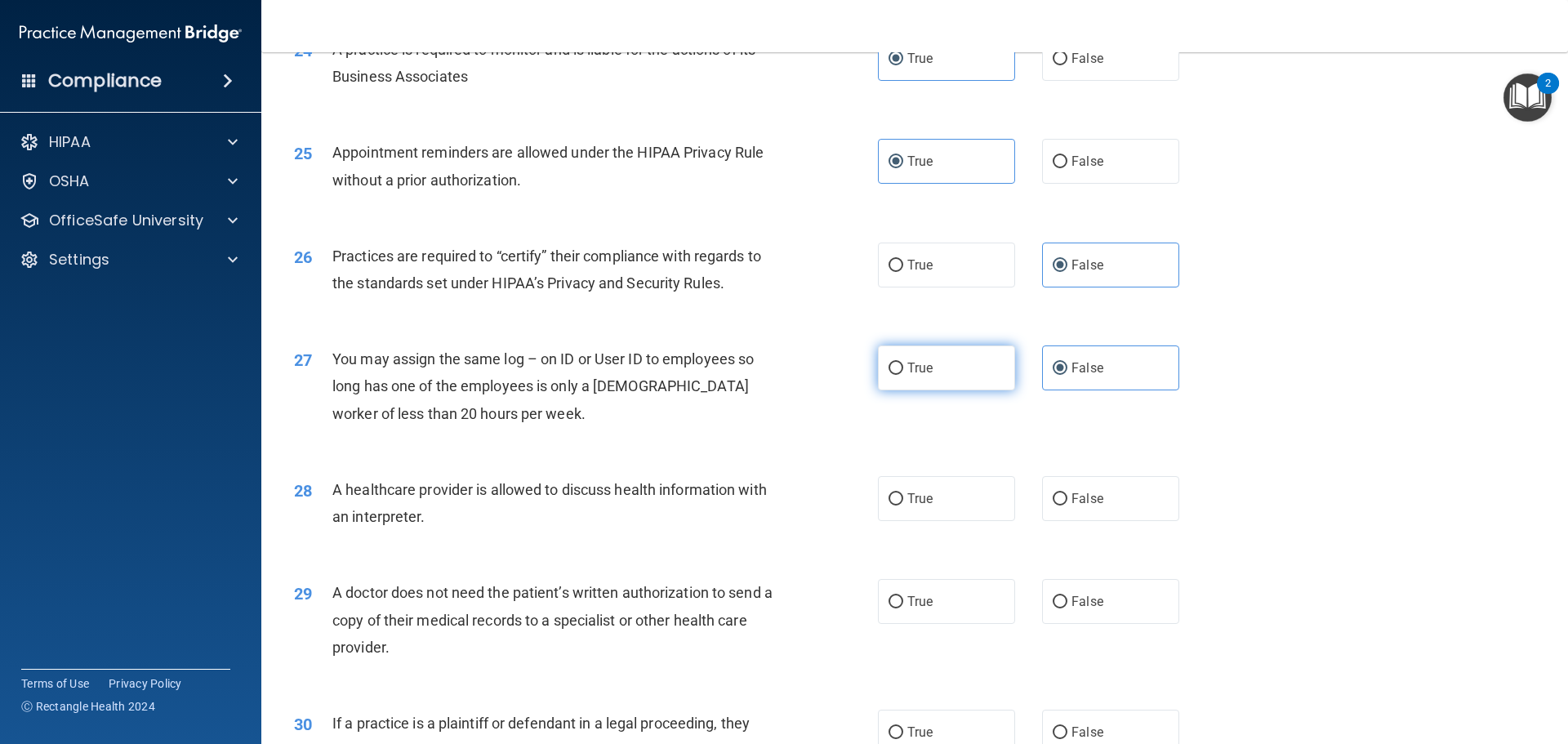
scroll to position [3023, 0]
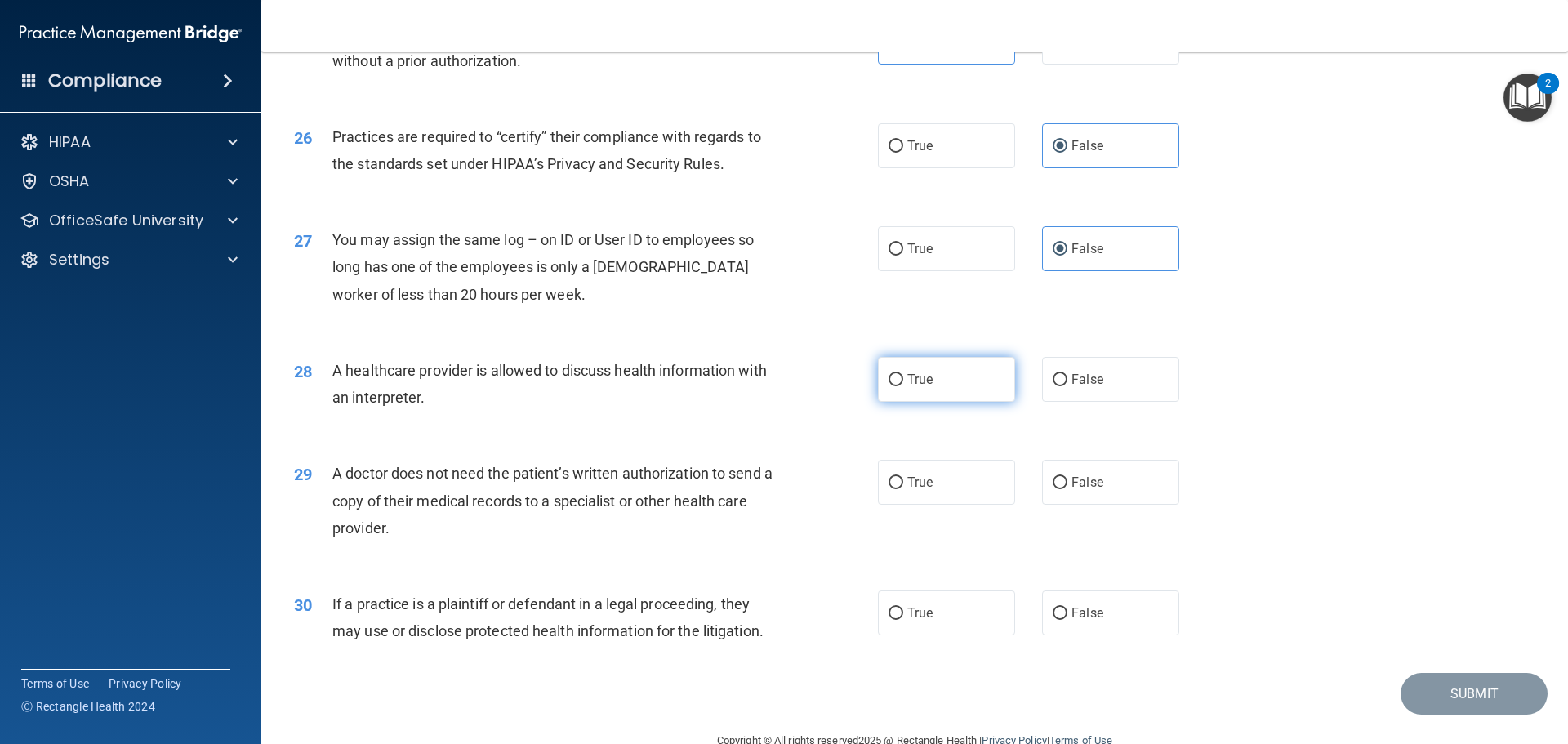
click at [943, 390] on label "True" at bounding box center [946, 379] width 137 height 45
click at [904, 386] on input "True" at bounding box center [896, 380] width 15 height 12
radio input "true"
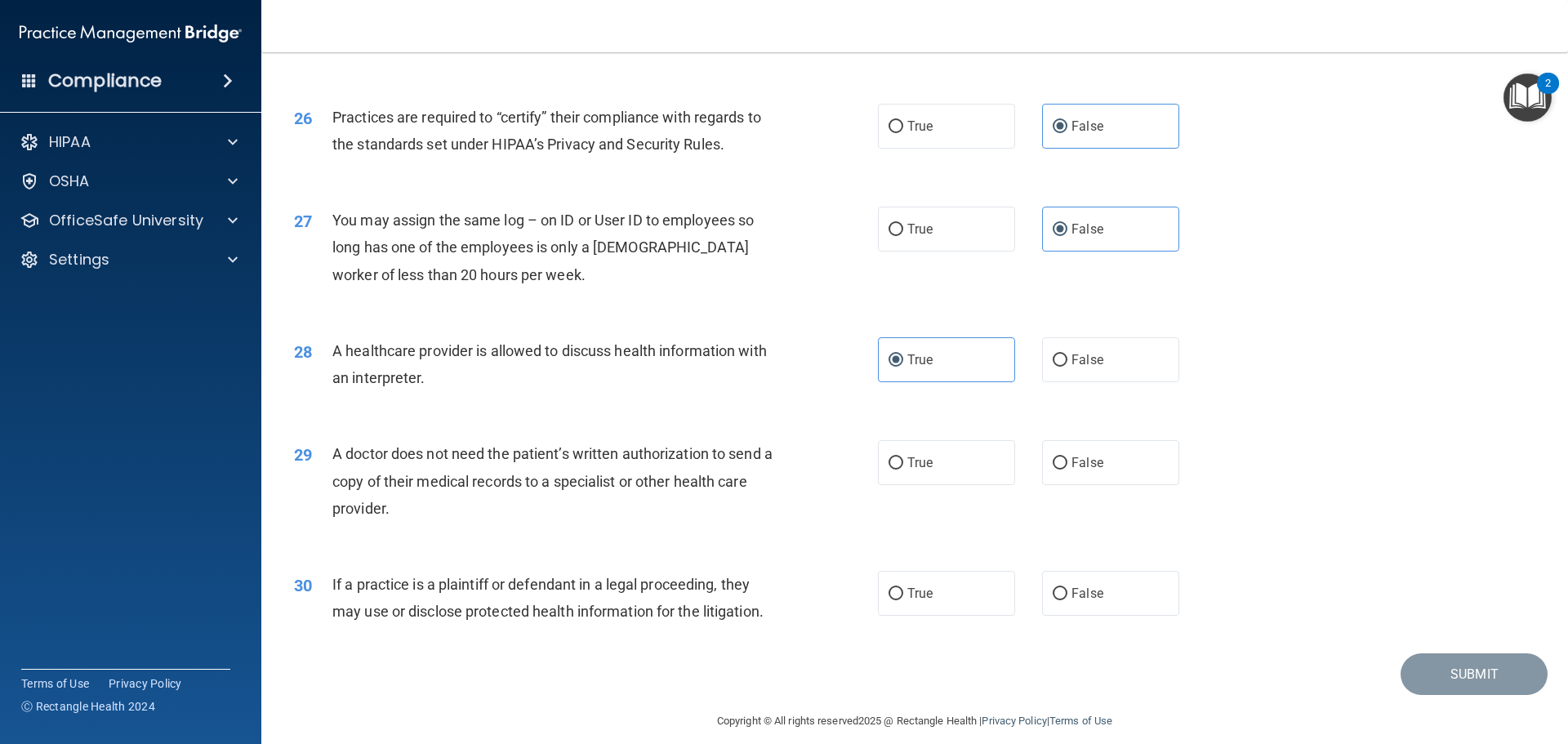
scroll to position [3059, 0]
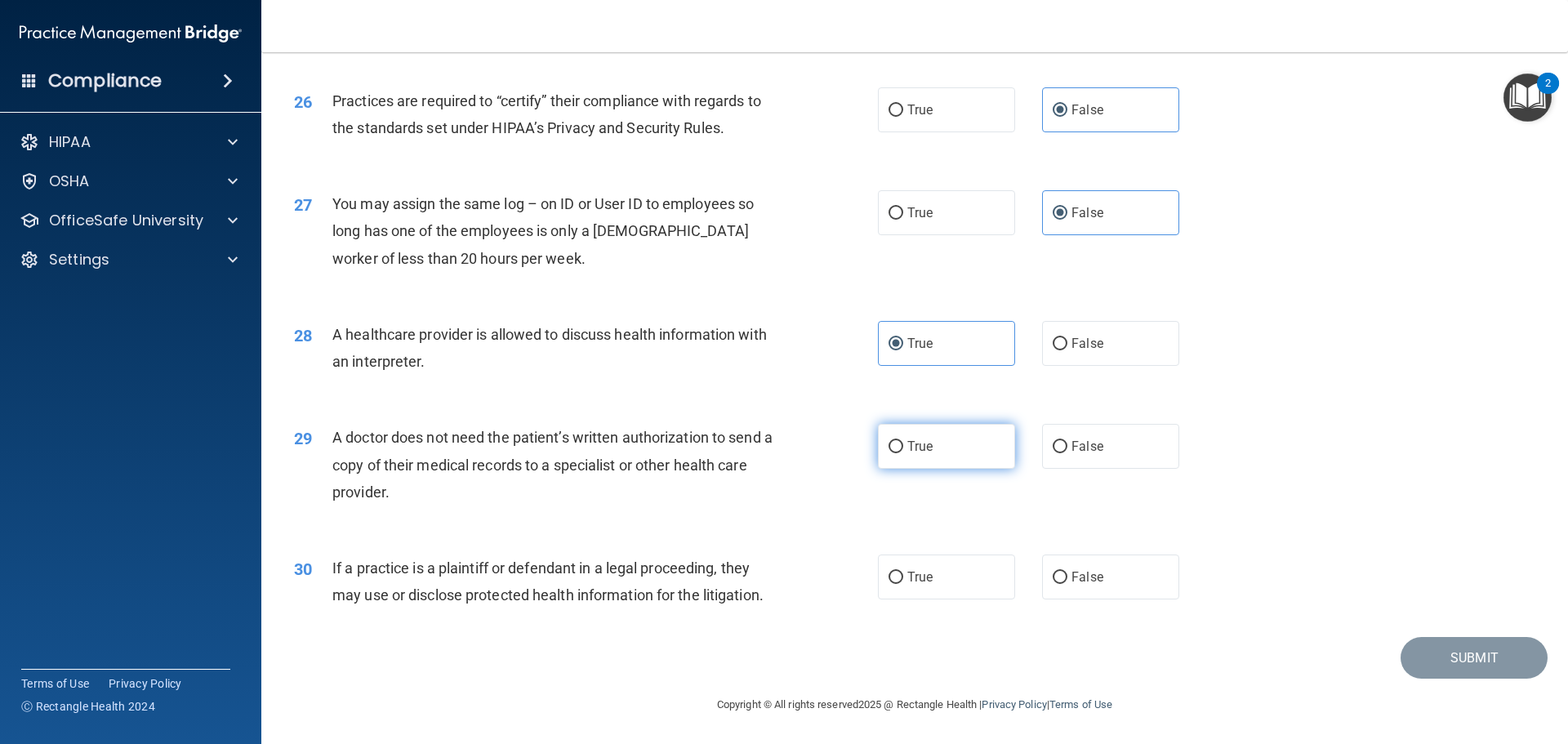
click at [971, 446] on label "True" at bounding box center [946, 447] width 137 height 45
click at [904, 446] on input "True" at bounding box center [896, 448] width 15 height 12
radio input "true"
click at [922, 568] on label "True" at bounding box center [946, 577] width 137 height 45
click at [904, 572] on input "True" at bounding box center [896, 578] width 15 height 12
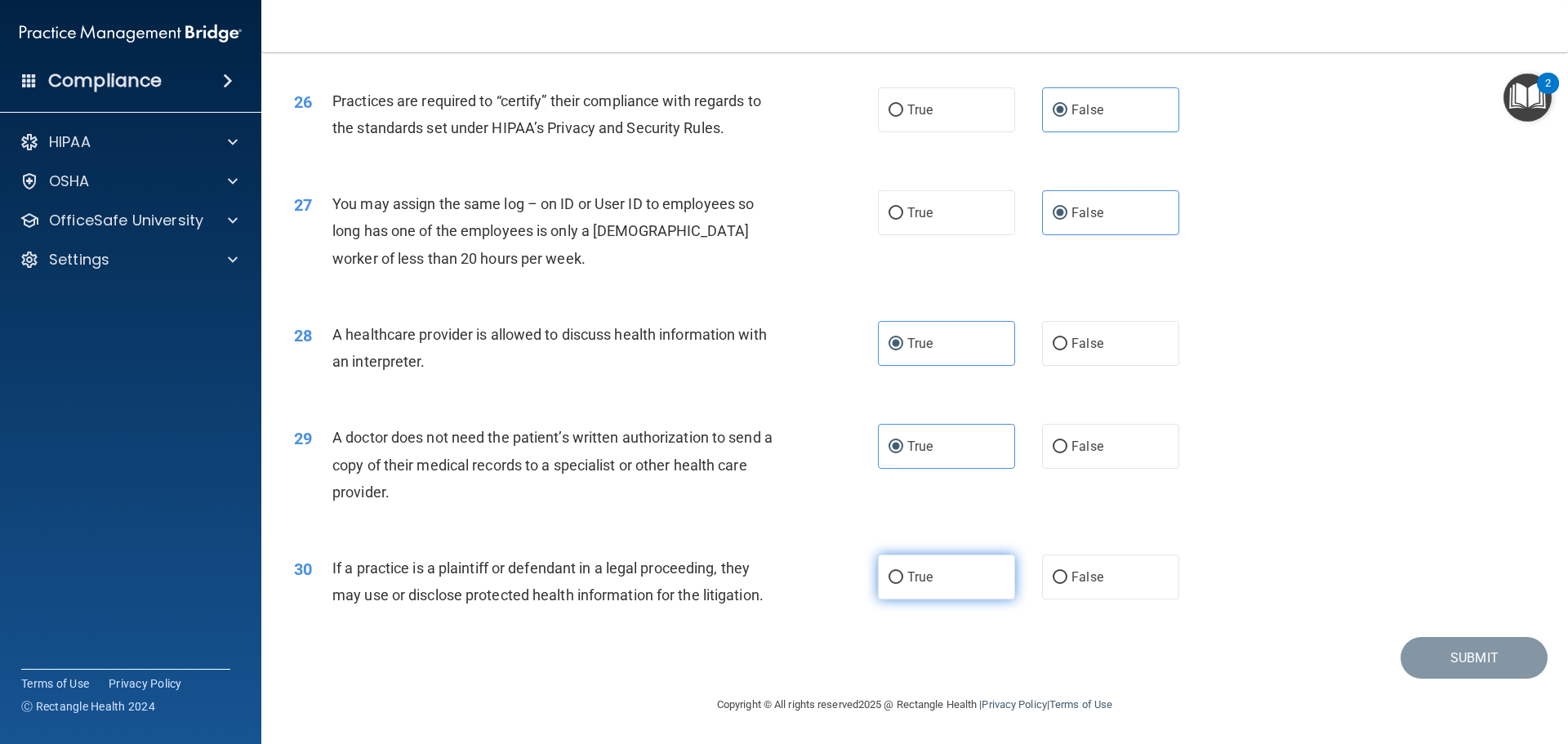
radio input "true"
click at [1425, 660] on button "Submit" at bounding box center [1475, 658] width 147 height 41
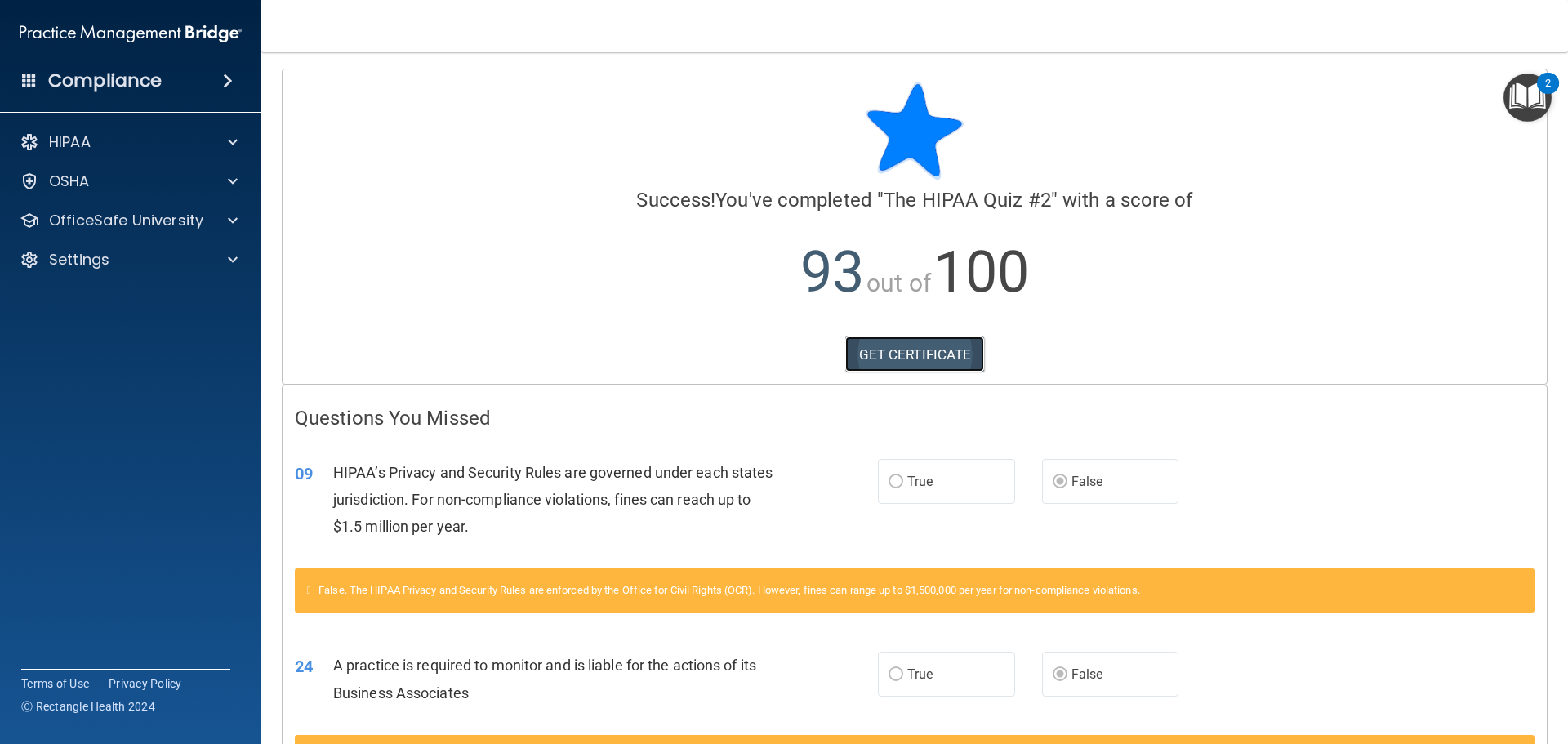
click at [962, 347] on link "GET CERTIFICATE" at bounding box center [916, 355] width 140 height 36
click at [117, 145] on div "HIPAA" at bounding box center [109, 142] width 202 height 20
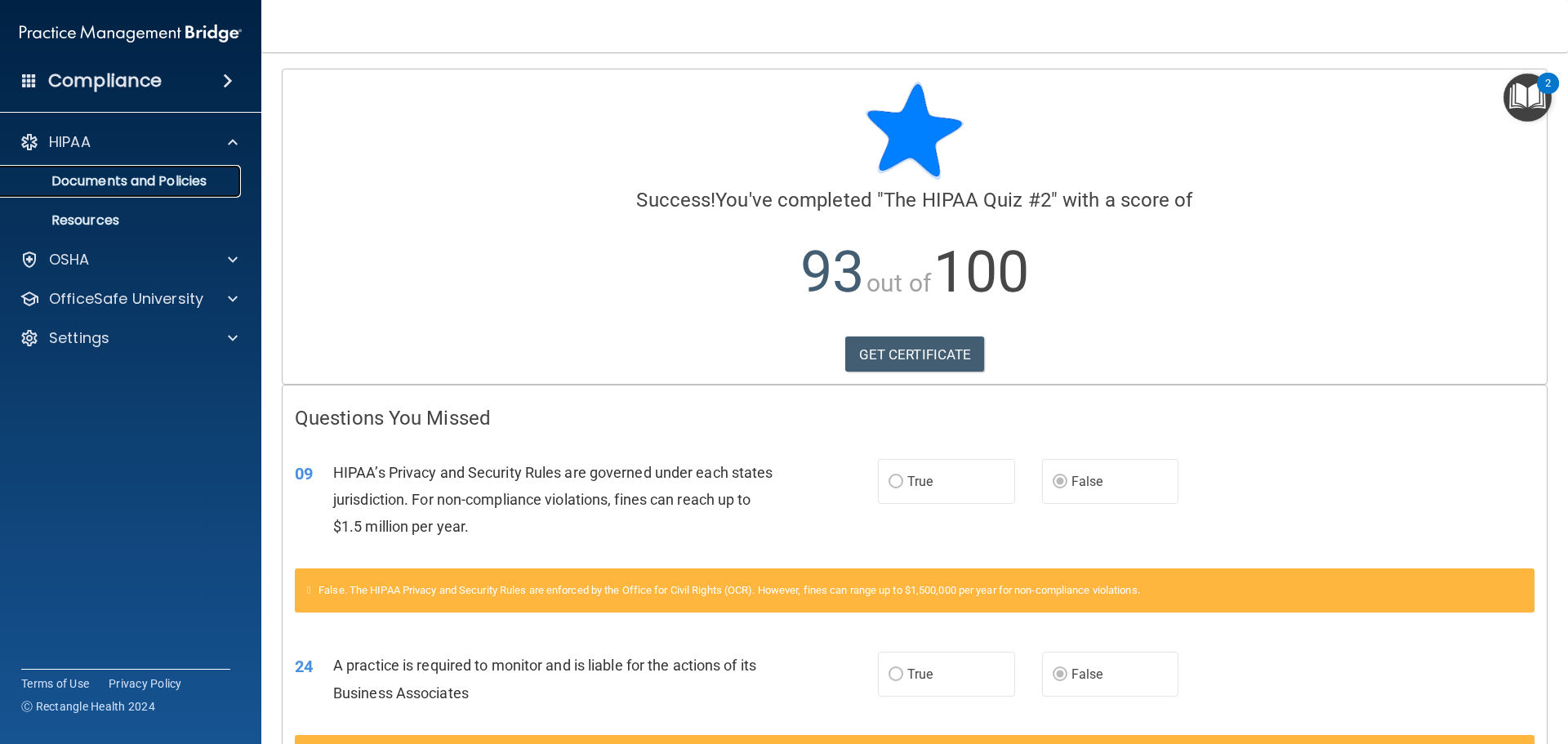
click at [187, 183] on p "Documents and Policies" at bounding box center [122, 181] width 223 height 16
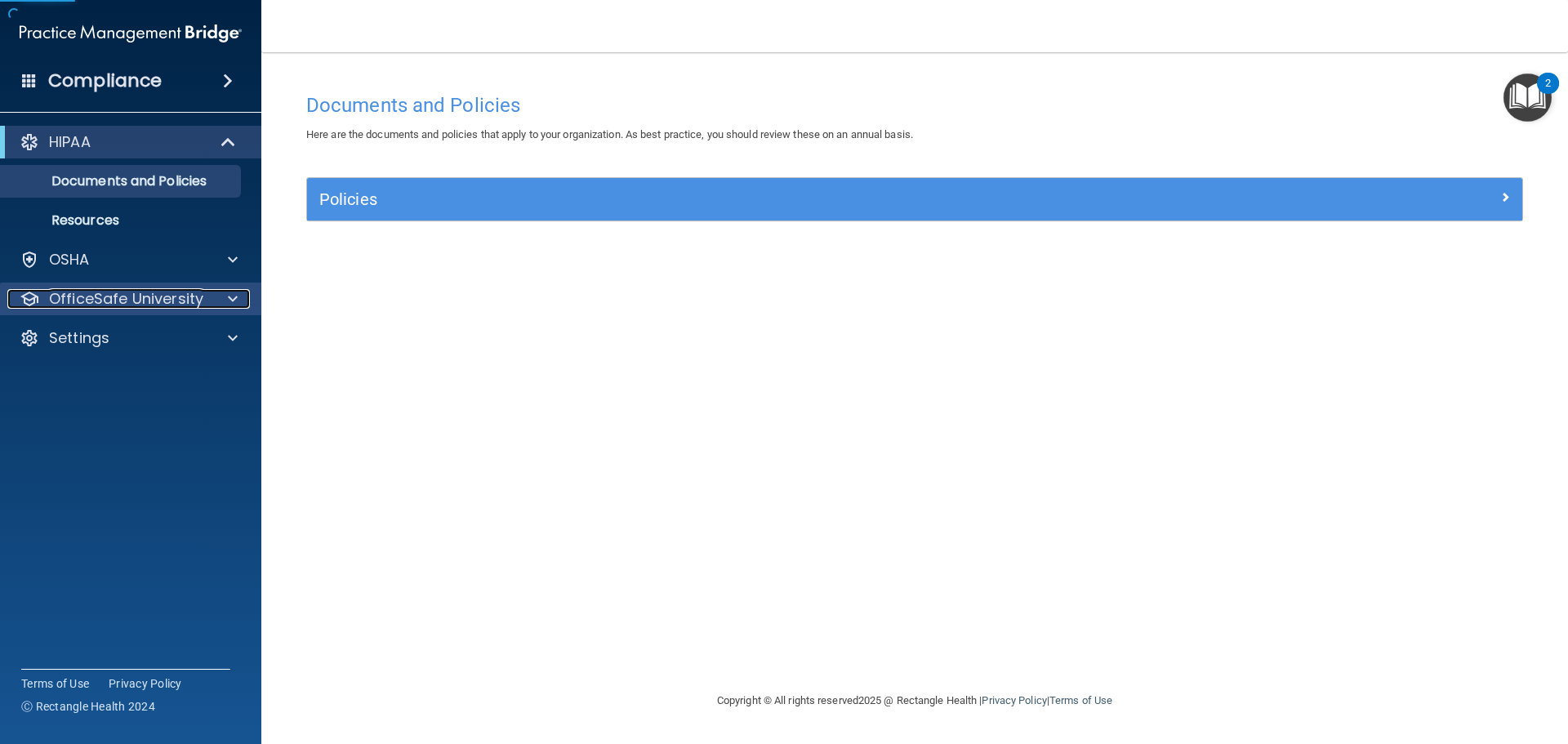
click at [176, 289] on p "OfficeSafe University" at bounding box center [126, 299] width 155 height 20
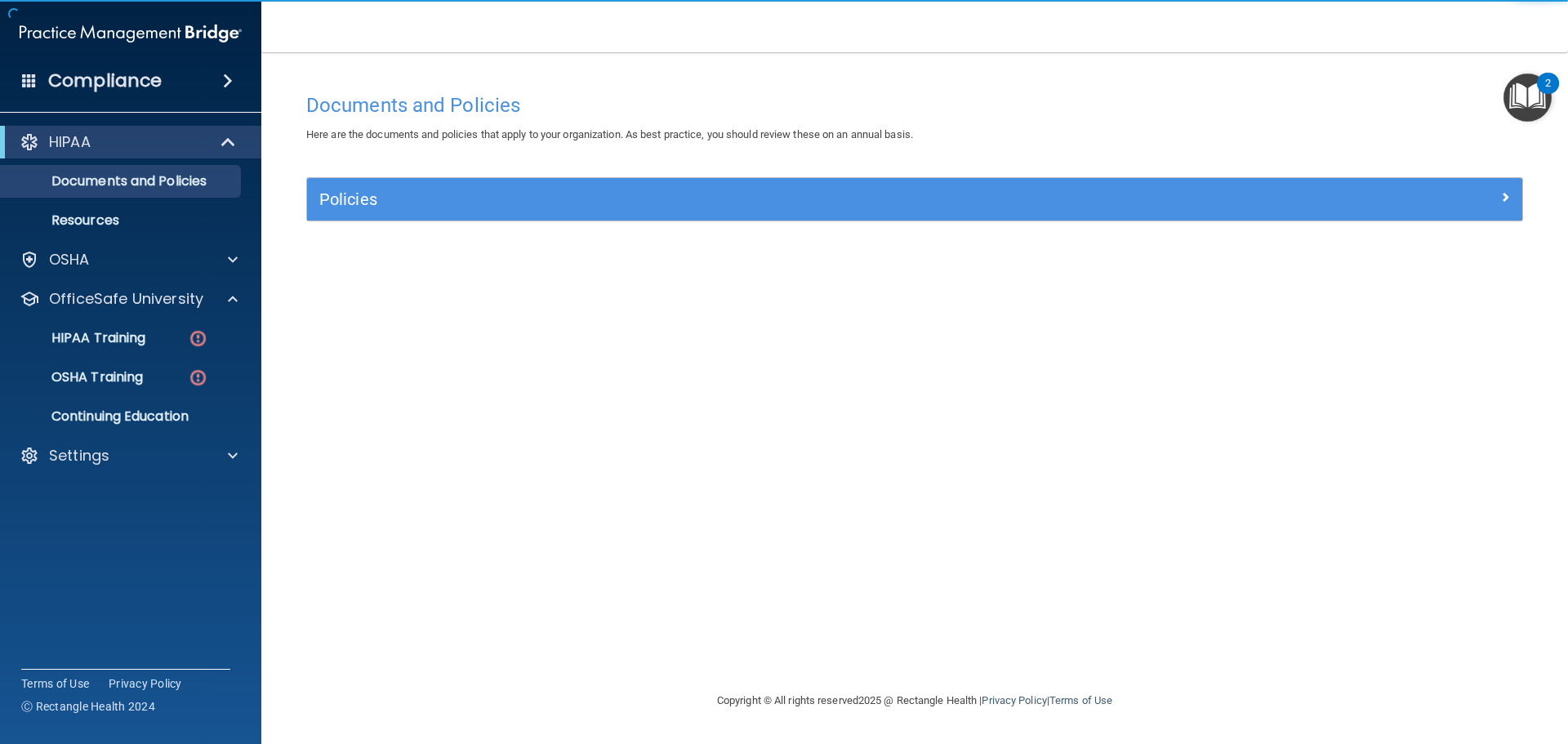
click at [187, 355] on ul "HIPAA Training OSHA Training Continuing Education" at bounding box center [131, 374] width 295 height 118
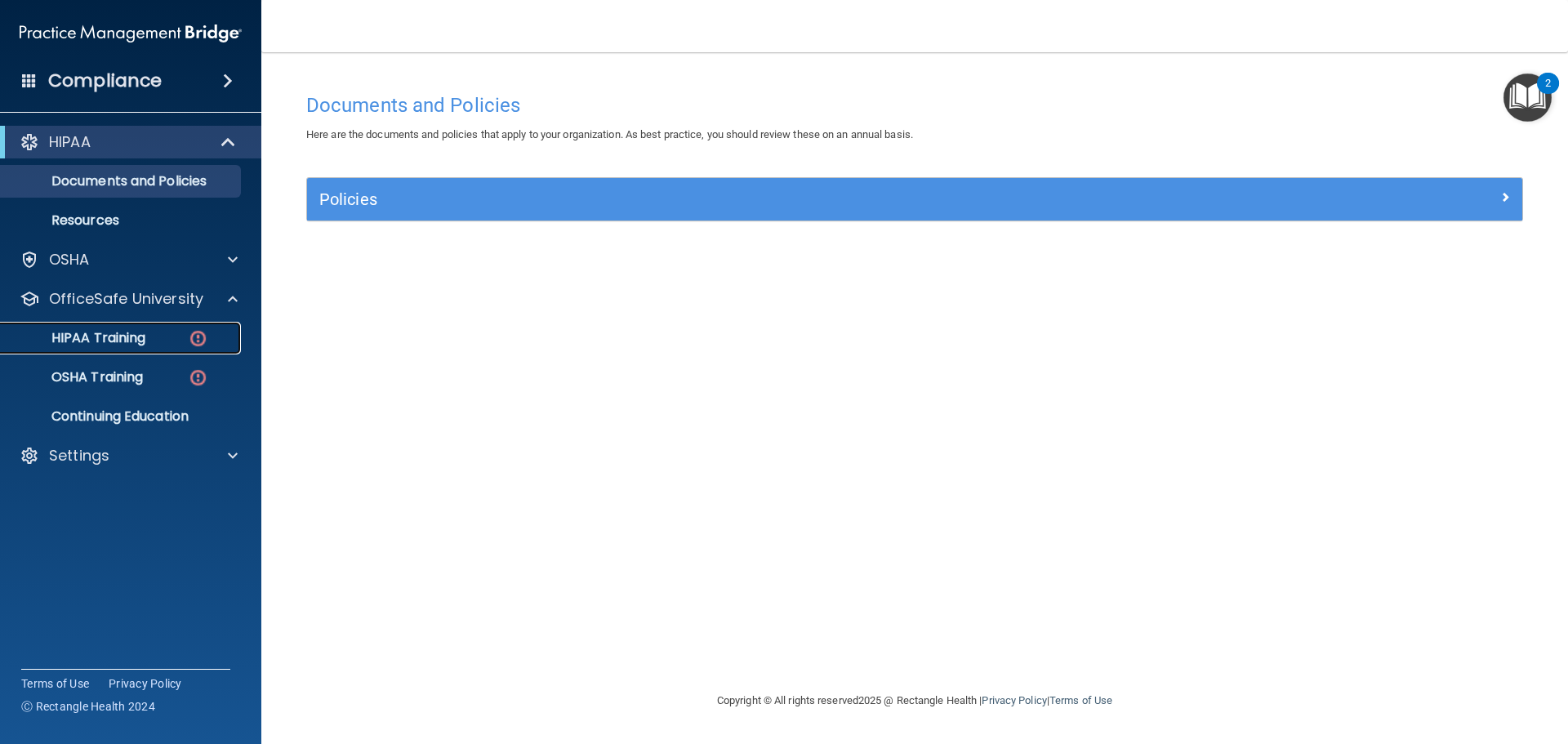
click at [201, 330] on img at bounding box center [198, 339] width 21 height 21
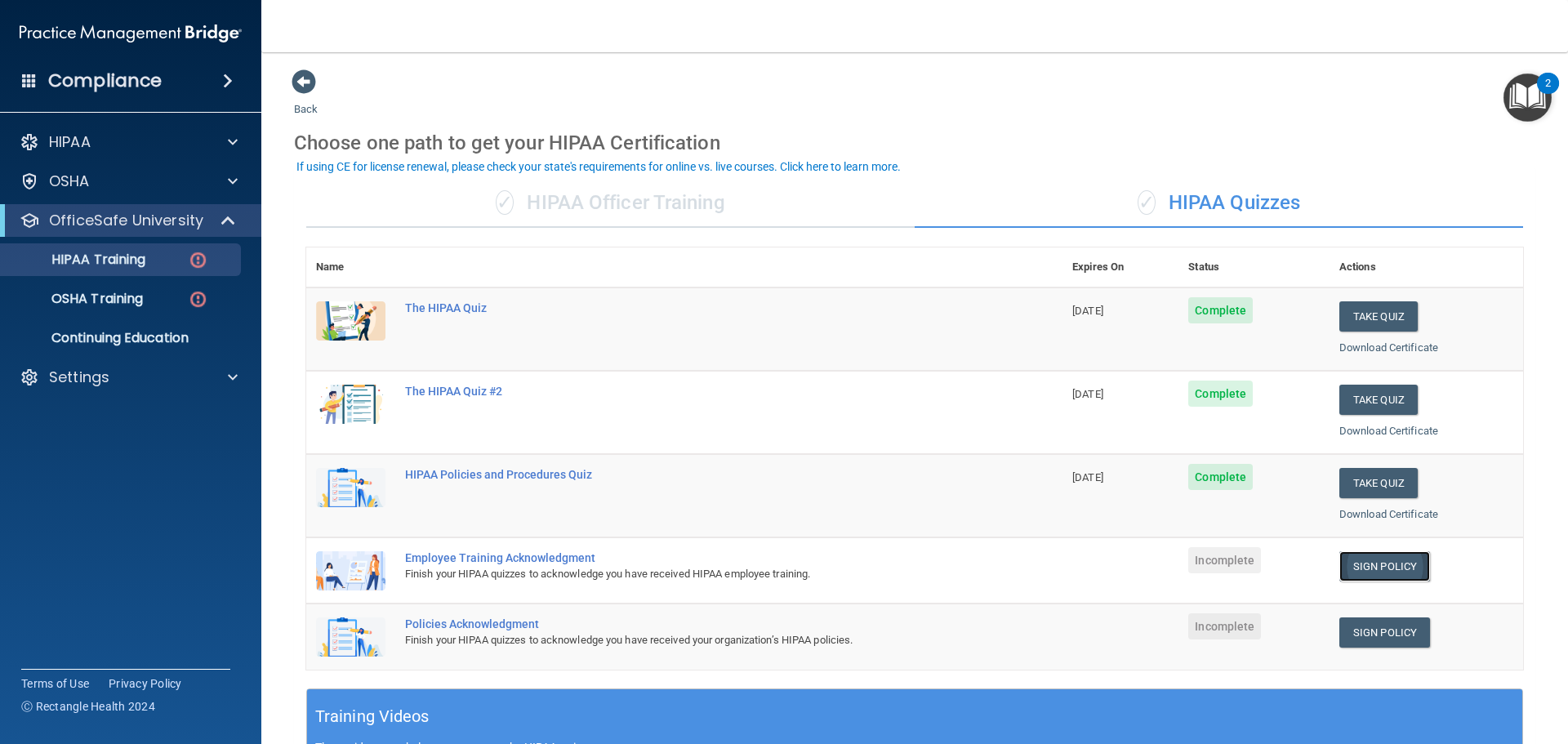
click at [1387, 563] on link "Sign Policy" at bounding box center [1385, 566] width 91 height 30
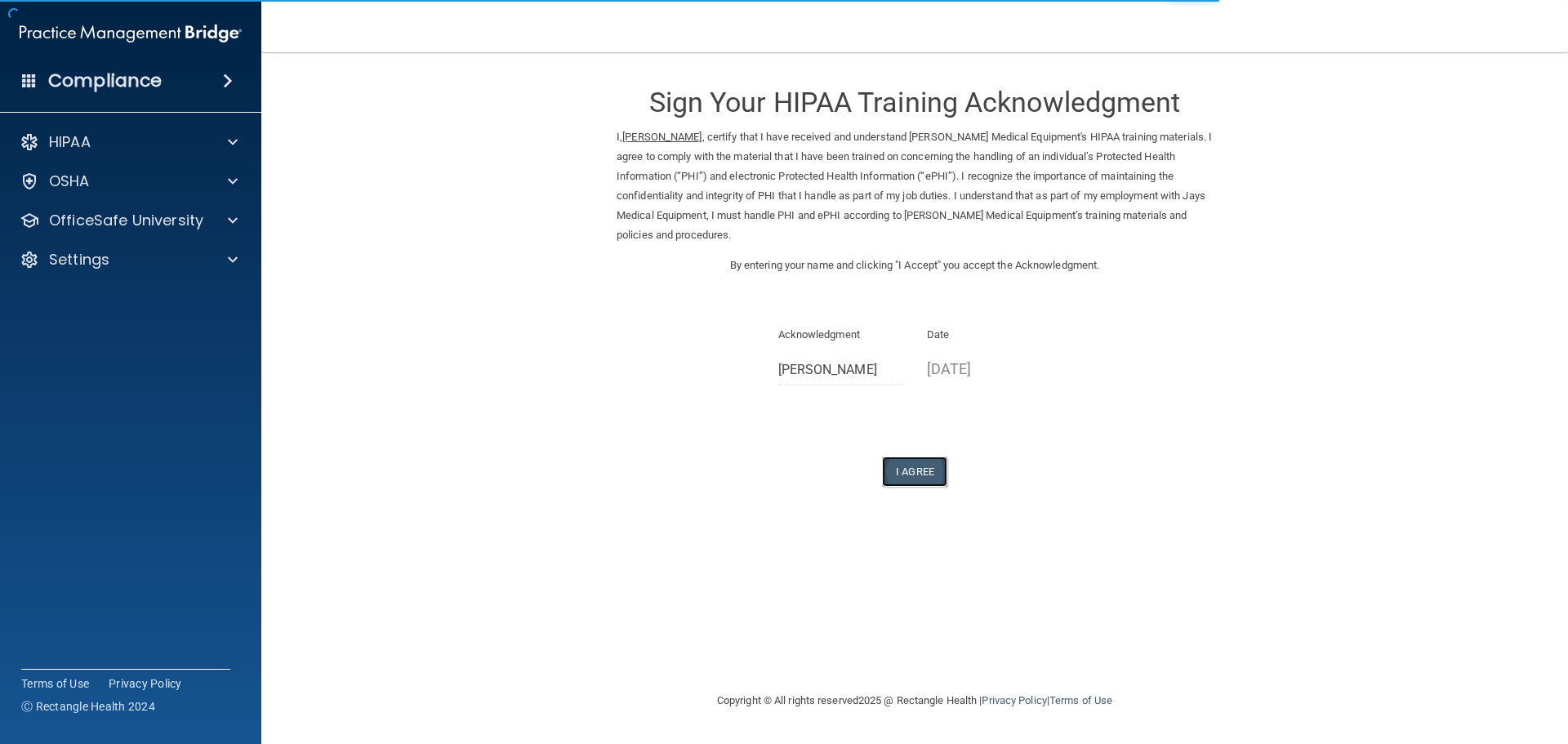
click at [922, 472] on button "I Agree" at bounding box center [915, 472] width 66 height 30
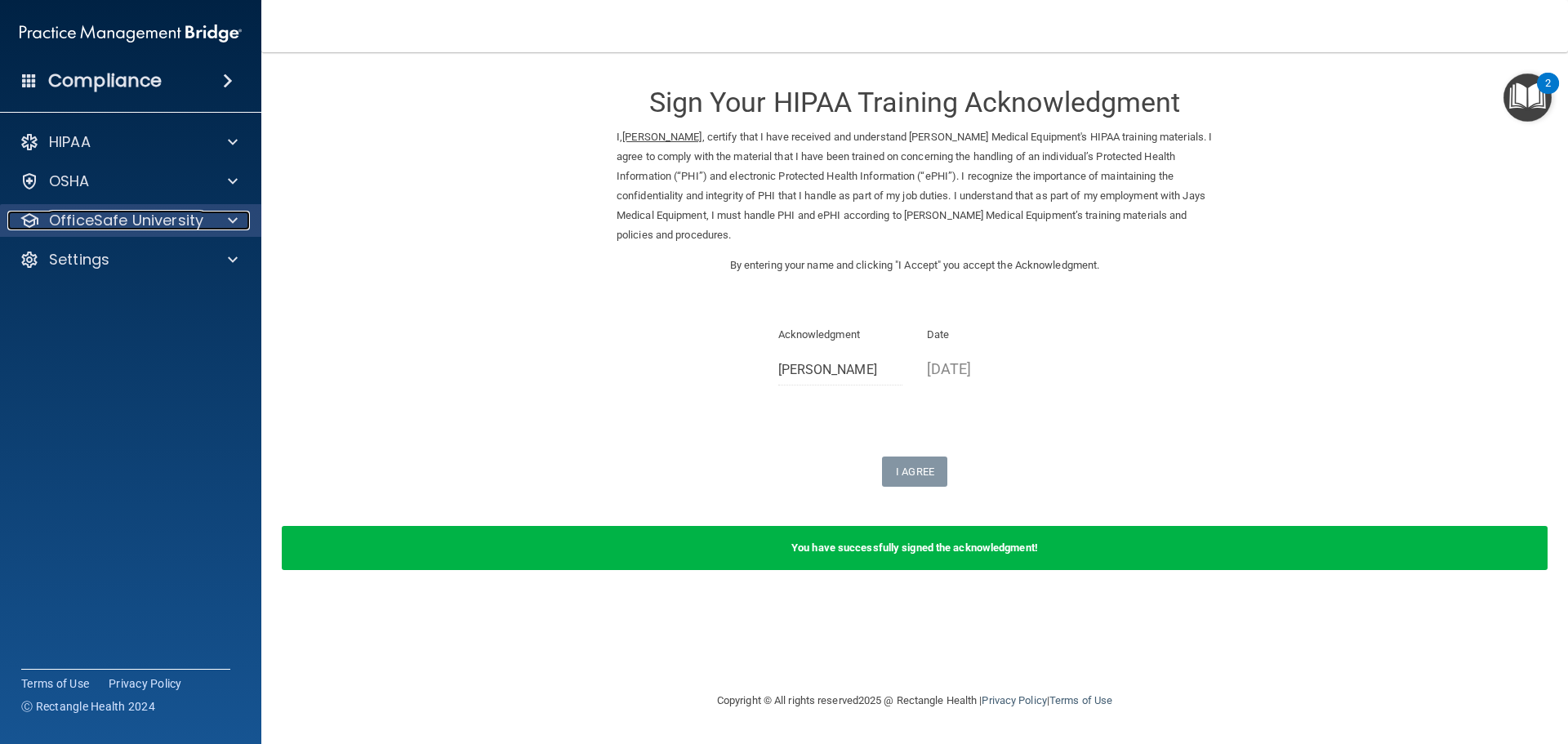
click at [194, 226] on p "OfficeSafe University" at bounding box center [126, 220] width 155 height 20
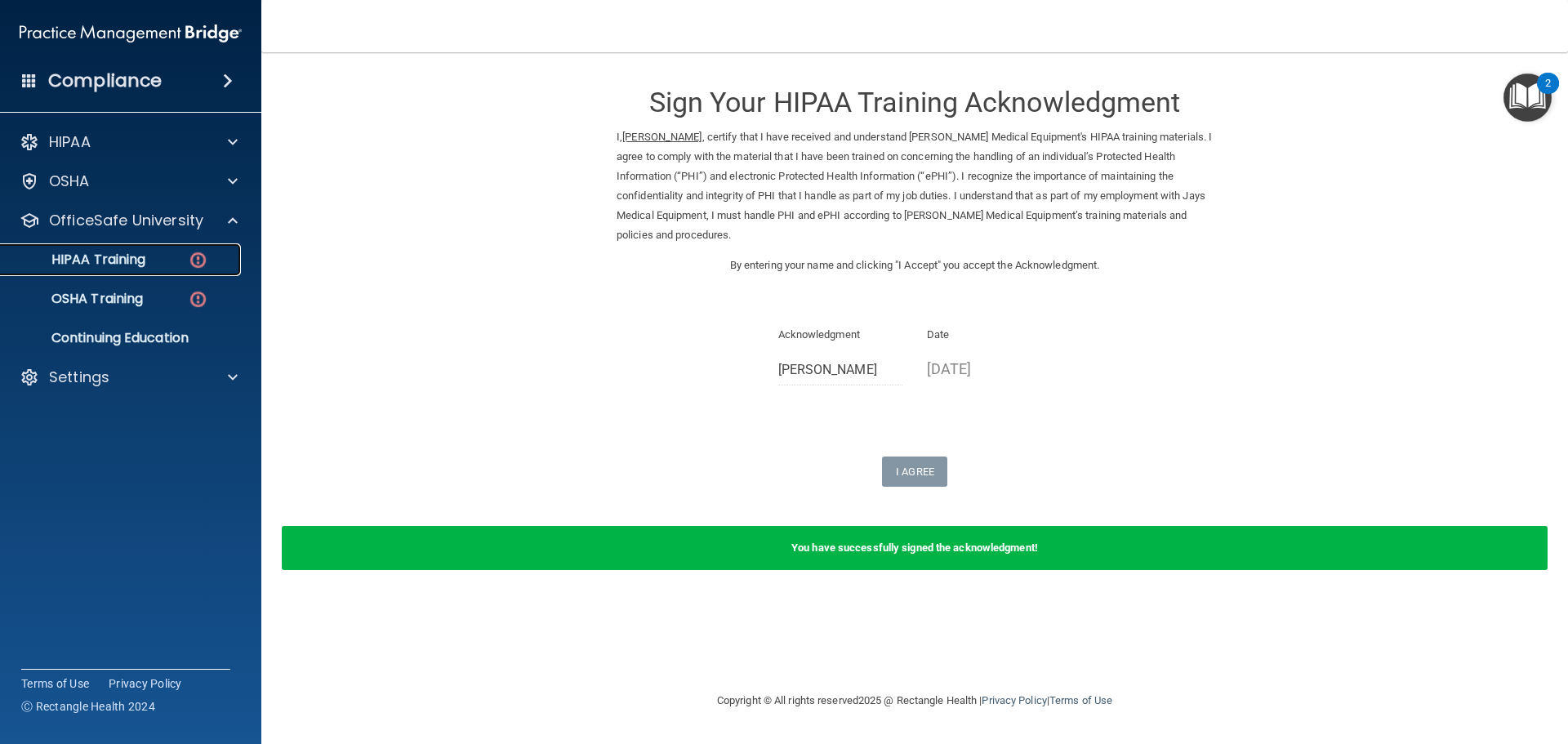
click at [176, 270] on link "HIPAA Training" at bounding box center [112, 260] width 257 height 33
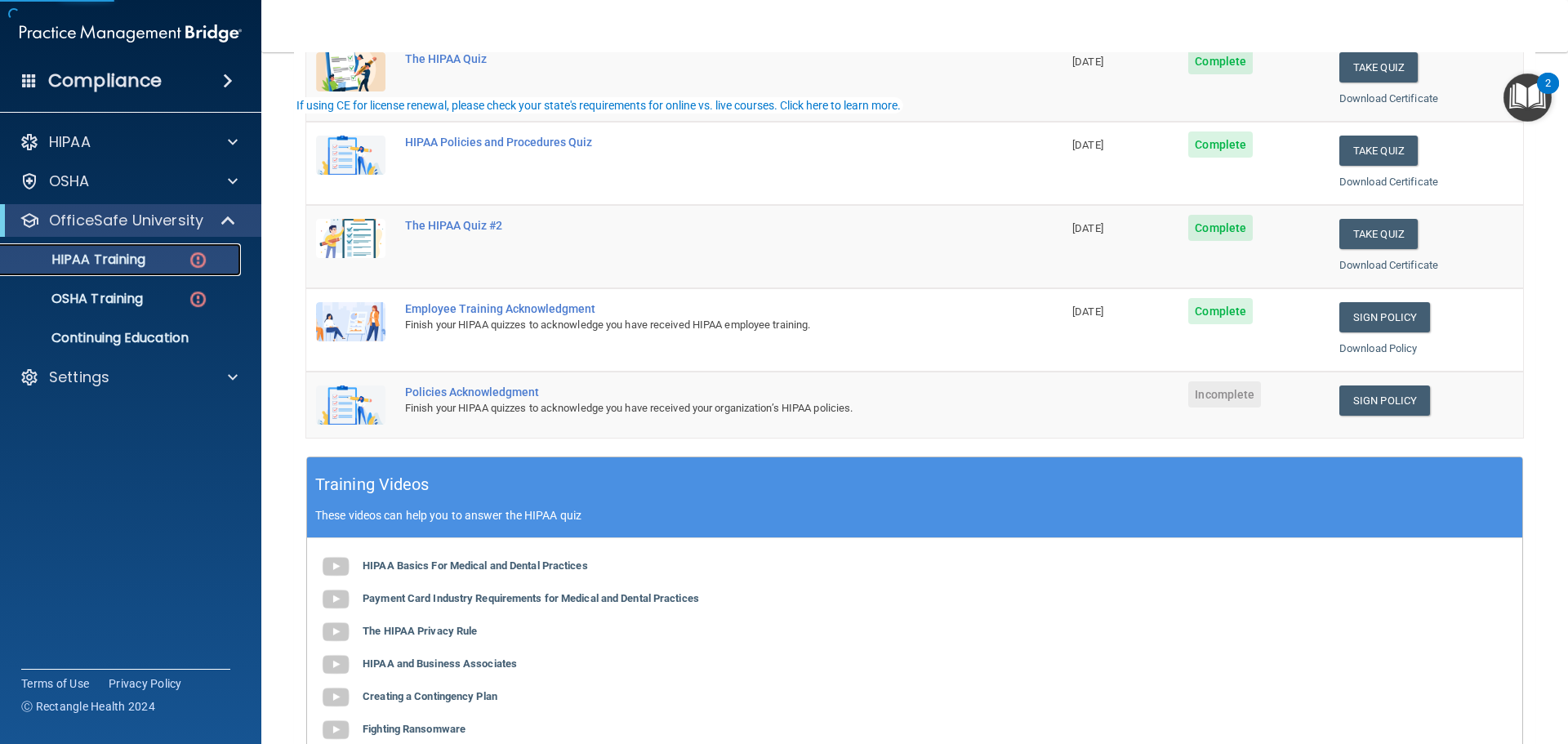
scroll to position [327, 0]
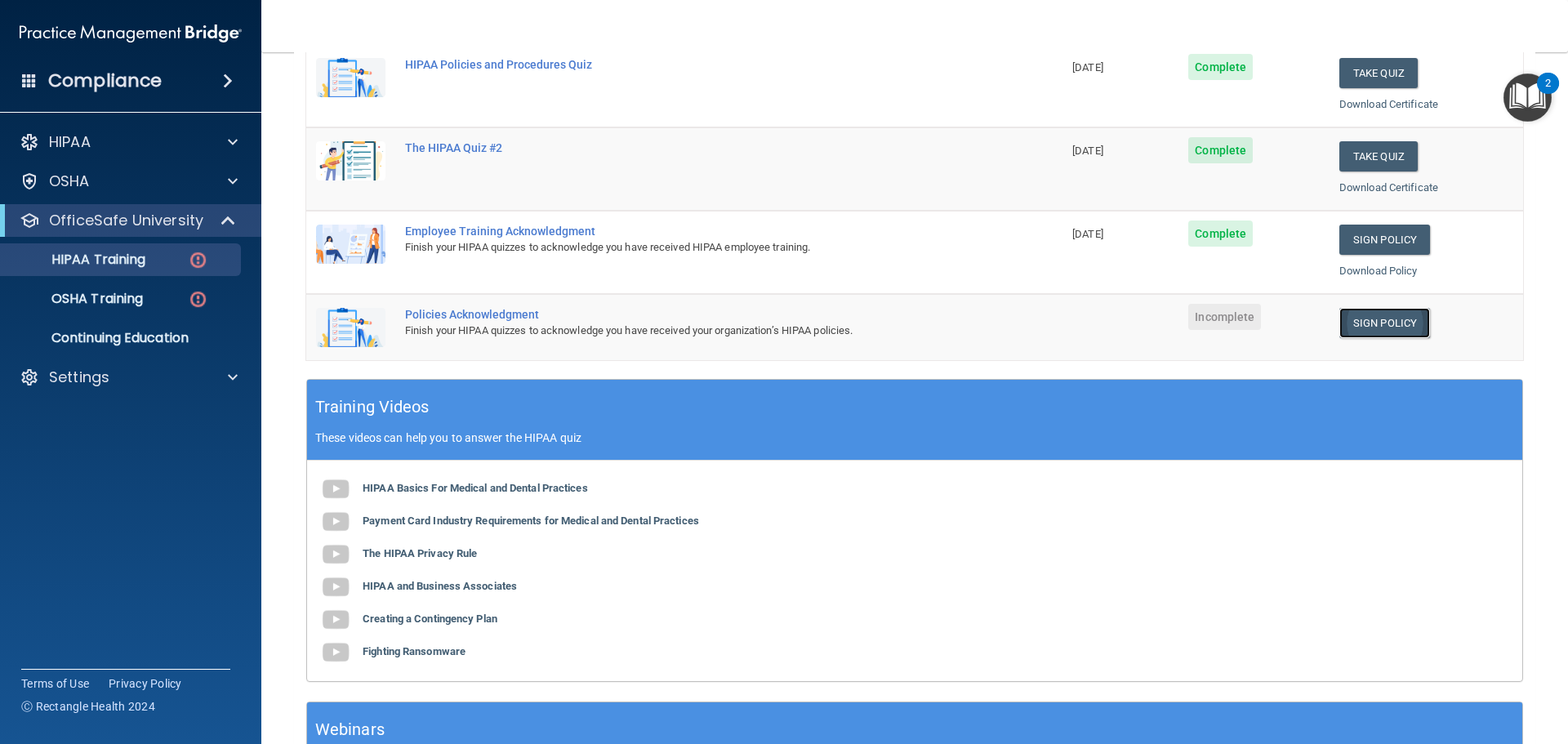
click at [1386, 327] on link "Sign Policy" at bounding box center [1385, 322] width 91 height 30
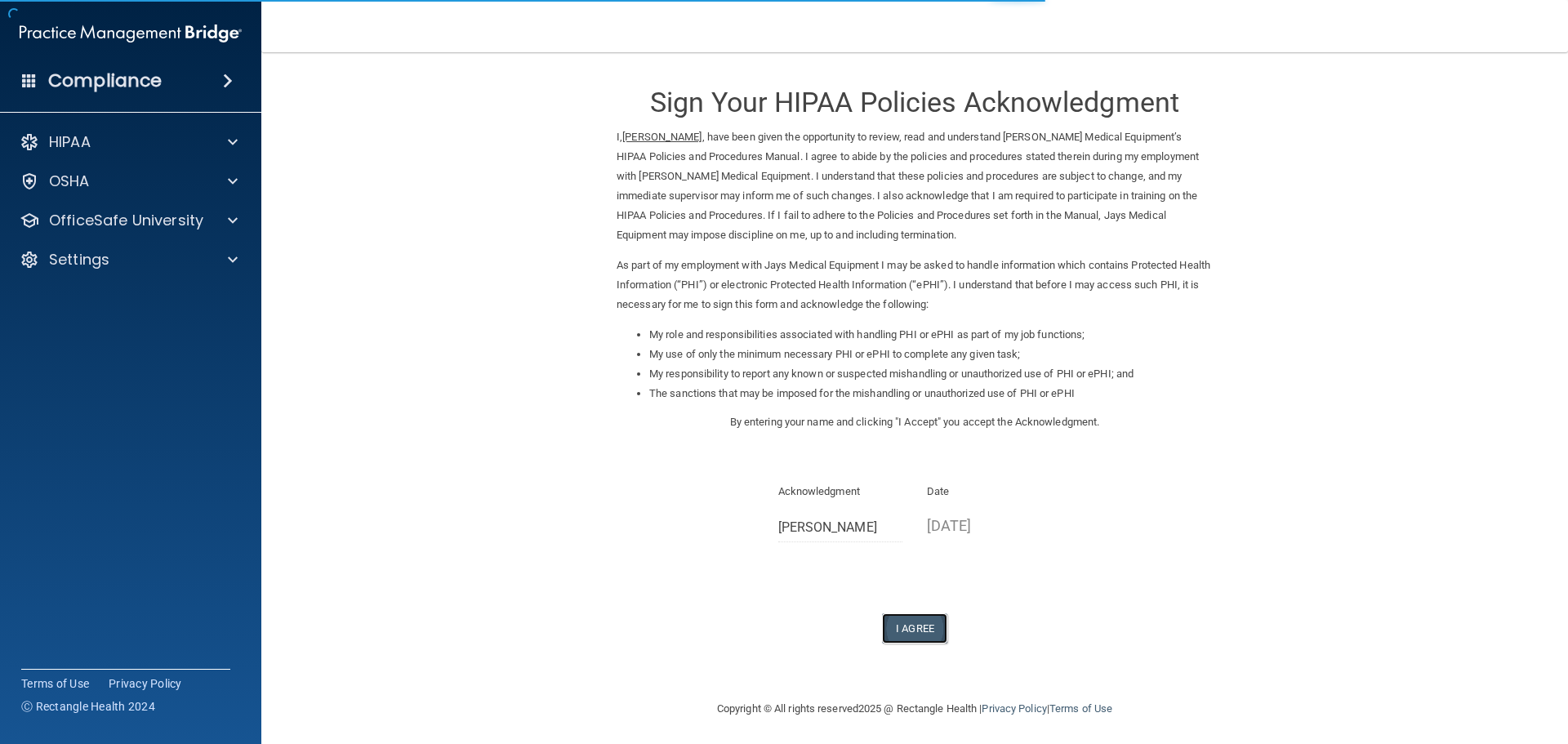
click at [916, 632] on button "I Agree" at bounding box center [915, 628] width 66 height 30
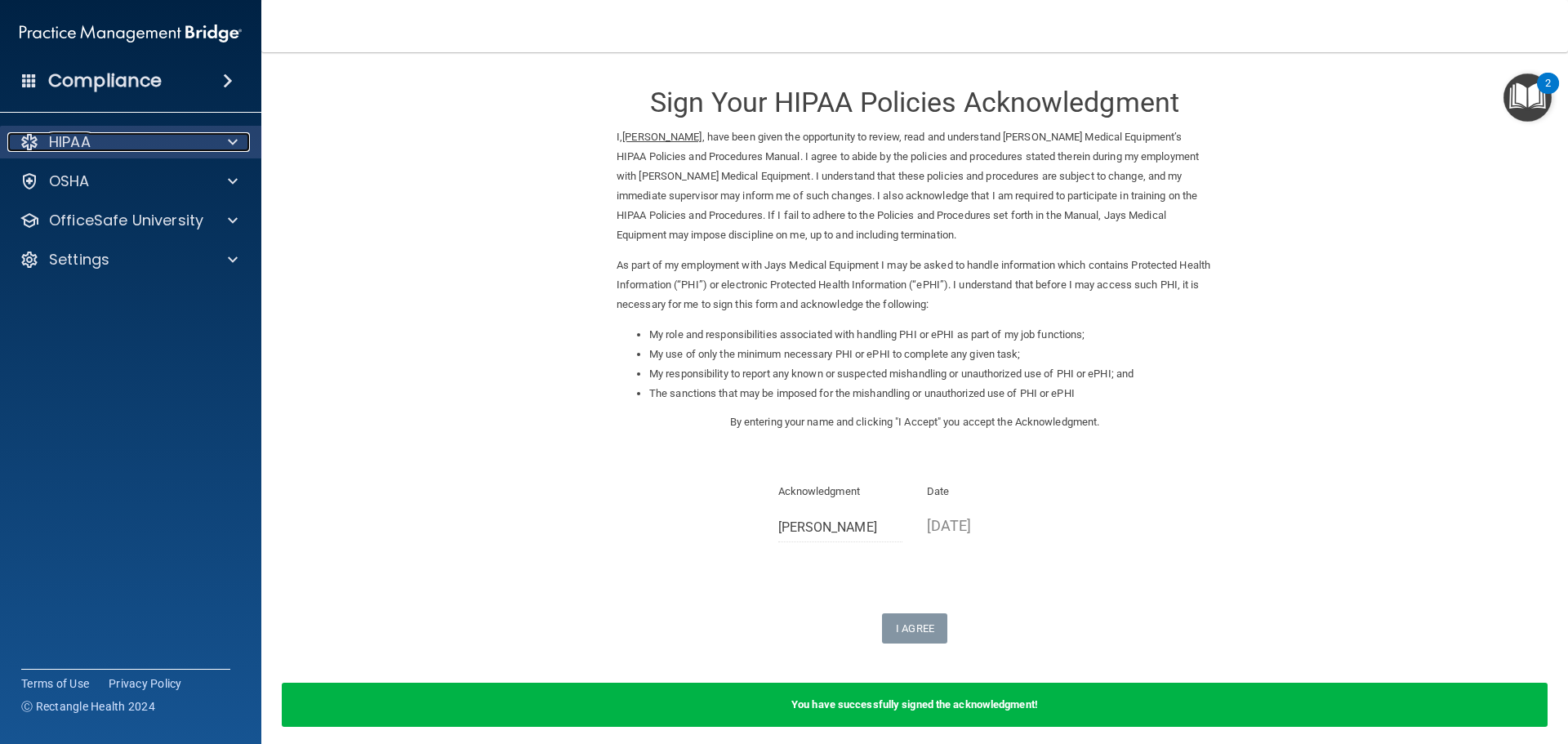
click at [170, 146] on div "HIPAA" at bounding box center [109, 142] width 202 height 20
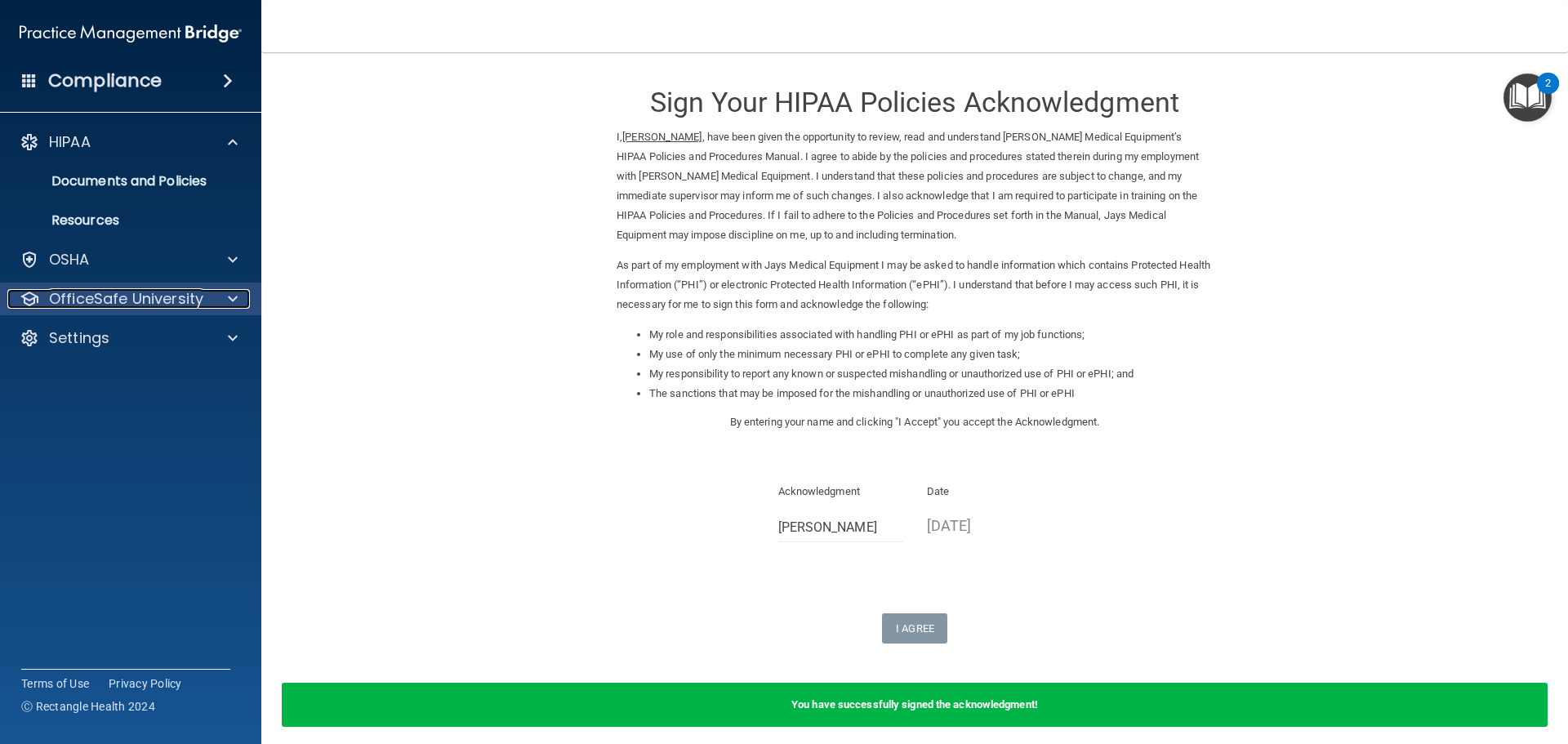
click at [200, 292] on p "OfficeSafe University" at bounding box center [126, 299] width 155 height 20
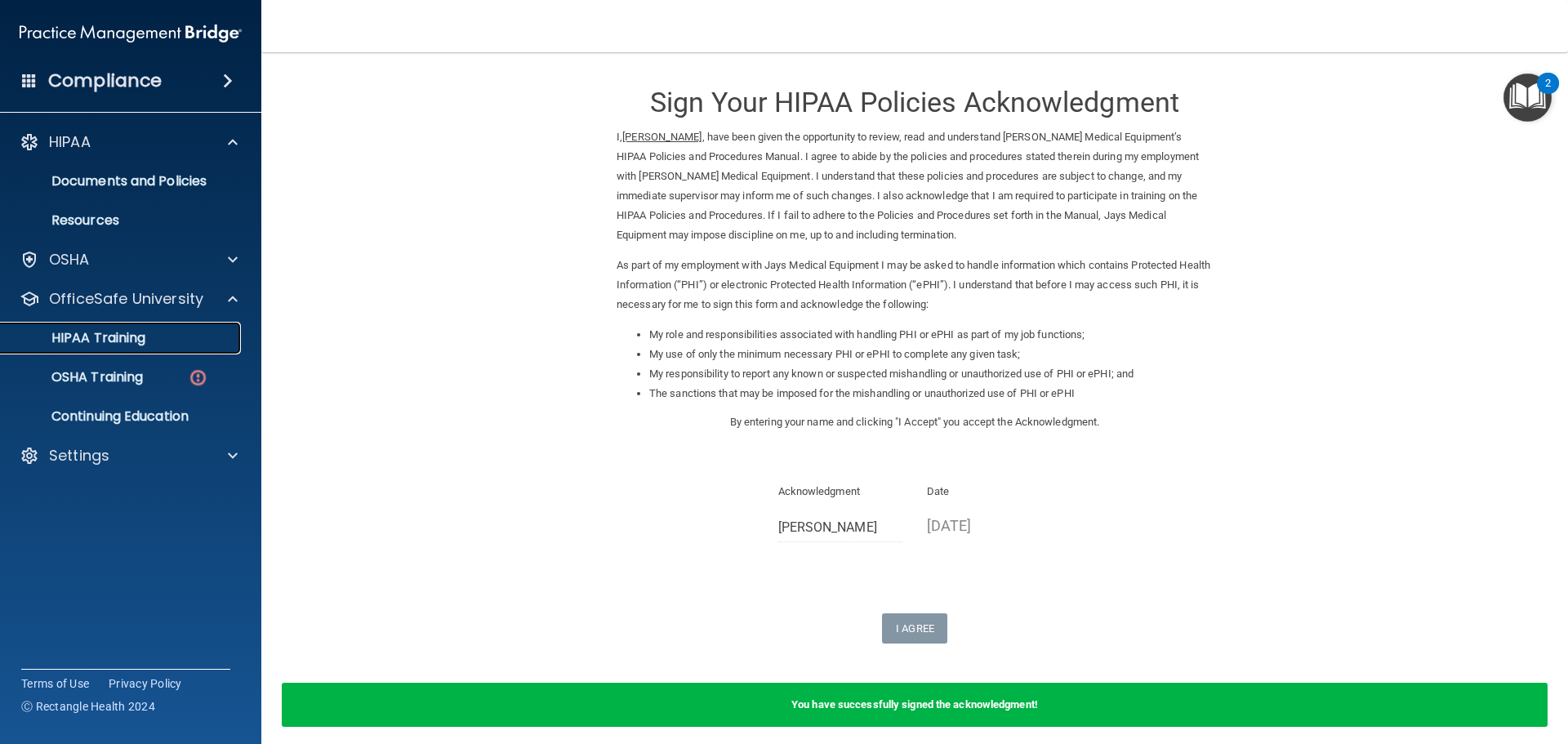
click at [194, 342] on div "HIPAA Training" at bounding box center [122, 338] width 223 height 16
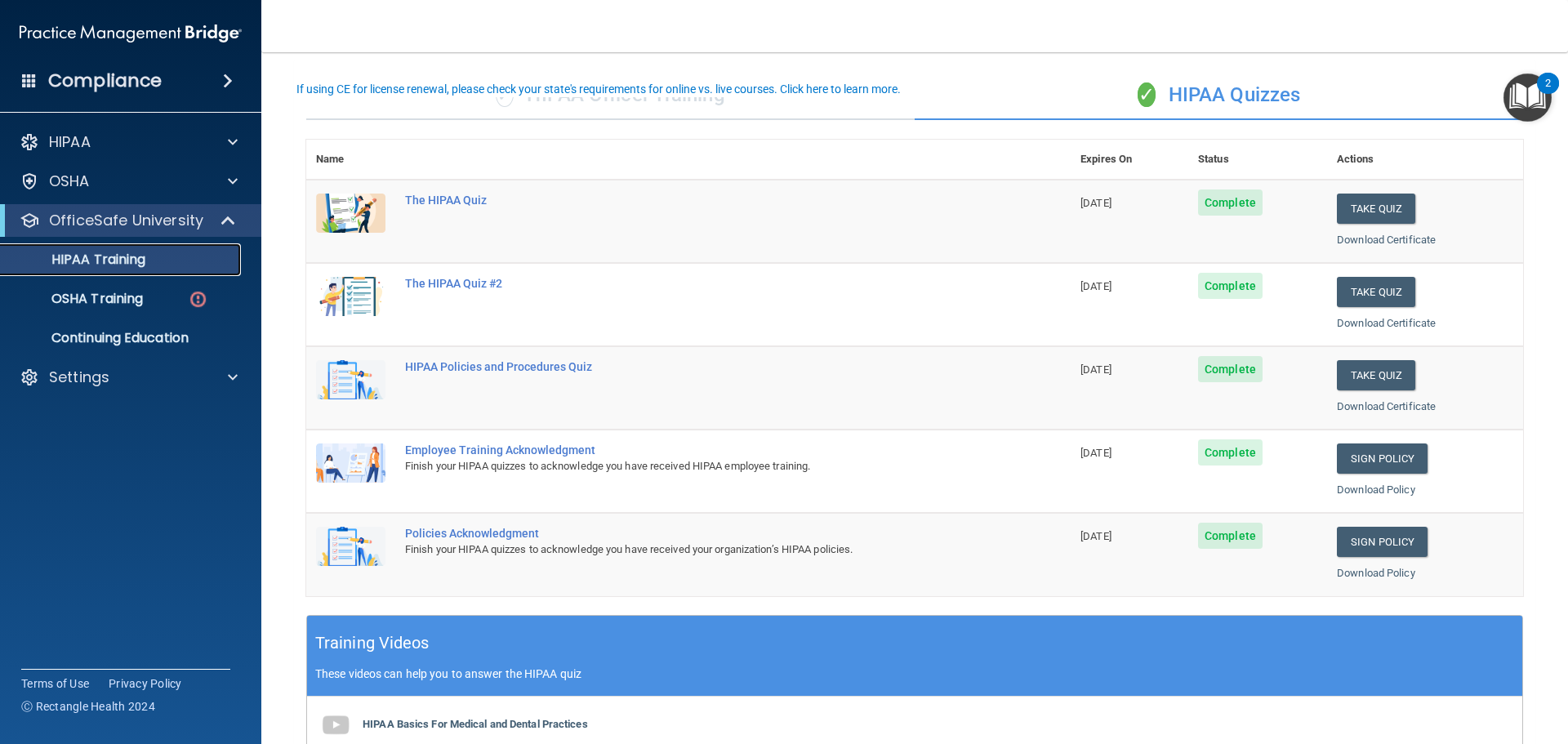
scroll to position [78, 0]
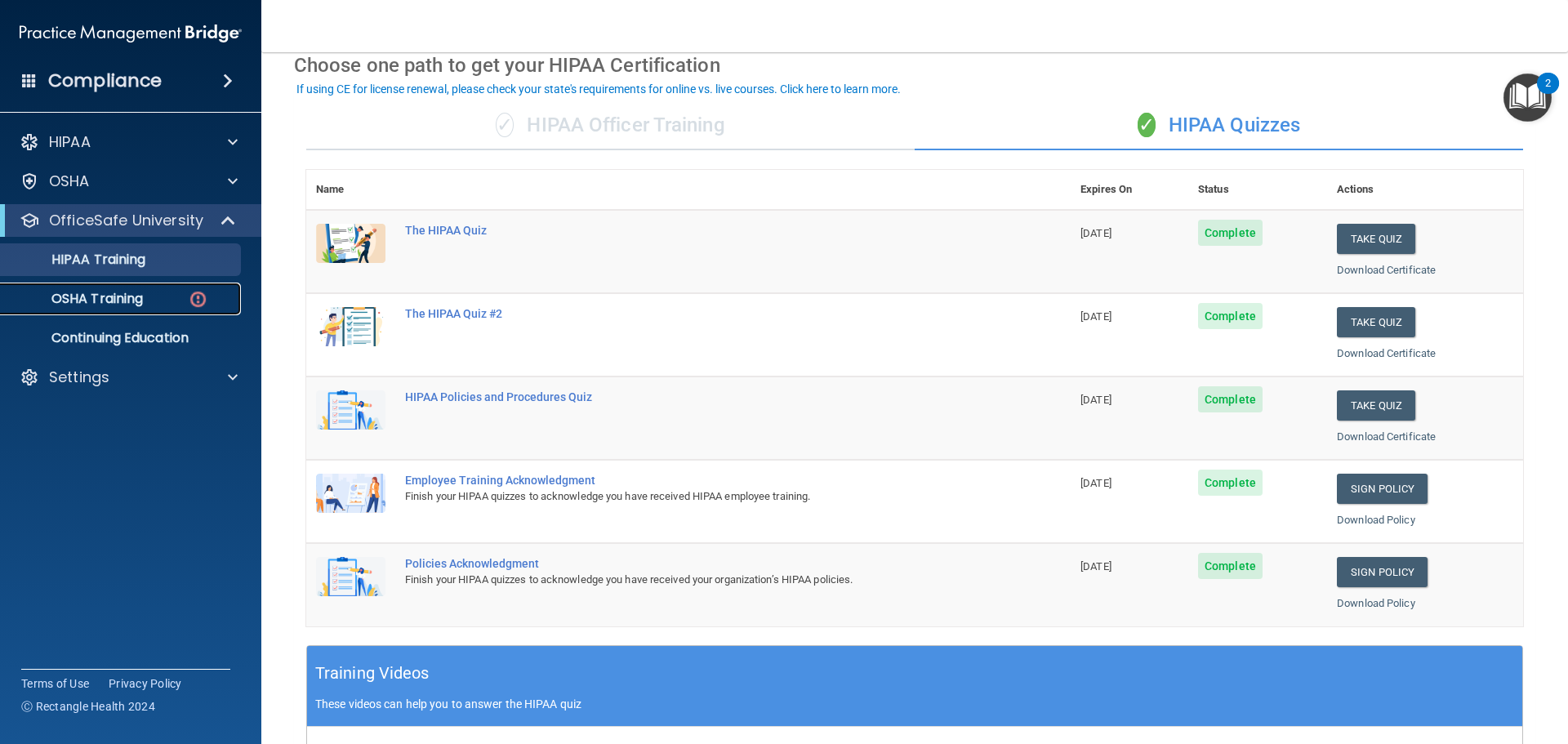
click at [153, 301] on div "OSHA Training" at bounding box center [122, 299] width 223 height 16
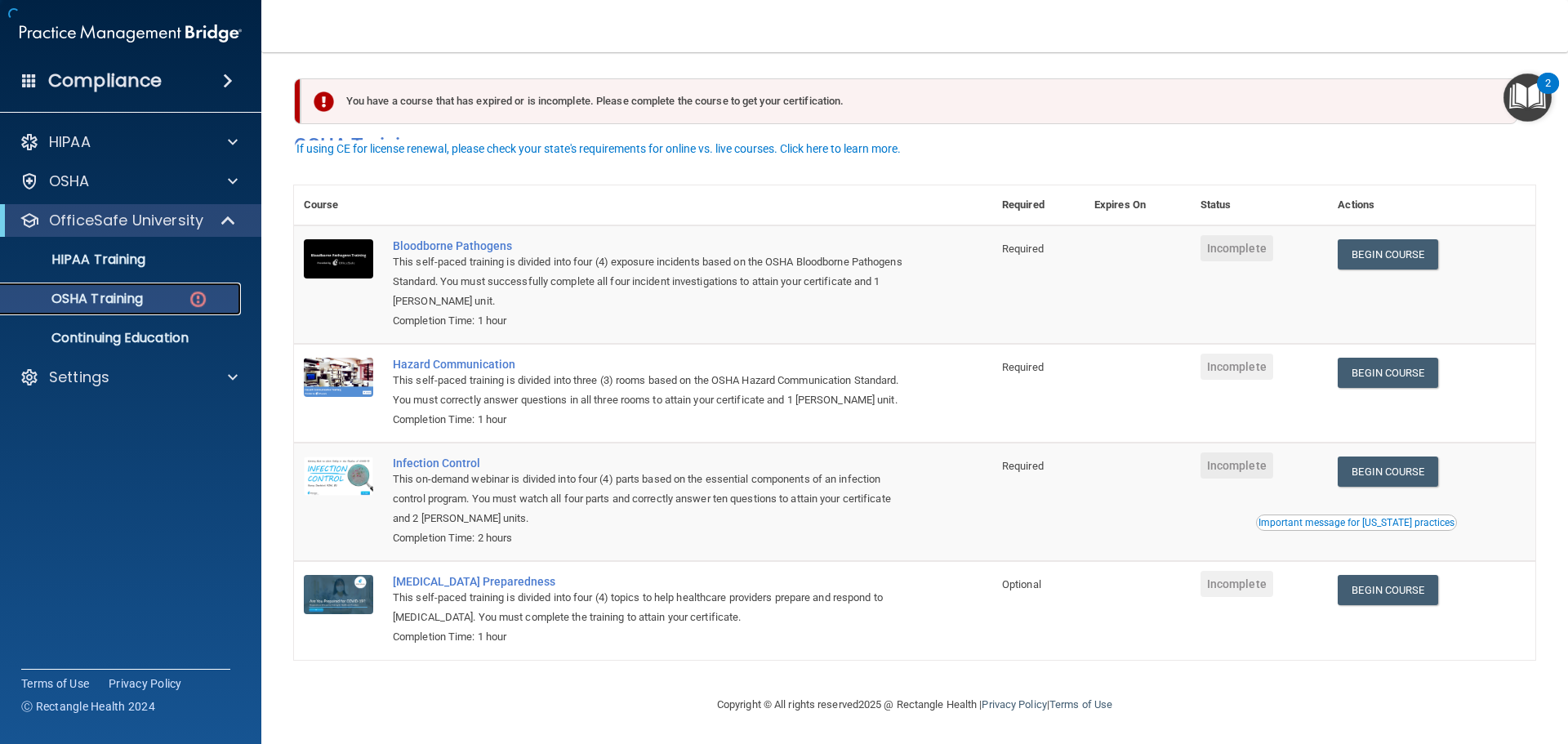
scroll to position [27, 0]
click at [771, 80] on div "You have a course that has expired or is incomplete. Please complete the course…" at bounding box center [909, 101] width 1217 height 46
click at [135, 268] on p "HIPAA Training" at bounding box center [78, 259] width 135 height 16
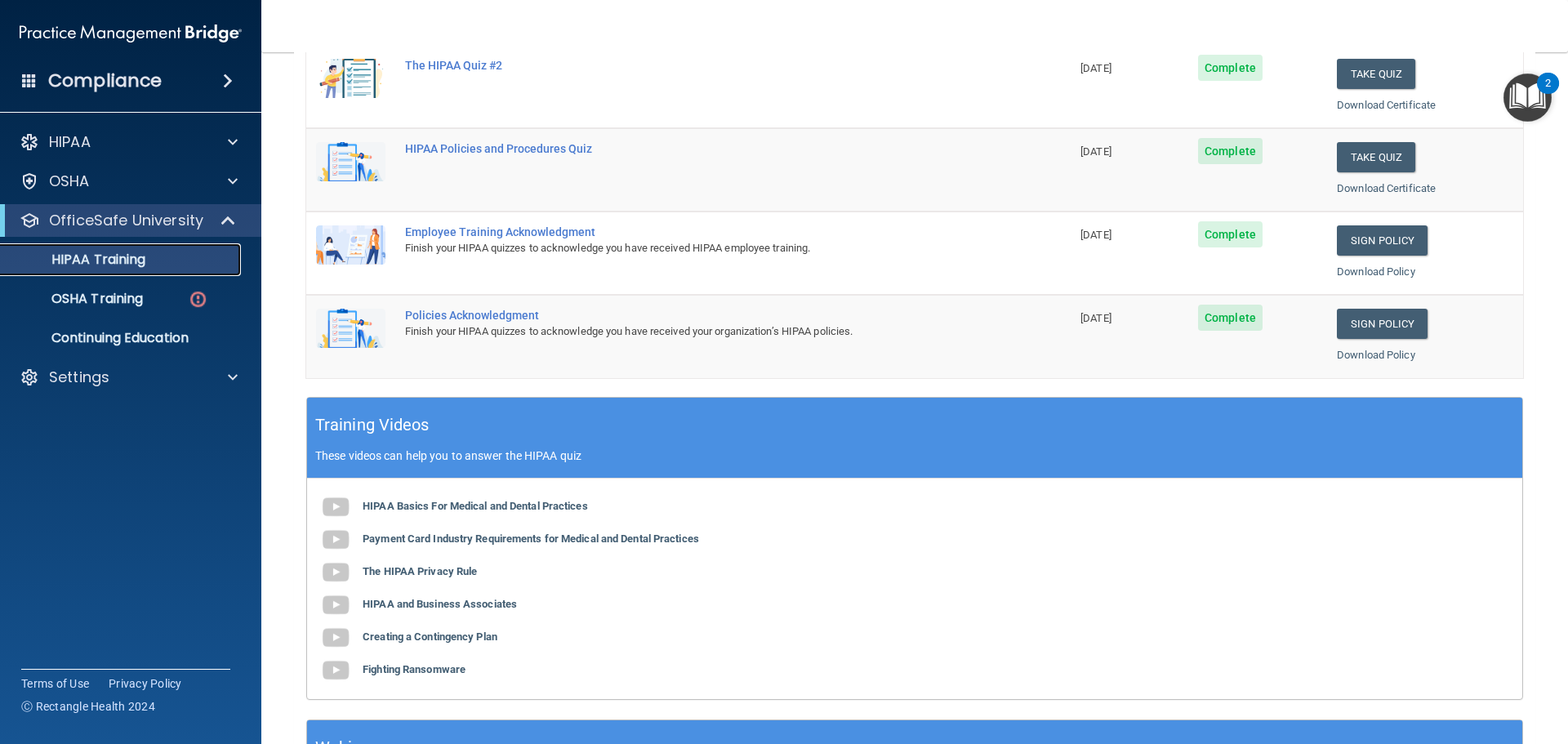
scroll to position [327, 0]
click at [114, 294] on p "OSHA Training" at bounding box center [76, 299] width 132 height 16
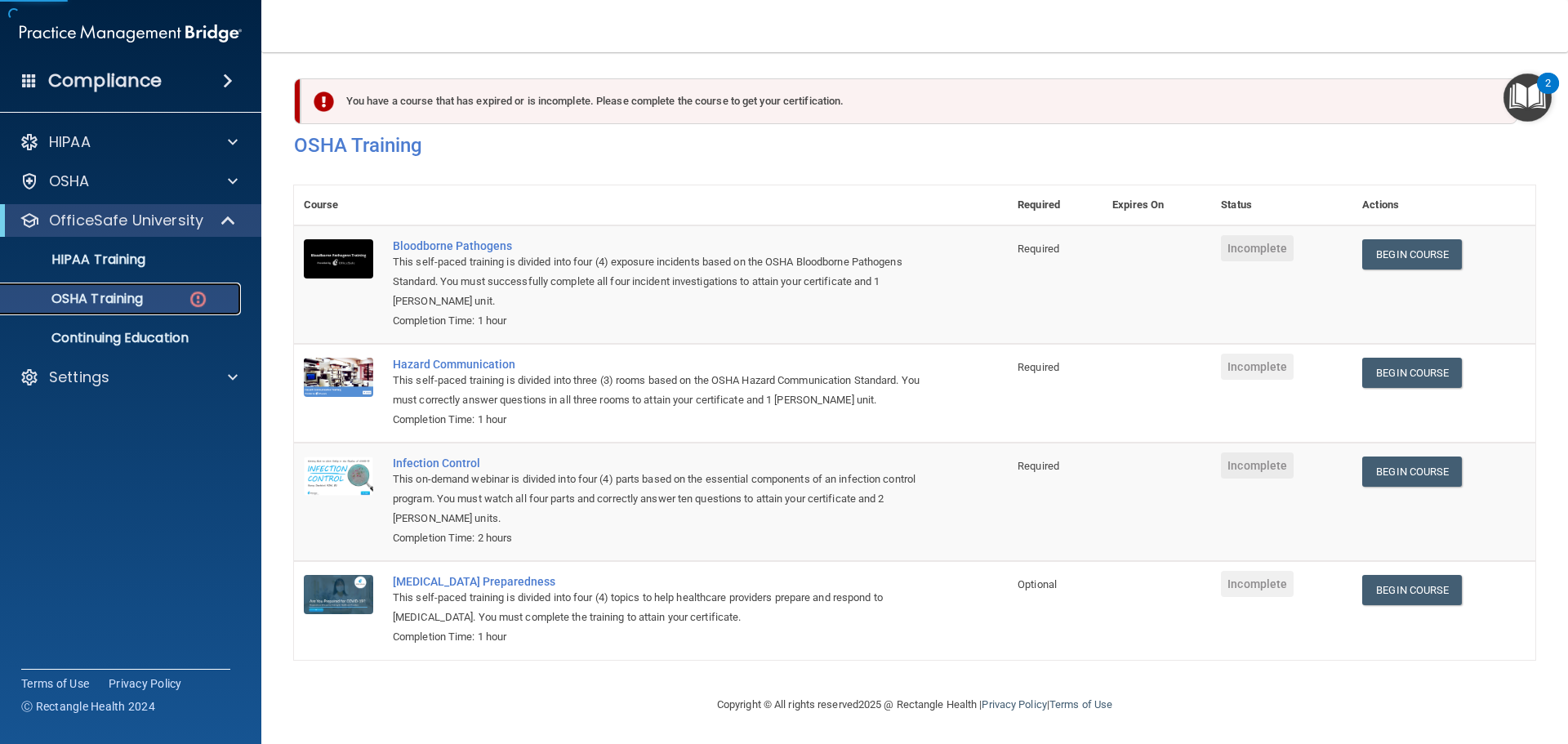
scroll to position [27, 0]
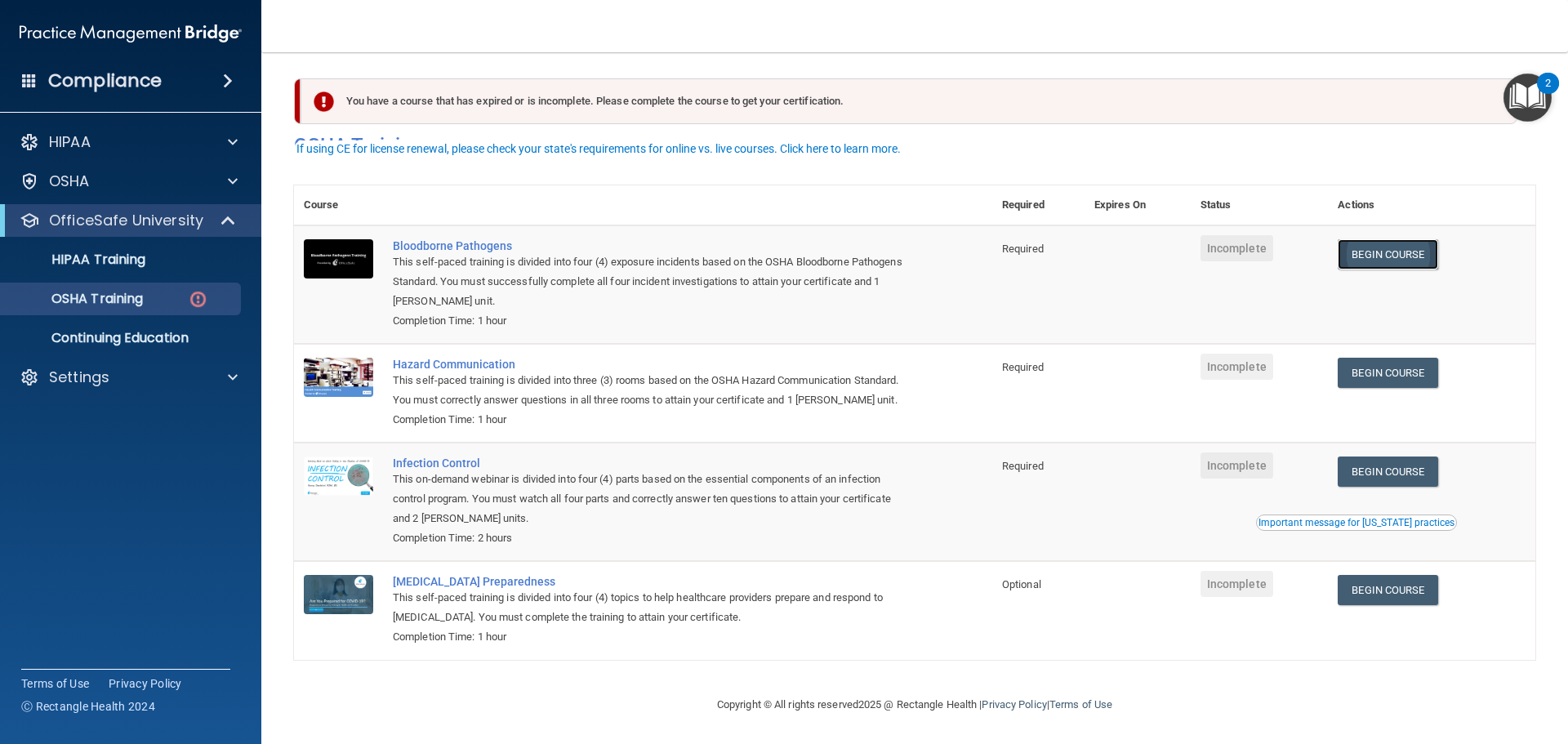
click at [1374, 239] on link "Begin Course" at bounding box center [1387, 254] width 99 height 30
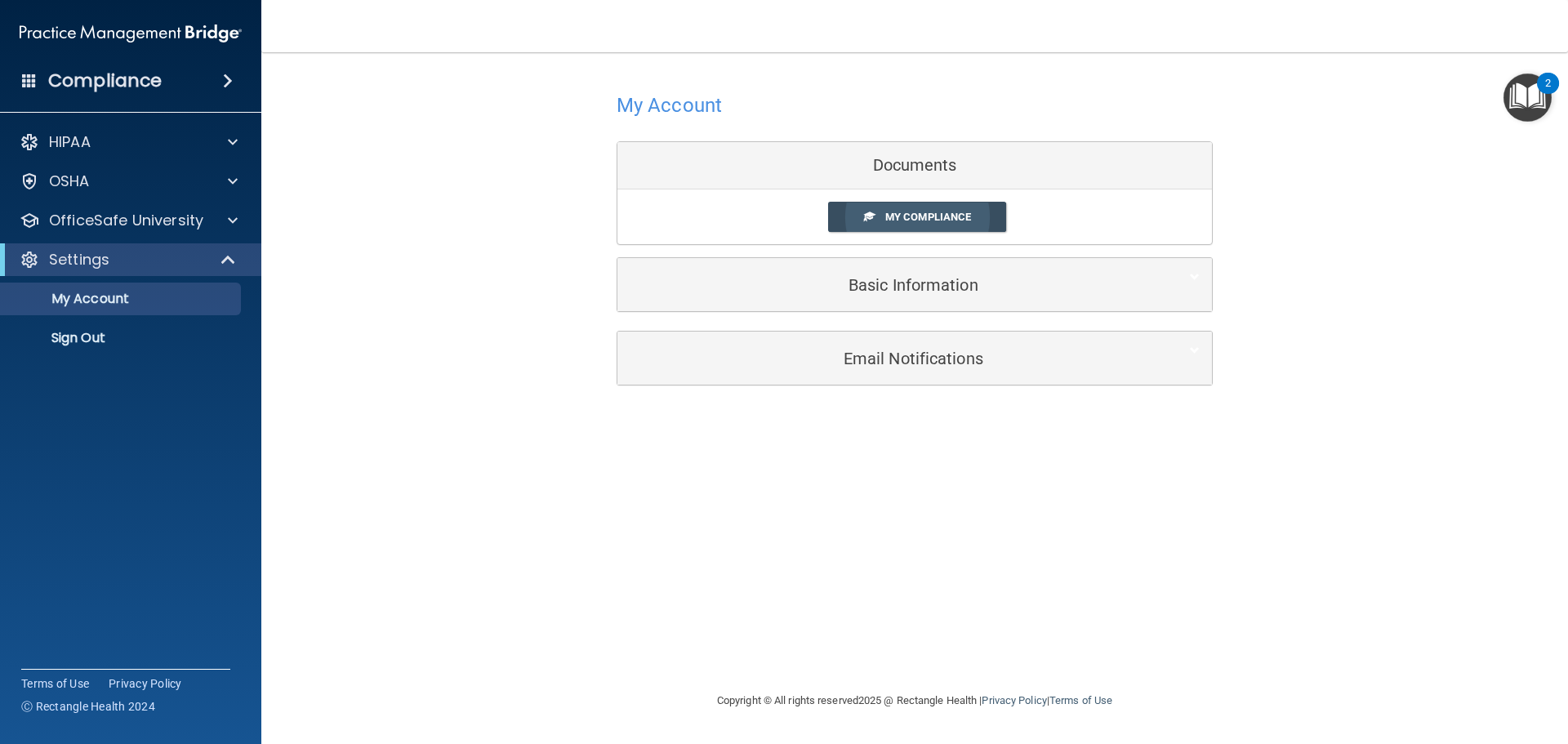
click at [940, 215] on span "My Compliance" at bounding box center [928, 217] width 86 height 12
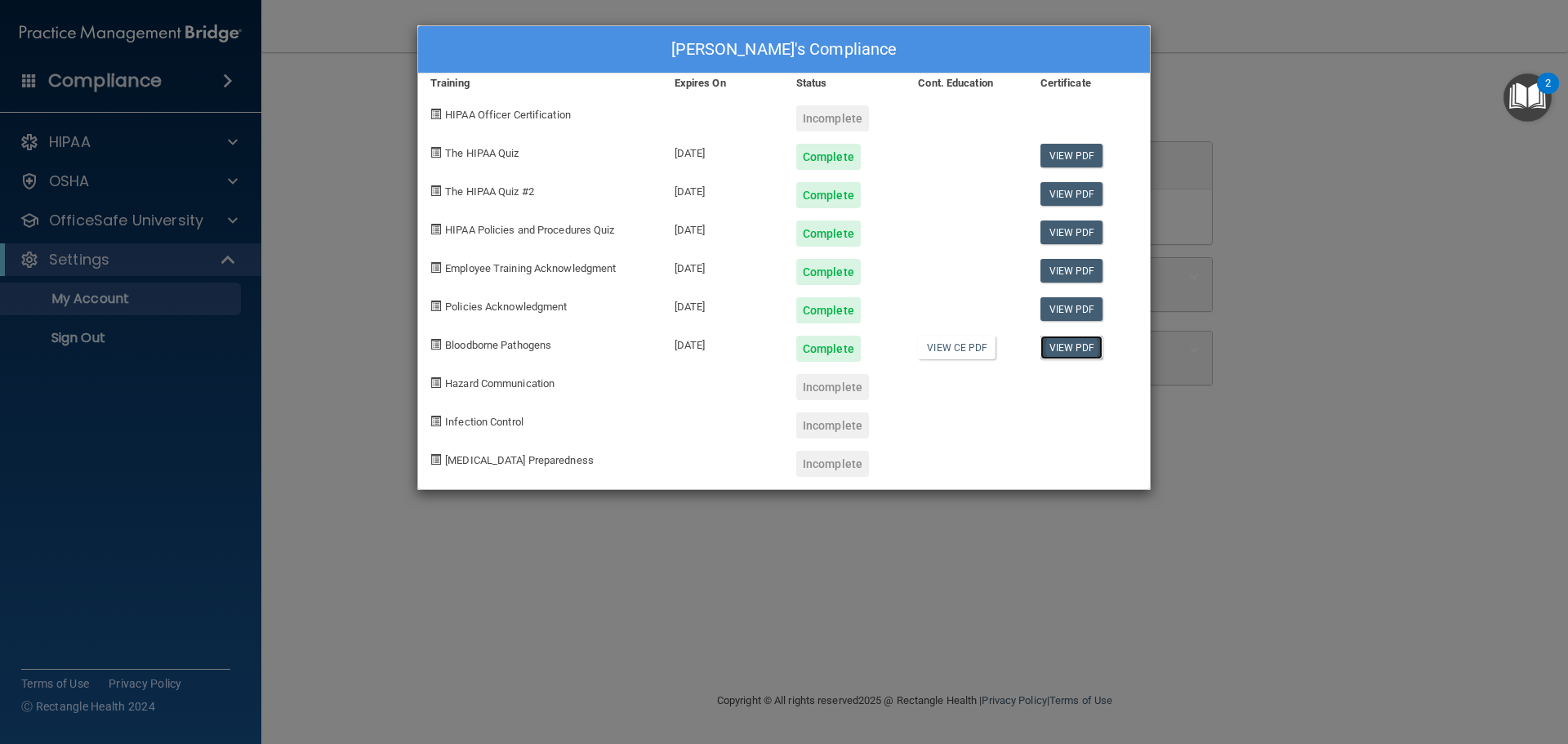
click at [1073, 341] on link "View PDF" at bounding box center [1072, 347] width 63 height 23
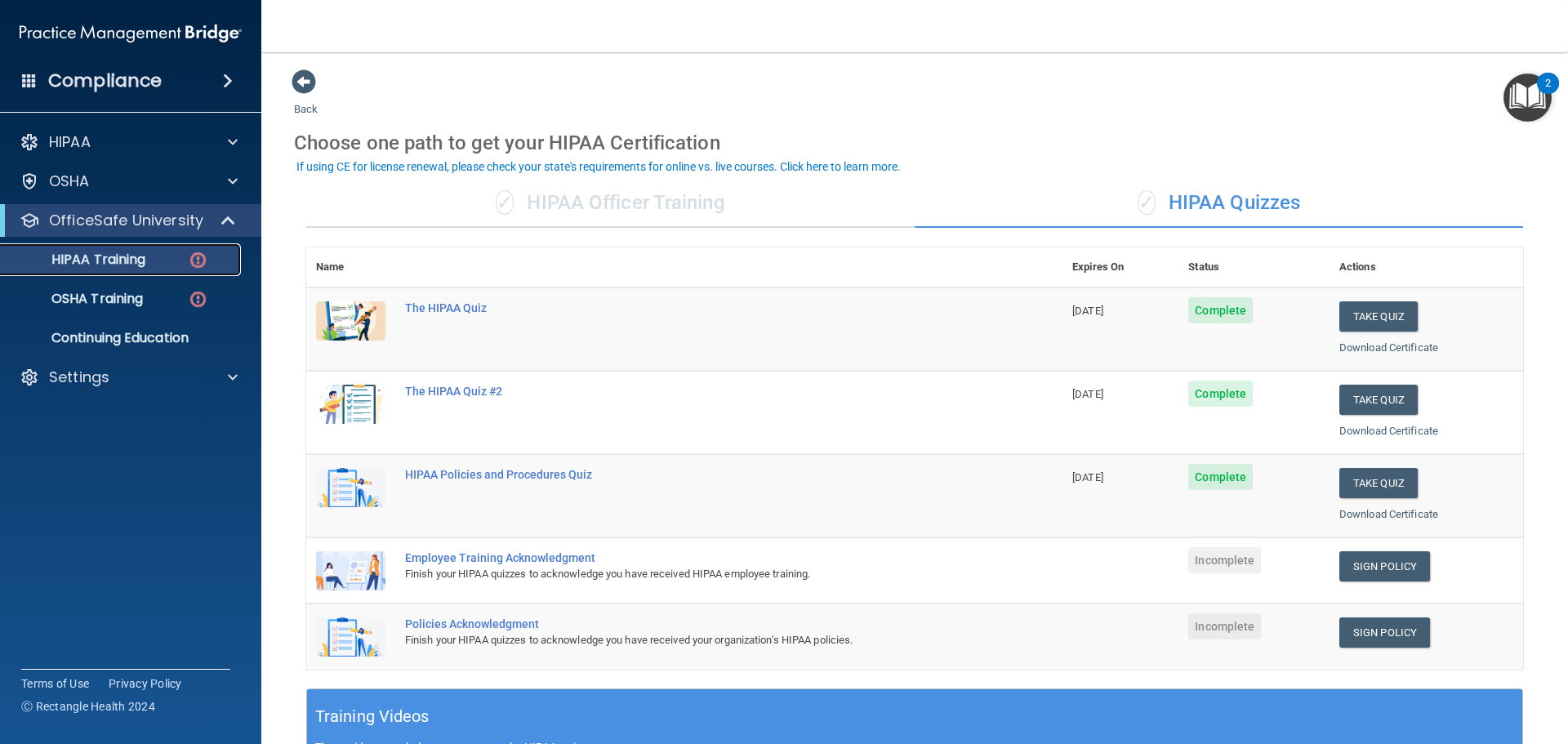
click at [108, 274] on link "HIPAA Training" at bounding box center [112, 260] width 257 height 33
click at [112, 302] on p "OSHA Training" at bounding box center [76, 299] width 132 height 16
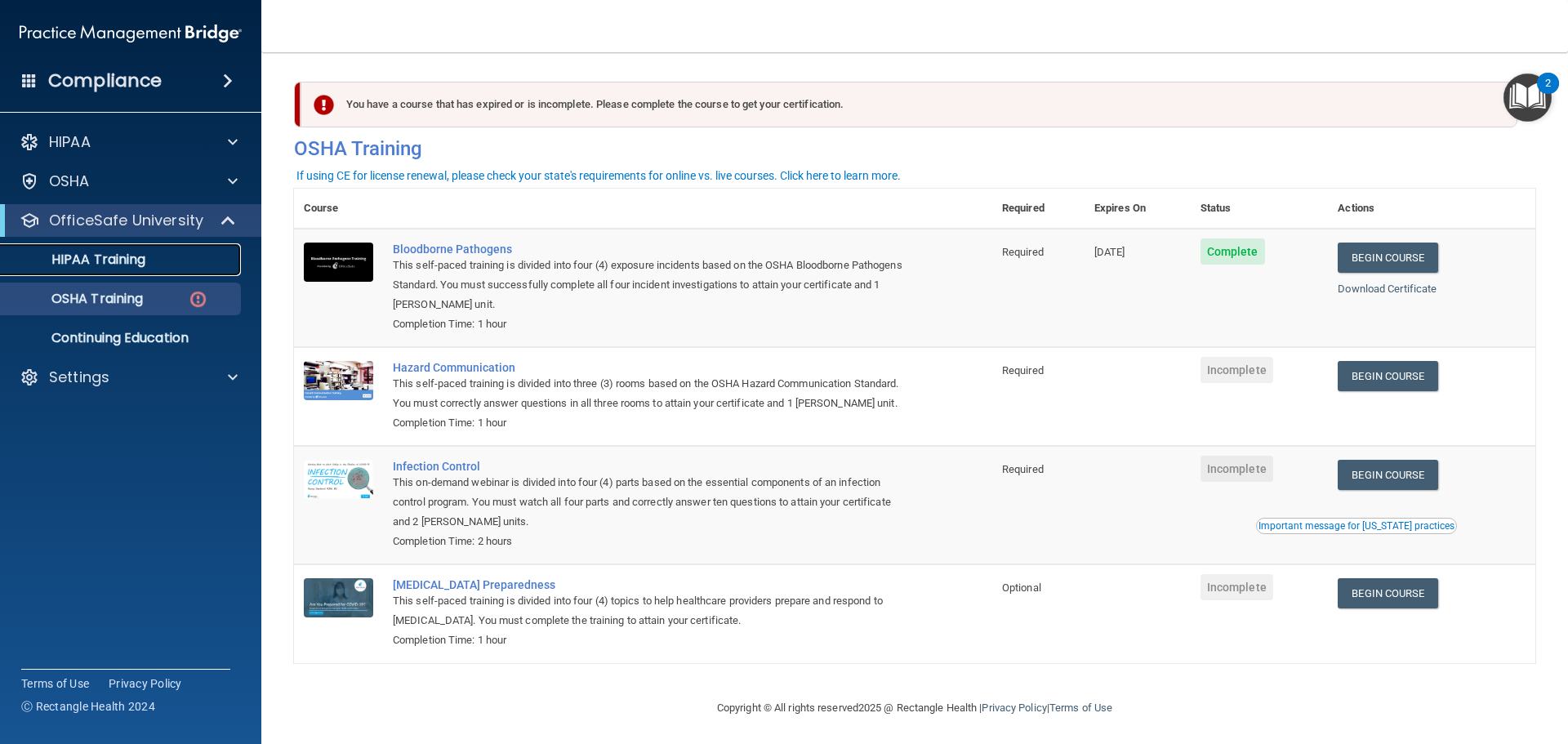
click at [119, 260] on p "HIPAA Training" at bounding box center [78, 259] width 135 height 16
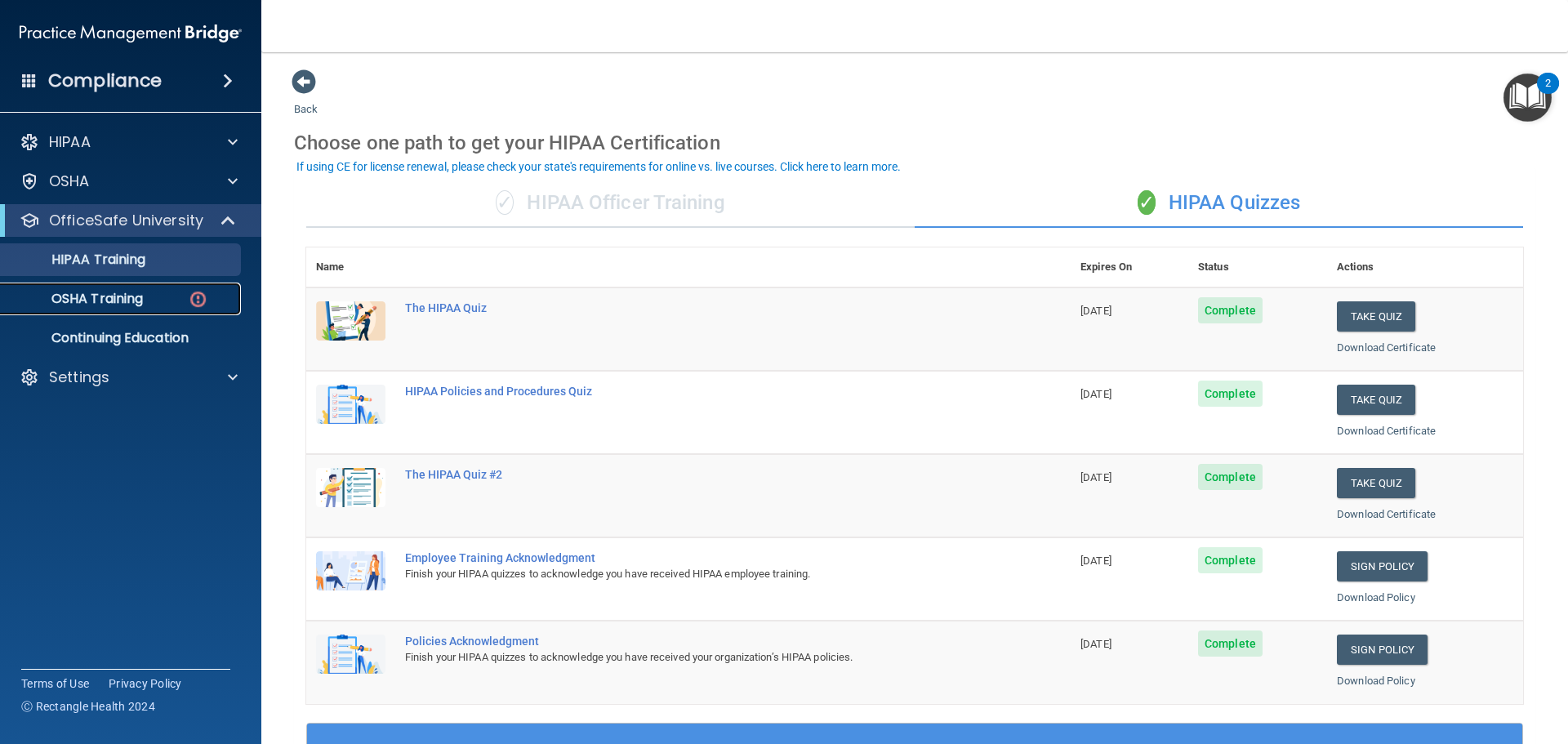
click at [108, 296] on p "OSHA Training" at bounding box center [76, 299] width 132 height 16
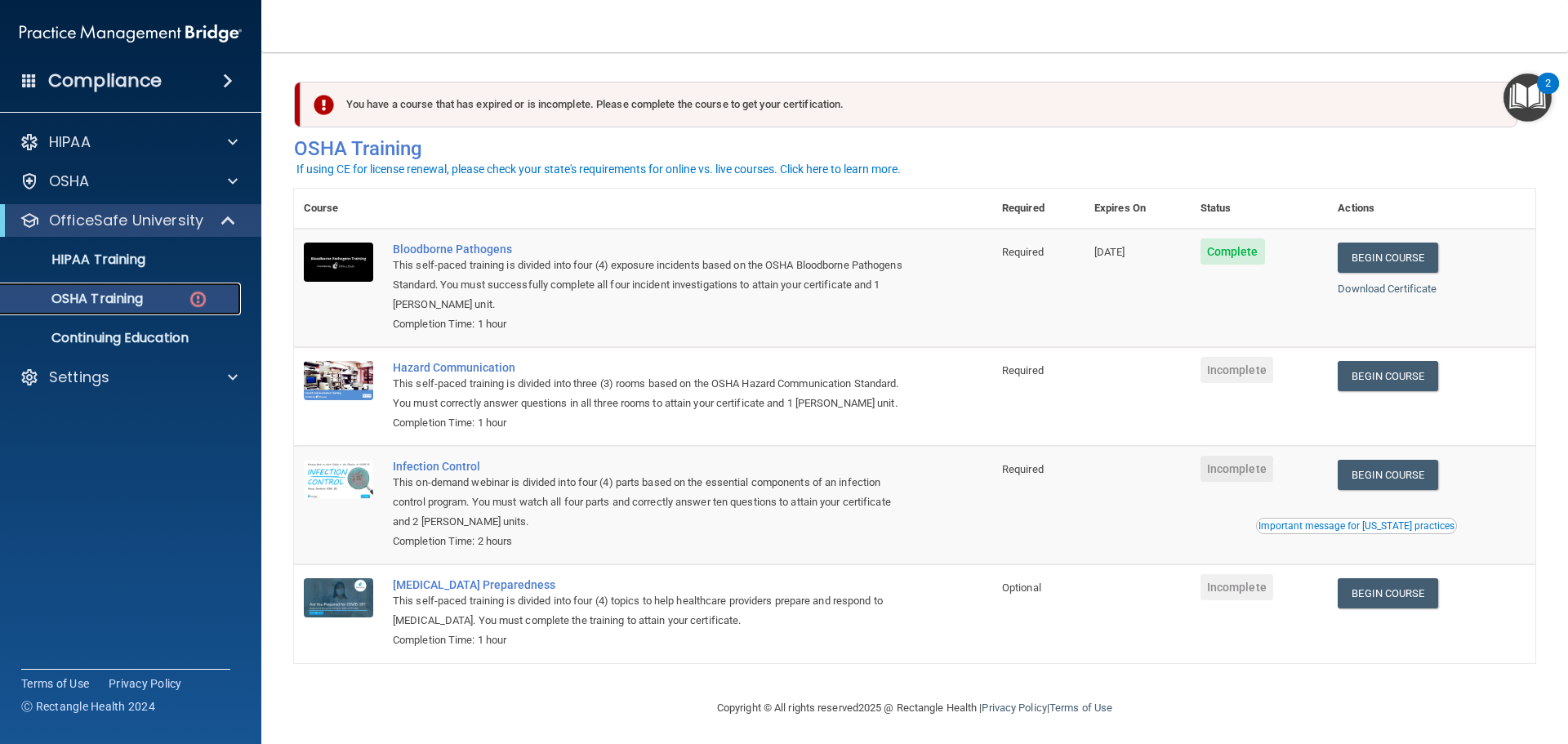
scroll to position [27, 0]
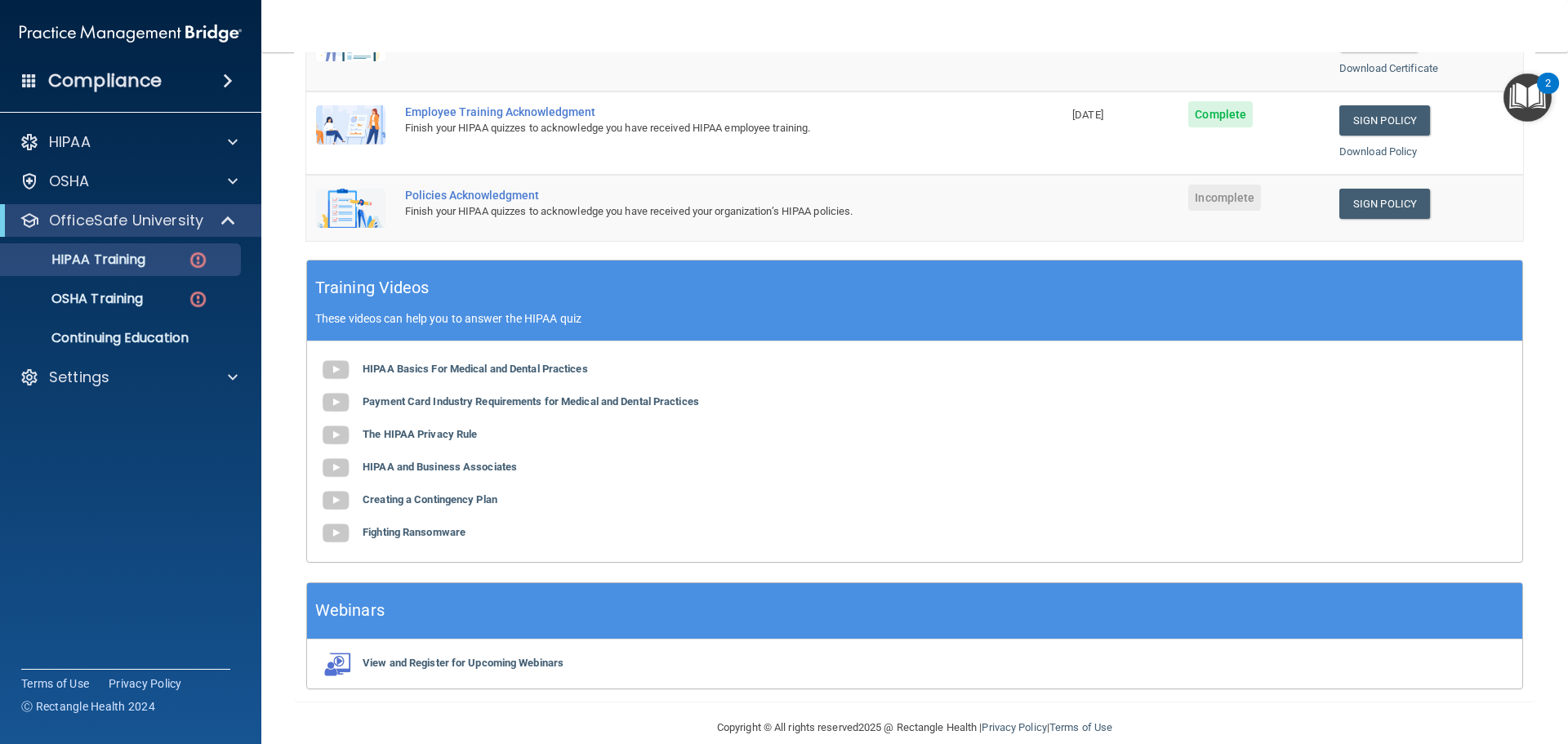
scroll to position [469, 0]
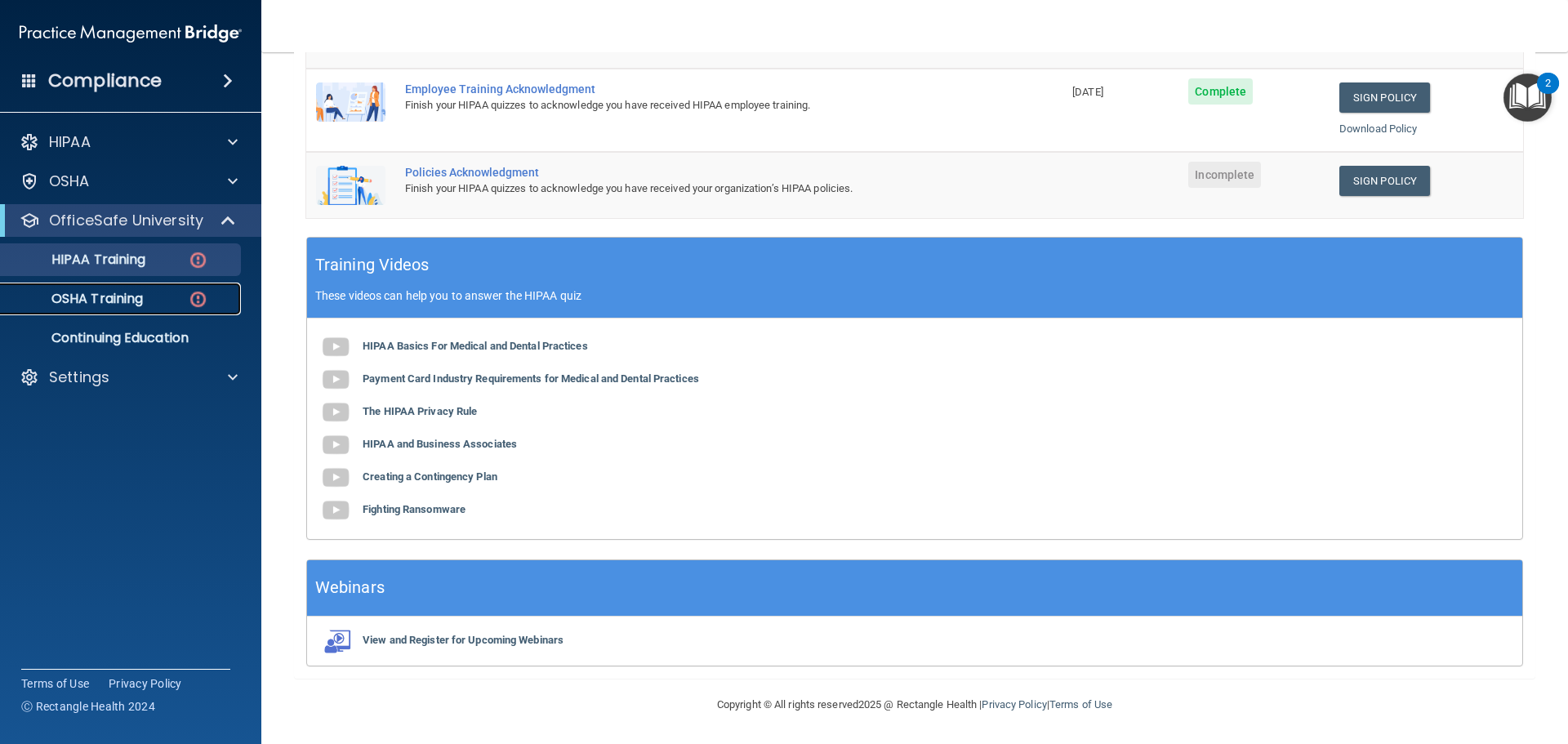
click at [104, 284] on link "OSHA Training" at bounding box center [112, 299] width 257 height 33
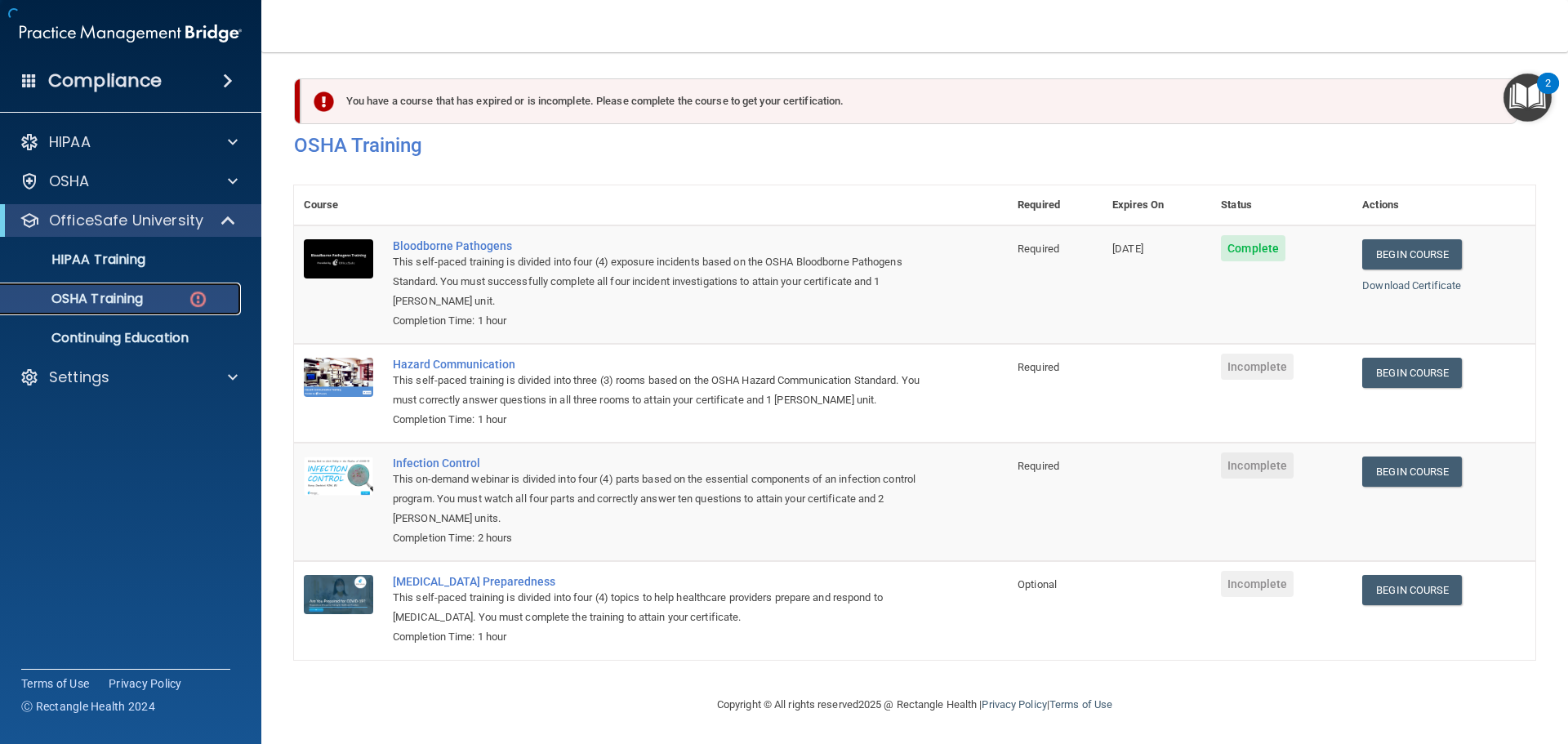
scroll to position [27, 0]
